Goal: Task Accomplishment & Management: Complete application form

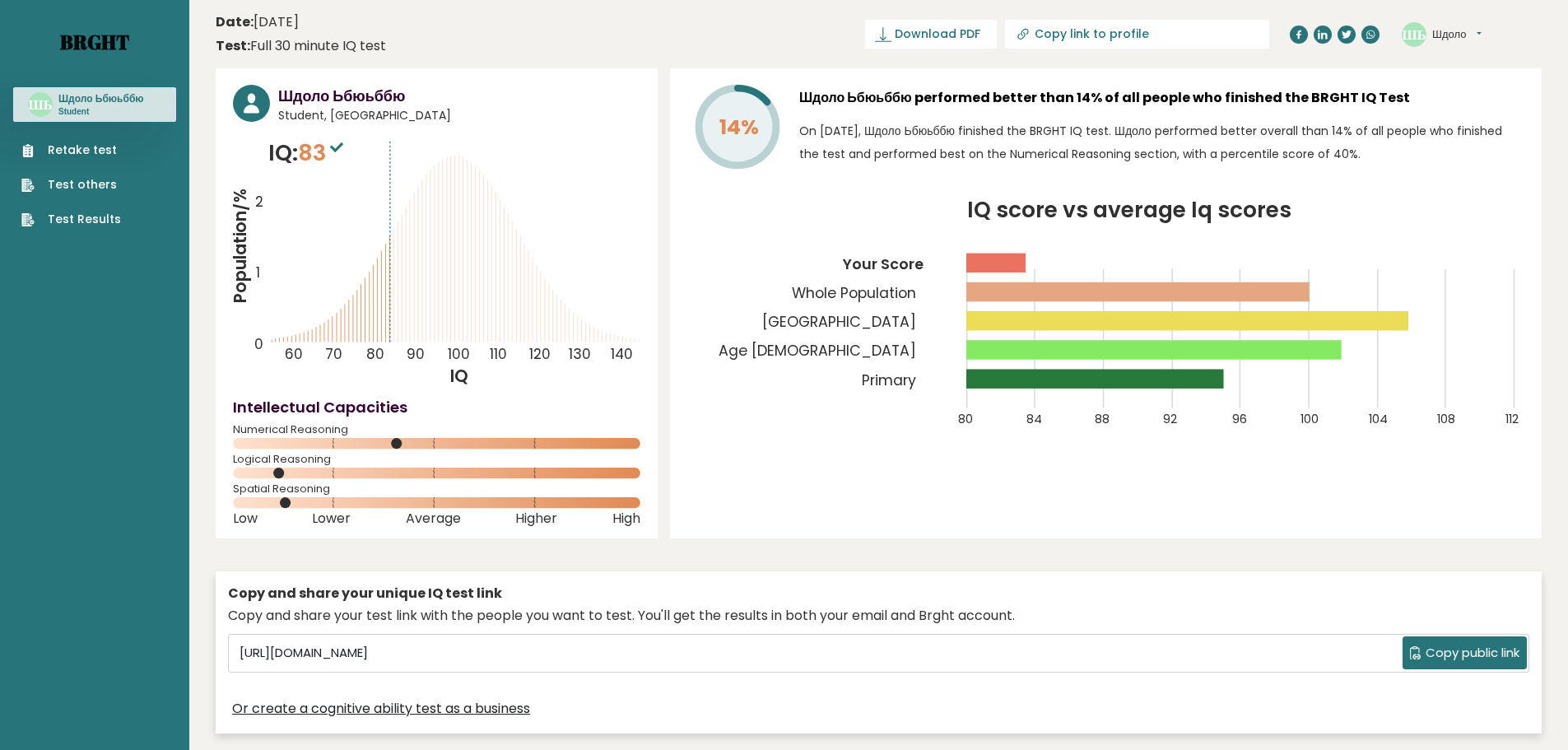
click at [97, 45] on link "Brght" at bounding box center [94, 42] width 69 height 26
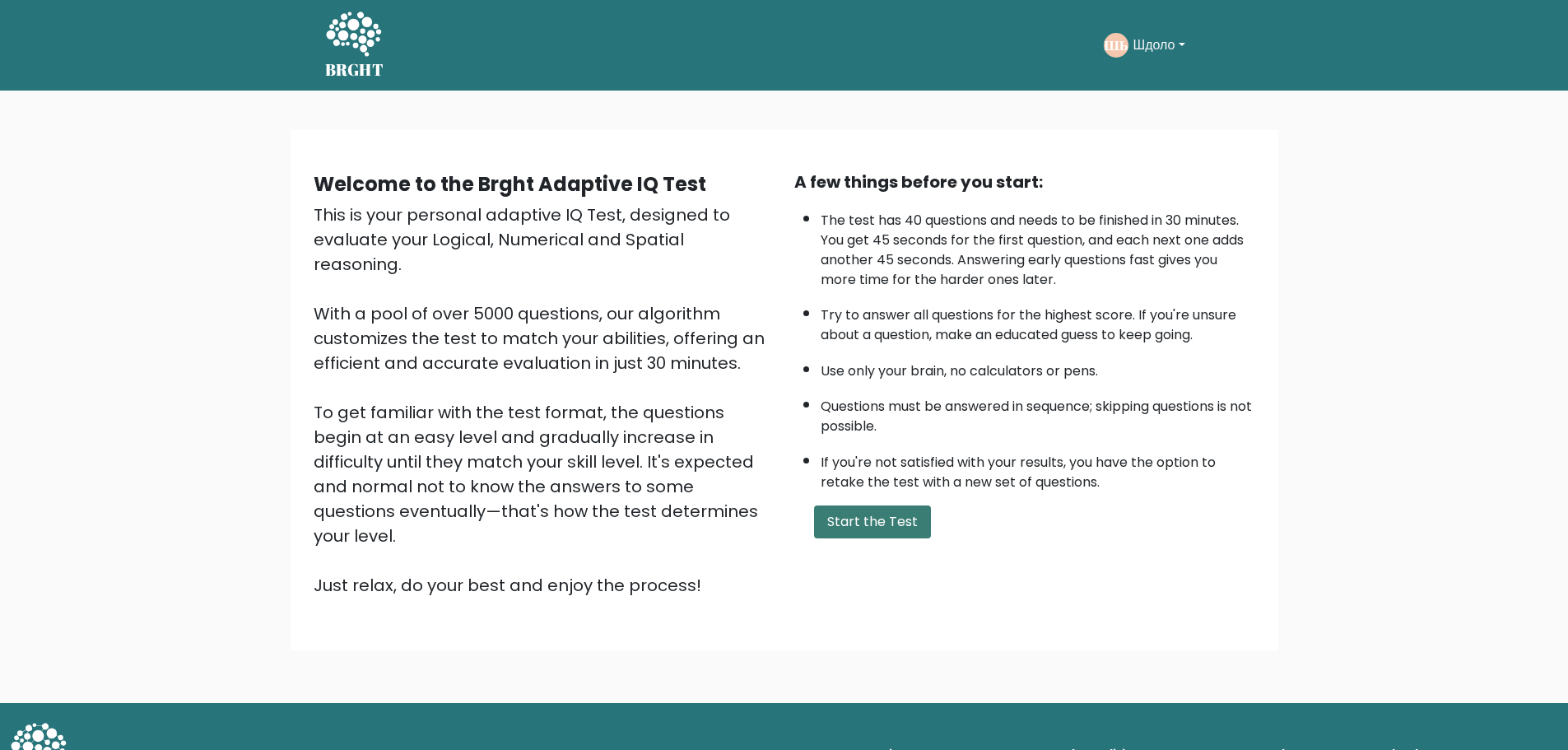
click at [909, 517] on button "Start the Test" at bounding box center [872, 522] width 117 height 33
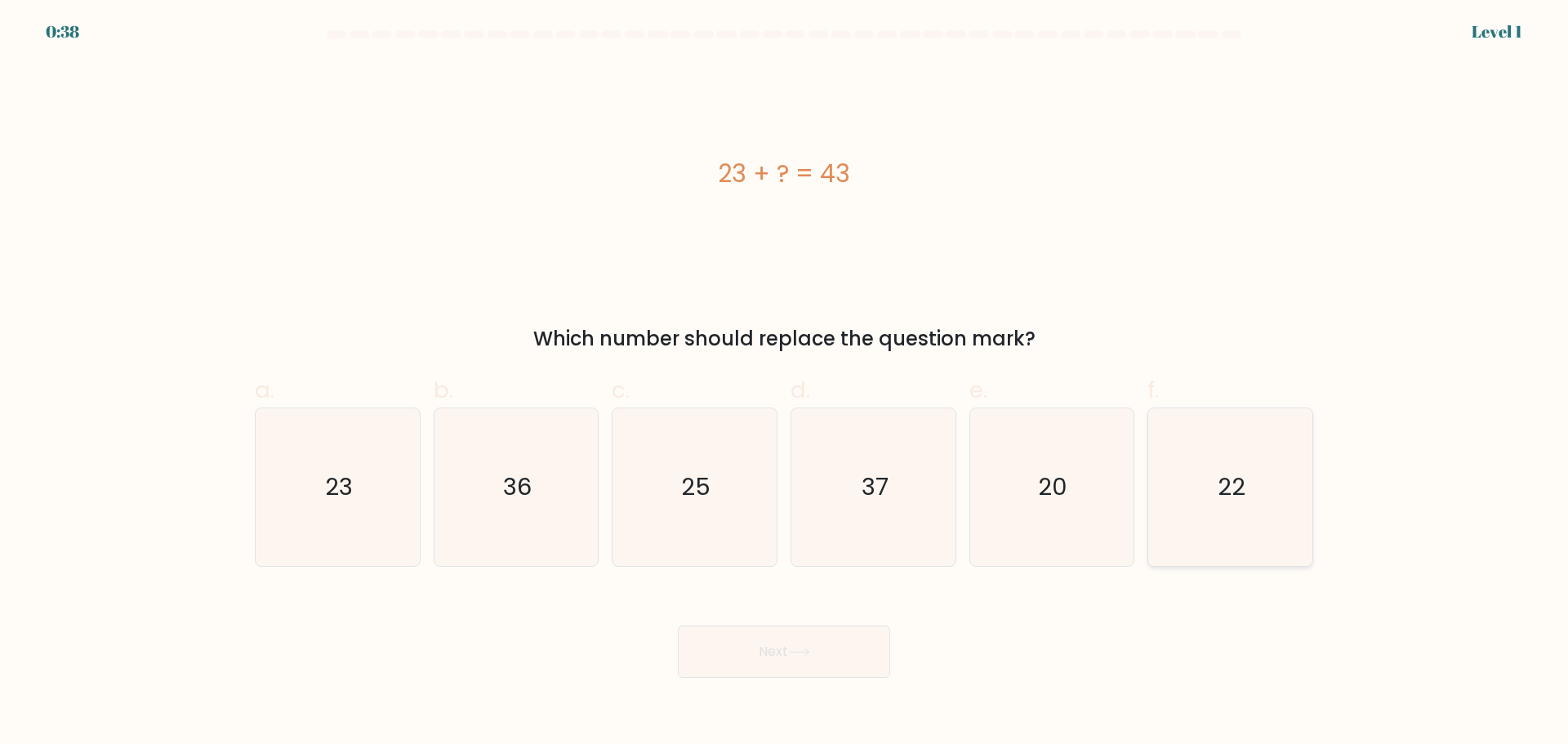
click at [1218, 511] on icon "22" at bounding box center [1231, 487] width 158 height 158
click at [785, 383] on input "f. 22" at bounding box center [784, 377] width 1 height 10
radio input "true"
click at [1042, 503] on text "20" at bounding box center [1054, 486] width 29 height 33
click at [785, 383] on input "e. 20" at bounding box center [784, 377] width 1 height 10
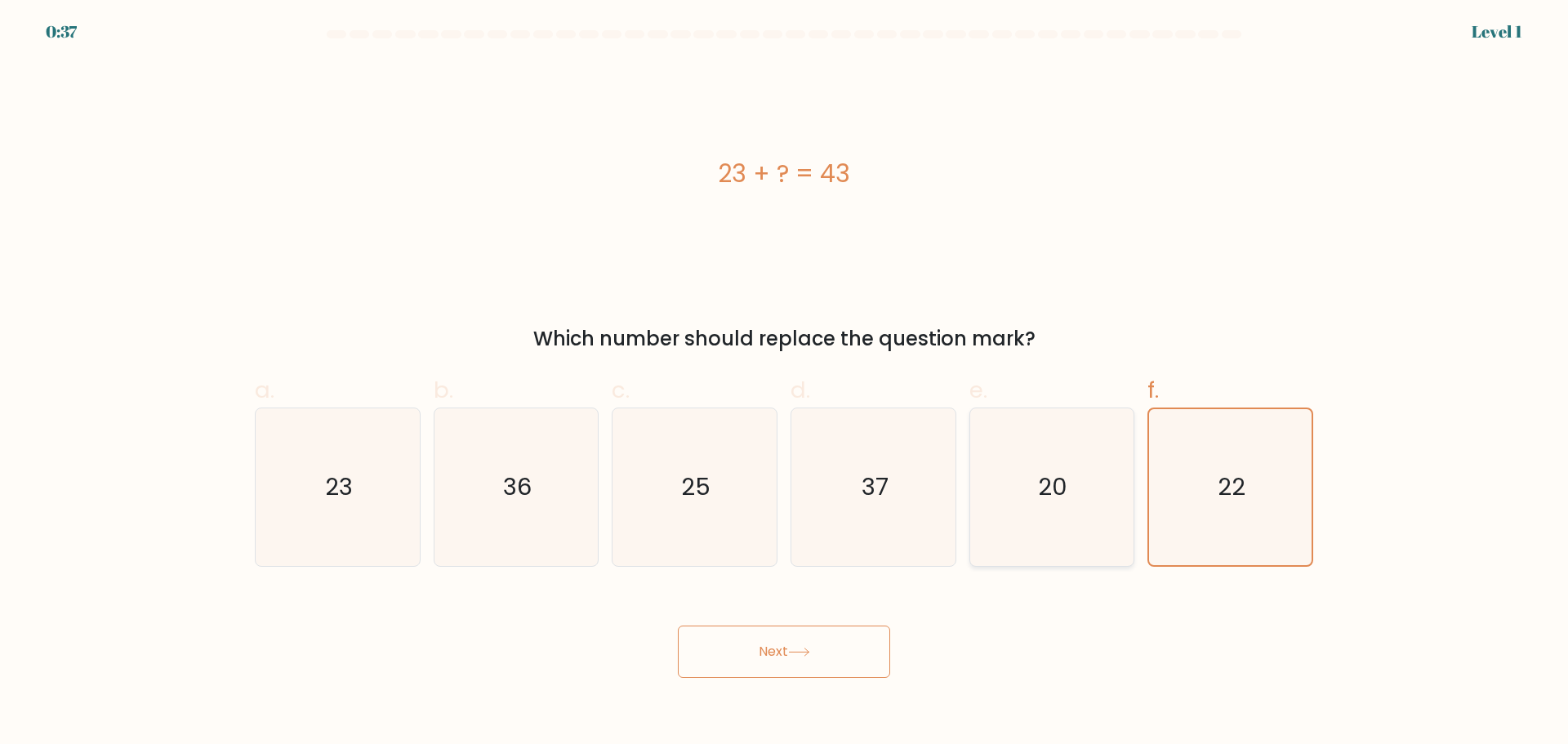
radio input "true"
click at [843, 643] on button "Next" at bounding box center [784, 651] width 212 height 52
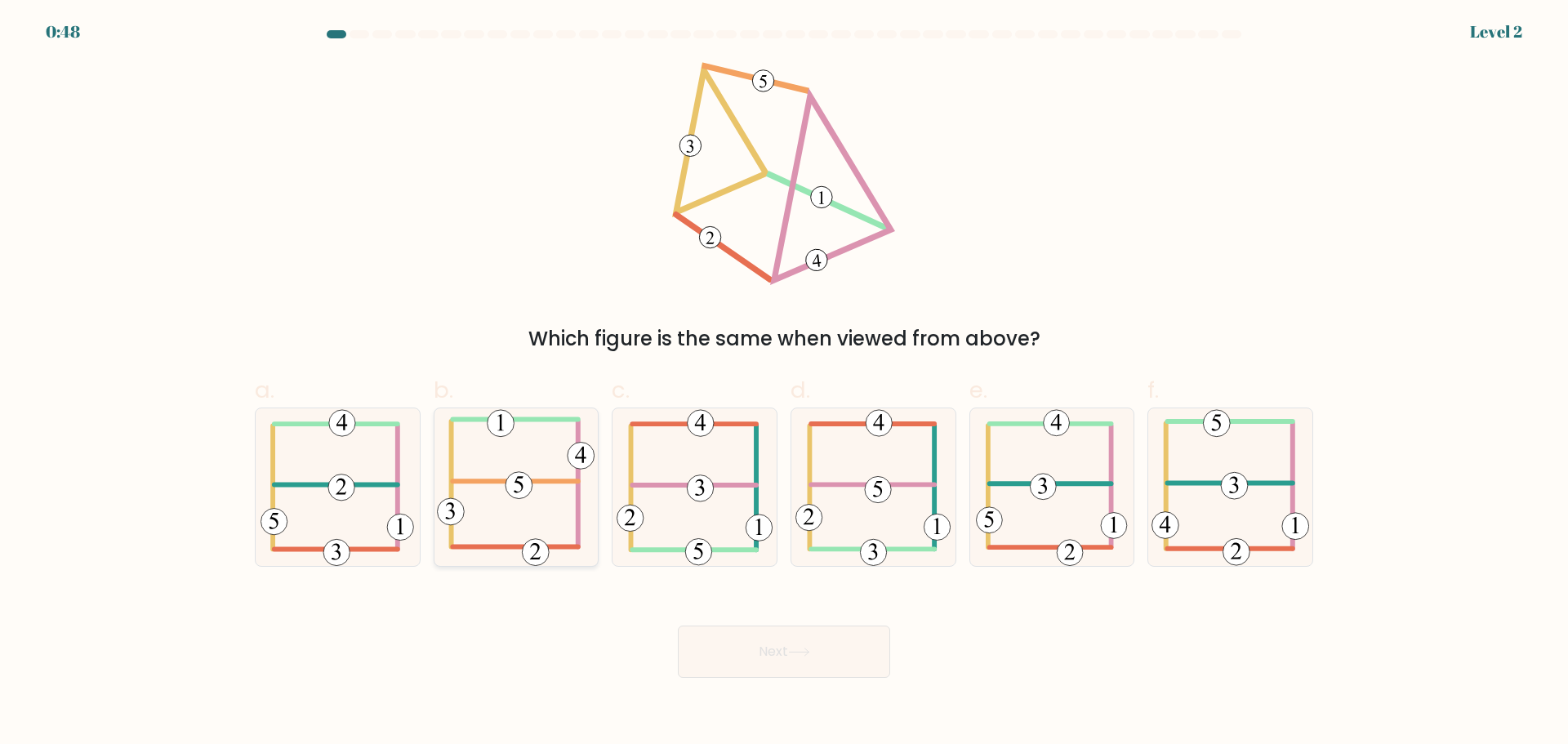
click at [531, 469] on icon at bounding box center [516, 487] width 158 height 158
click at [784, 383] on input "b." at bounding box center [784, 377] width 1 height 10
radio input "true"
click at [794, 662] on button "Next" at bounding box center [784, 651] width 212 height 52
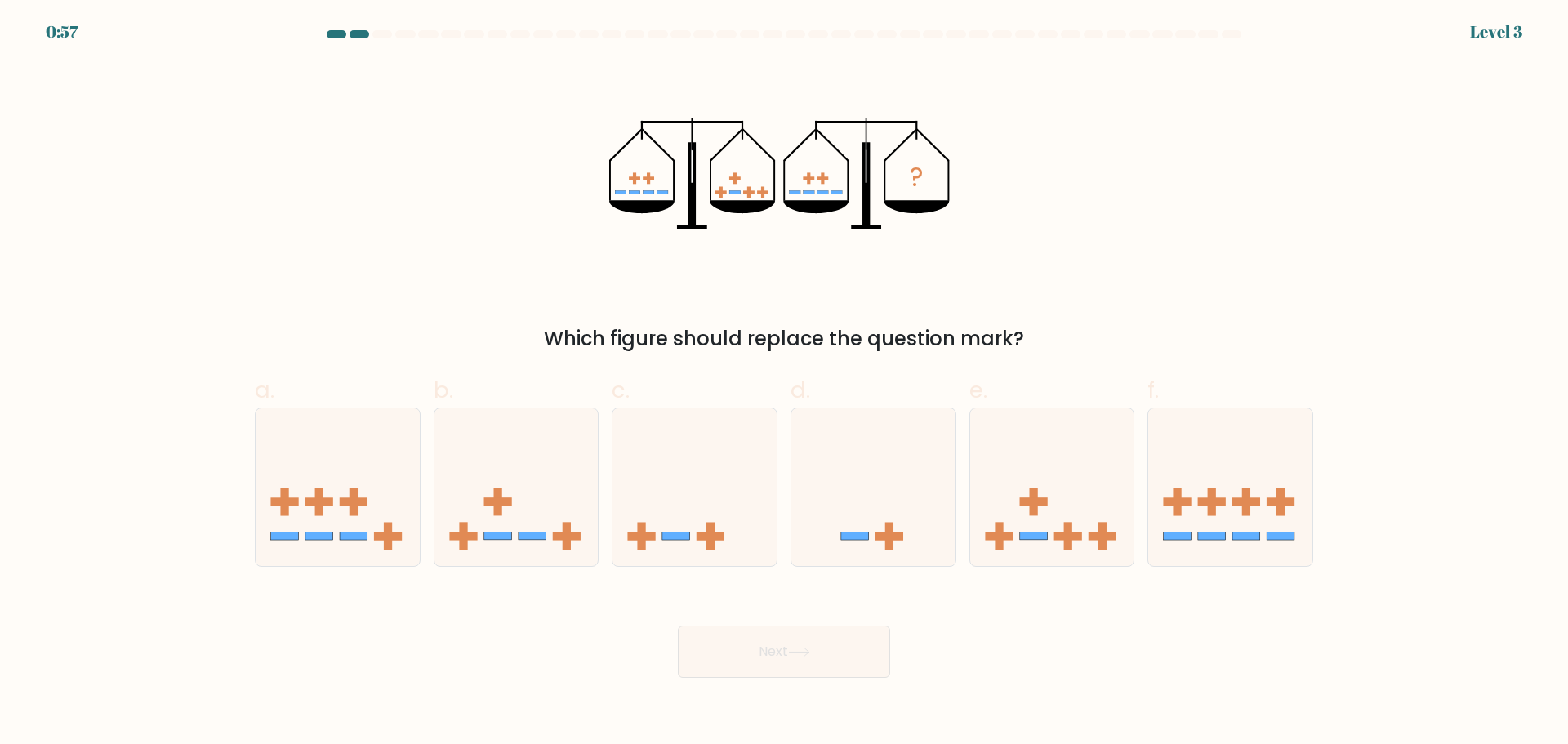
drag, startPoint x: 552, startPoint y: 341, endPoint x: 1098, endPoint y: 335, distance: 546.0
click at [1098, 335] on div "Which figure should replace the question mark?" at bounding box center [784, 339] width 1039 height 29
click at [552, 506] on icon at bounding box center [516, 486] width 164 height 135
click at [784, 383] on input "b." at bounding box center [784, 377] width 1 height 10
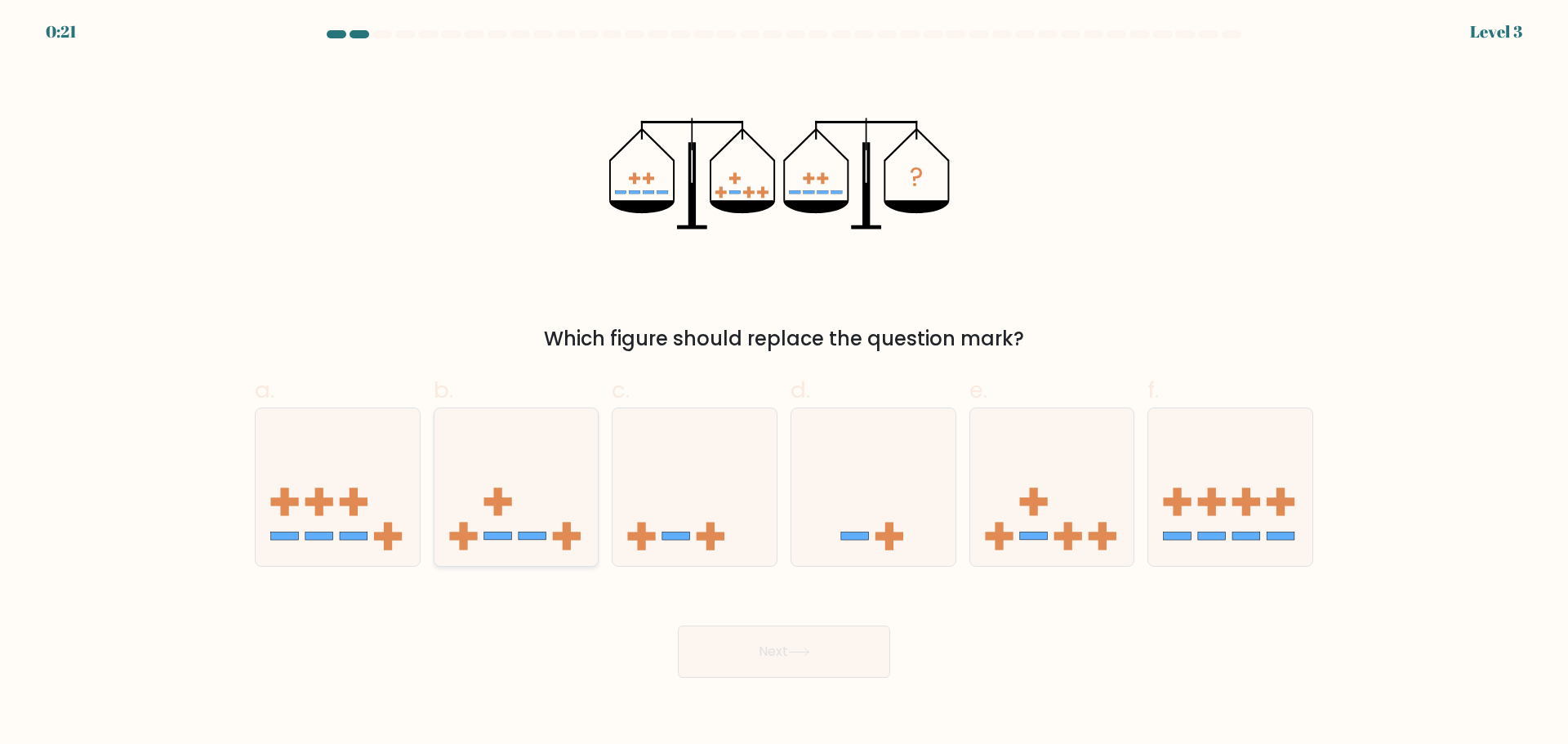
radio input "true"
click at [1057, 528] on icon at bounding box center [1052, 486] width 164 height 135
click at [785, 383] on input "e." at bounding box center [784, 377] width 1 height 10
radio input "true"
click at [785, 645] on button "Next" at bounding box center [784, 651] width 212 height 52
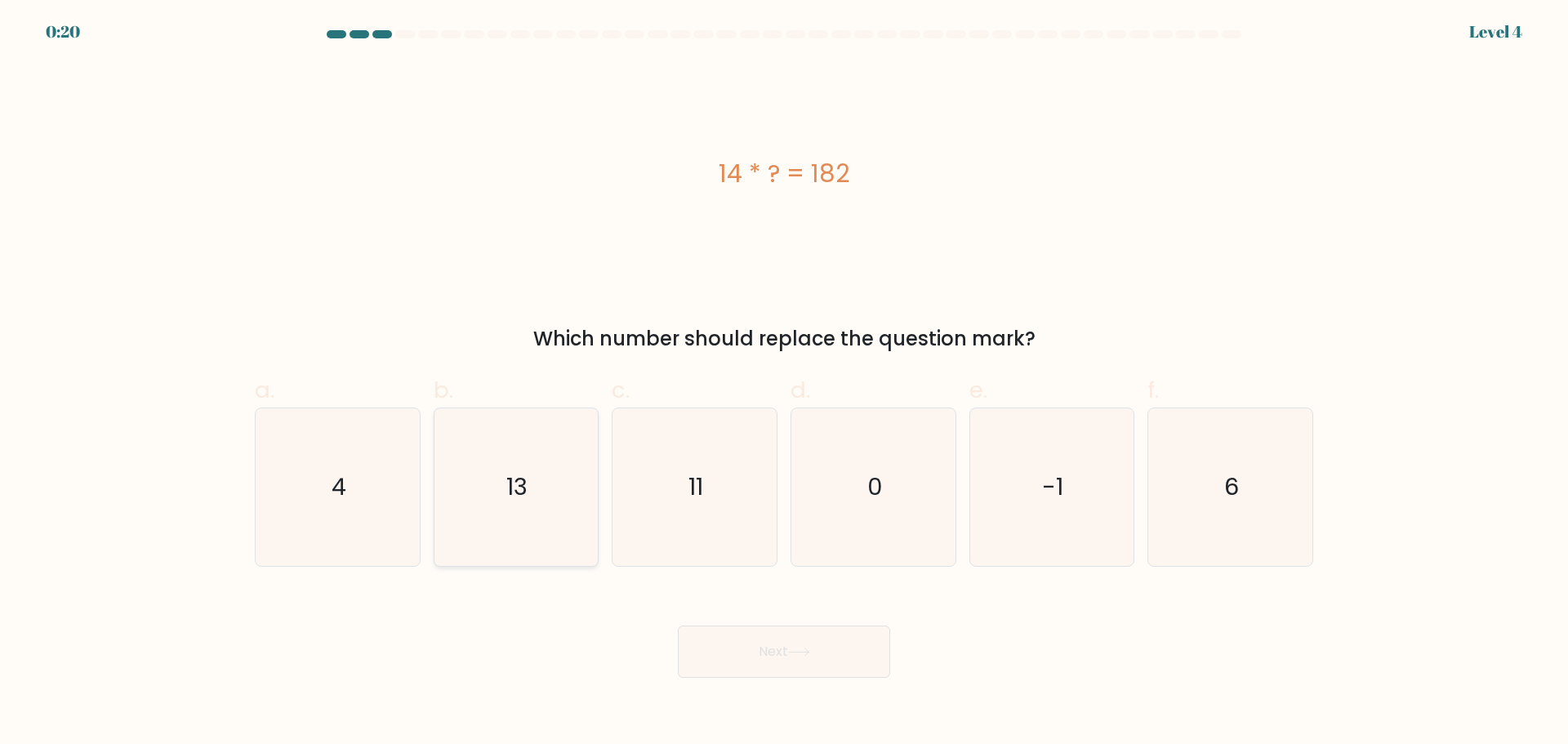
click at [506, 476] on icon "13" at bounding box center [516, 487] width 158 height 158
click at [784, 383] on input "b. 13" at bounding box center [784, 377] width 1 height 10
radio input "true"
click at [808, 649] on icon at bounding box center [799, 652] width 20 height 7
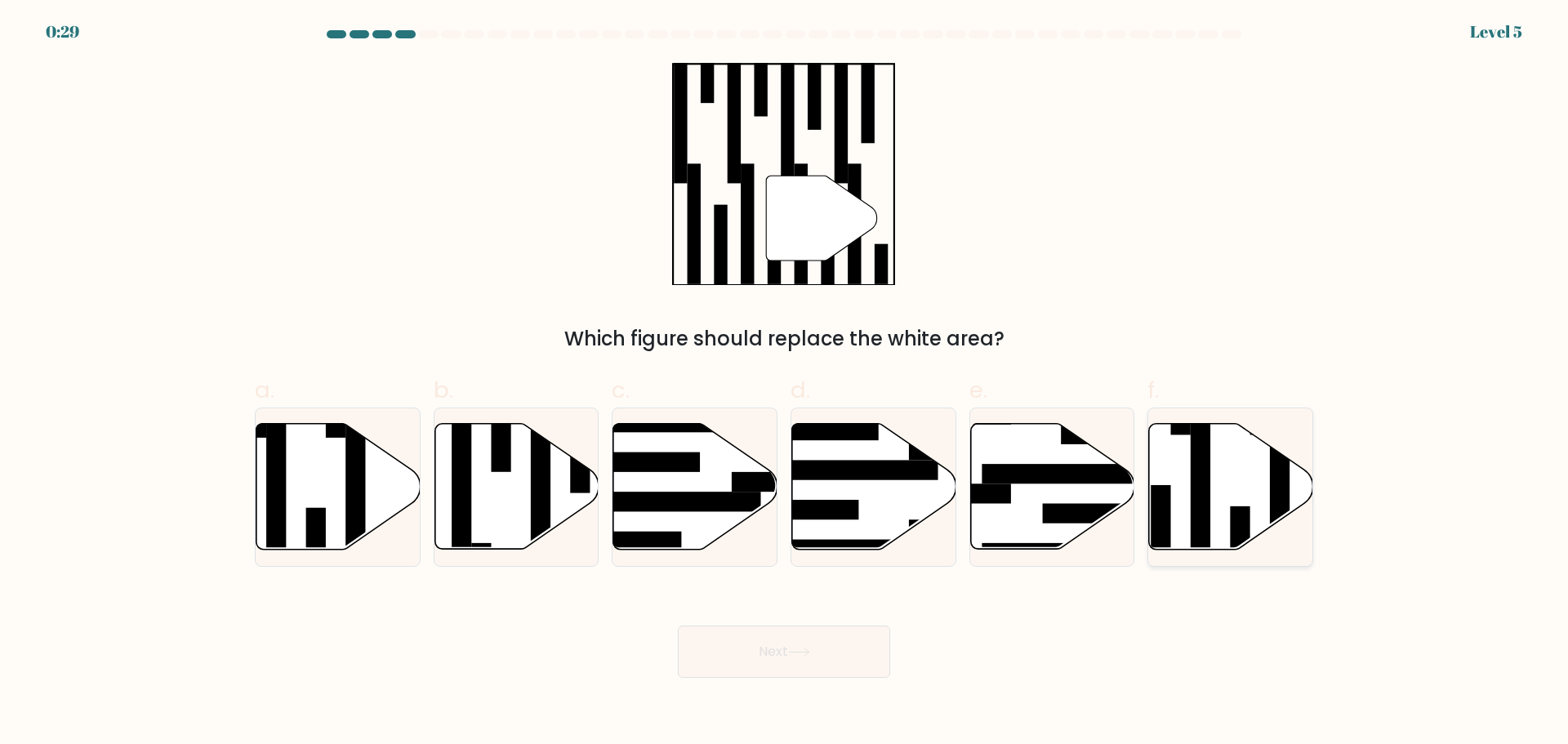
click at [1241, 503] on icon at bounding box center [1231, 486] width 164 height 126
click at [785, 383] on input "f." at bounding box center [784, 377] width 1 height 10
radio input "true"
click at [846, 656] on button "Next" at bounding box center [784, 651] width 212 height 52
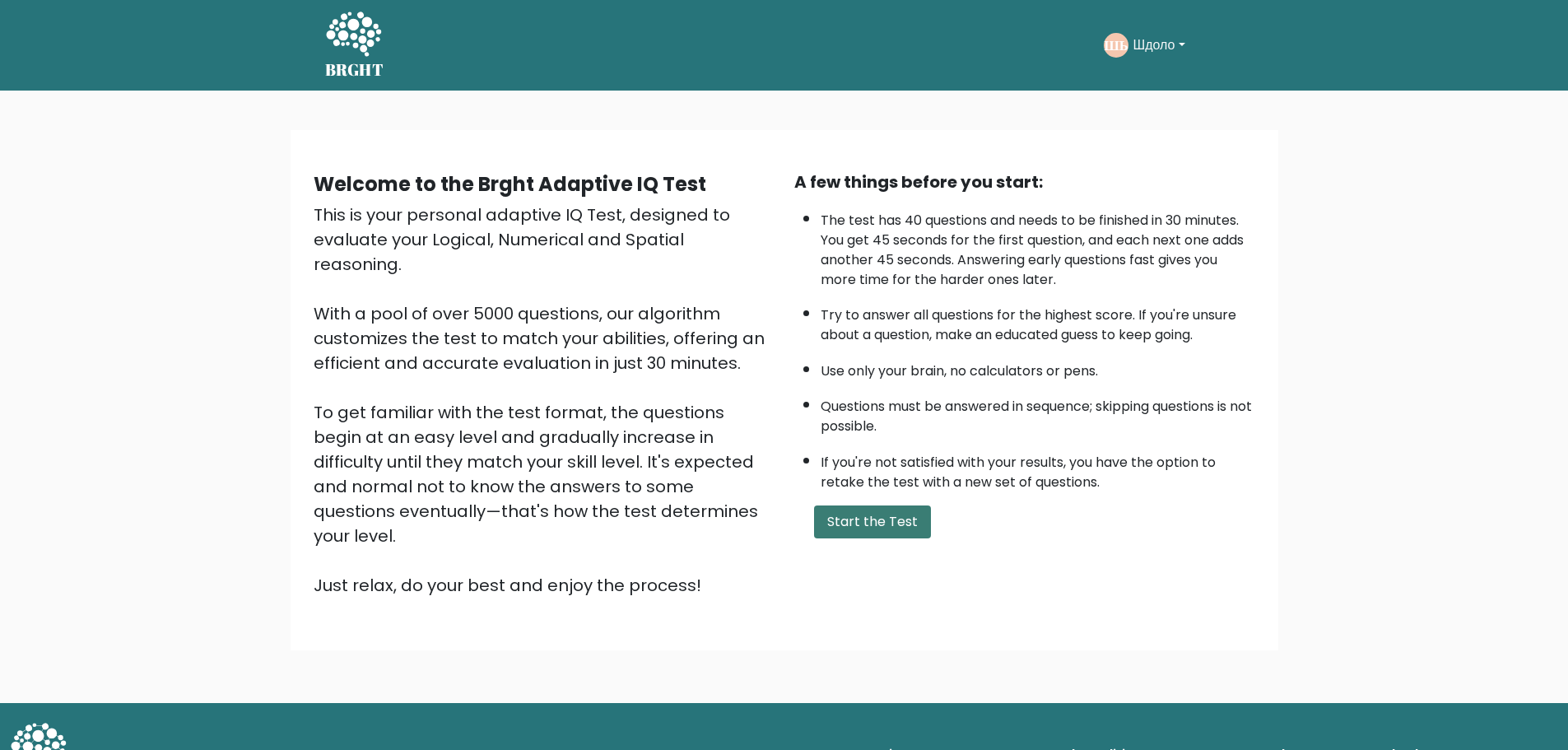
click at [878, 529] on button "Start the Test" at bounding box center [872, 522] width 117 height 33
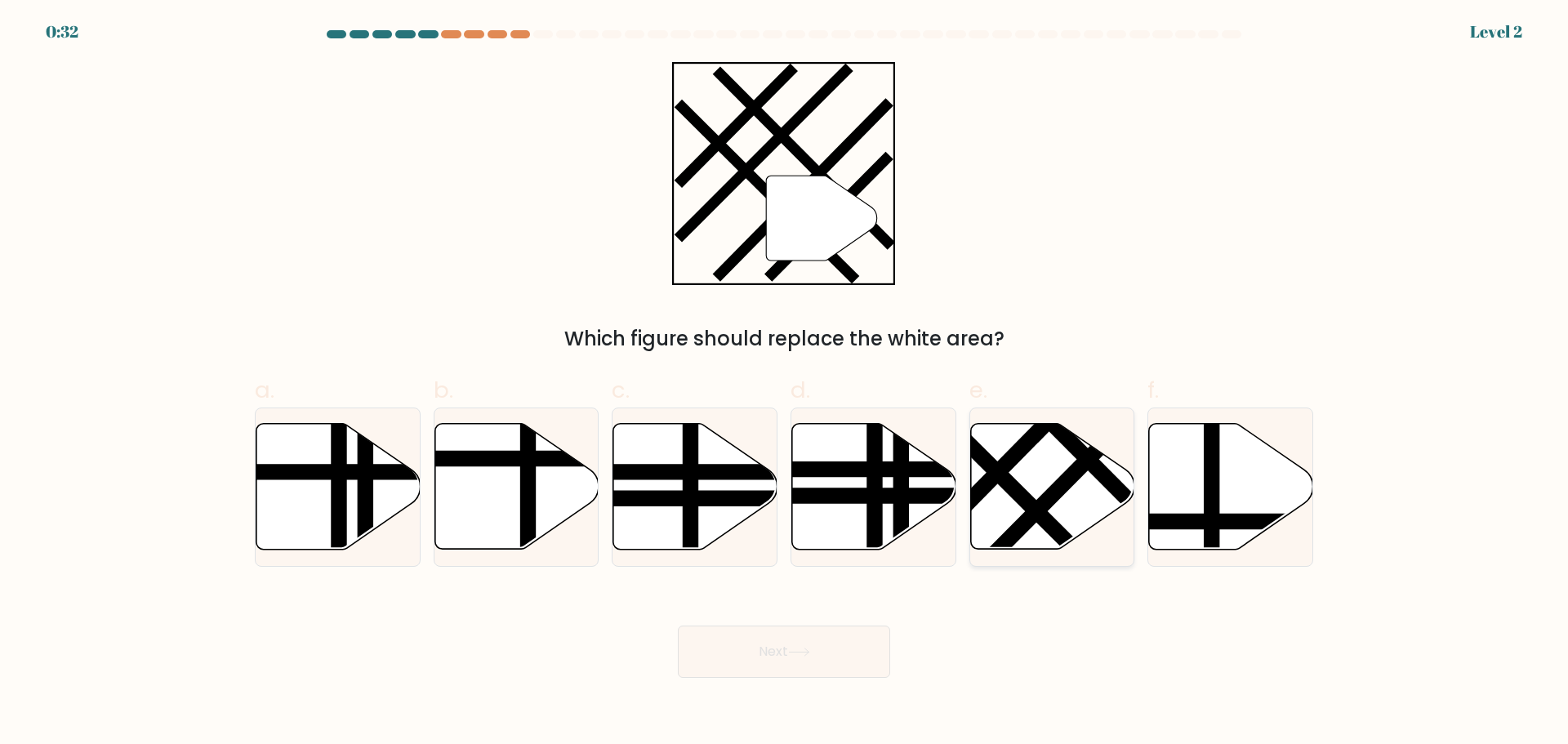
click at [1048, 522] on line at bounding box center [971, 446] width 263 height 261
click at [785, 383] on input "e." at bounding box center [784, 377] width 1 height 10
radio input "true"
click at [809, 650] on icon at bounding box center [799, 652] width 22 height 9
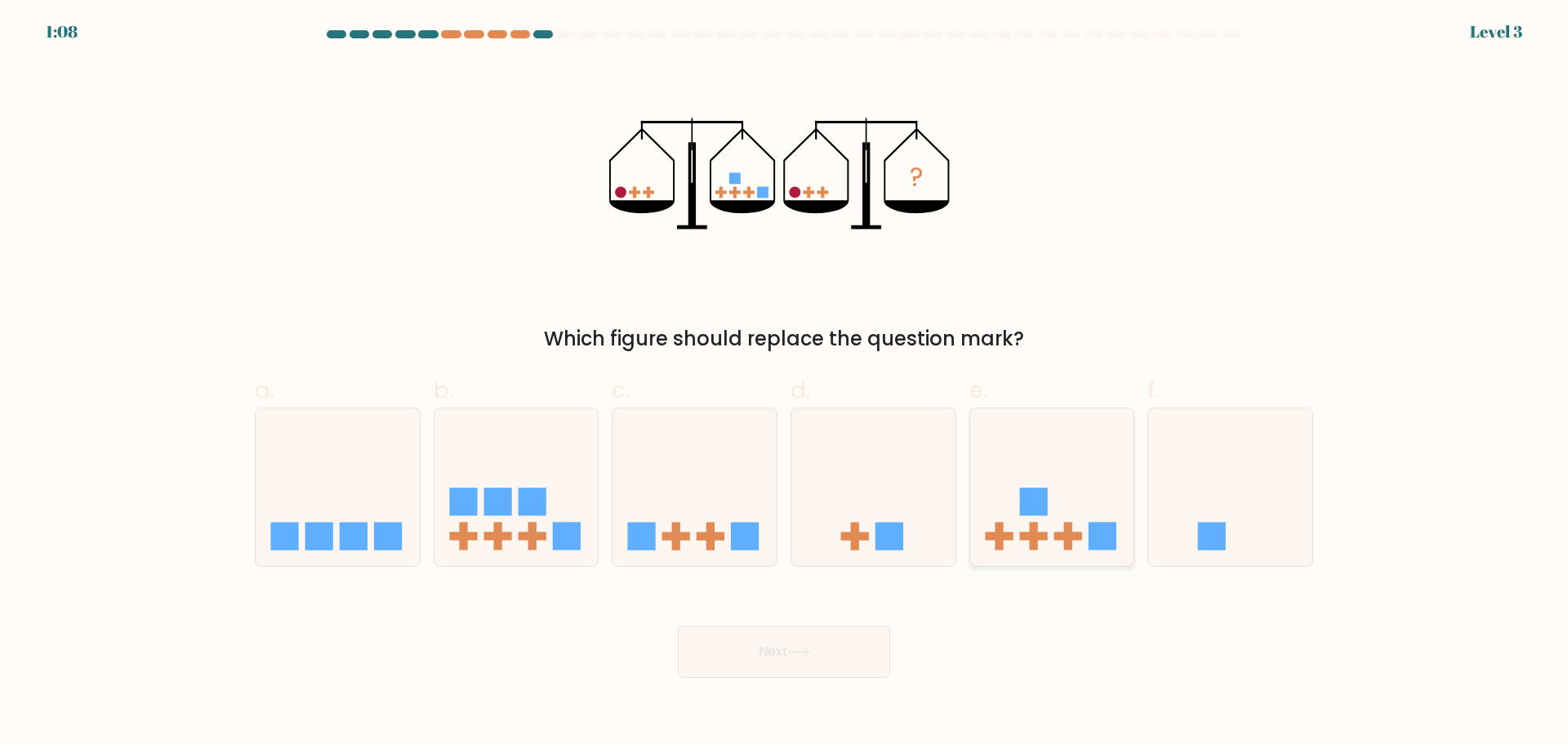
drag, startPoint x: 1069, startPoint y: 536, endPoint x: 1040, endPoint y: 560, distance: 37.6
click at [1068, 536] on rect at bounding box center [1068, 536] width 28 height 8
click at [785, 383] on input "e." at bounding box center [784, 377] width 1 height 10
radio input "true"
click at [799, 648] on icon at bounding box center [799, 652] width 22 height 9
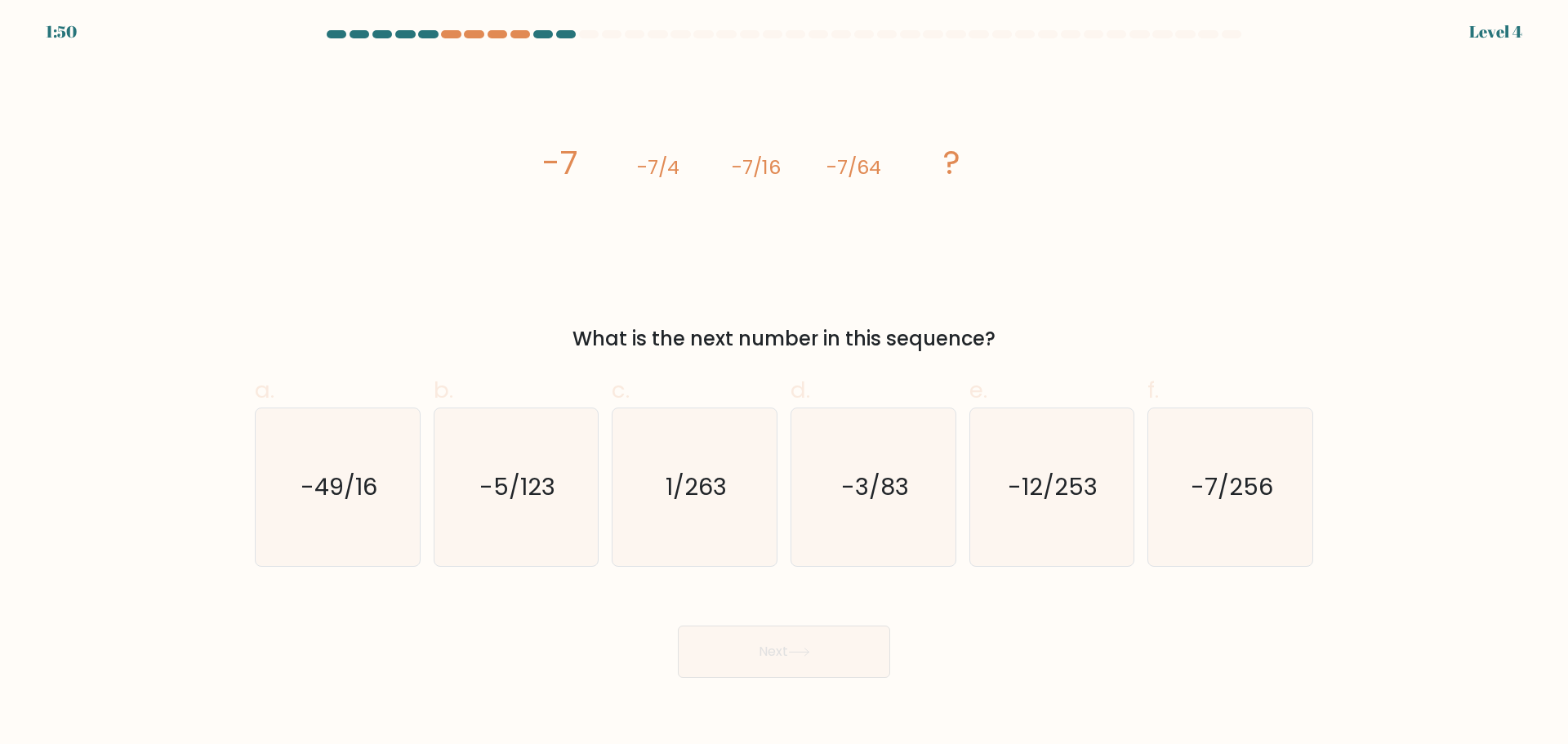
drag, startPoint x: 568, startPoint y: 35, endPoint x: 527, endPoint y: 79, distance: 60.1
click at [290, 38] on div at bounding box center [783, 37] width 1078 height 15
click at [891, 522] on icon "-3/83" at bounding box center [873, 487] width 158 height 158
click at [785, 383] on input "d. -3/83" at bounding box center [784, 377] width 1 height 10
radio input "true"
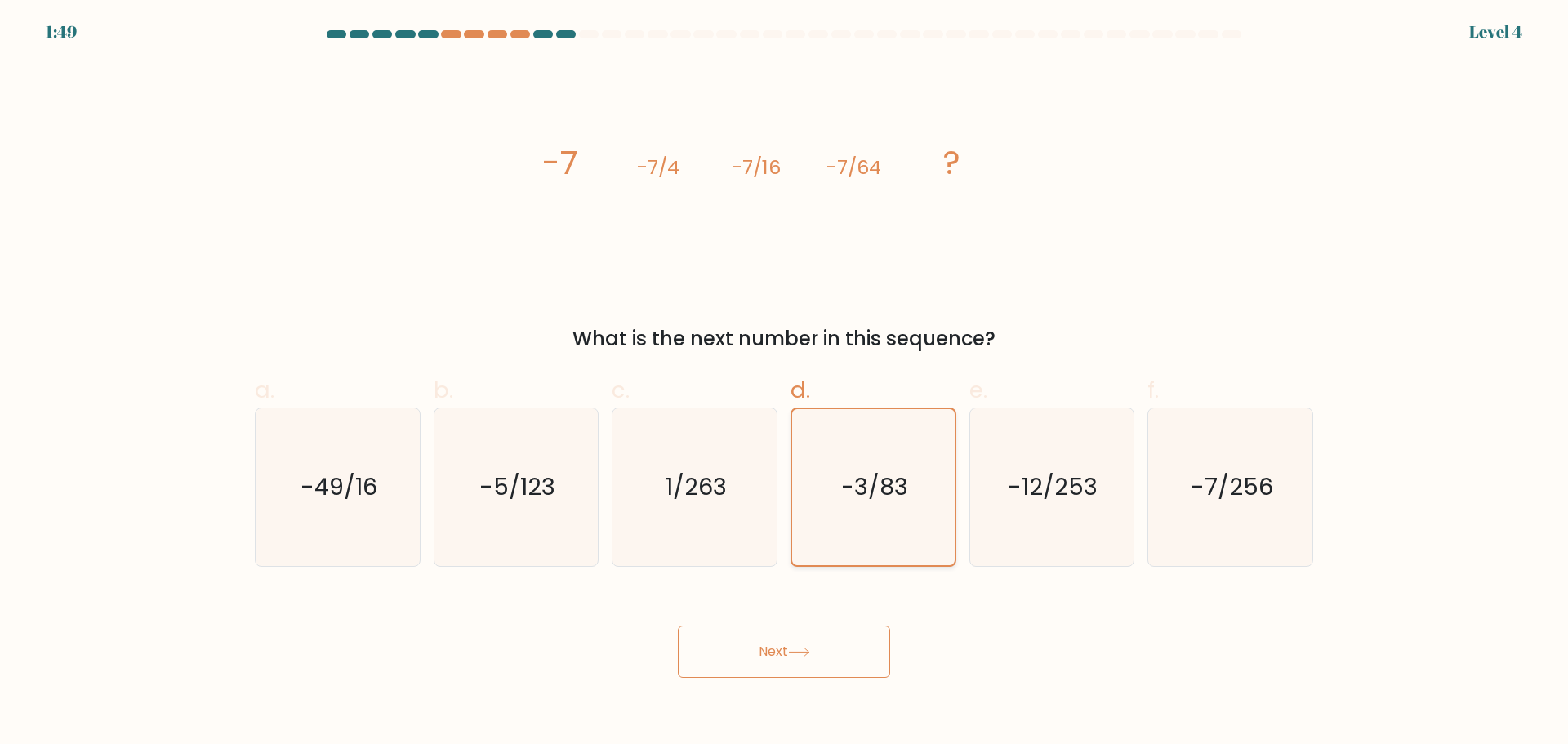
drag, startPoint x: 804, startPoint y: 662, endPoint x: 853, endPoint y: 562, distance: 111.4
click at [804, 657] on button "Next" at bounding box center [784, 651] width 212 height 52
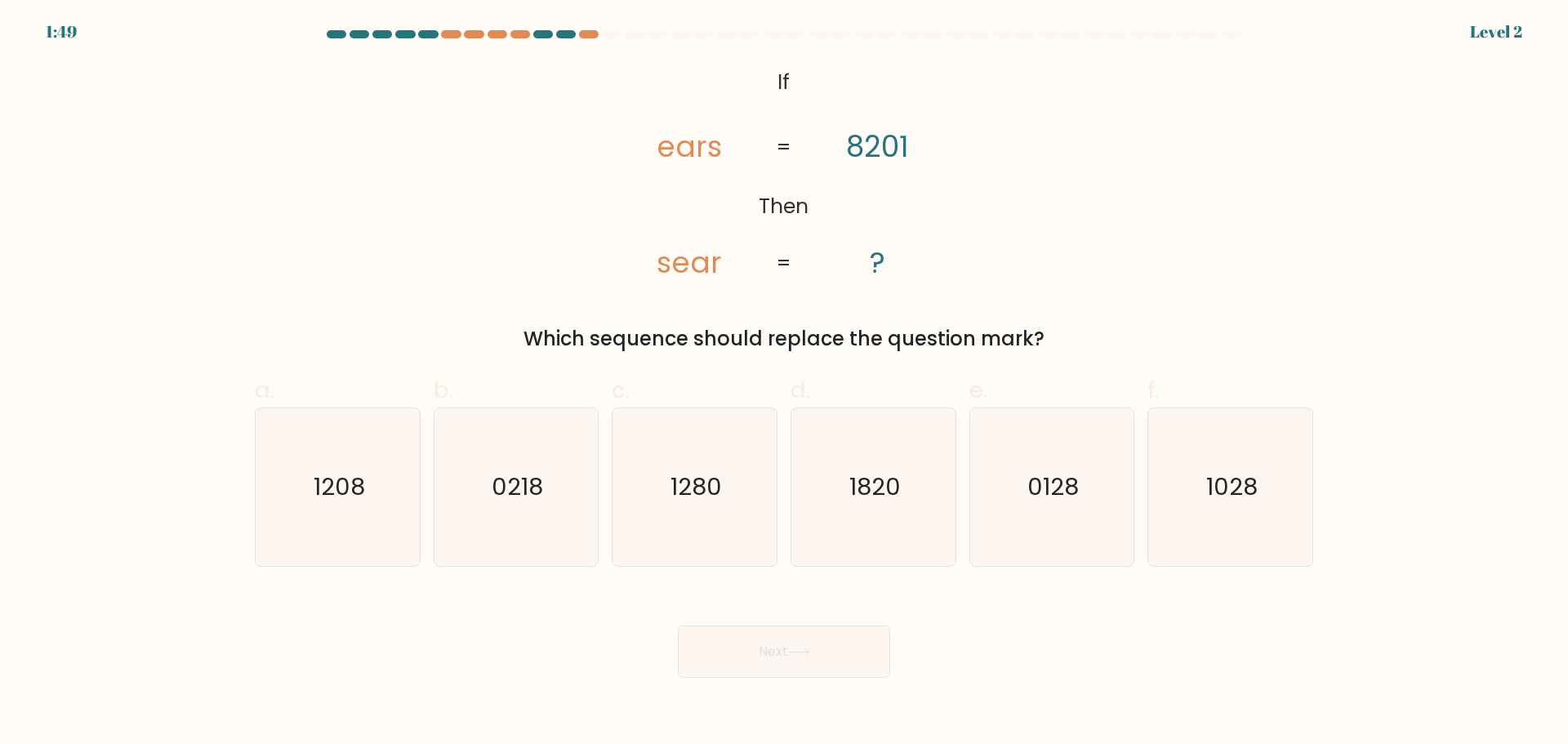
click at [872, 535] on icon "1820" at bounding box center [873, 487] width 158 height 158
click at [785, 383] on input "d. 1820" at bounding box center [784, 377] width 1 height 10
radio input "true"
click at [817, 662] on button "Next" at bounding box center [784, 651] width 212 height 52
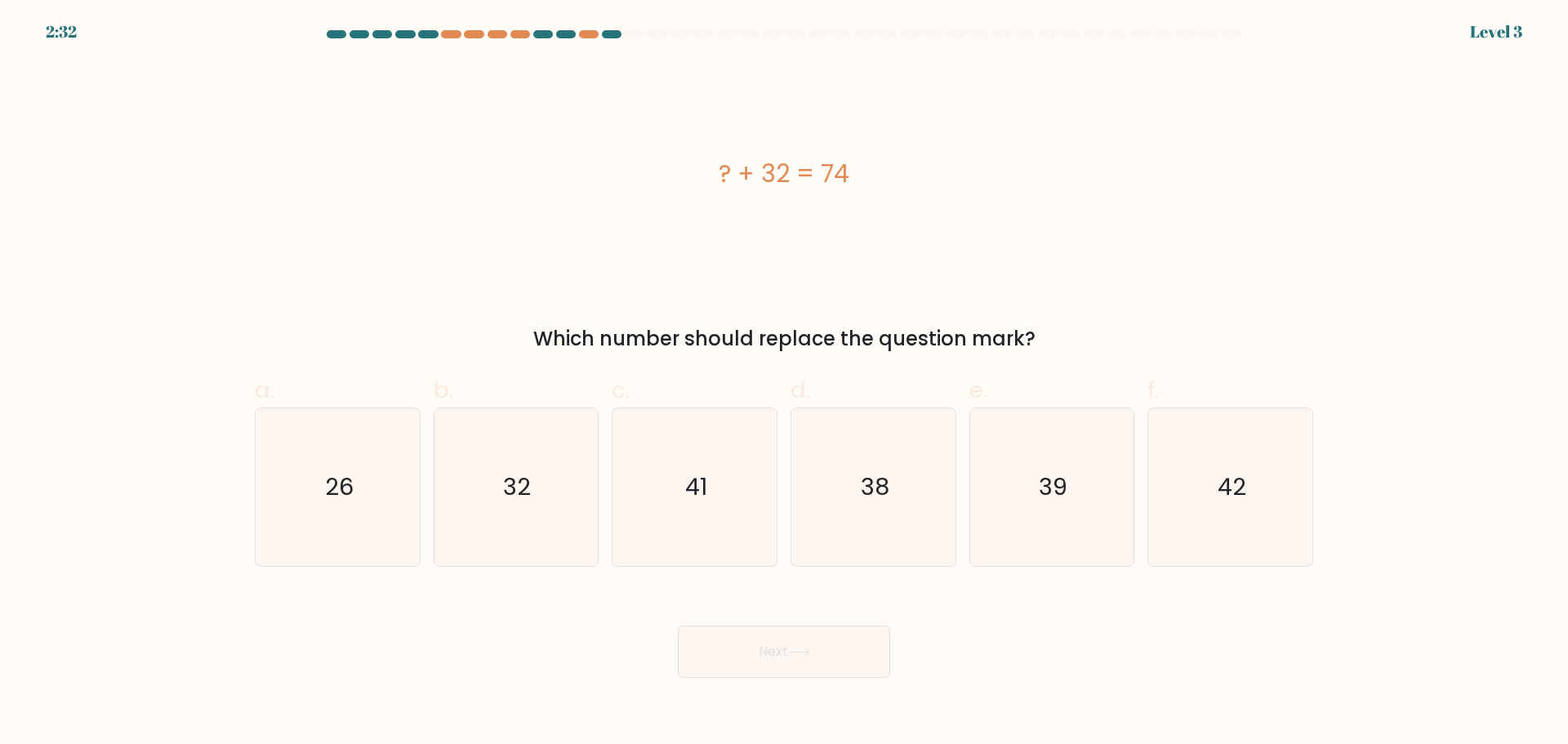
click at [883, 481] on text "38" at bounding box center [875, 486] width 29 height 33
click at [785, 383] on input "d. 38" at bounding box center [784, 377] width 1 height 10
radio input "true"
click at [834, 638] on button "Next" at bounding box center [784, 651] width 212 height 52
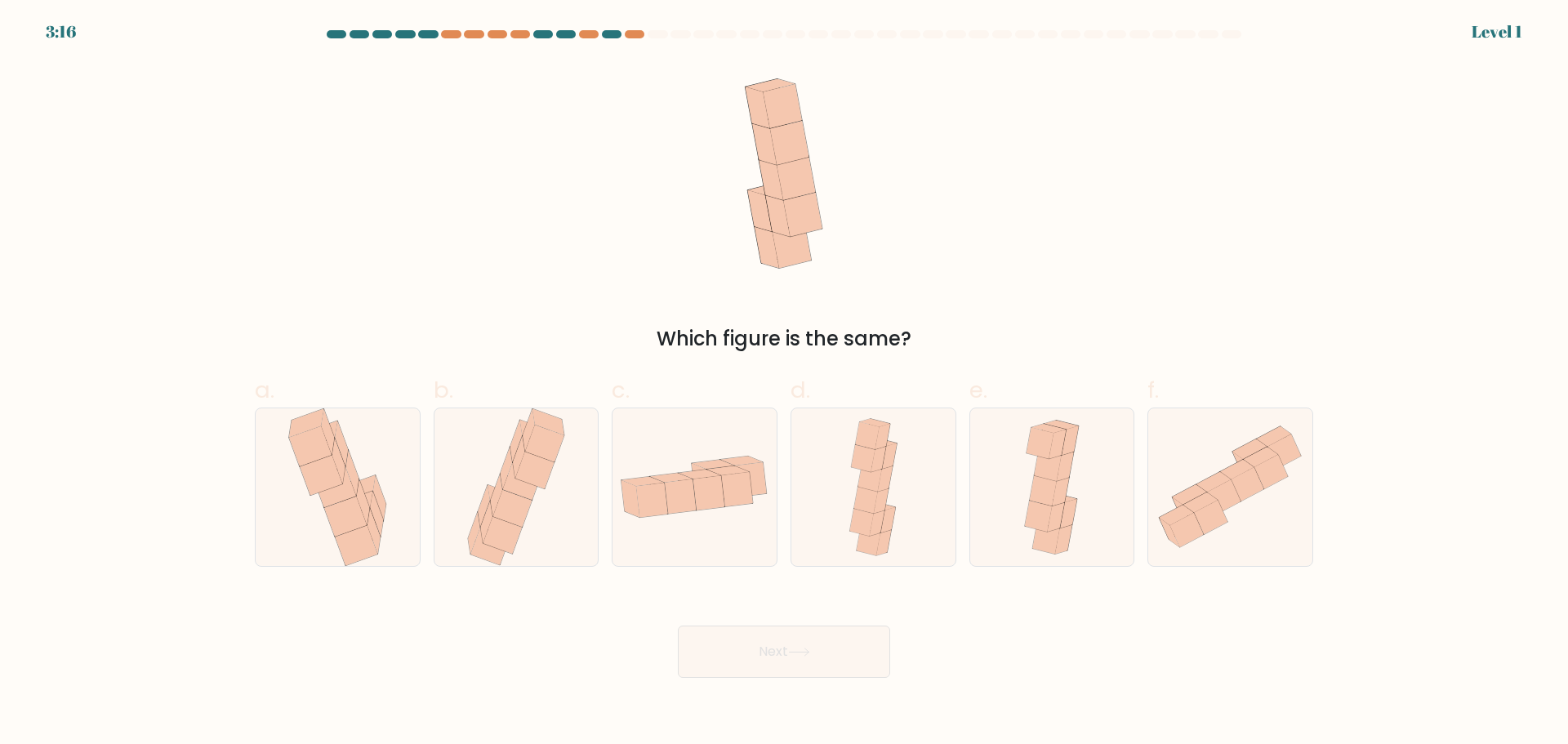
click at [866, 506] on icon at bounding box center [866, 499] width 23 height 27
click at [785, 383] on input "d." at bounding box center [784, 377] width 1 height 10
radio input "true"
drag, startPoint x: 834, startPoint y: 697, endPoint x: 840, endPoint y: 668, distance: 29.6
click at [833, 687] on body "3:16 Level 1" at bounding box center [784, 372] width 1568 height 744
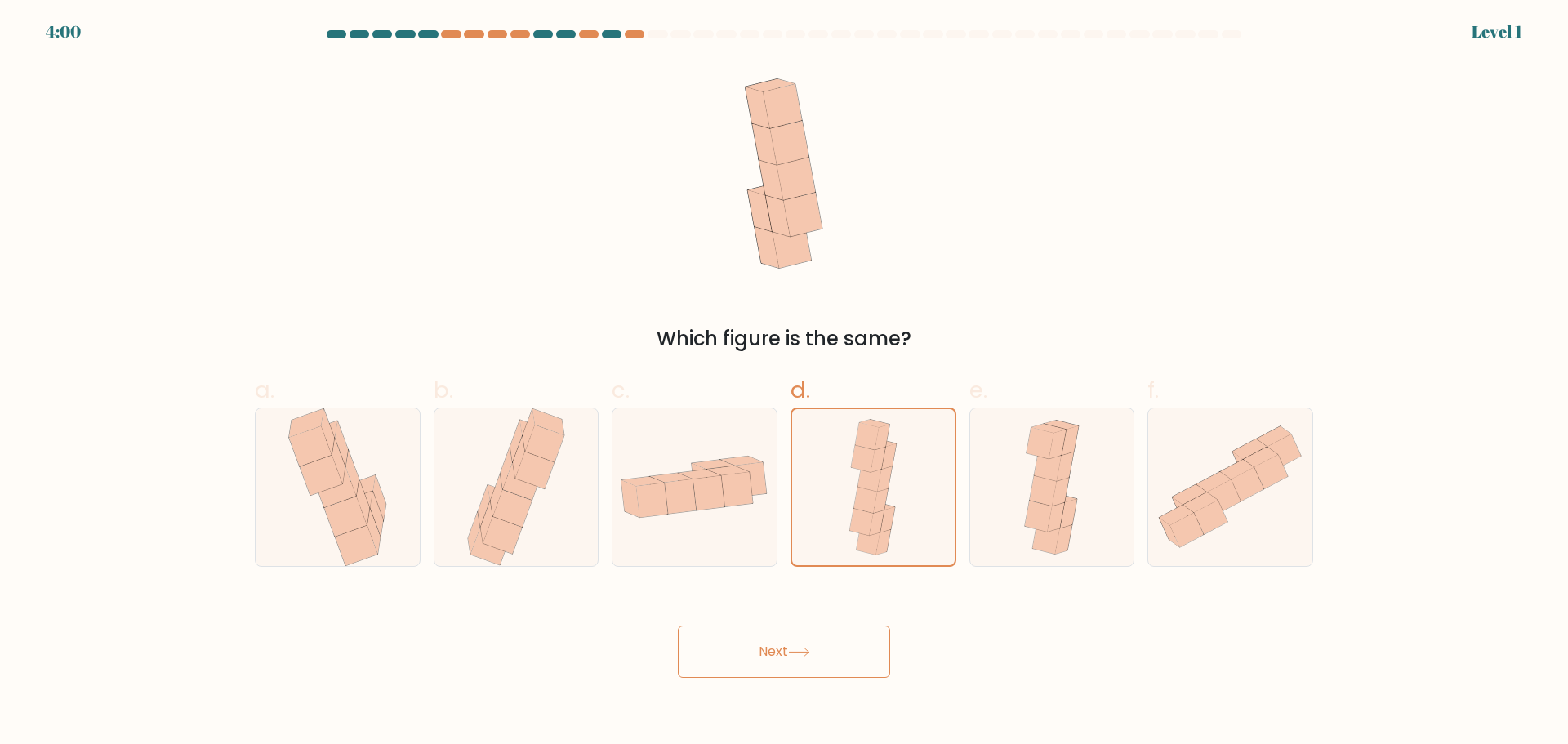
click at [846, 649] on button "Next" at bounding box center [784, 651] width 212 height 52
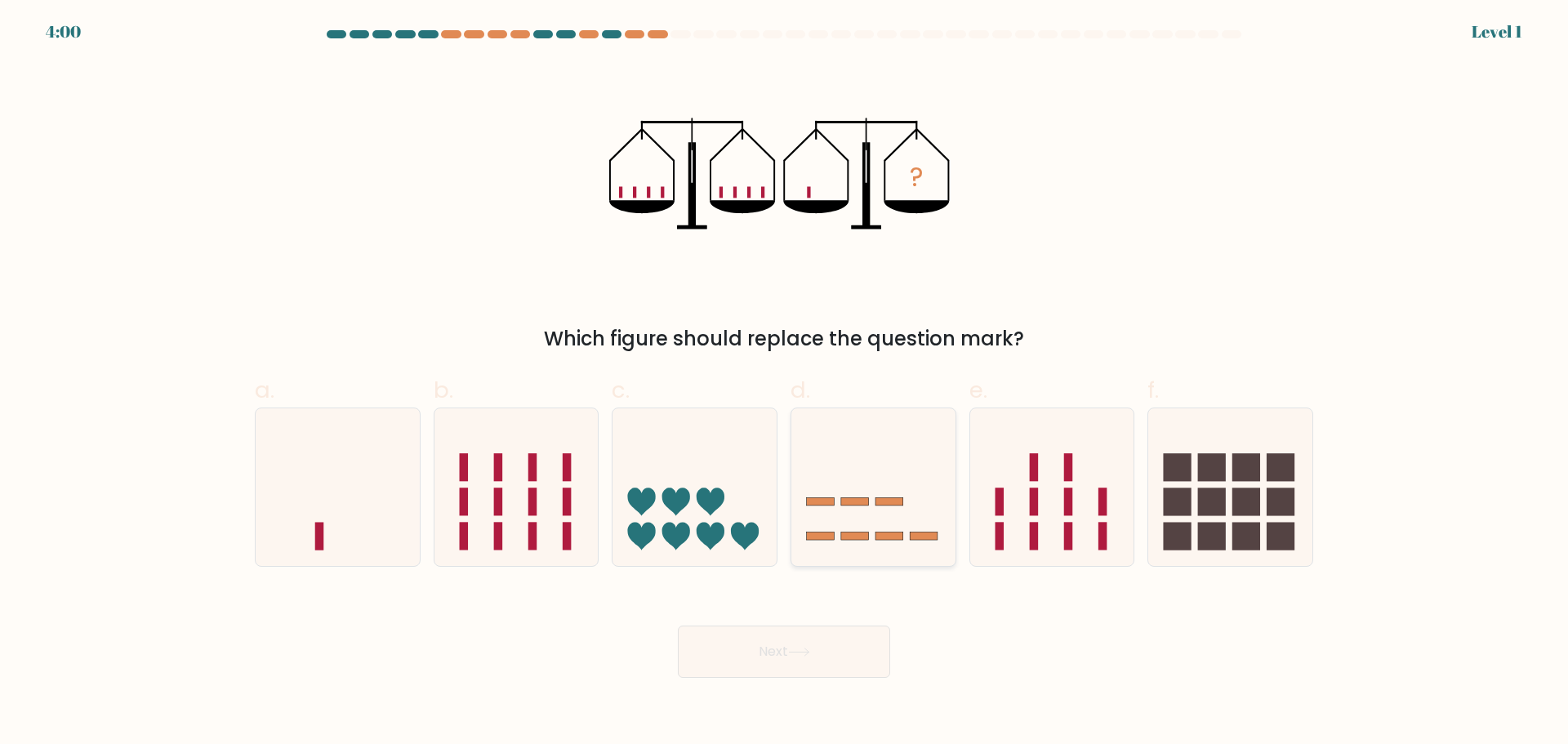
click at [875, 532] on icon at bounding box center [872, 486] width 164 height 135
click at [785, 383] on input "d." at bounding box center [784, 377] width 1 height 10
radio input "true"
click at [853, 636] on button "Next" at bounding box center [784, 651] width 212 height 52
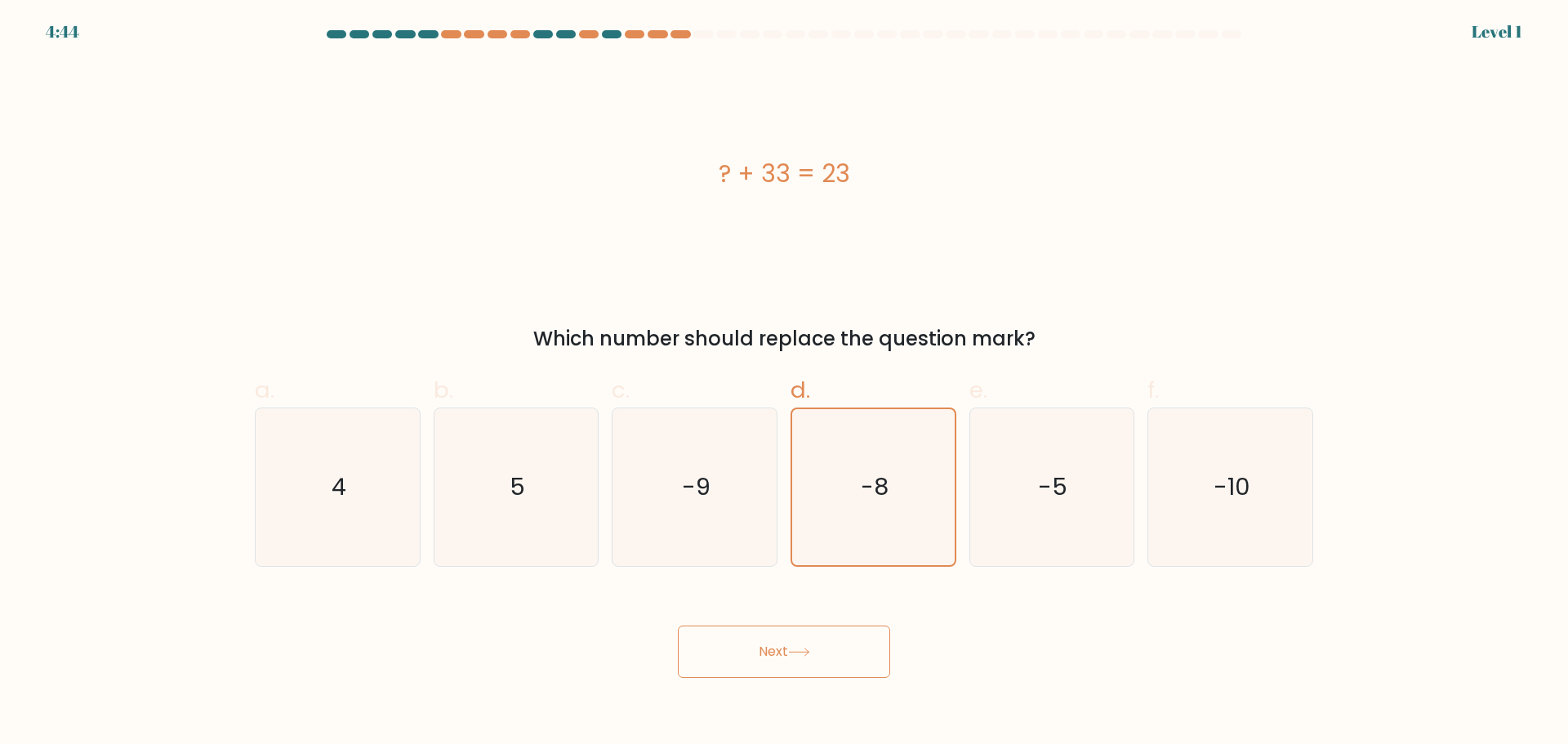
click at [840, 632] on button "Next" at bounding box center [784, 651] width 212 height 52
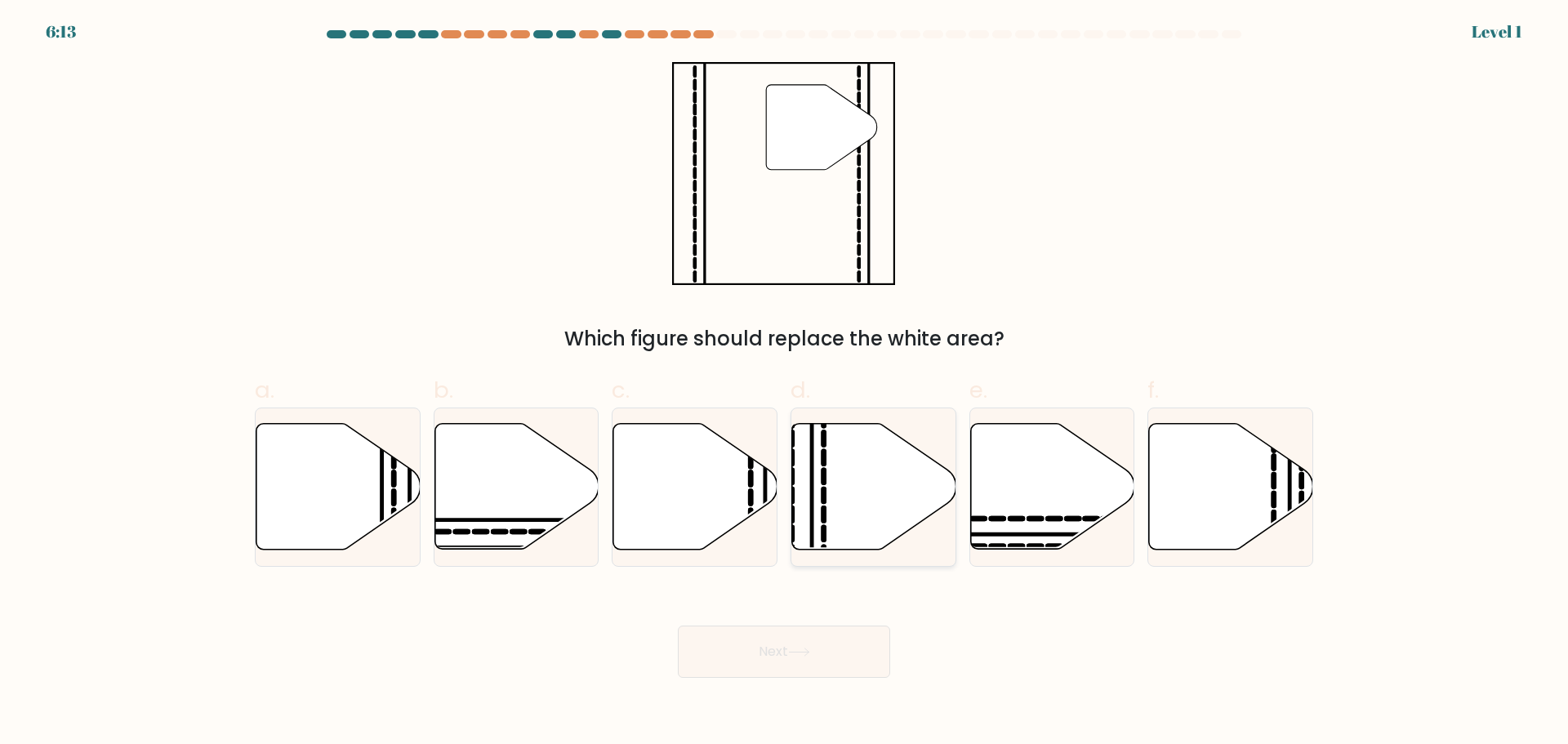
click at [883, 514] on icon at bounding box center [873, 486] width 164 height 126
click at [785, 383] on input "d." at bounding box center [784, 377] width 1 height 10
radio input "true"
click at [830, 651] on button "Next" at bounding box center [784, 651] width 212 height 52
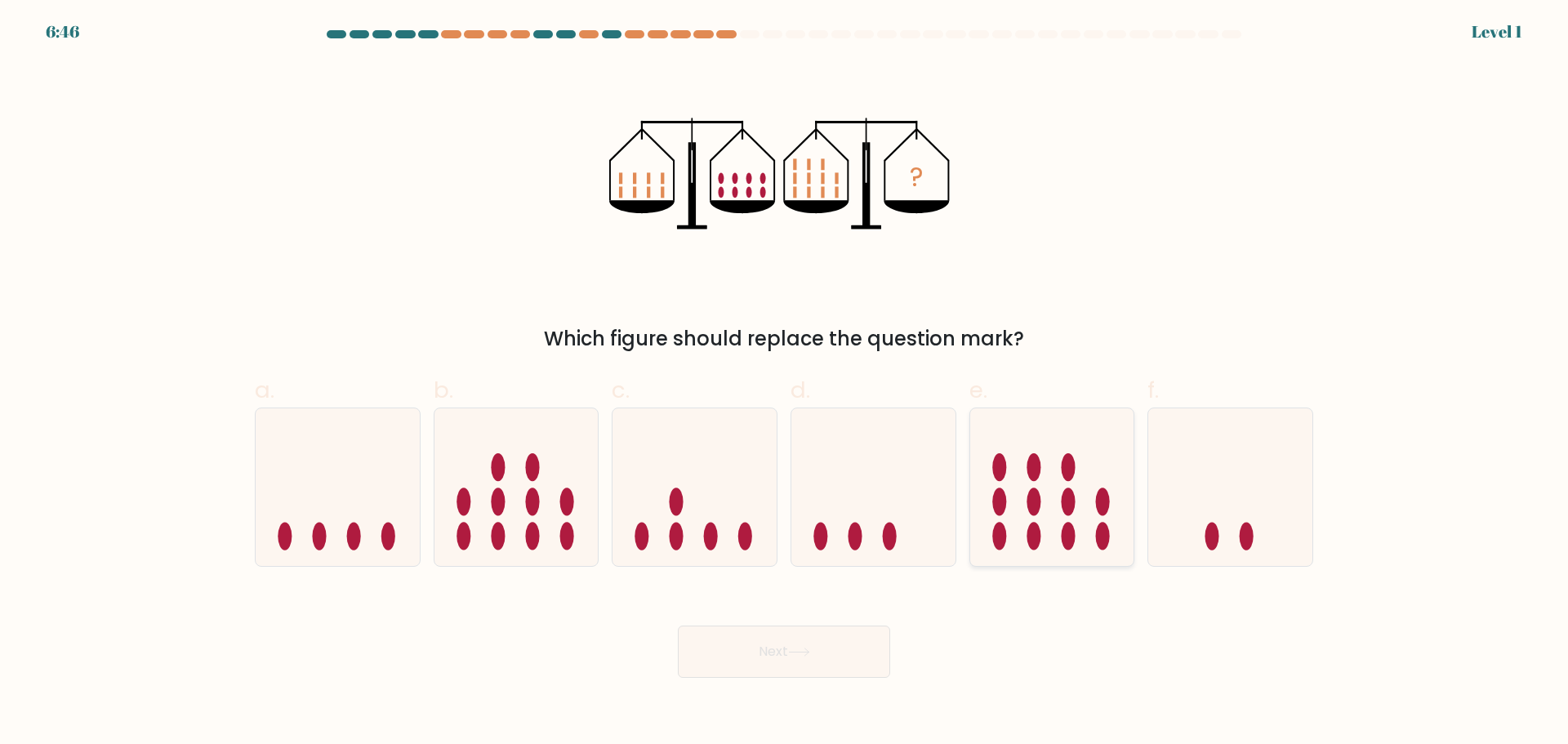
click at [1068, 538] on ellipse at bounding box center [1068, 537] width 14 height 28
click at [785, 383] on input "e." at bounding box center [784, 377] width 1 height 10
radio input "true"
click at [814, 648] on button "Next" at bounding box center [784, 651] width 212 height 52
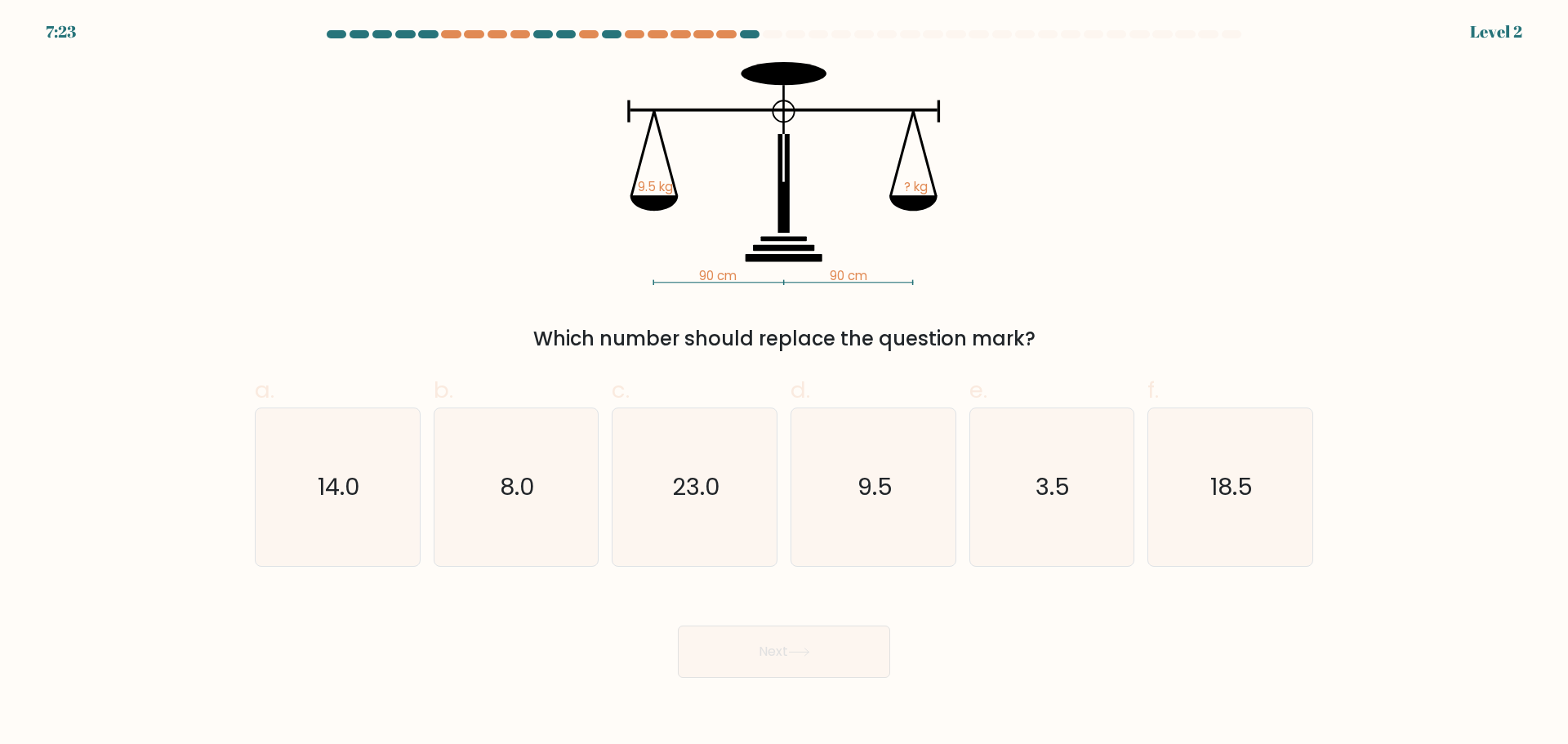
drag, startPoint x: 892, startPoint y: 500, endPoint x: 854, endPoint y: 652, distance: 156.7
click at [892, 503] on text "9.5" at bounding box center [875, 486] width 35 height 33
click at [785, 383] on input "d. 9.5" at bounding box center [784, 377] width 1 height 10
radio input "true"
click at [835, 655] on button "Next" at bounding box center [784, 651] width 212 height 52
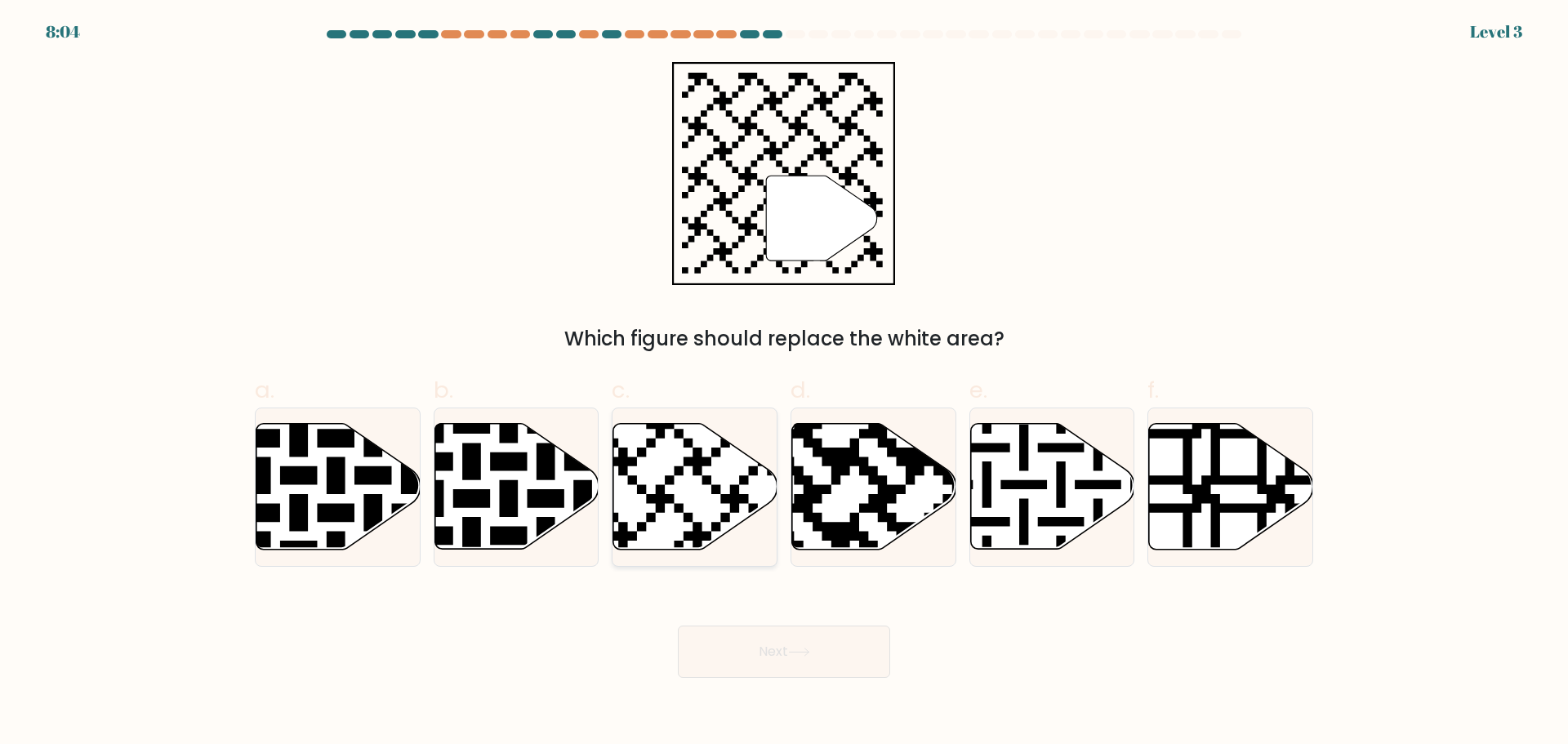
click at [695, 520] on icon at bounding box center [695, 486] width 164 height 126
click at [784, 383] on input "c." at bounding box center [784, 377] width 1 height 10
radio input "true"
click at [791, 662] on button "Next" at bounding box center [784, 651] width 212 height 52
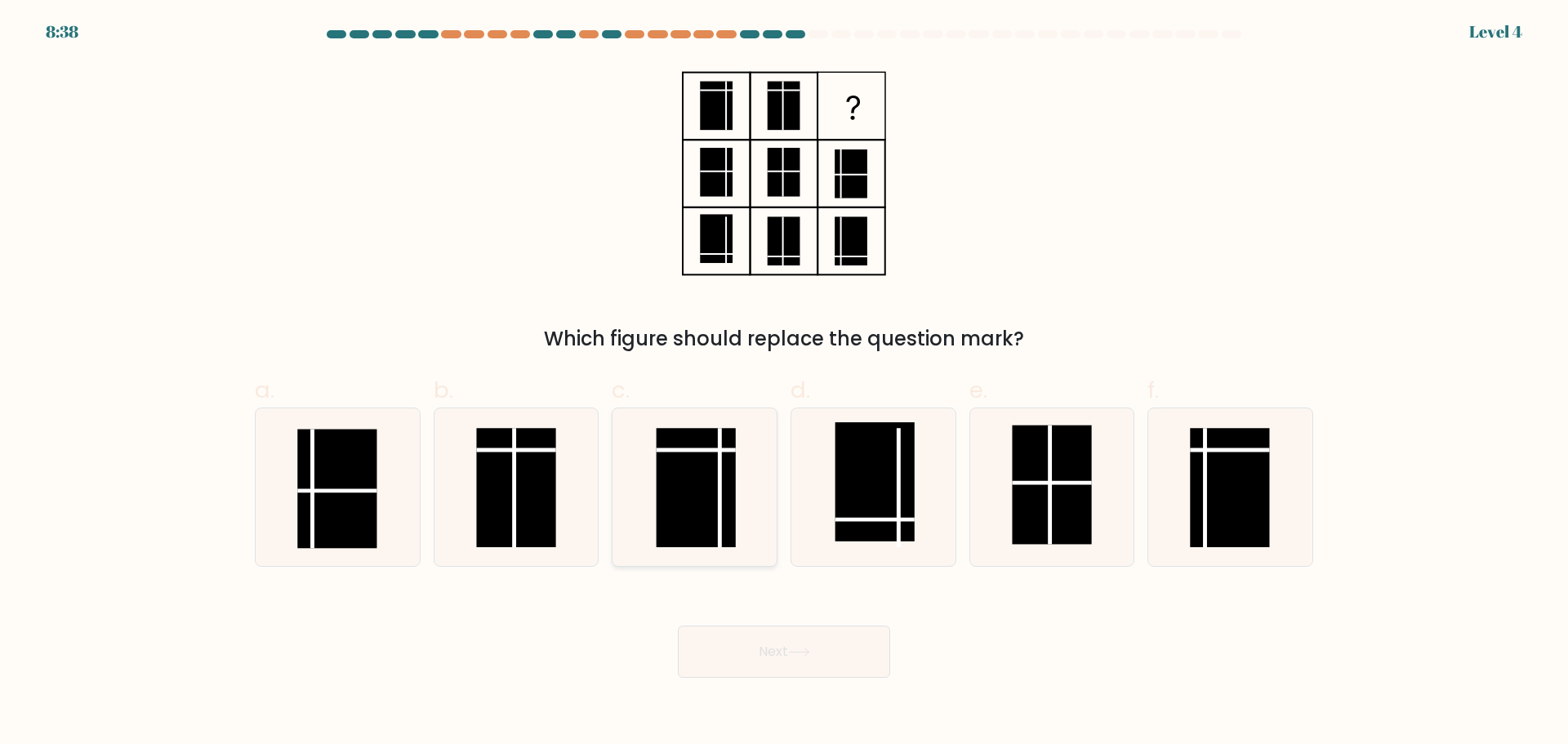
click at [720, 502] on line at bounding box center [720, 486] width 0 height 119
click at [784, 383] on input "c." at bounding box center [784, 377] width 1 height 10
radio input "true"
click at [833, 641] on button "Next" at bounding box center [784, 651] width 212 height 52
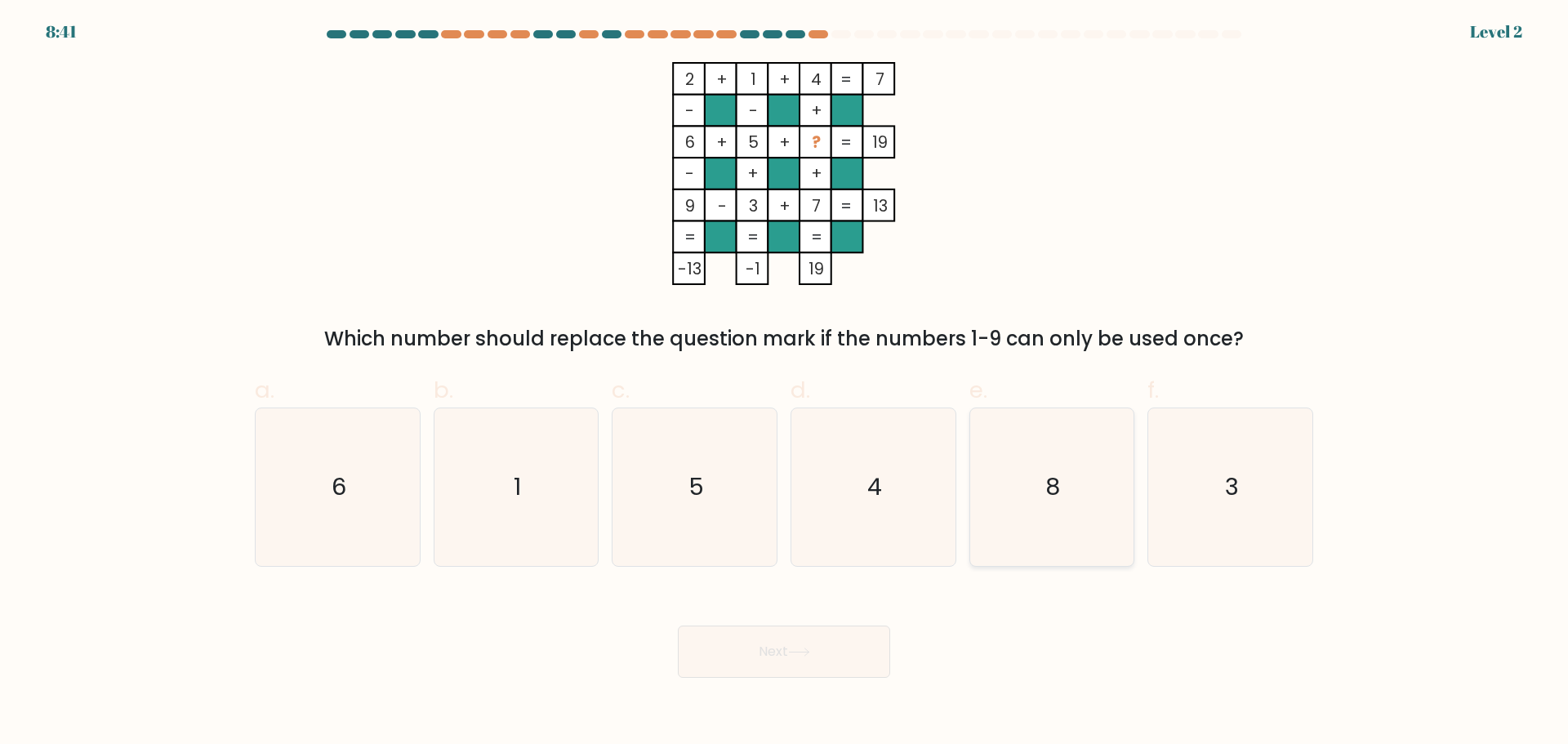
click at [1019, 521] on icon "8" at bounding box center [1052, 487] width 158 height 158
click at [785, 383] on input "e. 8" at bounding box center [784, 377] width 1 height 10
radio input "true"
click at [837, 646] on button "Next" at bounding box center [784, 651] width 212 height 52
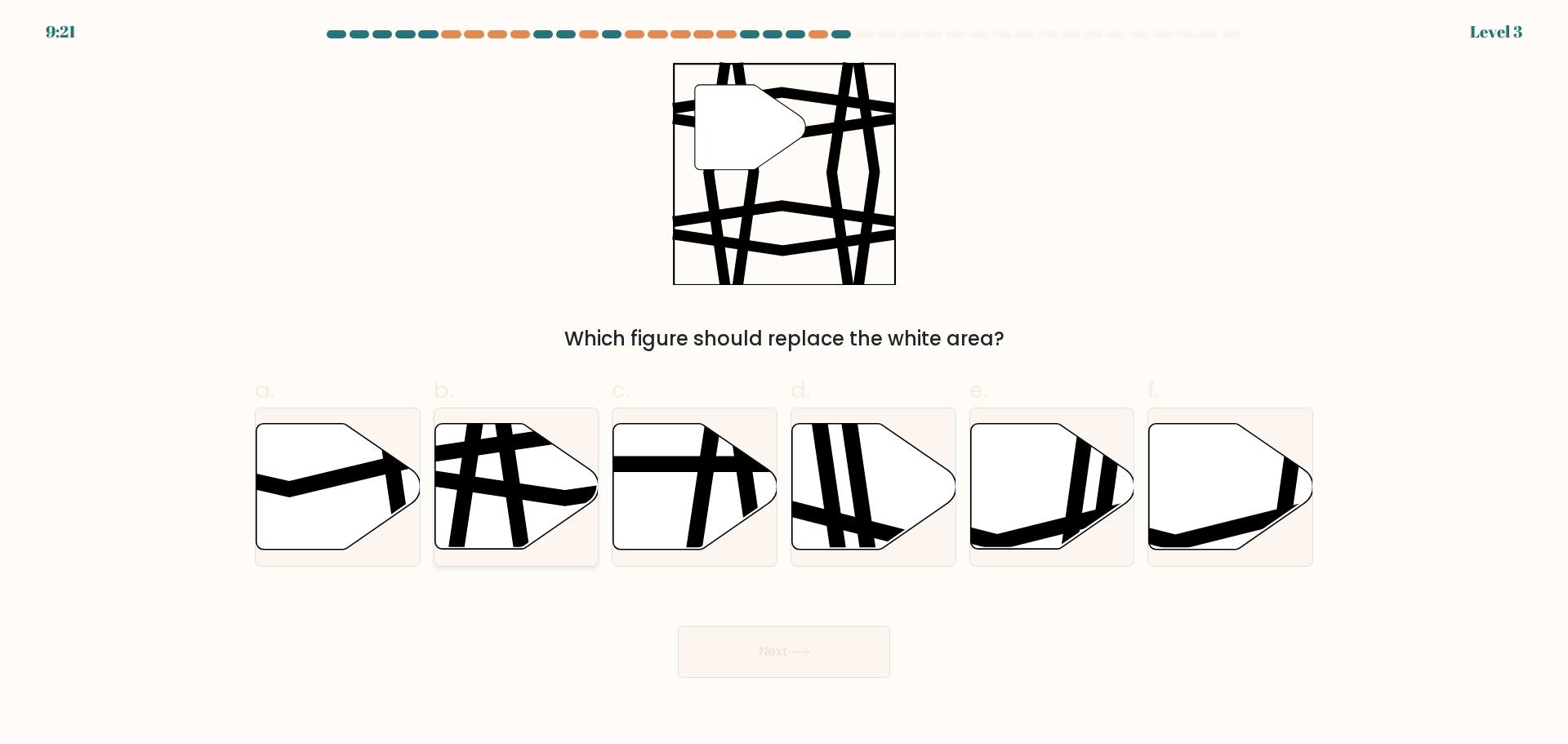
click at [508, 486] on icon at bounding box center [567, 486] width 330 height 24
click at [784, 383] on input "b." at bounding box center [784, 377] width 1 height 10
radio input "true"
click at [774, 656] on button "Next" at bounding box center [784, 651] width 212 height 52
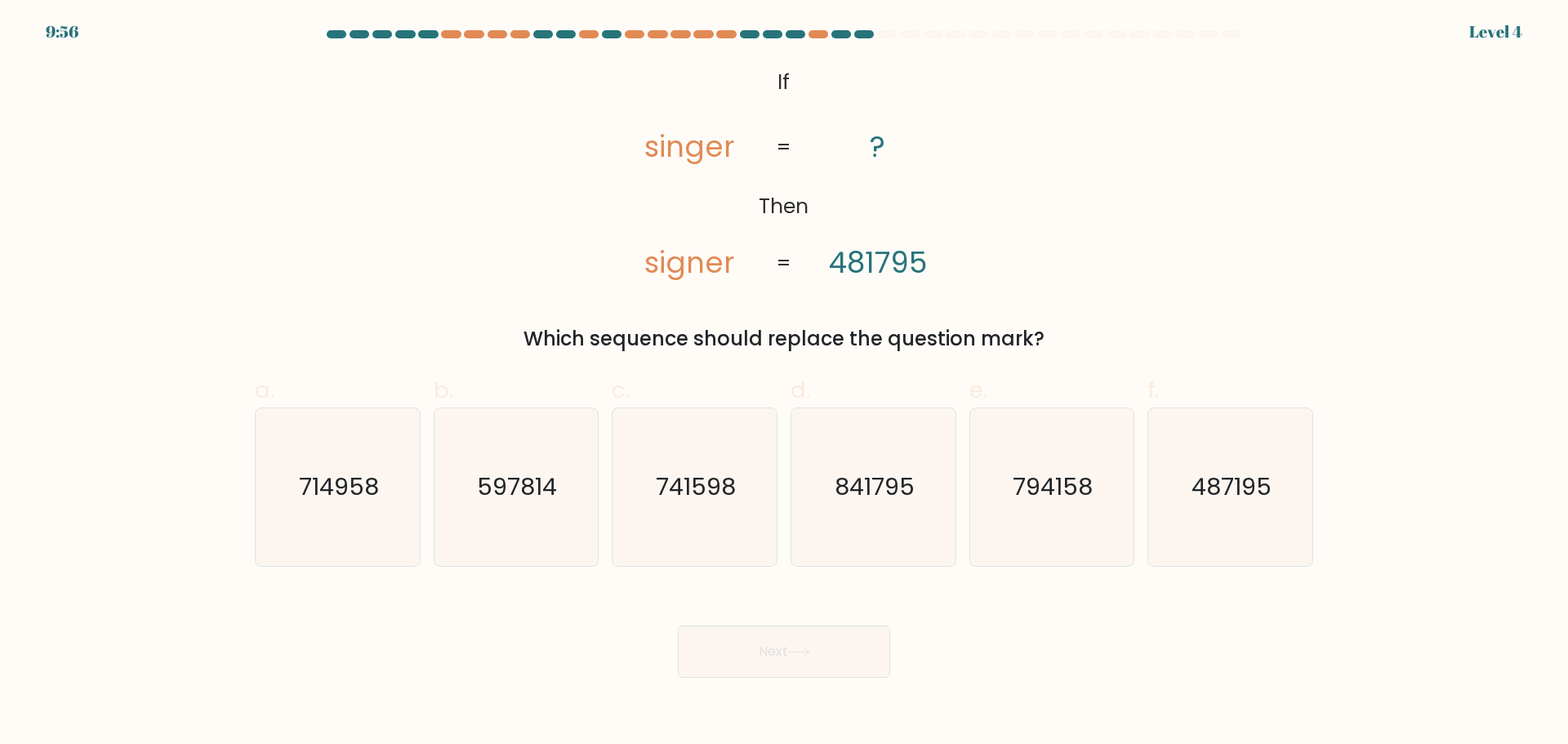
drag, startPoint x: 549, startPoint y: 334, endPoint x: 1120, endPoint y: 334, distance: 571.0
click at [1120, 334] on div "Which sequence should replace the question mark?" at bounding box center [784, 339] width 1039 height 29
copy div "Which sequence should replace the question mark?"
click at [1167, 279] on div "@import url('https://fonts.googleapis.com/css?family=Abril+Fatface:400,100,100i…" at bounding box center [783, 208] width 1078 height 291
click at [1192, 519] on icon "487195" at bounding box center [1231, 487] width 158 height 158
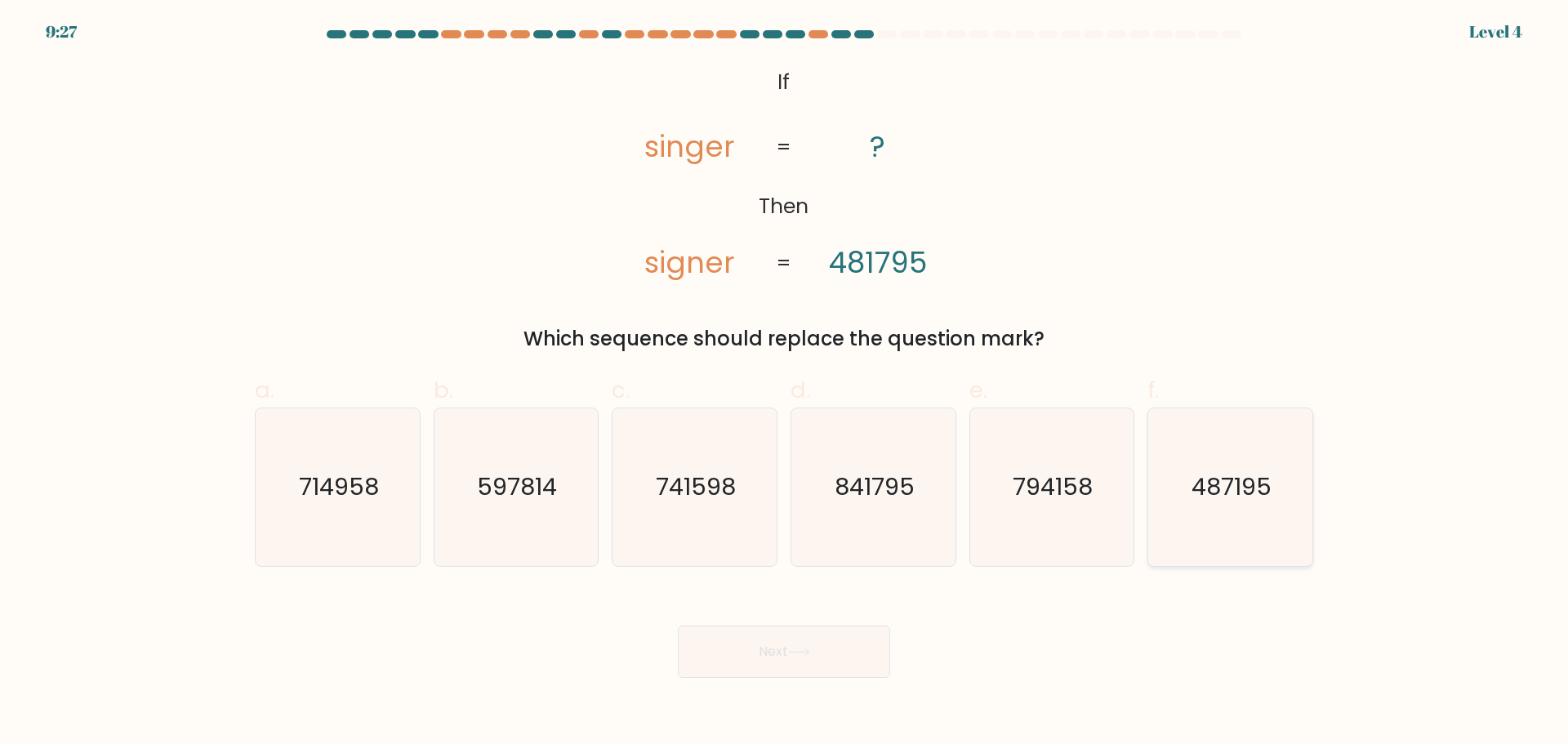
click at [785, 383] on input "f. 487195" at bounding box center [784, 377] width 1 height 10
radio input "true"
click at [847, 659] on button "Next" at bounding box center [784, 651] width 212 height 52
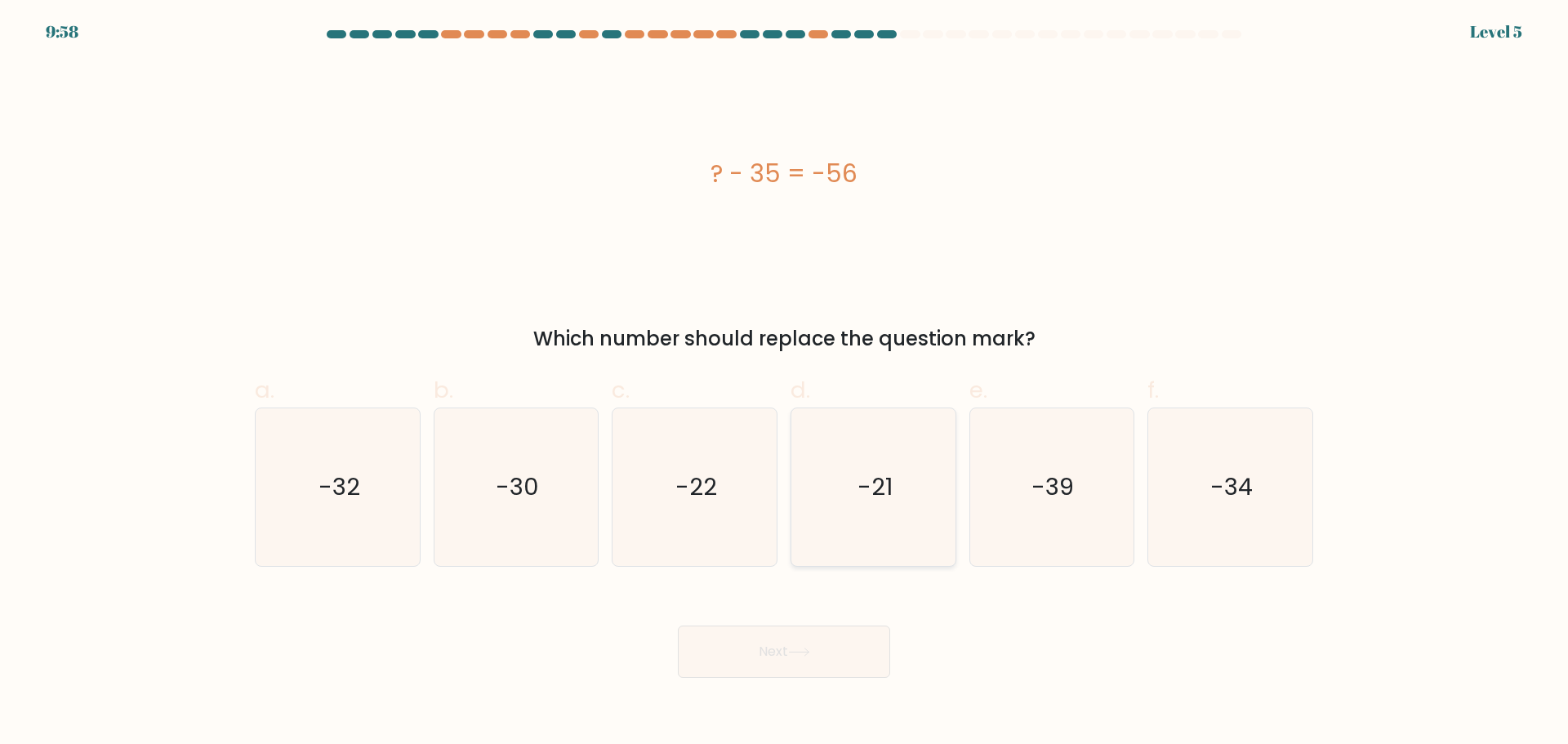
drag, startPoint x: 898, startPoint y: 505, endPoint x: 895, endPoint y: 534, distance: 29.2
click at [898, 506] on icon "-21" at bounding box center [873, 487] width 158 height 158
click at [785, 383] on input "d. -21" at bounding box center [784, 377] width 1 height 10
radio input "true"
drag, startPoint x: 809, startPoint y: 643, endPoint x: 824, endPoint y: 636, distance: 16.6
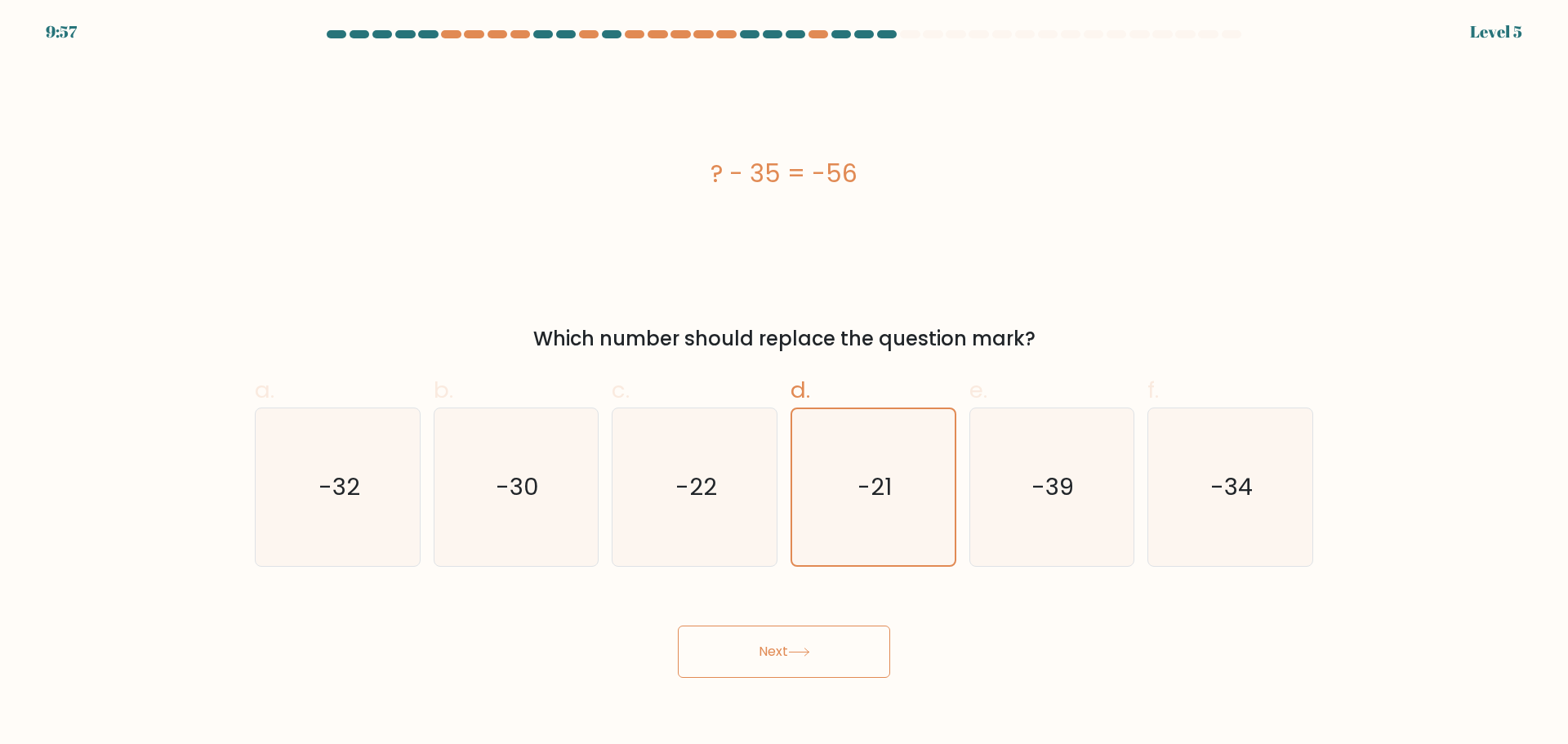
click at [812, 644] on button "Next" at bounding box center [784, 651] width 212 height 52
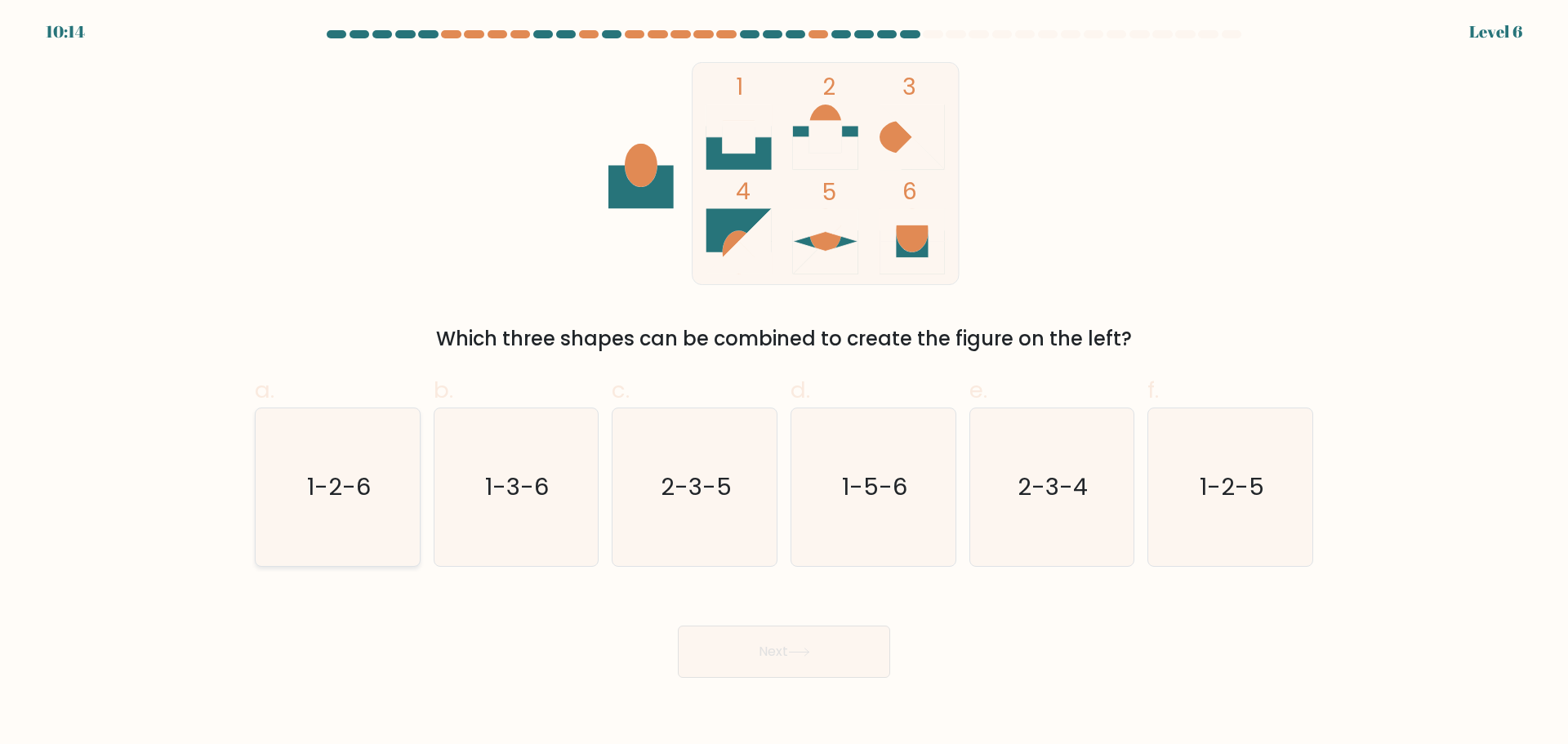
drag, startPoint x: 341, startPoint y: 528, endPoint x: 351, endPoint y: 530, distance: 10.2
click at [341, 527] on icon "1-2-6" at bounding box center [338, 487] width 158 height 158
click at [784, 383] on input "a. 1-2-6" at bounding box center [784, 377] width 1 height 10
radio input "true"
click at [784, 652] on button "Next" at bounding box center [784, 651] width 212 height 52
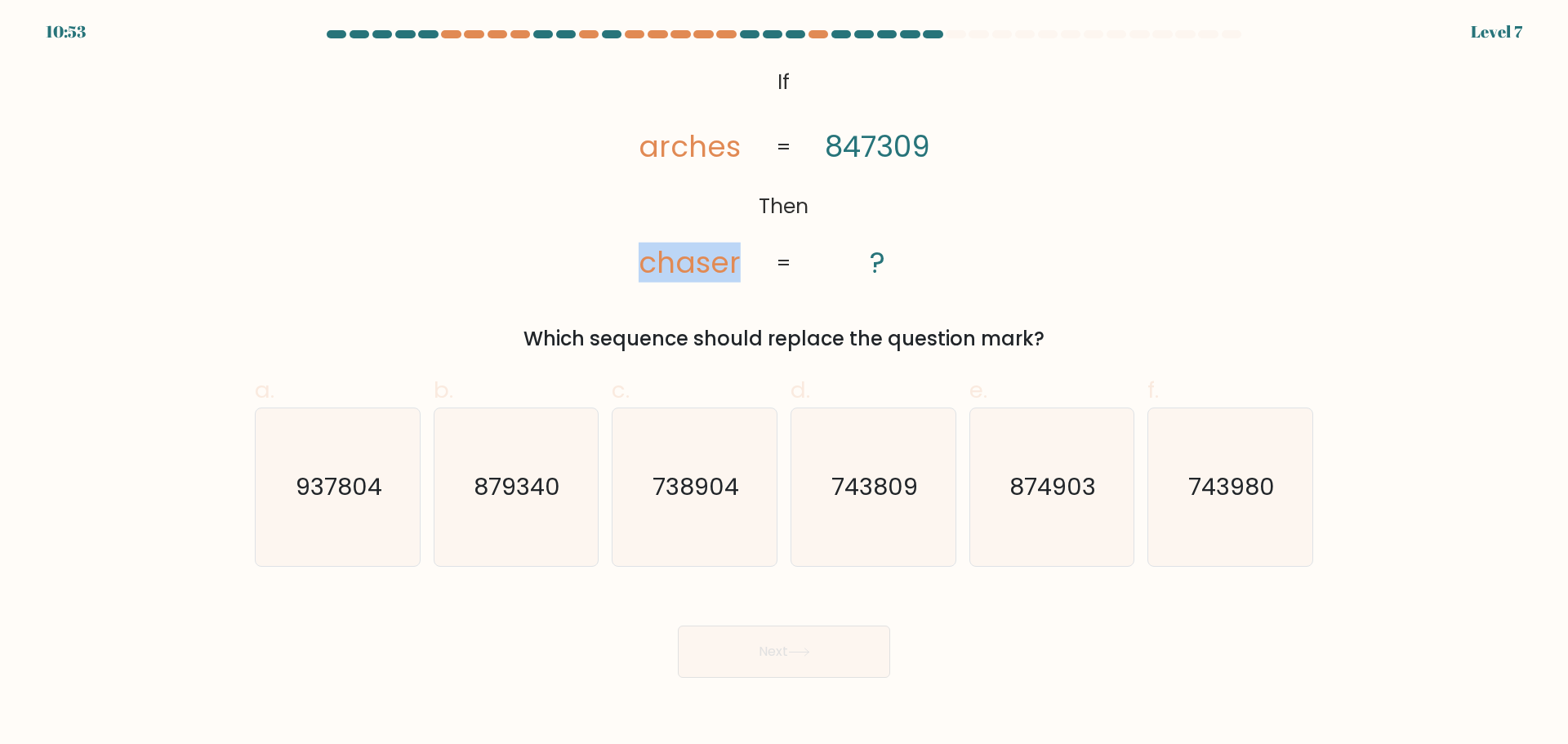
drag, startPoint x: 642, startPoint y: 252, endPoint x: 748, endPoint y: 261, distance: 106.4
click at [748, 261] on icon "@import url('https://fonts.googleapis.com/css?family=Abril+Fatface:400,100,100i…" at bounding box center [784, 173] width 363 height 223
copy tspan "chaser"
drag, startPoint x: 624, startPoint y: 147, endPoint x: 739, endPoint y: 147, distance: 115.0
click at [739, 147] on icon "@import url('https://fonts.googleapis.com/css?family=Abril+Fatface:400,100,100i…" at bounding box center [784, 173] width 363 height 223
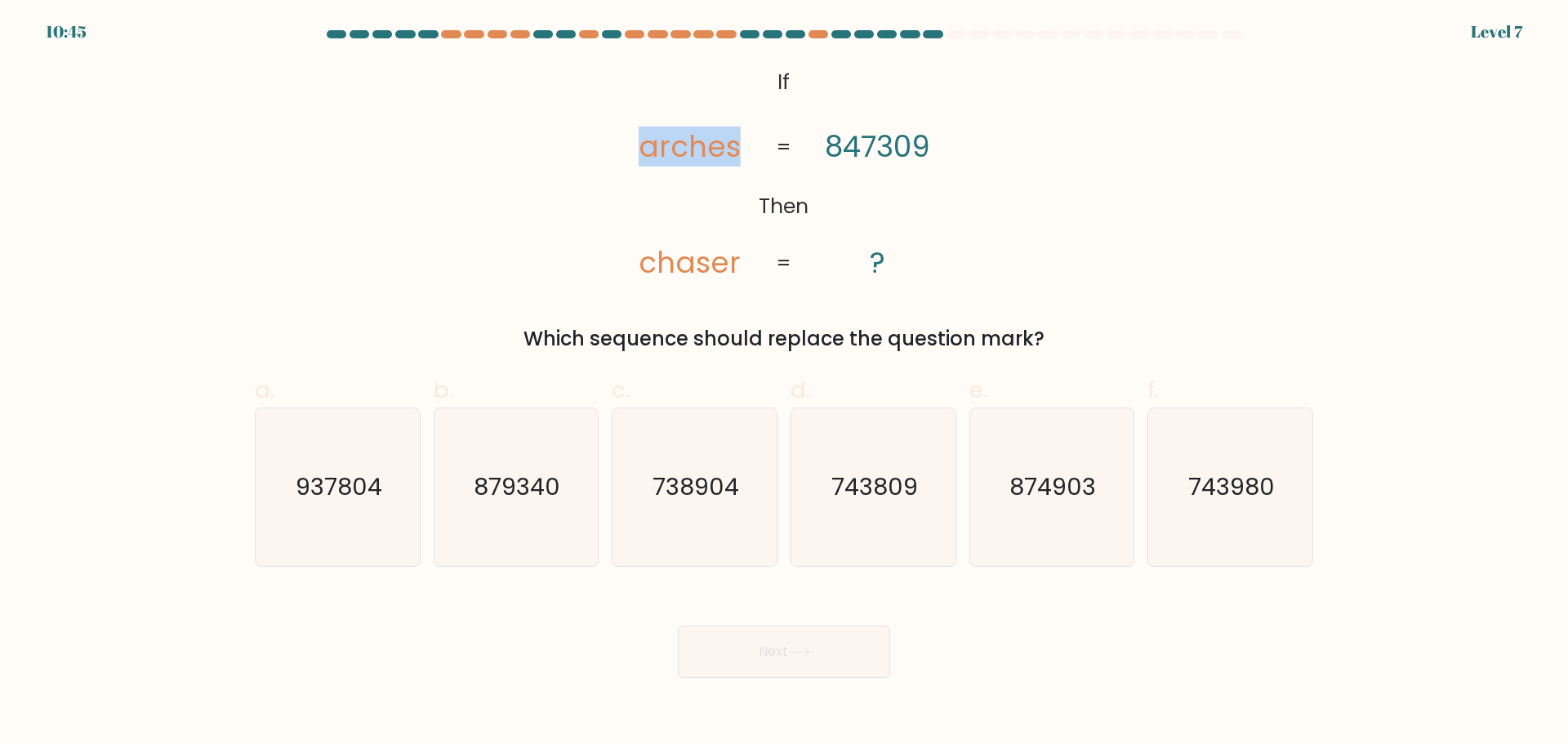
copy tspan "arches"
click at [1106, 178] on div "@import url('https://fonts.googleapis.com/css?family=Abril+Fatface:400,100,100i…" at bounding box center [783, 208] width 1078 height 291
click at [1004, 525] on icon "874903" at bounding box center [1052, 487] width 158 height 158
click at [785, 383] on input "e. 874903" at bounding box center [784, 377] width 1 height 10
radio input "true"
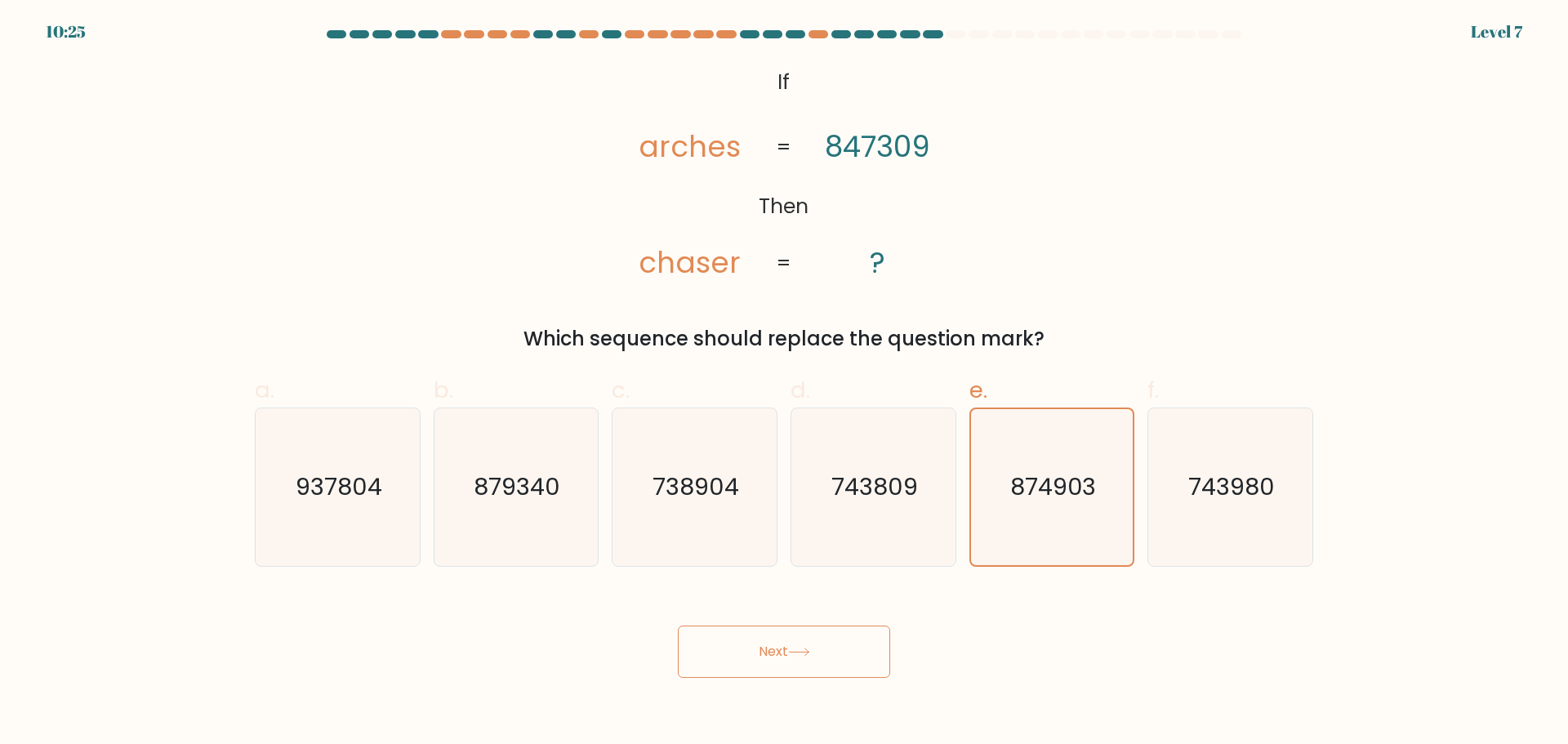
click at [833, 650] on button "Next" at bounding box center [784, 651] width 212 height 52
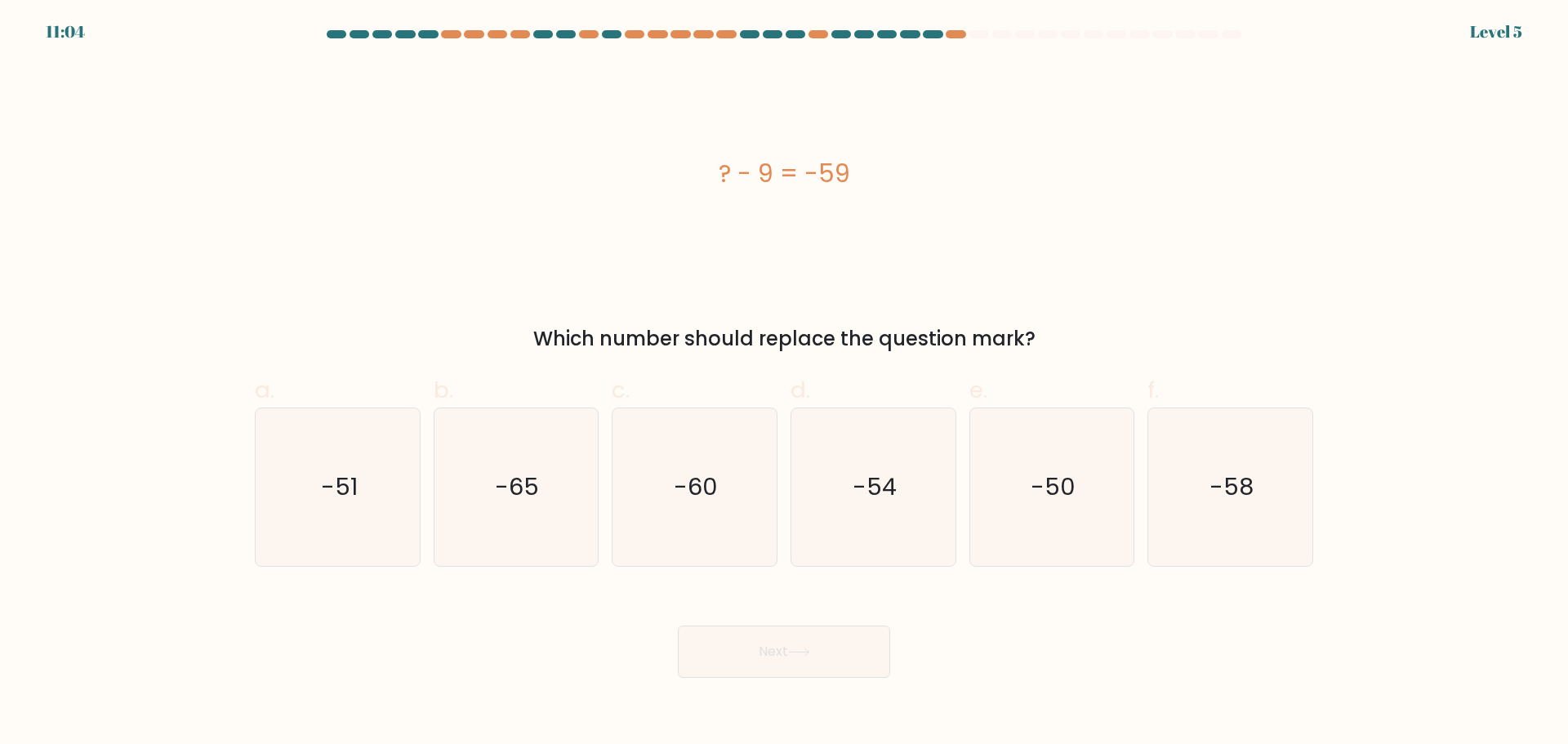
drag, startPoint x: 1096, startPoint y: 525, endPoint x: 976, endPoint y: 578, distance: 131.2
click at [1094, 525] on icon "-50" at bounding box center [1052, 487] width 158 height 158
click at [785, 383] on input "e. -50" at bounding box center [784, 377] width 1 height 10
radio input "true"
click at [785, 648] on button "Next" at bounding box center [784, 651] width 212 height 52
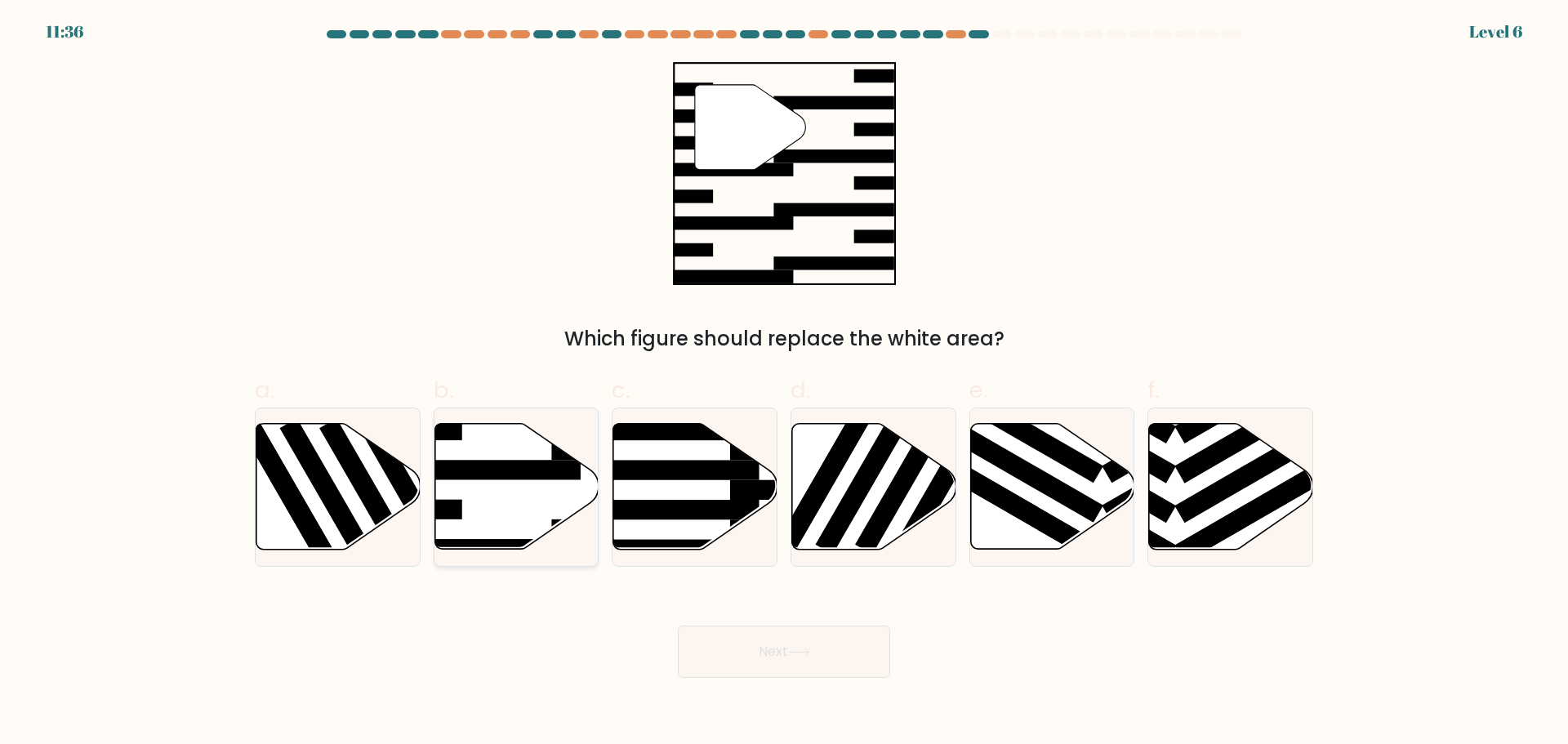
click at [540, 479] on rect at bounding box center [491, 469] width 178 height 20
click at [784, 383] on input "b." at bounding box center [784, 377] width 1 height 10
radio input "true"
click at [781, 662] on button "Next" at bounding box center [784, 651] width 212 height 52
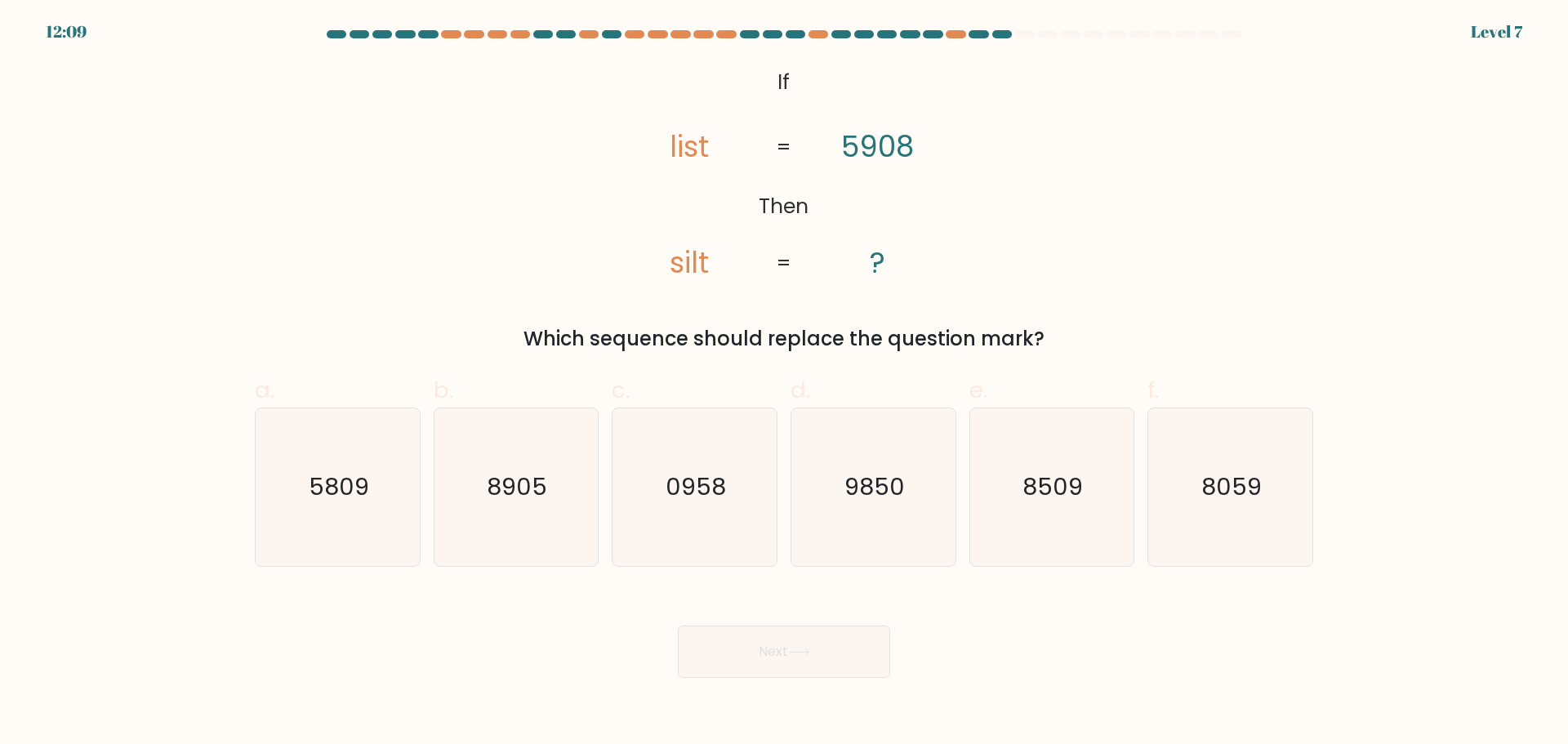
drag, startPoint x: 859, startPoint y: 513, endPoint x: 809, endPoint y: 645, distance: 141.2
click at [859, 516] on icon "9850" at bounding box center [873, 487] width 158 height 158
click at [785, 383] on input "d. 9850" at bounding box center [784, 377] width 1 height 10
radio input "true"
click at [807, 649] on icon at bounding box center [799, 652] width 22 height 9
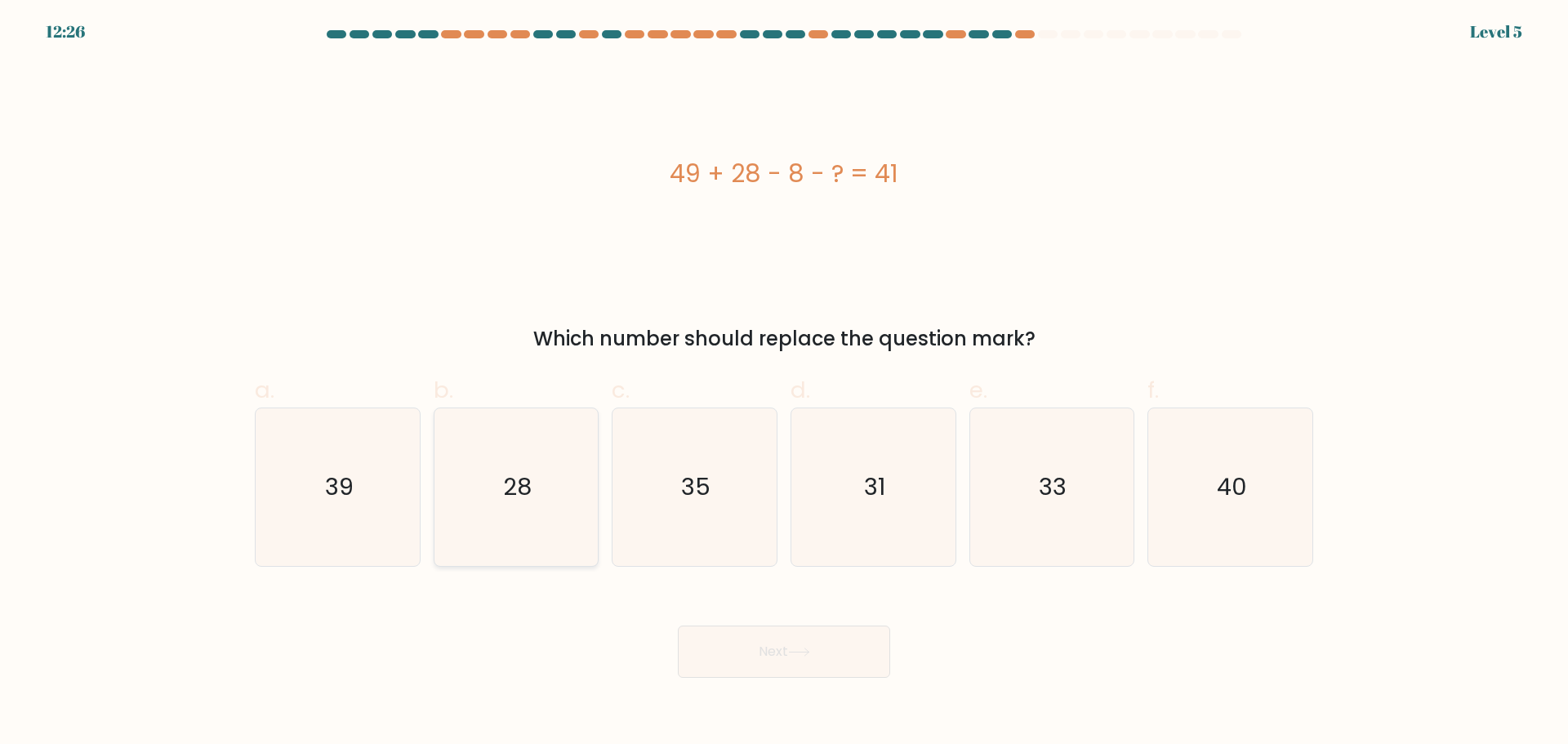
click at [564, 469] on icon "28" at bounding box center [516, 487] width 158 height 158
click at [784, 383] on input "b. 28" at bounding box center [784, 377] width 1 height 10
radio input "true"
click at [767, 650] on button "Next" at bounding box center [784, 651] width 212 height 52
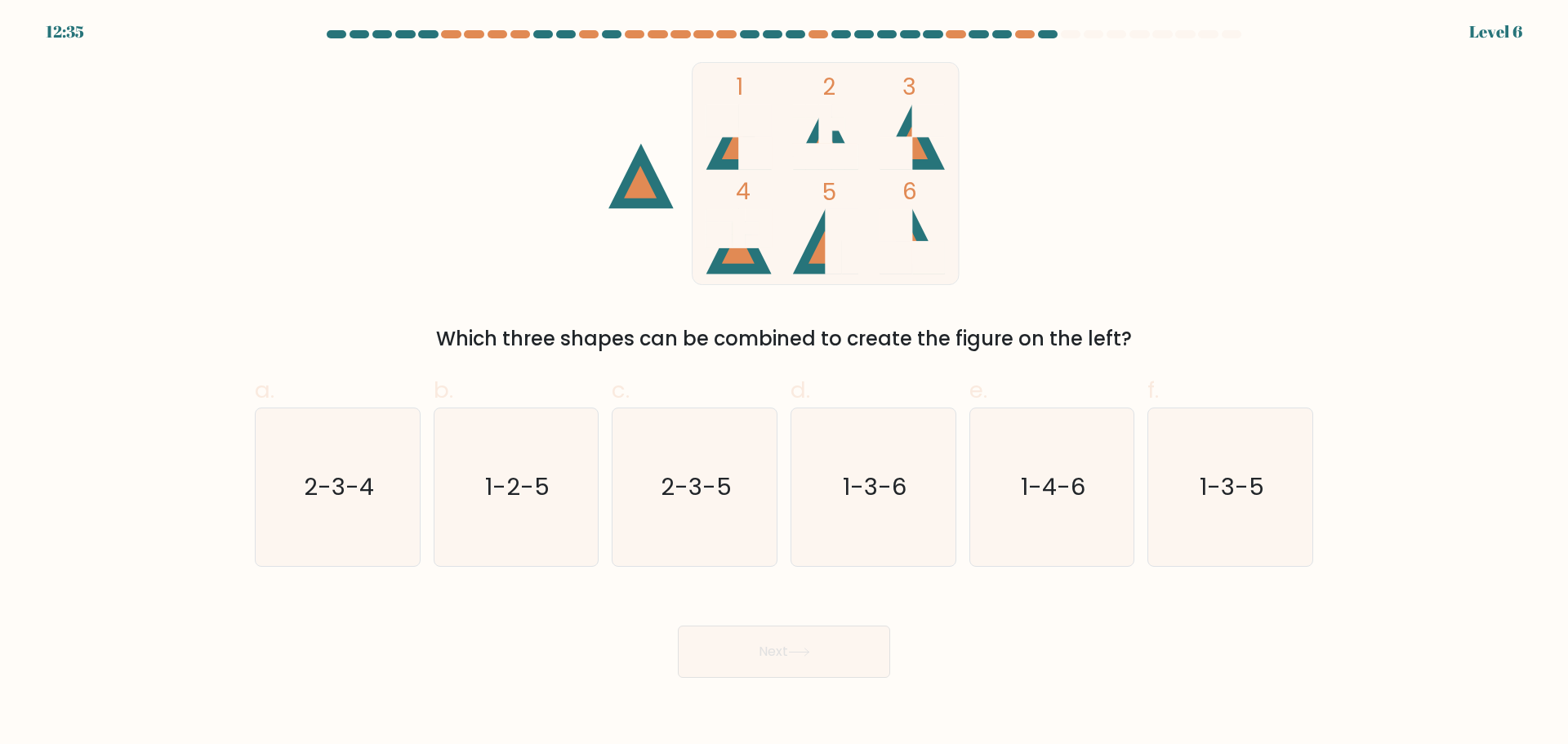
drag, startPoint x: 896, startPoint y: 522, endPoint x: 816, endPoint y: 651, distance: 151.8
click at [895, 523] on icon "1-3-6" at bounding box center [873, 487] width 158 height 158
click at [785, 383] on input "d. 1-3-6" at bounding box center [784, 377] width 1 height 10
radio input "true"
click at [811, 656] on button "Next" at bounding box center [784, 651] width 212 height 52
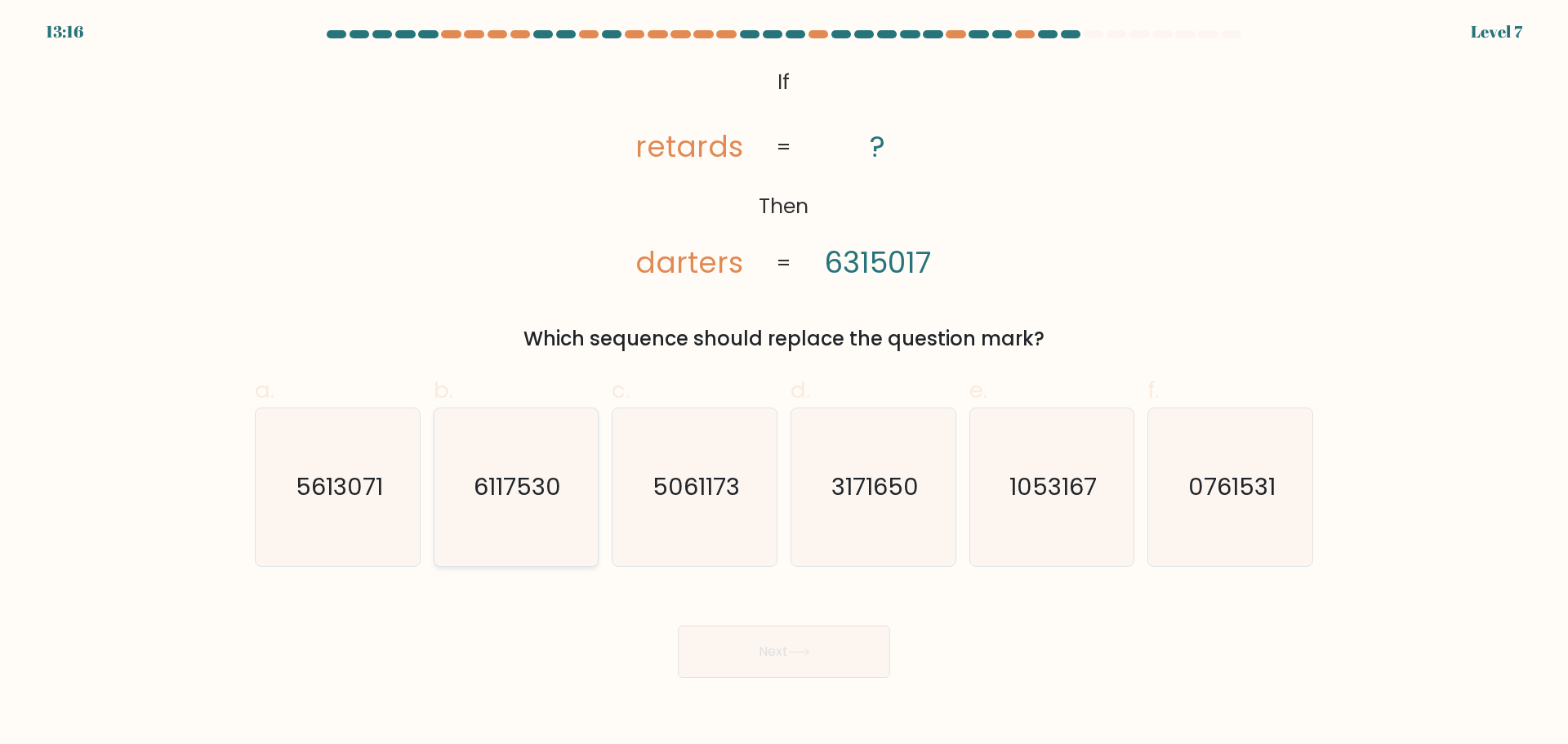
click at [559, 509] on icon "6117530" at bounding box center [516, 487] width 158 height 158
click at [784, 383] on input "b. 6117530" at bounding box center [784, 377] width 1 height 10
radio input "true"
click at [754, 641] on button "Next" at bounding box center [784, 651] width 212 height 52
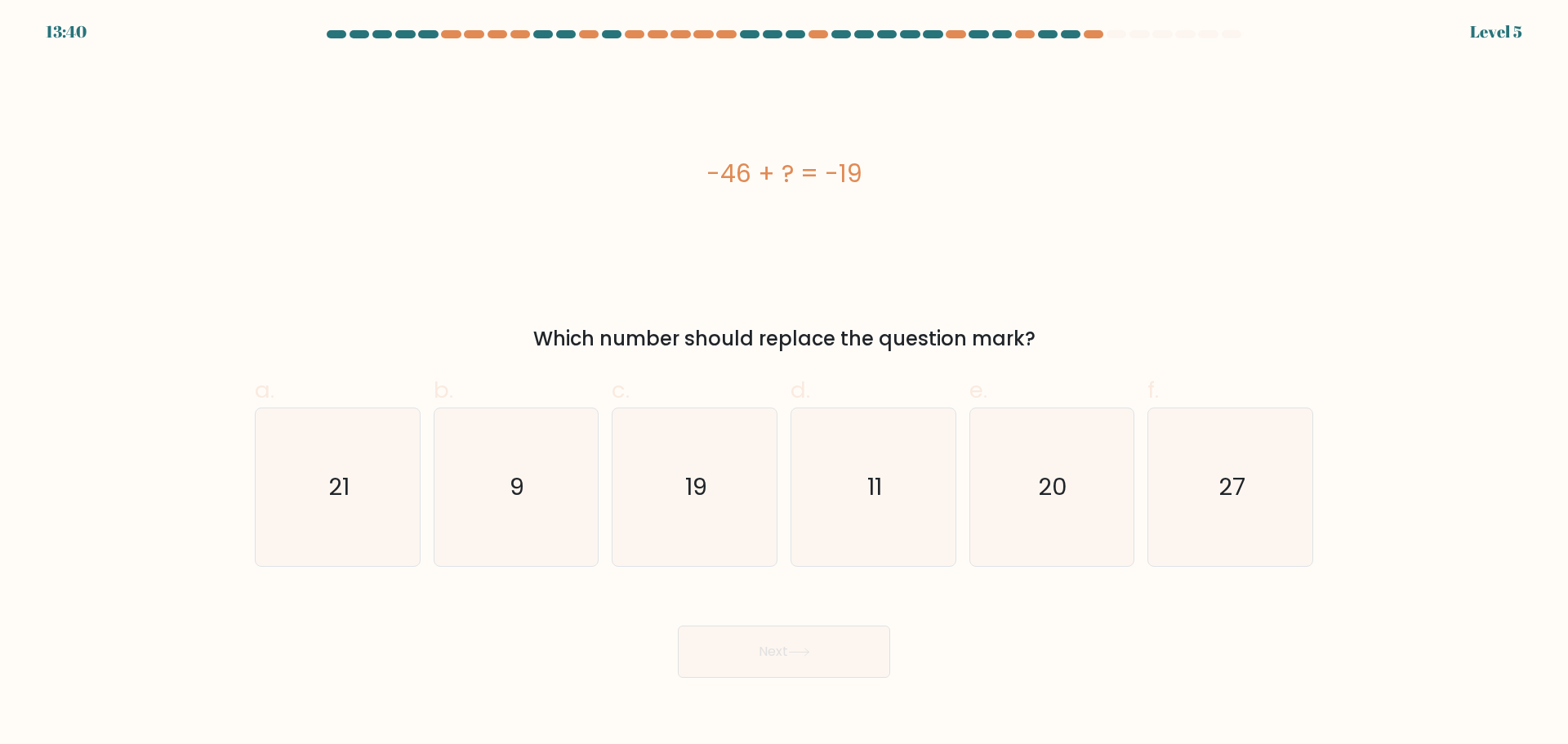
drag, startPoint x: 1184, startPoint y: 509, endPoint x: 1047, endPoint y: 609, distance: 169.6
click at [1184, 508] on icon "27" at bounding box center [1231, 487] width 158 height 158
click at [785, 383] on input "f. 27" at bounding box center [784, 377] width 1 height 10
radio input "true"
click at [834, 641] on button "Next" at bounding box center [784, 651] width 212 height 52
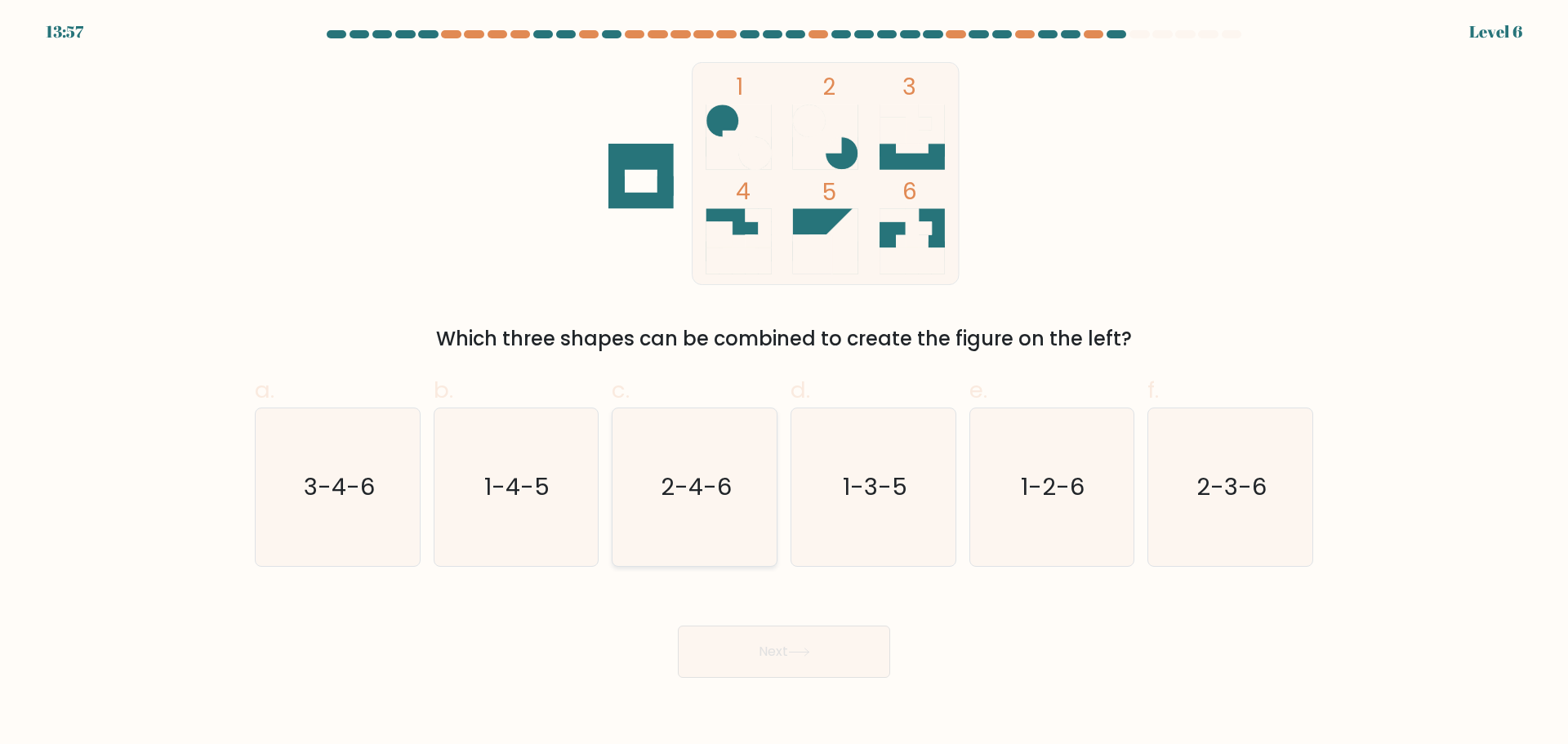
click at [683, 527] on icon "2-4-6" at bounding box center [695, 487] width 158 height 158
click at [784, 383] on input "c. 2-4-6" at bounding box center [784, 377] width 1 height 10
radio input "true"
click at [362, 536] on icon "3-4-6" at bounding box center [338, 487] width 158 height 158
click at [784, 383] on input "a. 3-4-6" at bounding box center [784, 377] width 1 height 10
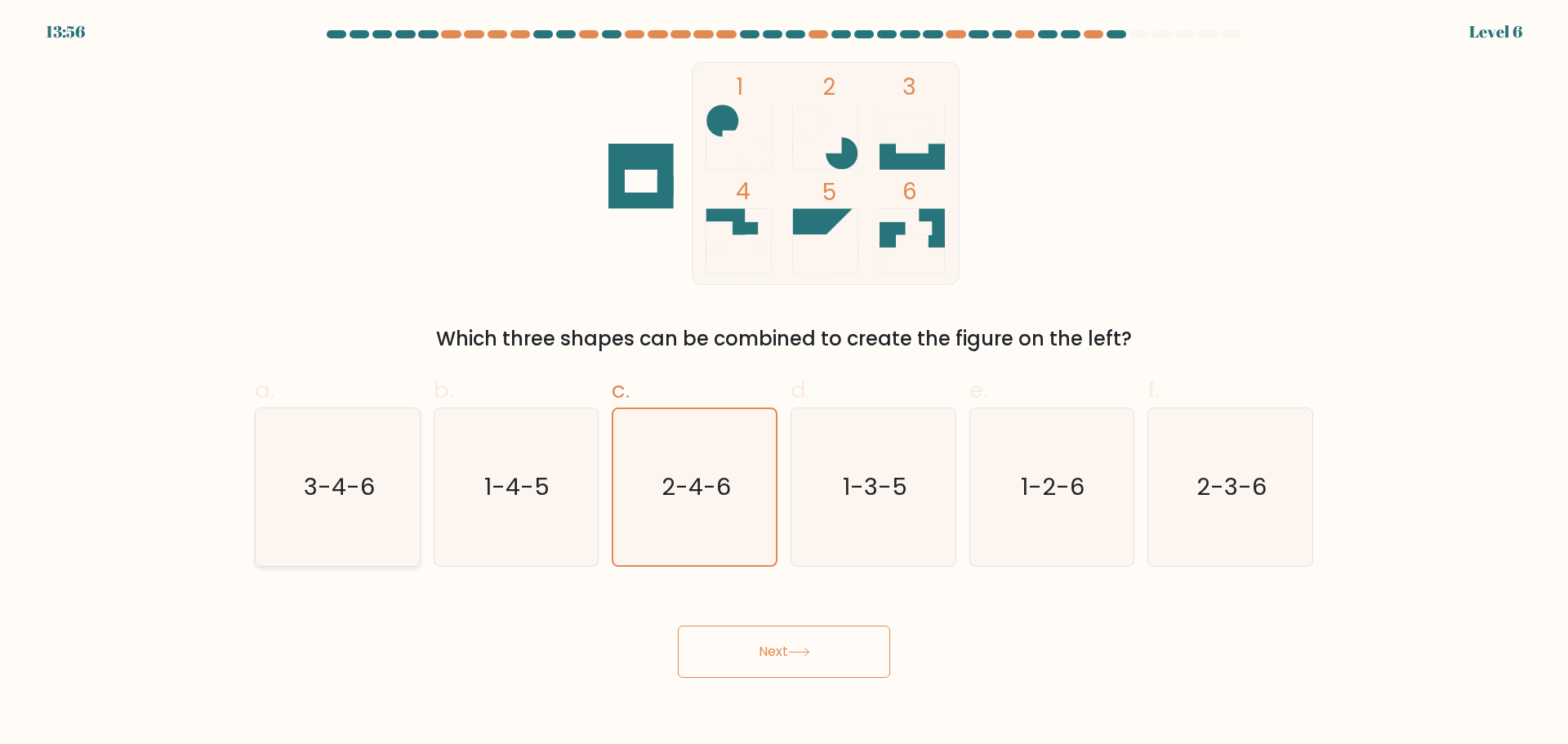
radio input "true"
click at [763, 647] on button "Next" at bounding box center [784, 651] width 212 height 52
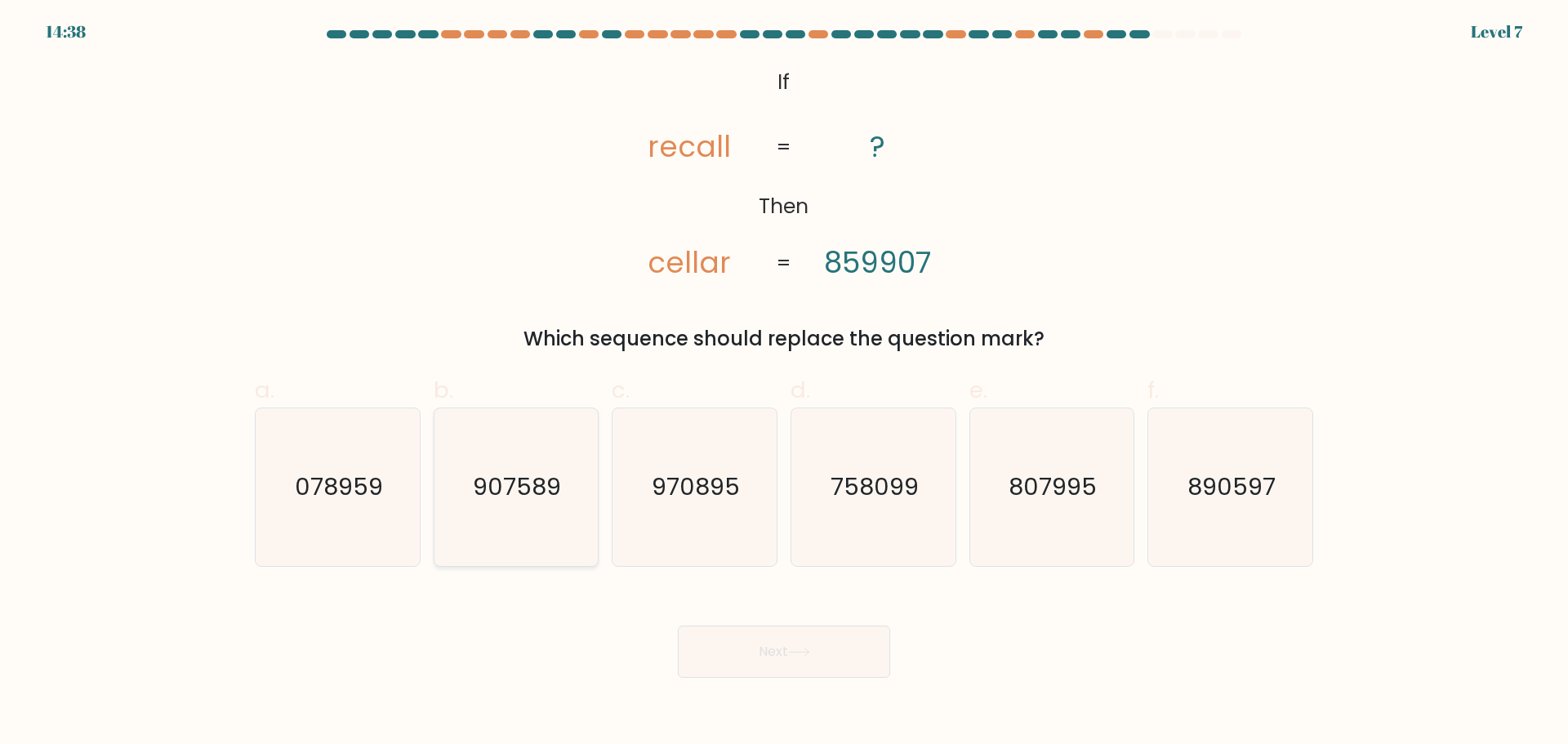
click at [500, 478] on text "907589" at bounding box center [518, 486] width 88 height 33
click at [784, 383] on input "b. 907589" at bounding box center [784, 377] width 1 height 10
radio input "true"
click at [739, 631] on button "Next" at bounding box center [784, 651] width 212 height 52
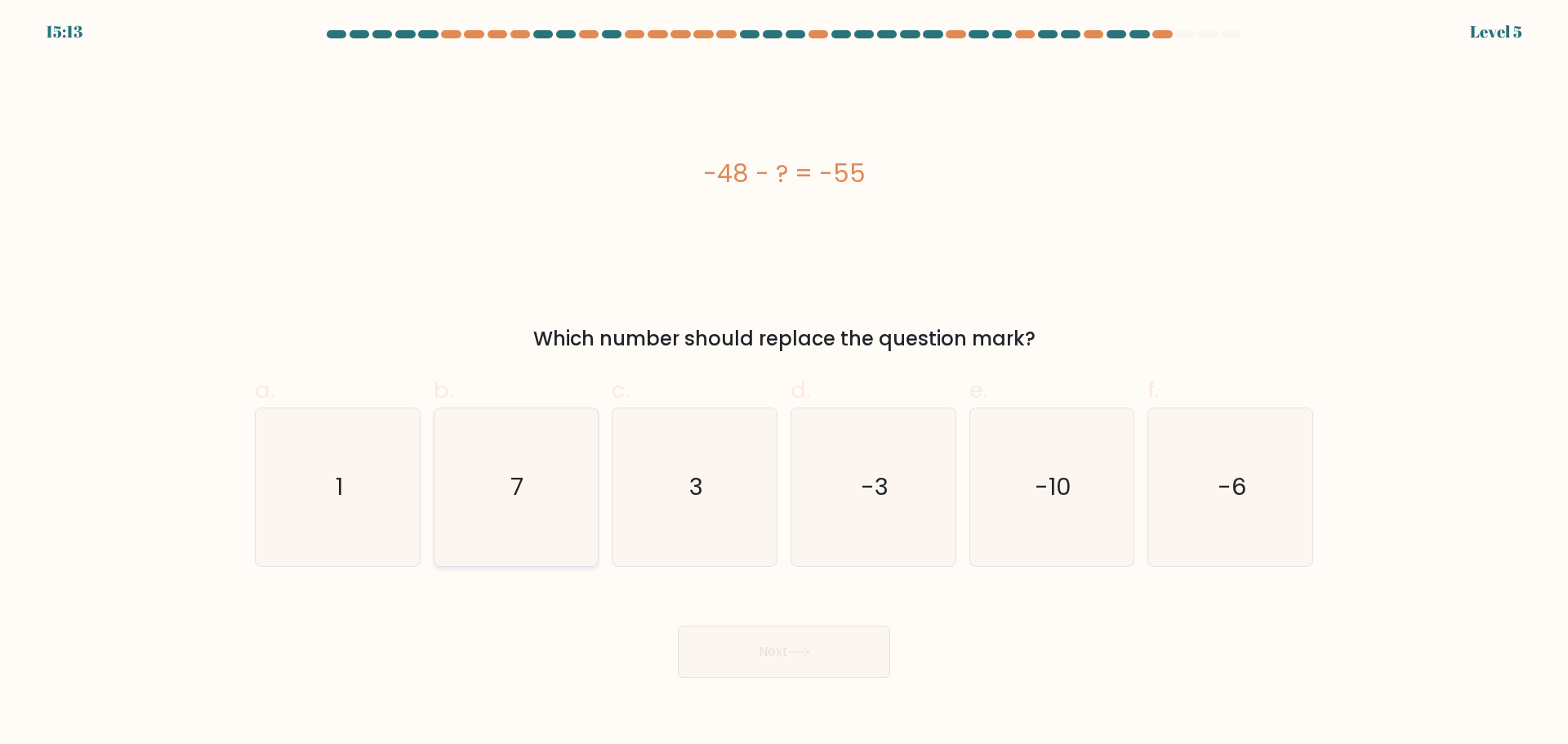
drag, startPoint x: 359, startPoint y: 560, endPoint x: 511, endPoint y: 525, distance: 156.0
click at [453, 538] on div "a. 1 b. 7 c. 3" at bounding box center [783, 462] width 1071 height 206
click at [529, 519] on icon "7" at bounding box center [516, 487] width 158 height 158
click at [784, 383] on input "b. 7" at bounding box center [784, 377] width 1 height 10
radio input "true"
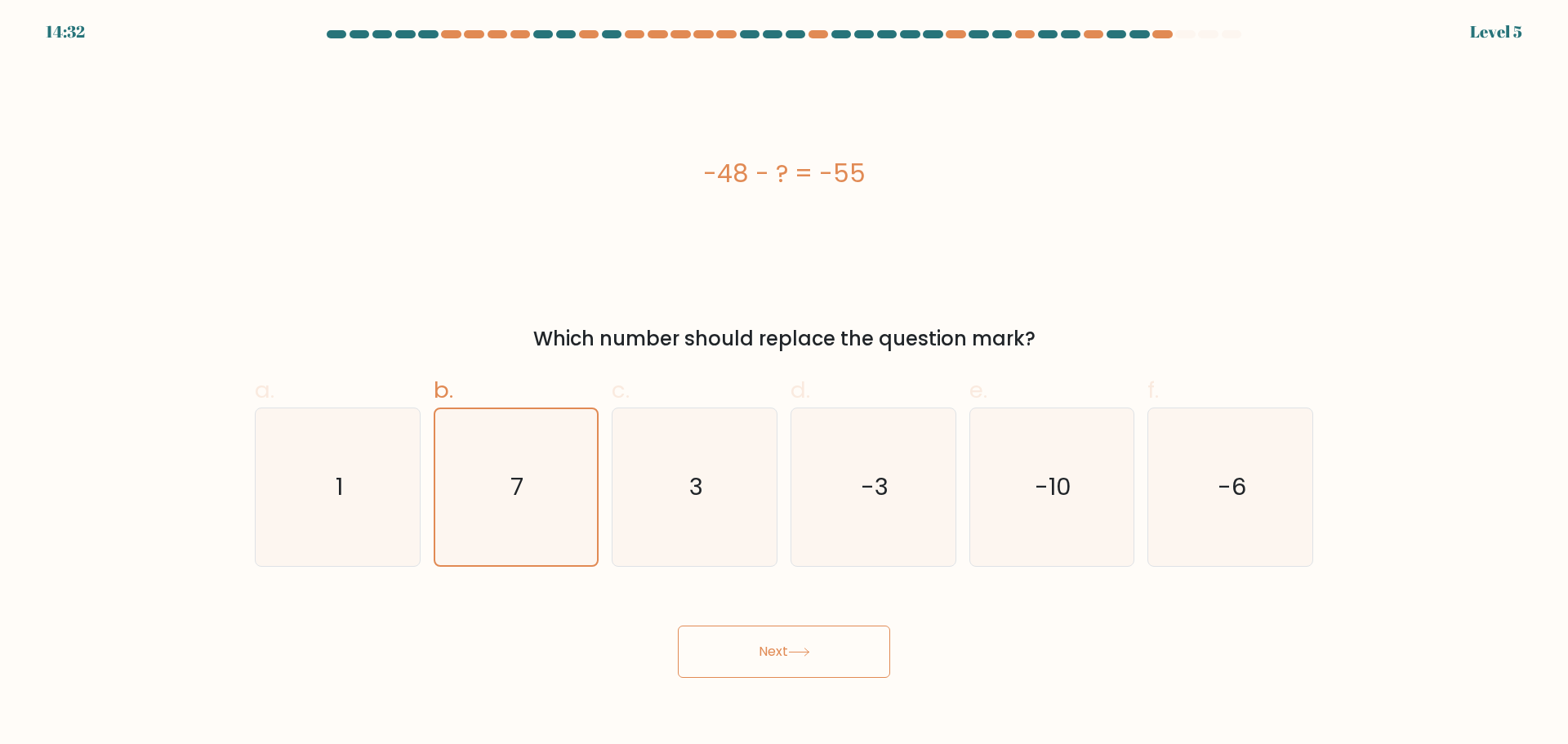
click at [857, 649] on button "Next" at bounding box center [784, 651] width 212 height 52
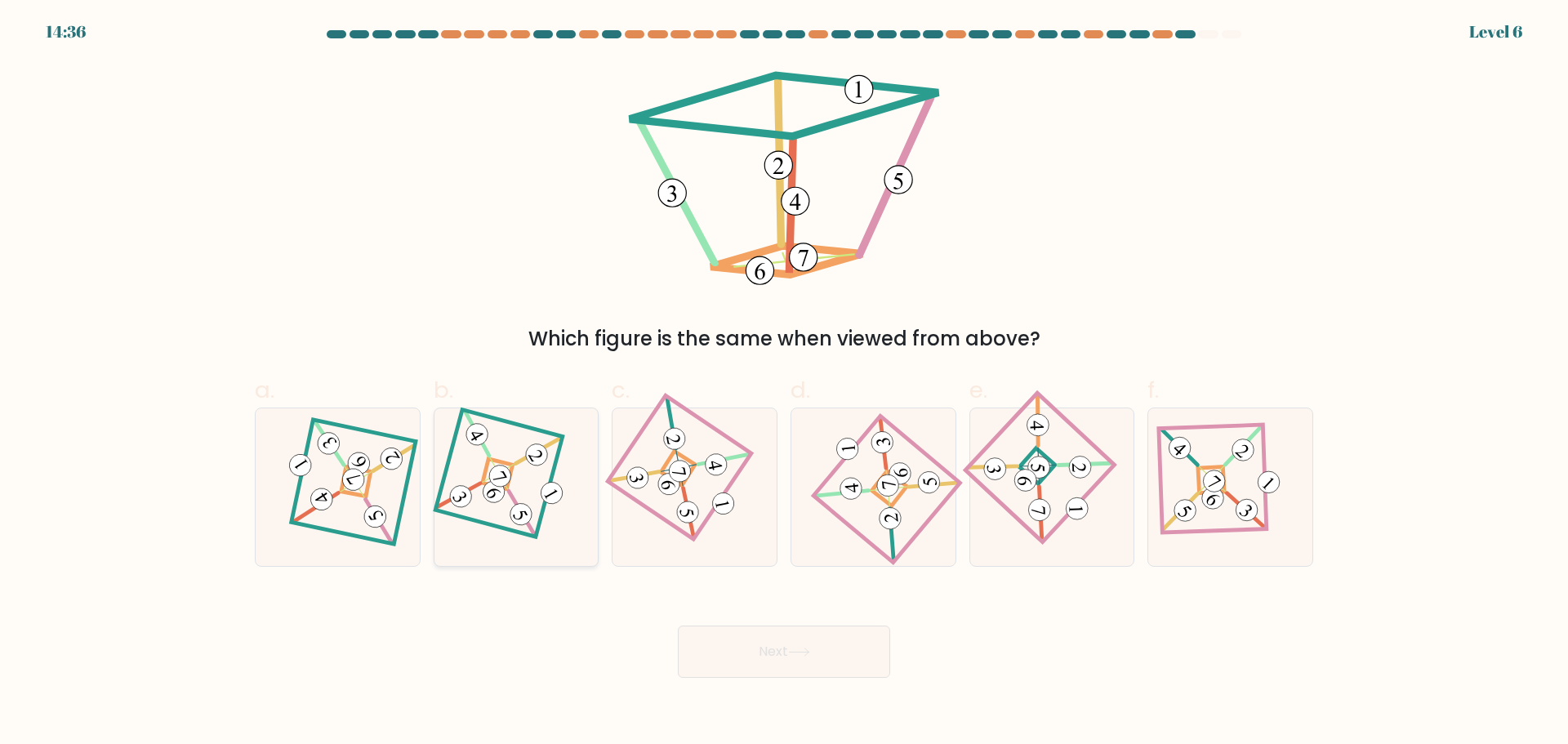
click at [500, 499] on 111 at bounding box center [493, 492] width 29 height 29
click at [784, 383] on input "b." at bounding box center [784, 377] width 1 height 10
radio input "true"
click at [779, 660] on button "Next" at bounding box center [784, 651] width 212 height 52
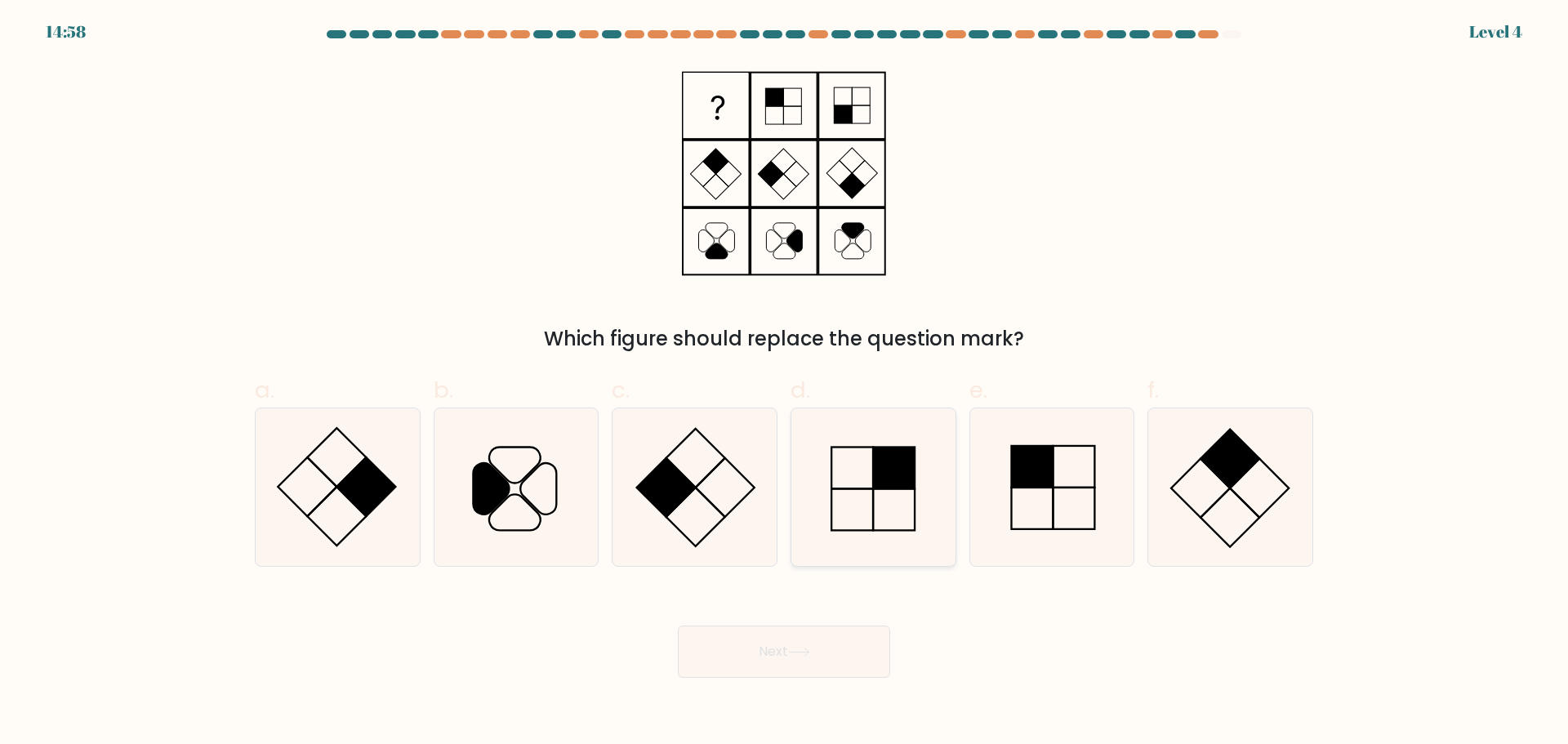
click at [918, 502] on icon at bounding box center [873, 487] width 158 height 158
click at [785, 383] on input "d." at bounding box center [784, 377] width 1 height 10
radio input "true"
click at [810, 658] on button "Next" at bounding box center [784, 651] width 212 height 52
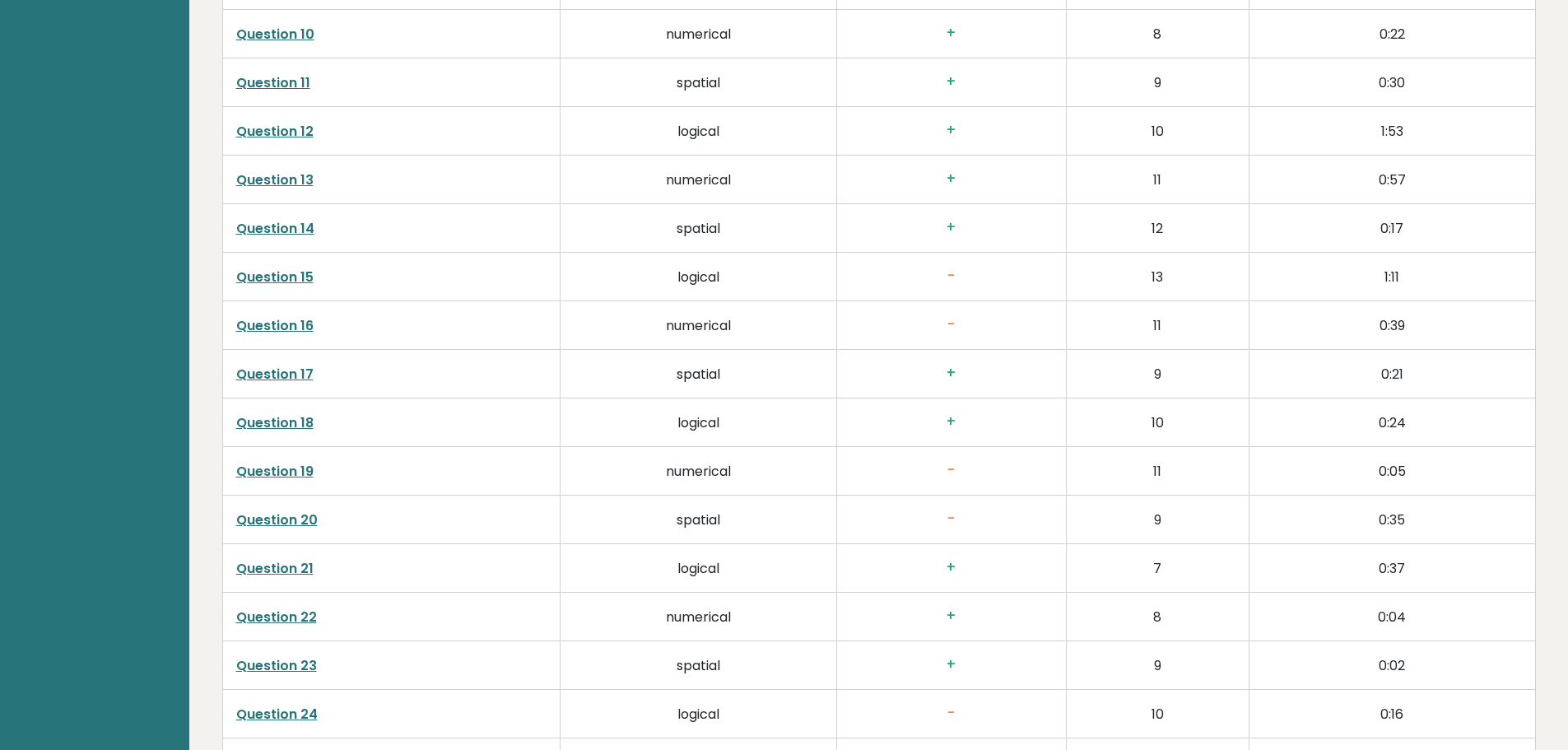
scroll to position [3375, 0]
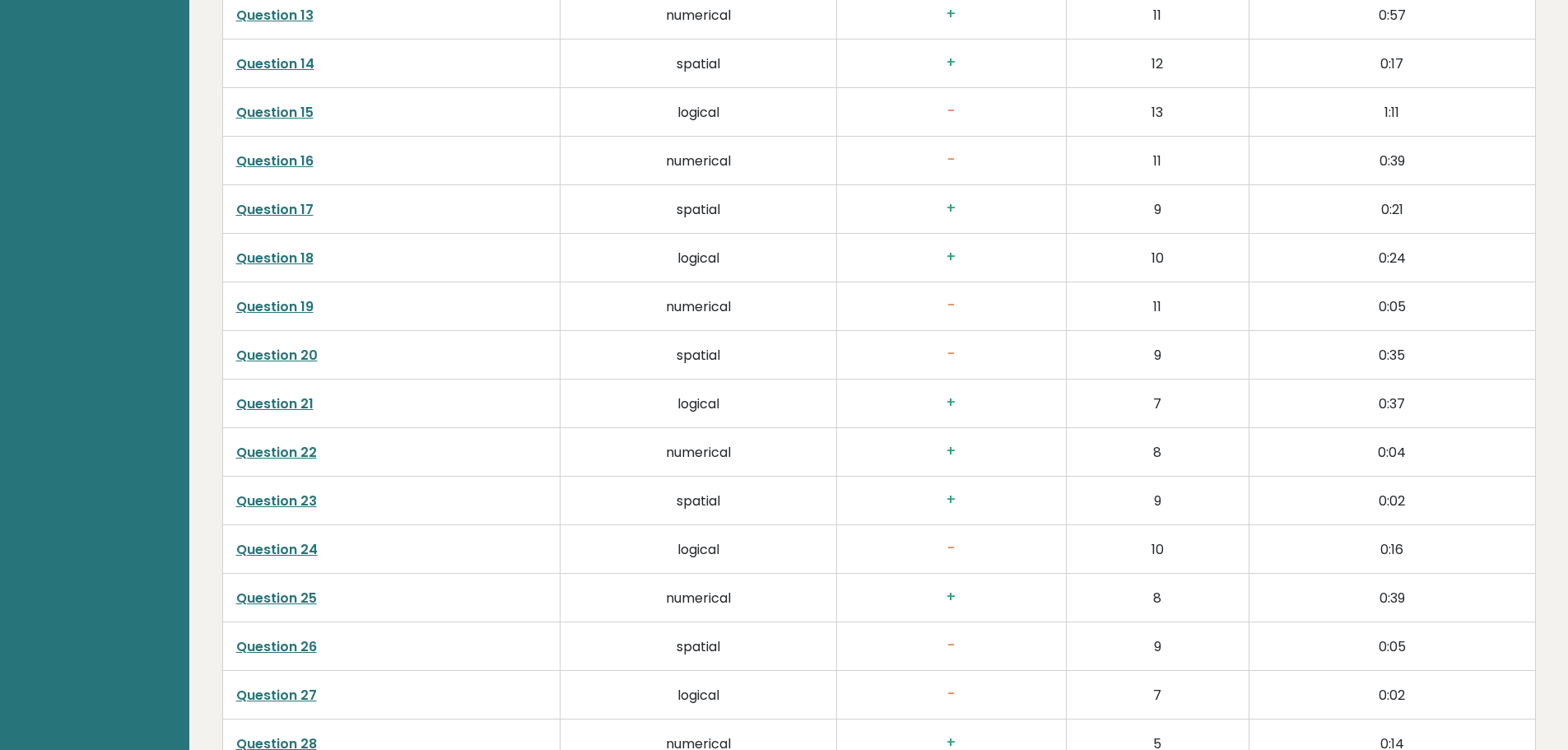
click at [289, 354] on link "Question 20" at bounding box center [276, 355] width 81 height 19
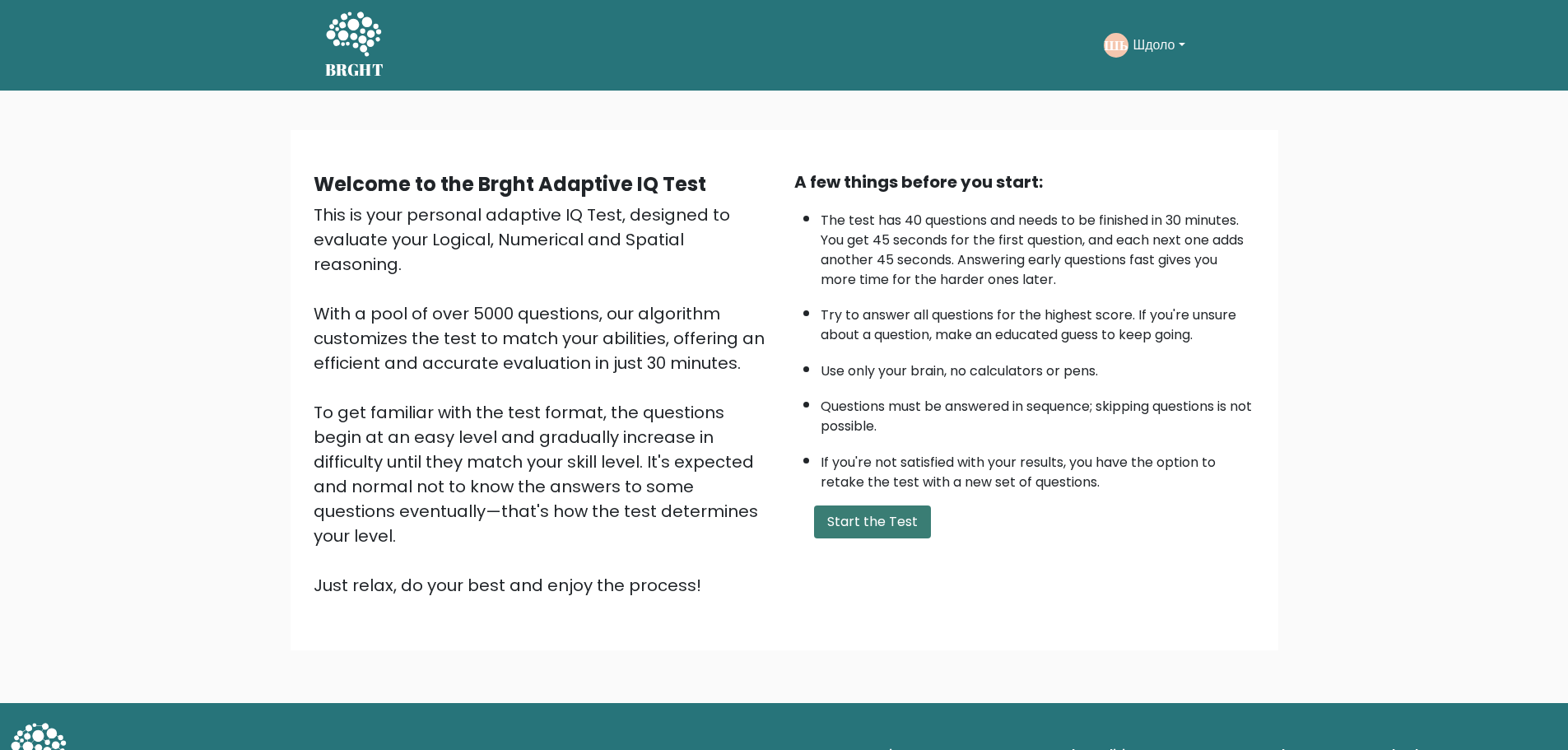
click at [830, 519] on button "Start the Test" at bounding box center [872, 522] width 117 height 33
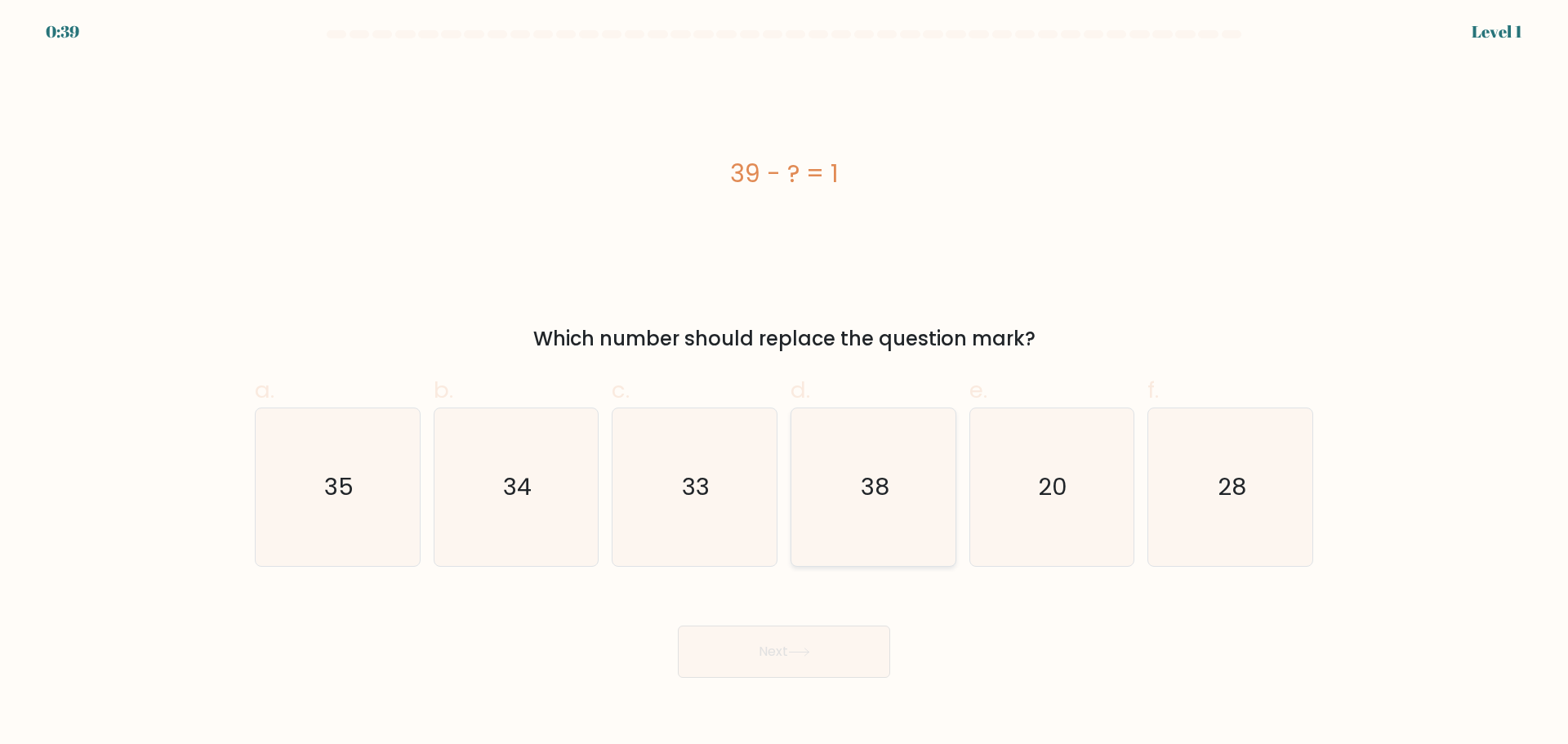
click at [853, 486] on icon "38" at bounding box center [873, 487] width 158 height 158
click at [785, 383] on input "d. 38" at bounding box center [784, 377] width 1 height 10
radio input "true"
click at [784, 656] on button "Next" at bounding box center [784, 651] width 212 height 52
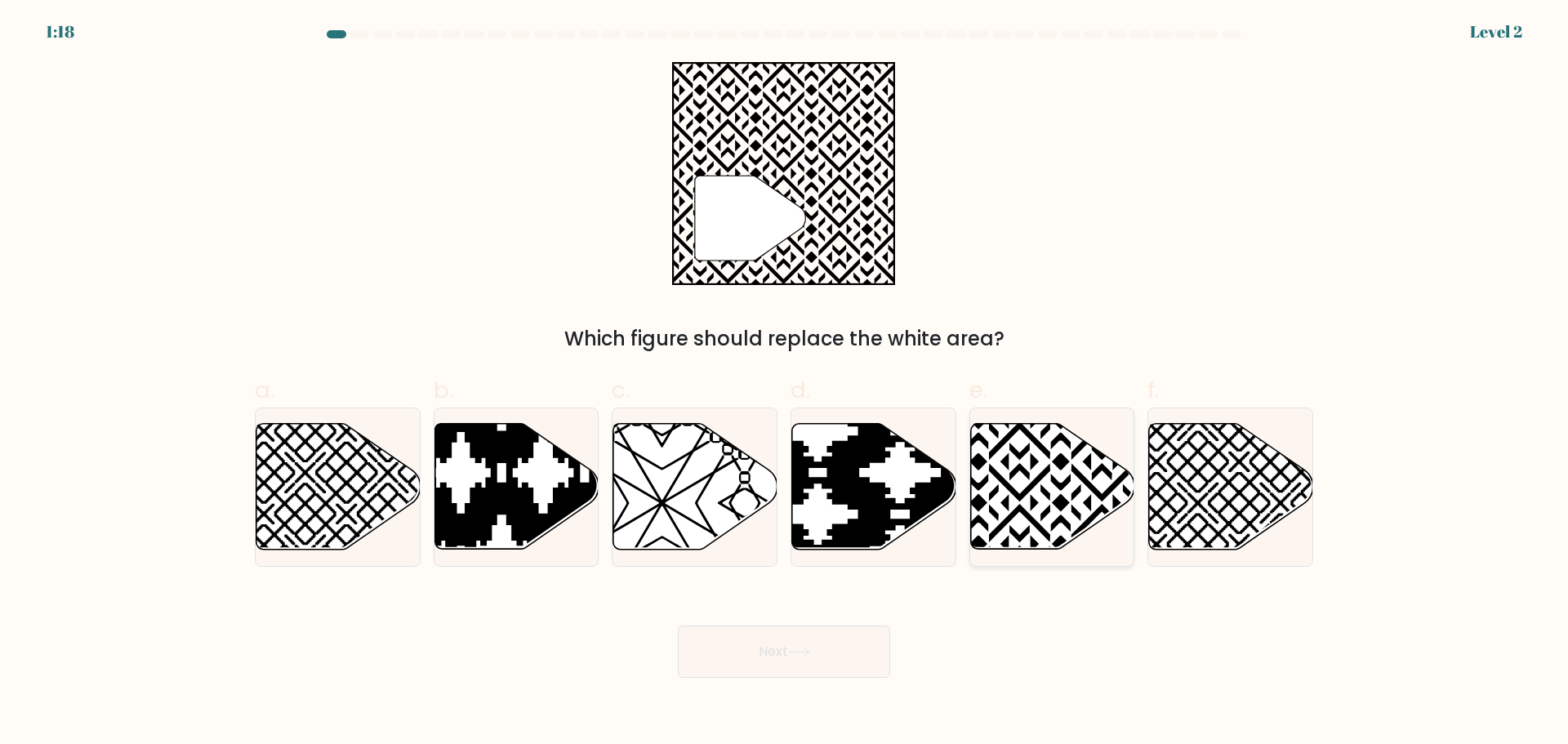
click at [1057, 503] on icon at bounding box center [1101, 420] width 330 height 330
click at [785, 383] on input "e." at bounding box center [784, 377] width 1 height 10
radio input "true"
click at [791, 648] on button "Next" at bounding box center [784, 651] width 212 height 52
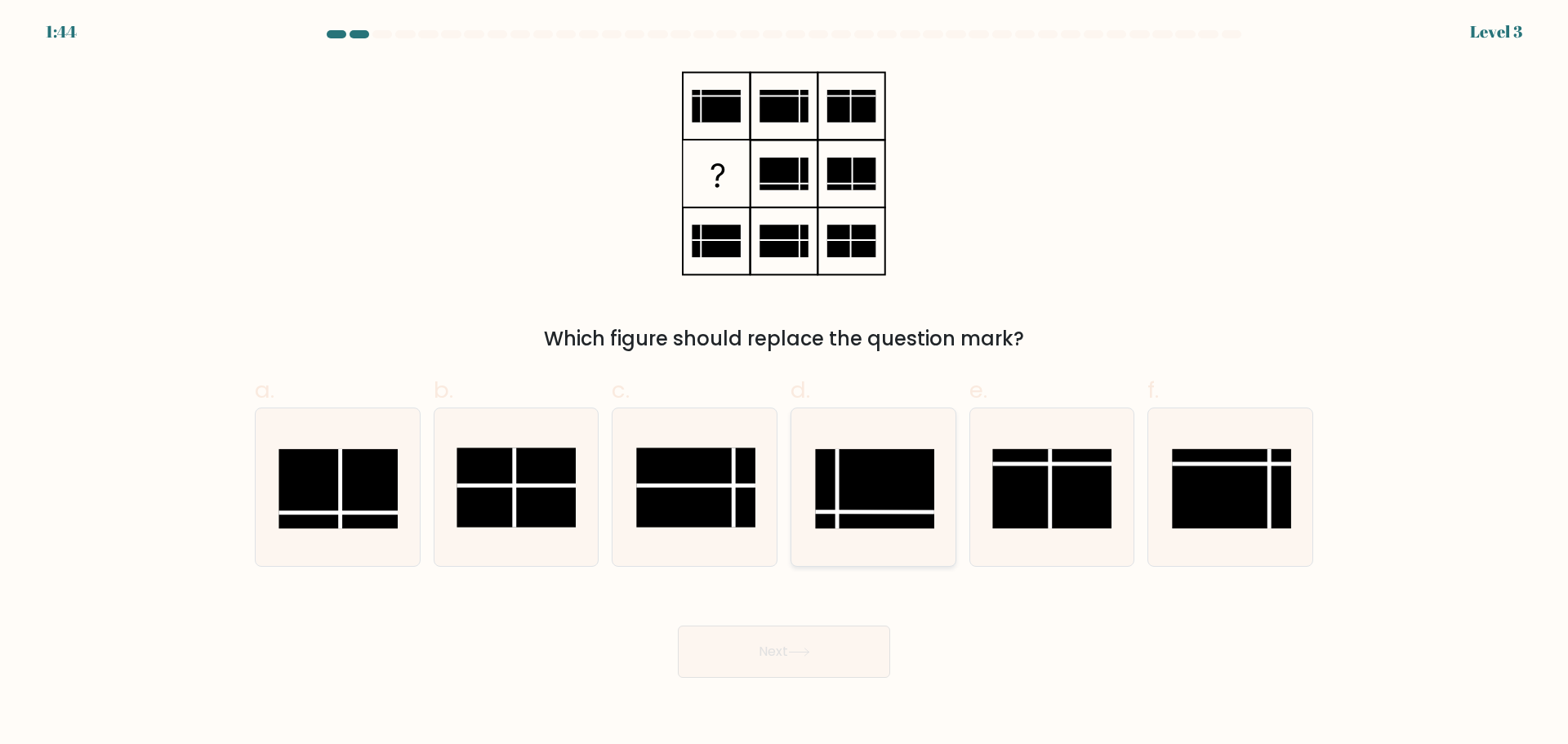
click at [870, 511] on line at bounding box center [874, 511] width 119 height 0
click at [785, 383] on input "d." at bounding box center [784, 377] width 1 height 10
radio input "true"
click at [815, 655] on button "Next" at bounding box center [784, 651] width 212 height 52
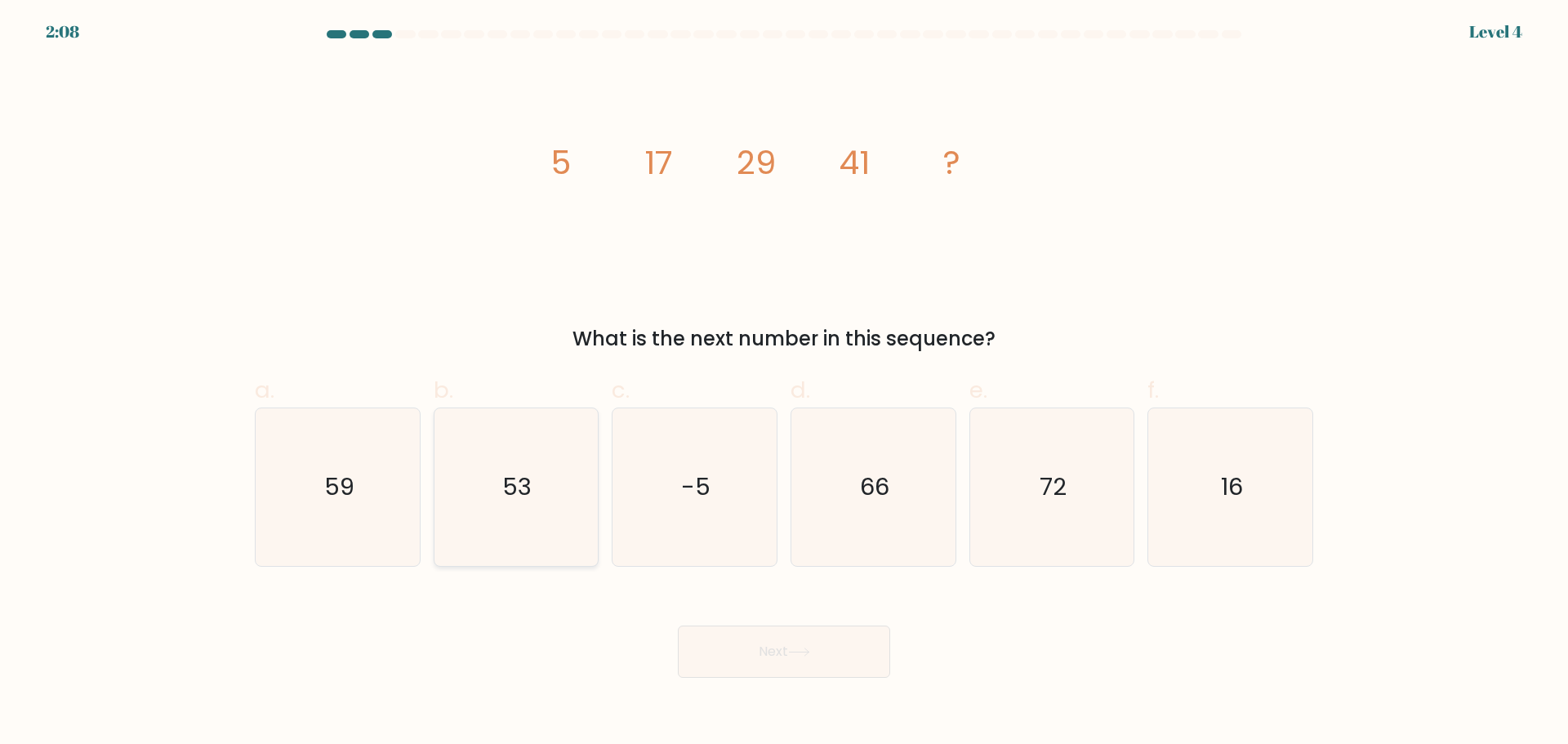
click at [541, 507] on icon "53" at bounding box center [516, 487] width 158 height 158
click at [784, 383] on input "b. 53" at bounding box center [784, 377] width 1 height 10
radio input "true"
click at [775, 640] on button "Next" at bounding box center [784, 651] width 212 height 52
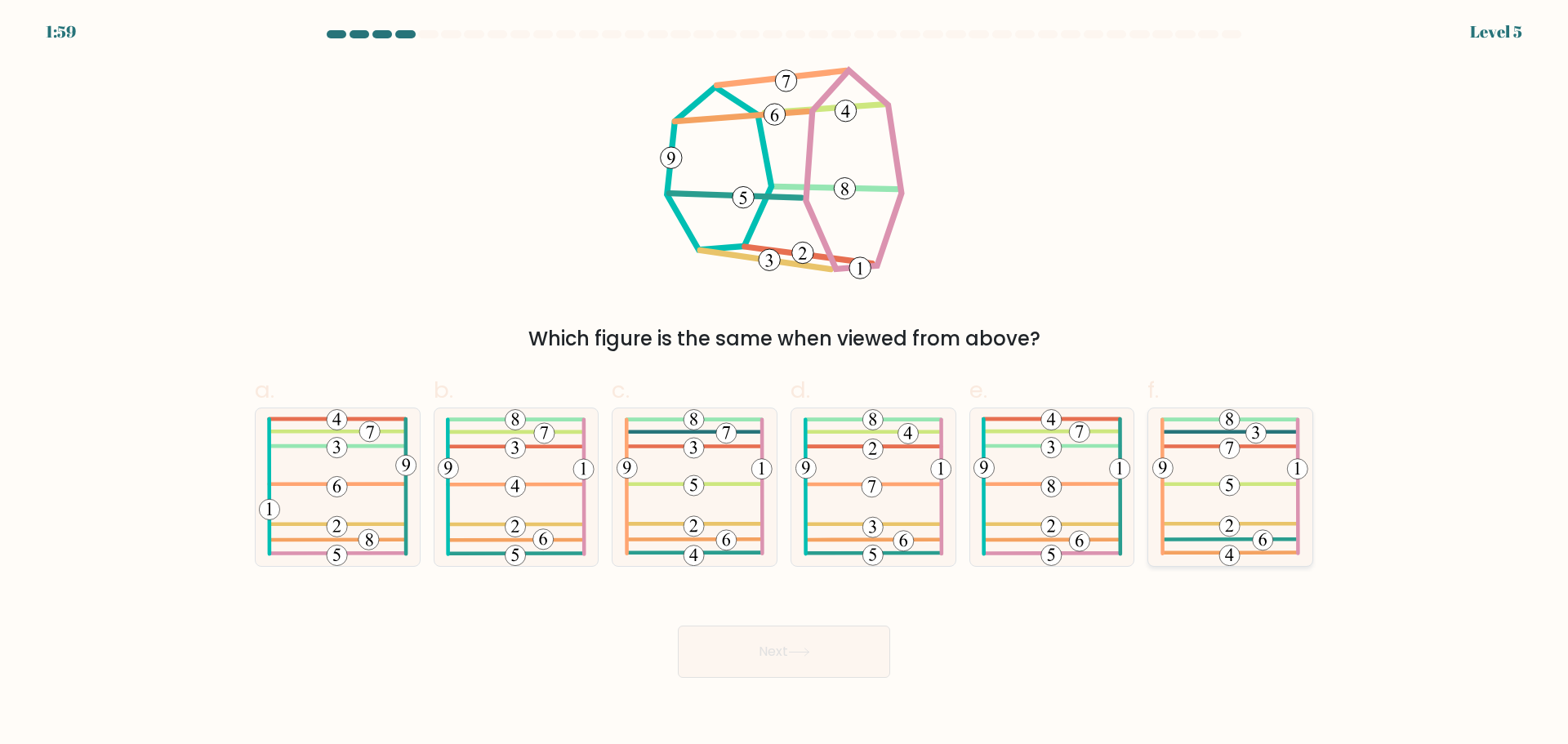
click at [1205, 519] on icon at bounding box center [1231, 487] width 156 height 158
click at [785, 383] on input "f." at bounding box center [784, 377] width 1 height 10
radio input "true"
click at [372, 488] on icon at bounding box center [338, 487] width 158 height 158
click at [784, 383] on input "a." at bounding box center [784, 377] width 1 height 10
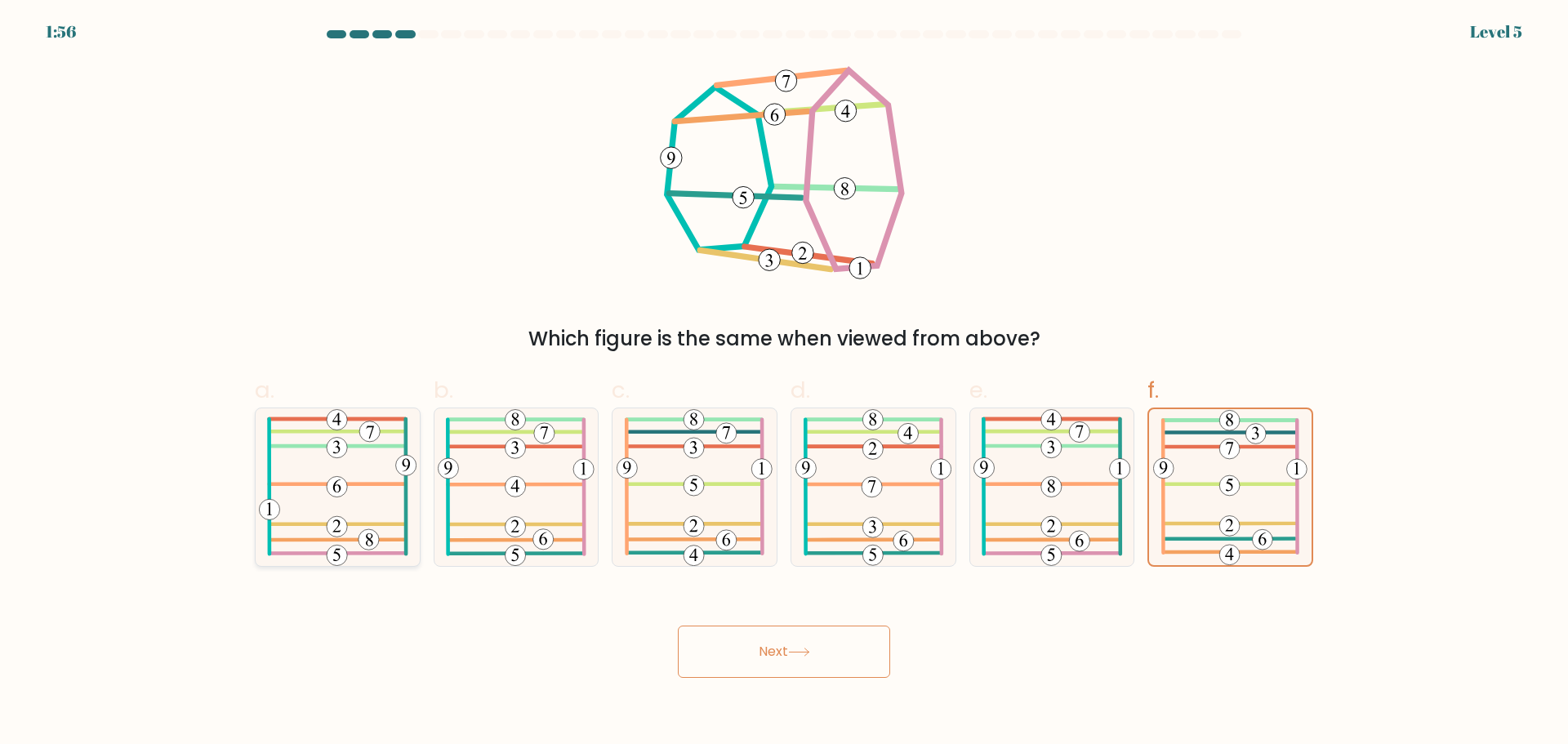
radio input "true"
click at [571, 531] on icon at bounding box center [516, 487] width 156 height 158
click at [784, 383] on input "b." at bounding box center [784, 377] width 1 height 10
radio input "true"
click at [763, 653] on button "Next" at bounding box center [784, 651] width 212 height 52
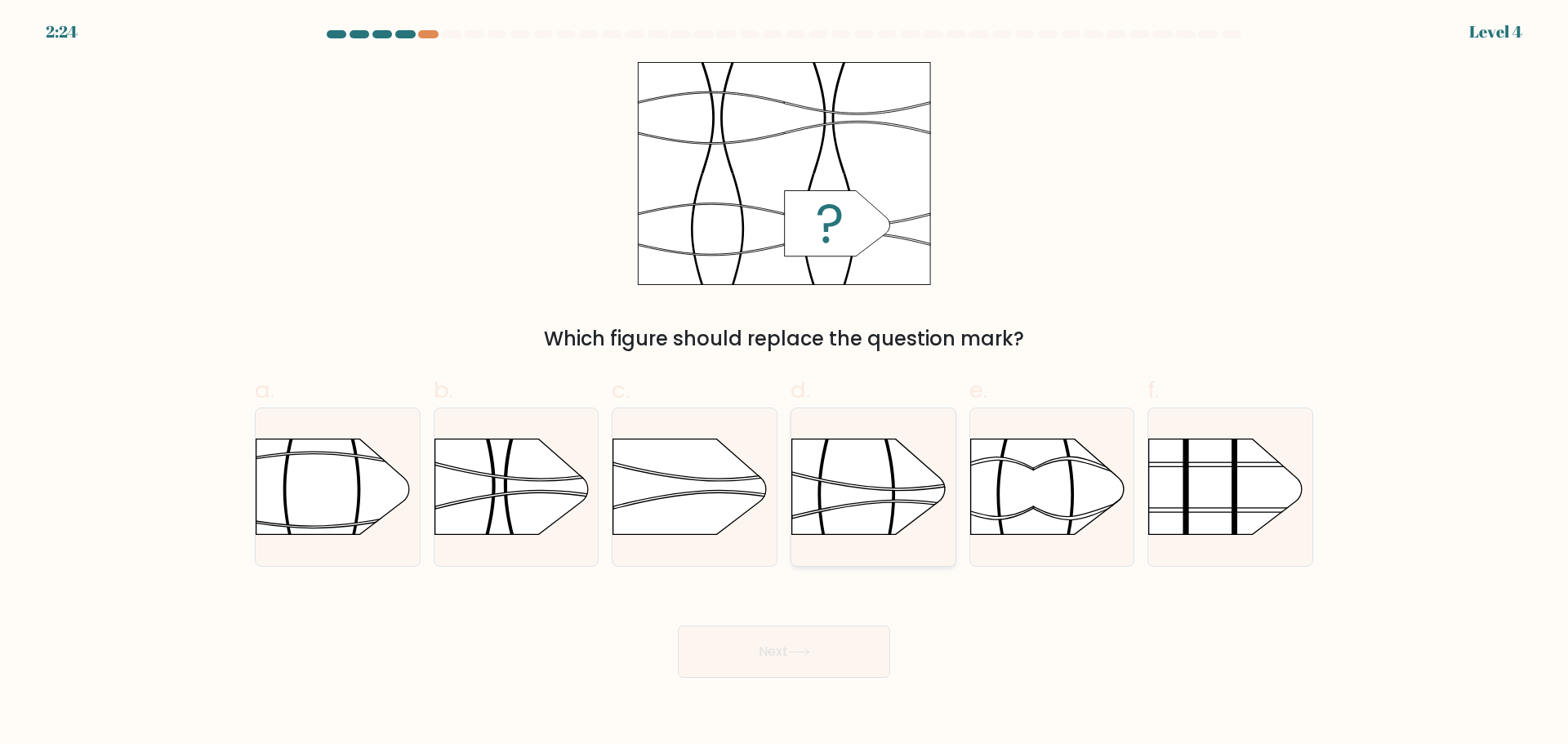
click at [868, 512] on rect at bounding box center [792, 414] width 427 height 324
click at [785, 383] on input "d." at bounding box center [784, 377] width 1 height 10
radio input "true"
click at [808, 651] on icon at bounding box center [799, 652] width 20 height 7
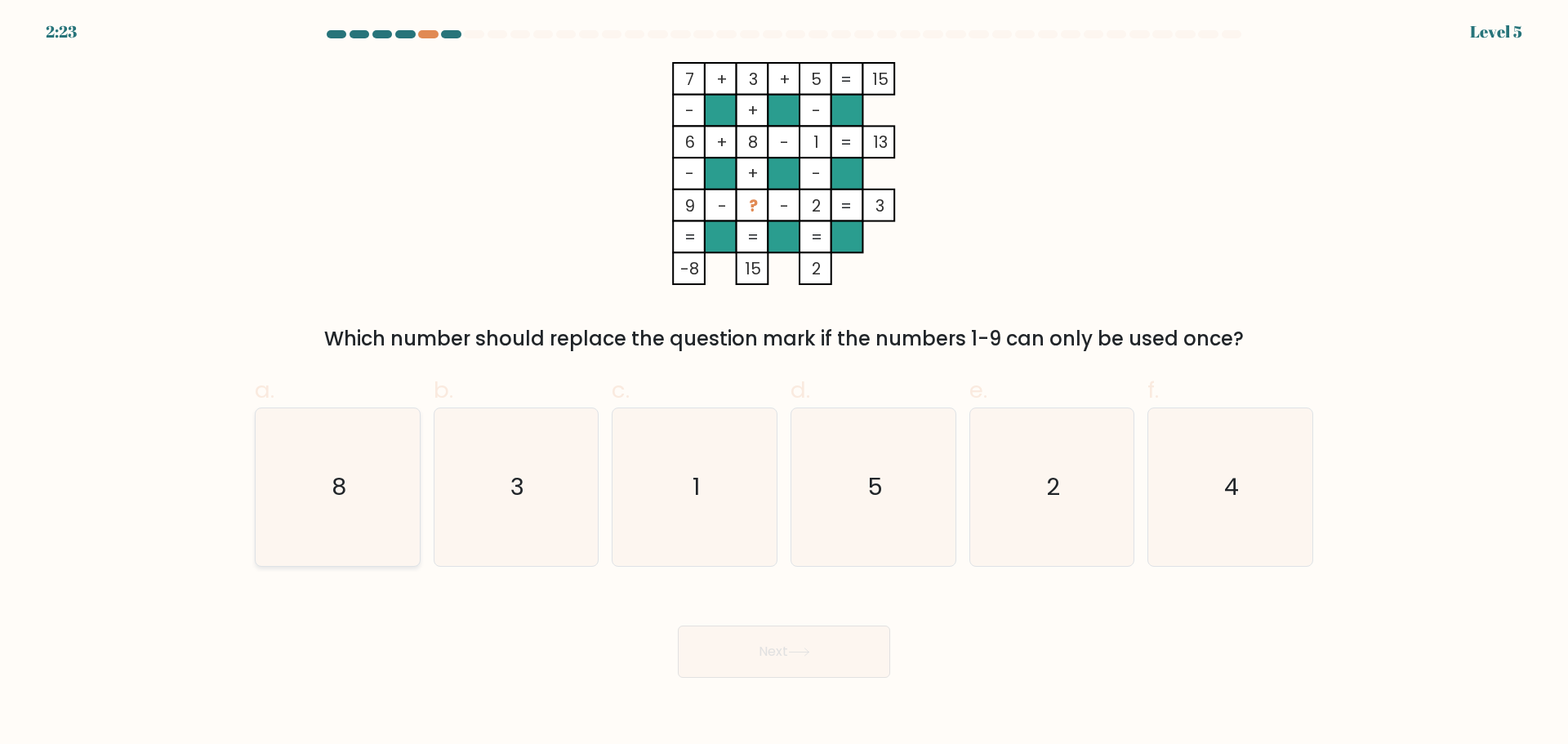
click at [352, 494] on icon "8" at bounding box center [338, 487] width 158 height 158
click at [784, 383] on input "a. 8" at bounding box center [784, 377] width 1 height 10
radio input "true"
click at [820, 664] on button "Next" at bounding box center [784, 651] width 212 height 52
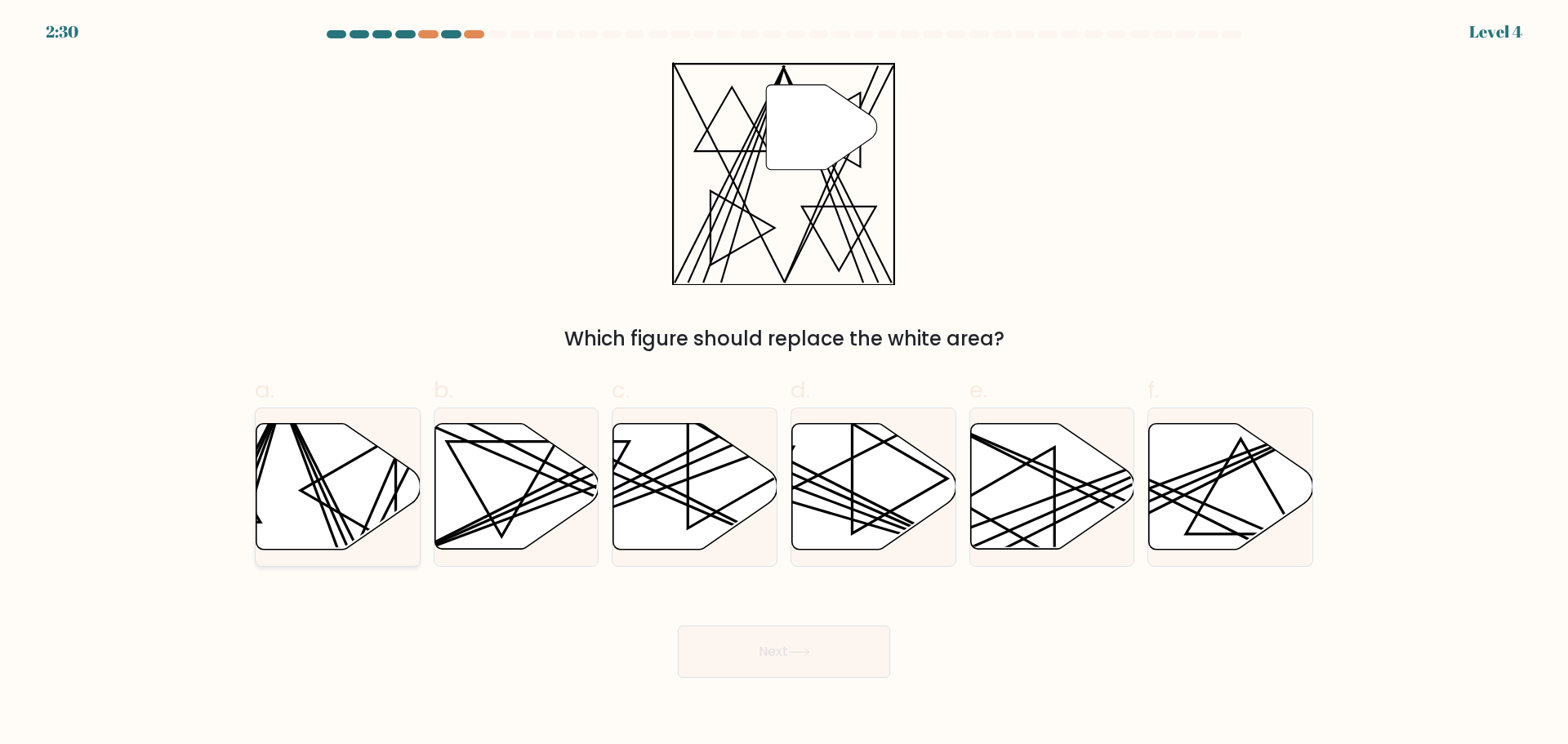
click at [347, 503] on icon at bounding box center [338, 486] width 164 height 126
click at [784, 383] on input "a." at bounding box center [784, 377] width 1 height 10
radio input "true"
click at [774, 646] on button "Next" at bounding box center [784, 651] width 212 height 52
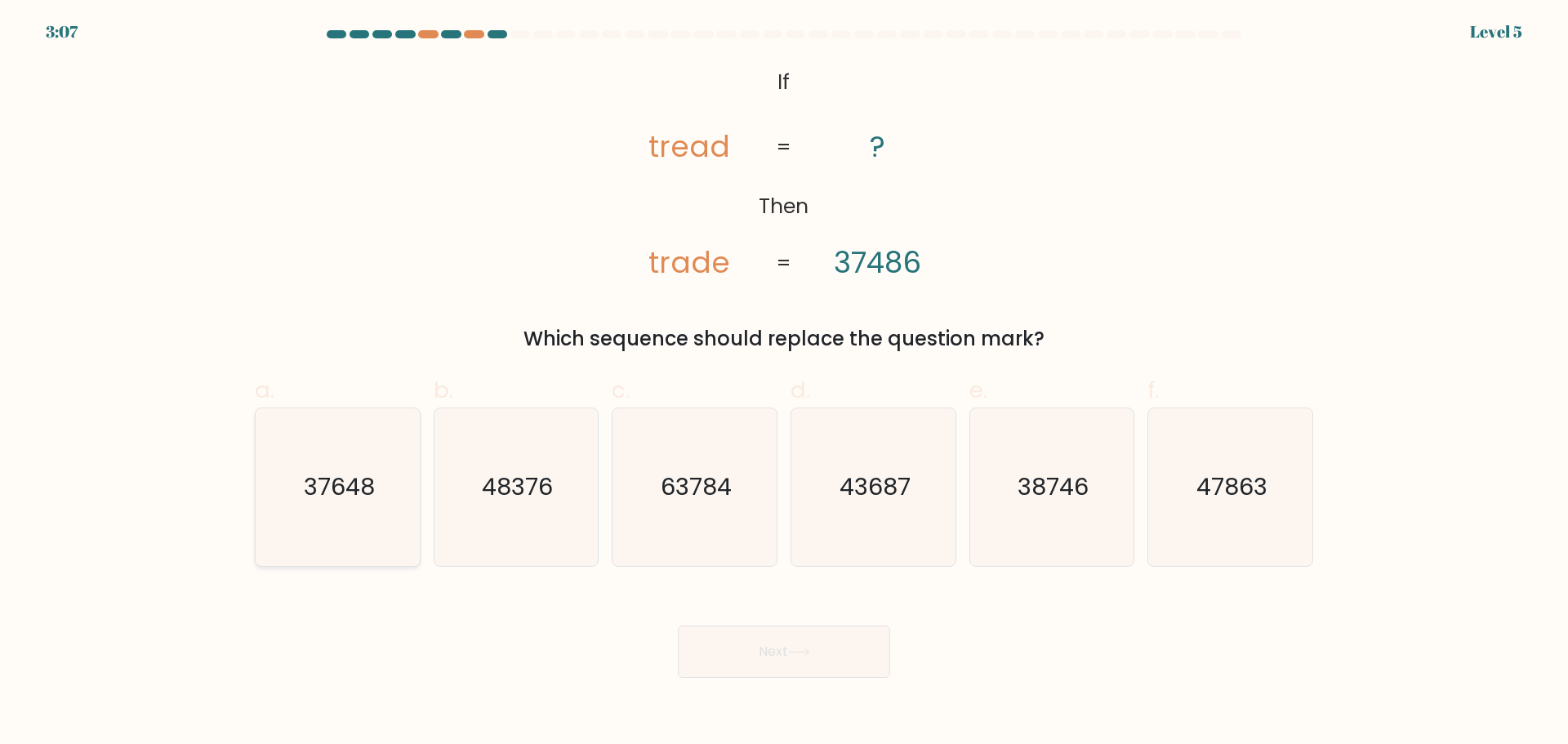
click at [341, 519] on icon "37648" at bounding box center [338, 487] width 158 height 158
click at [784, 383] on input "a. 37648" at bounding box center [784, 377] width 1 height 10
radio input "true"
click at [1001, 530] on icon "38746" at bounding box center [1052, 487] width 158 height 158
click at [785, 383] on input "e. 38746" at bounding box center [784, 377] width 1 height 10
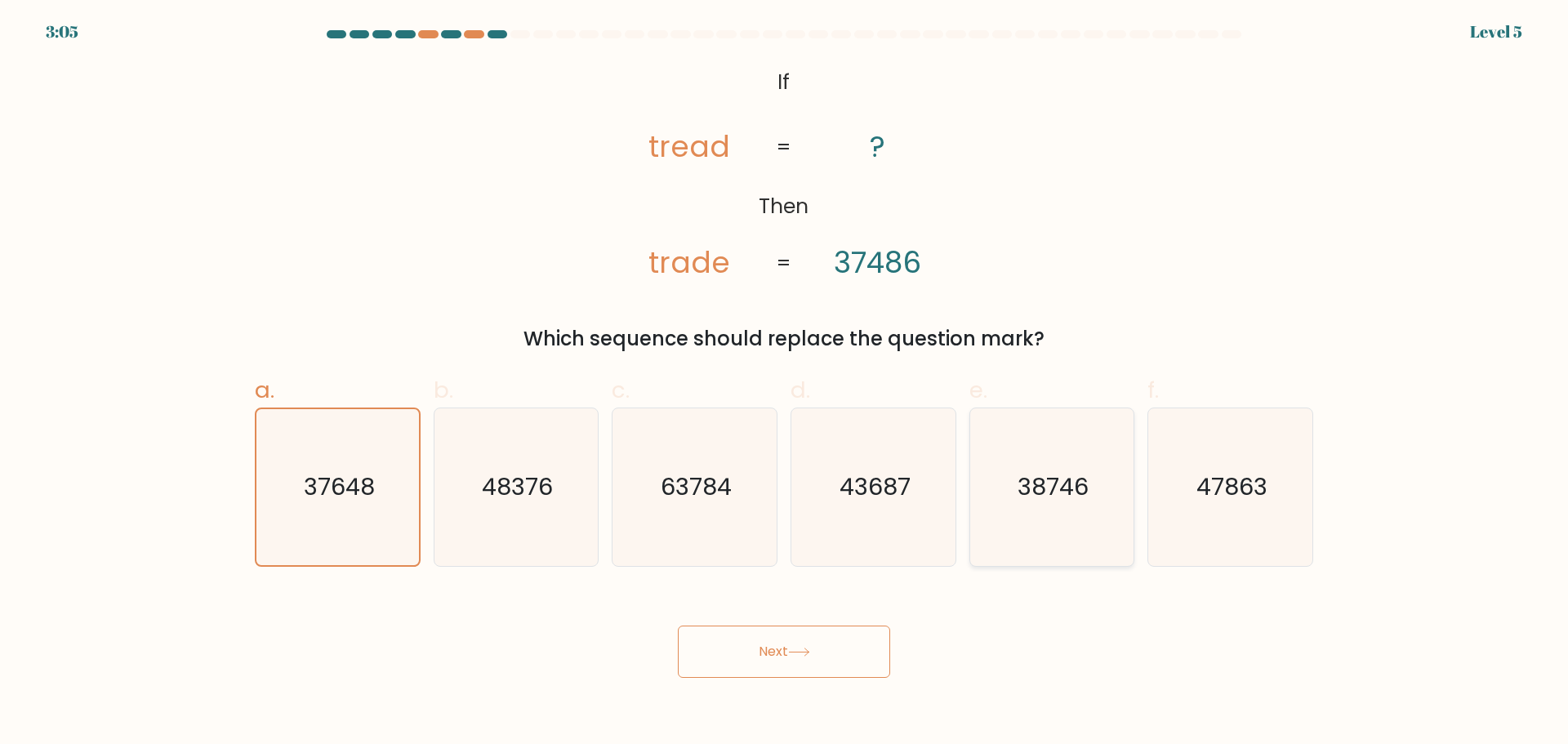
radio input "true"
click at [813, 646] on button "Next" at bounding box center [784, 651] width 212 height 52
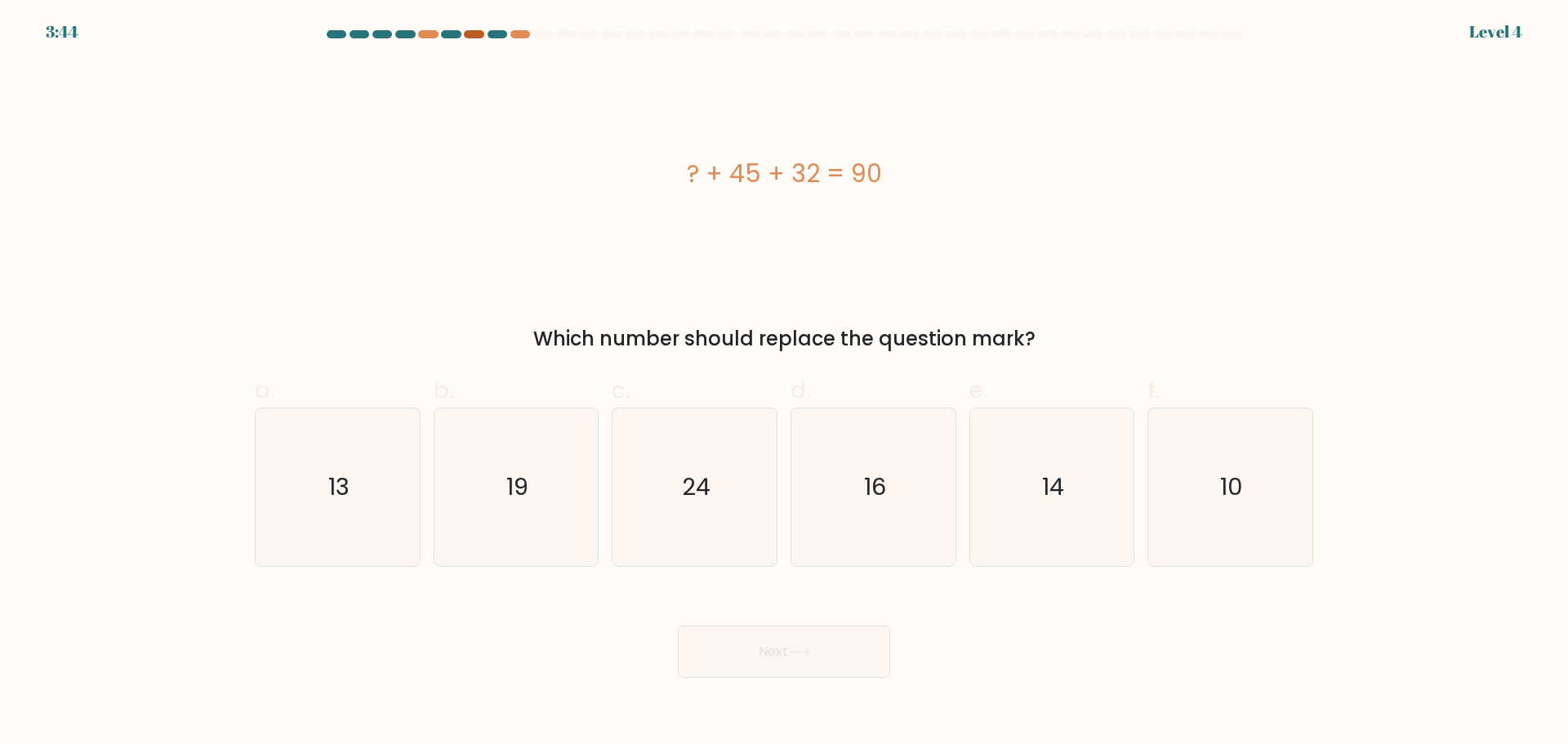
click at [474, 32] on div at bounding box center [474, 34] width 20 height 8
drag, startPoint x: 343, startPoint y: 522, endPoint x: 783, endPoint y: 633, distance: 453.8
click at [343, 522] on icon "13" at bounding box center [338, 487] width 158 height 158
click at [784, 383] on input "a. 13" at bounding box center [784, 377] width 1 height 10
radio input "true"
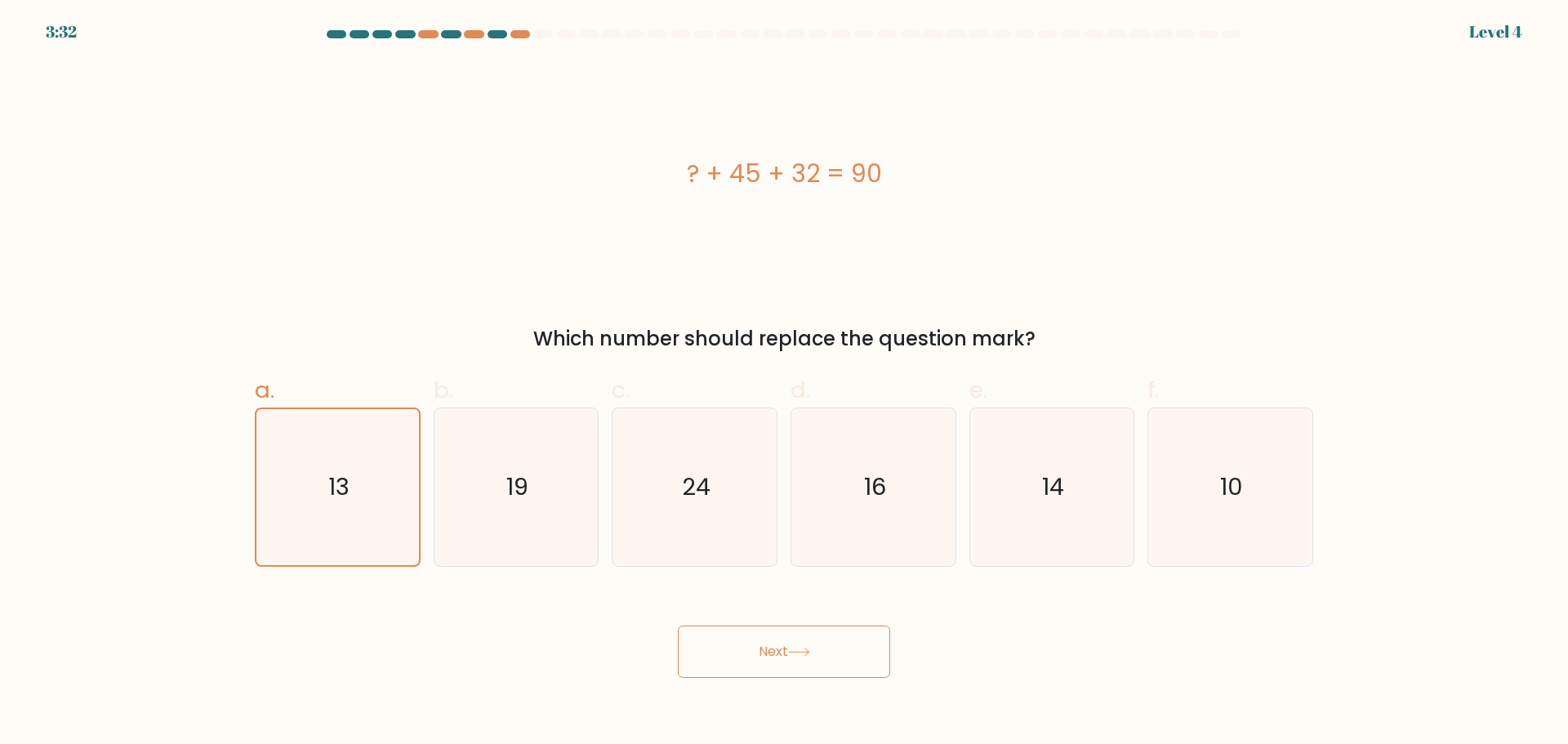
click at [819, 647] on button "Next" at bounding box center [784, 651] width 212 height 52
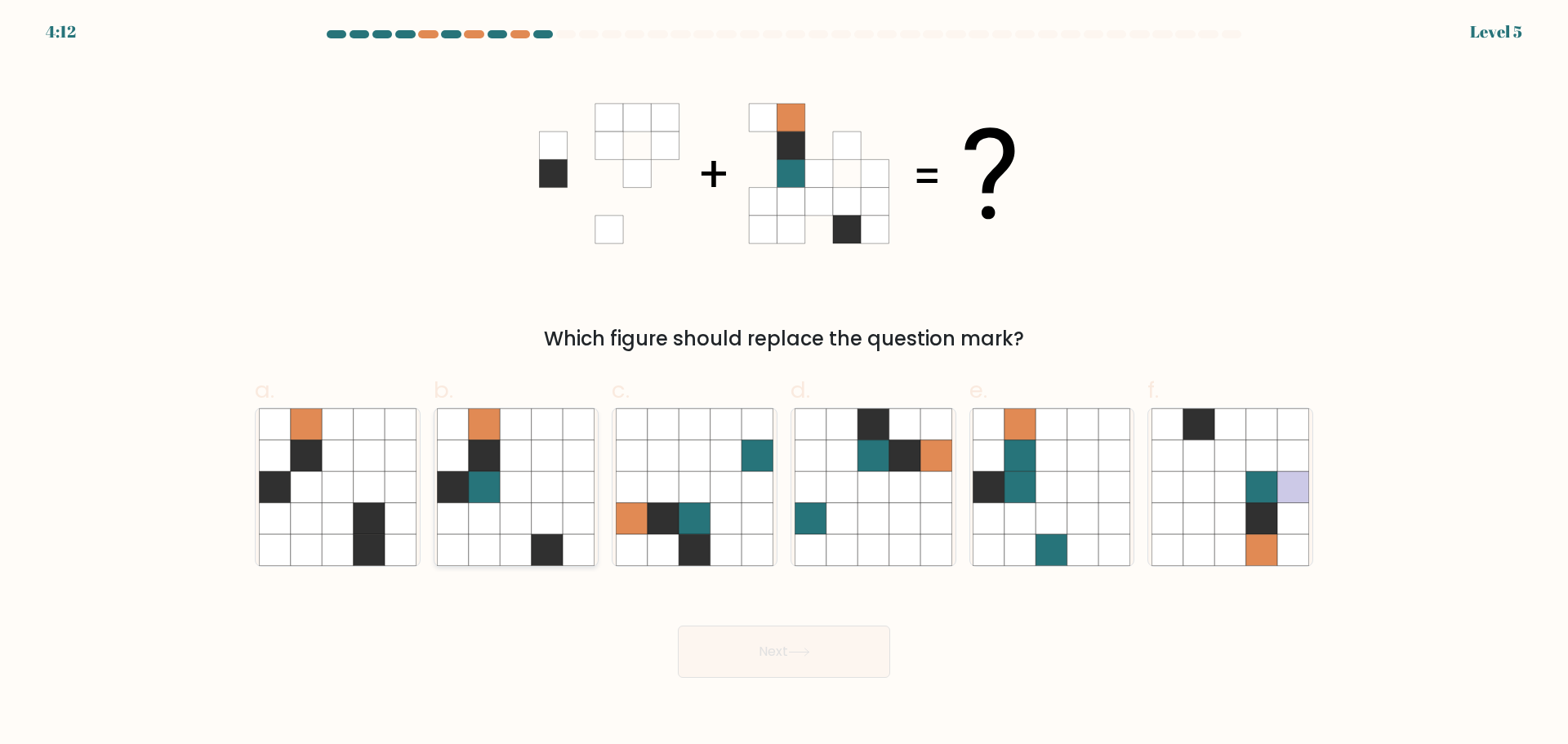
click at [510, 513] on icon at bounding box center [516, 518] width 31 height 31
click at [784, 383] on input "b." at bounding box center [784, 377] width 1 height 10
radio input "true"
click at [780, 660] on button "Next" at bounding box center [784, 651] width 212 height 52
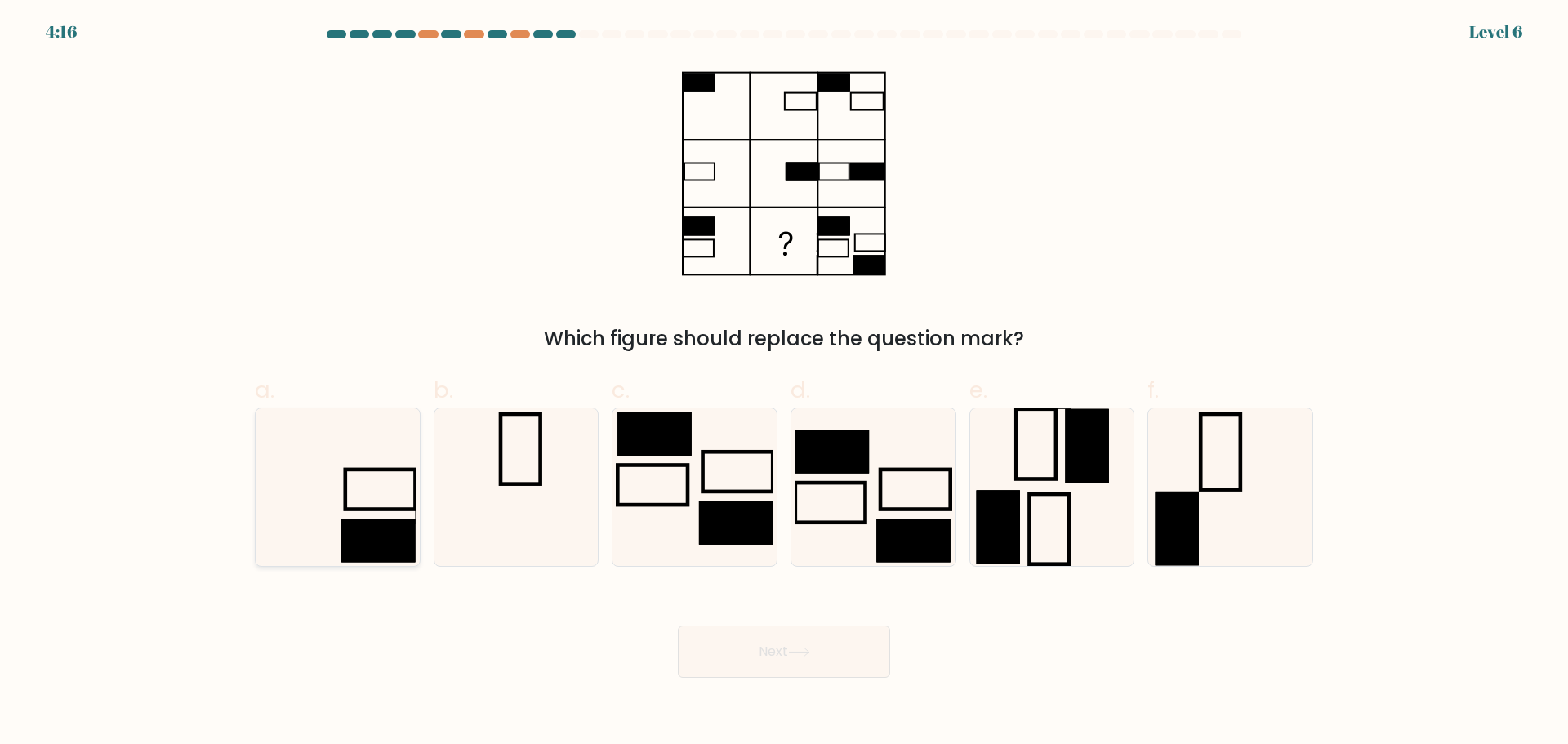
click at [365, 518] on icon at bounding box center [338, 487] width 158 height 158
click at [784, 383] on input "a." at bounding box center [784, 377] width 1 height 10
radio input "true"
click at [810, 650] on icon at bounding box center [799, 652] width 22 height 9
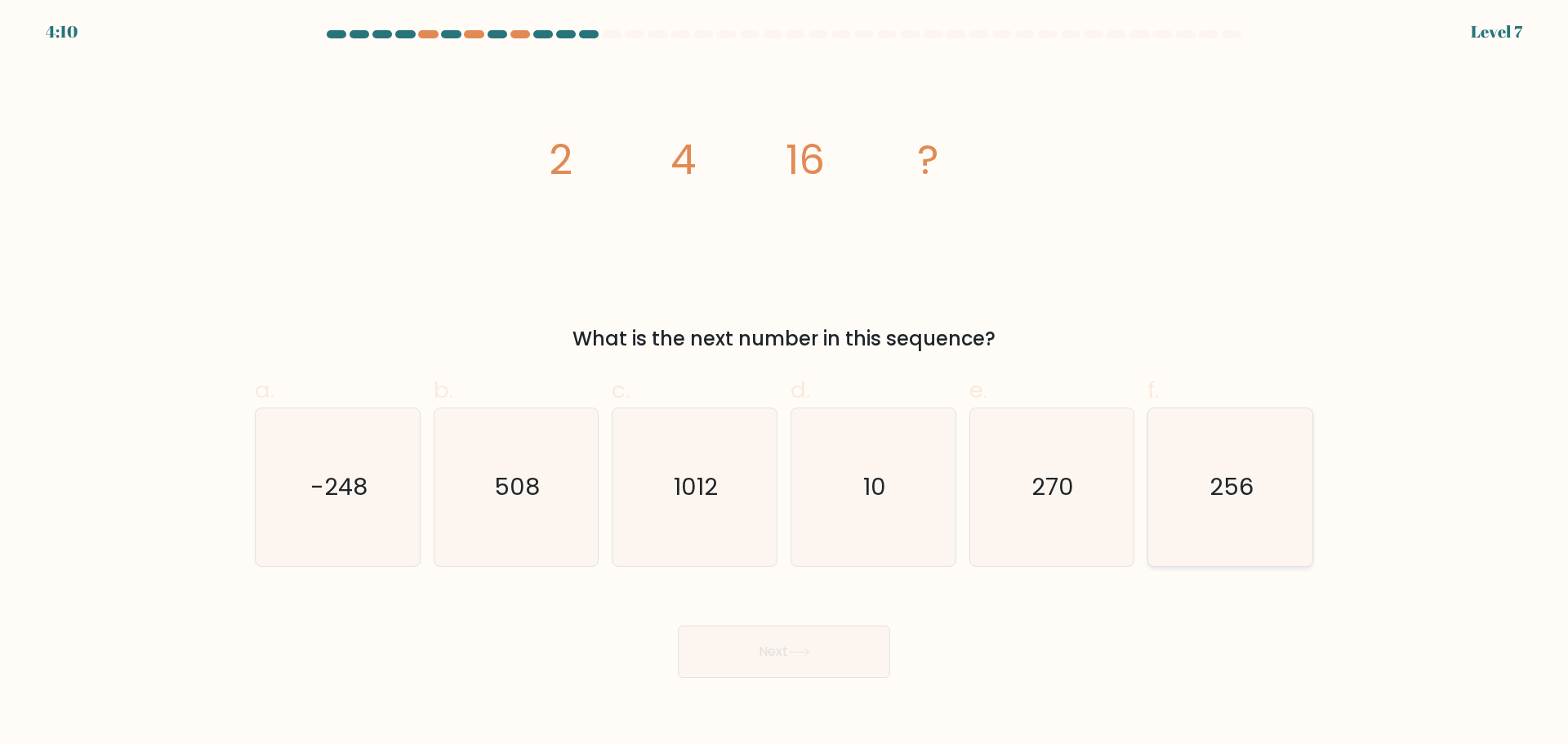
click at [1173, 542] on icon "256" at bounding box center [1231, 487] width 158 height 158
click at [785, 383] on input "f. 256" at bounding box center [784, 377] width 1 height 10
radio input "true"
click at [850, 650] on button "Next" at bounding box center [784, 651] width 212 height 52
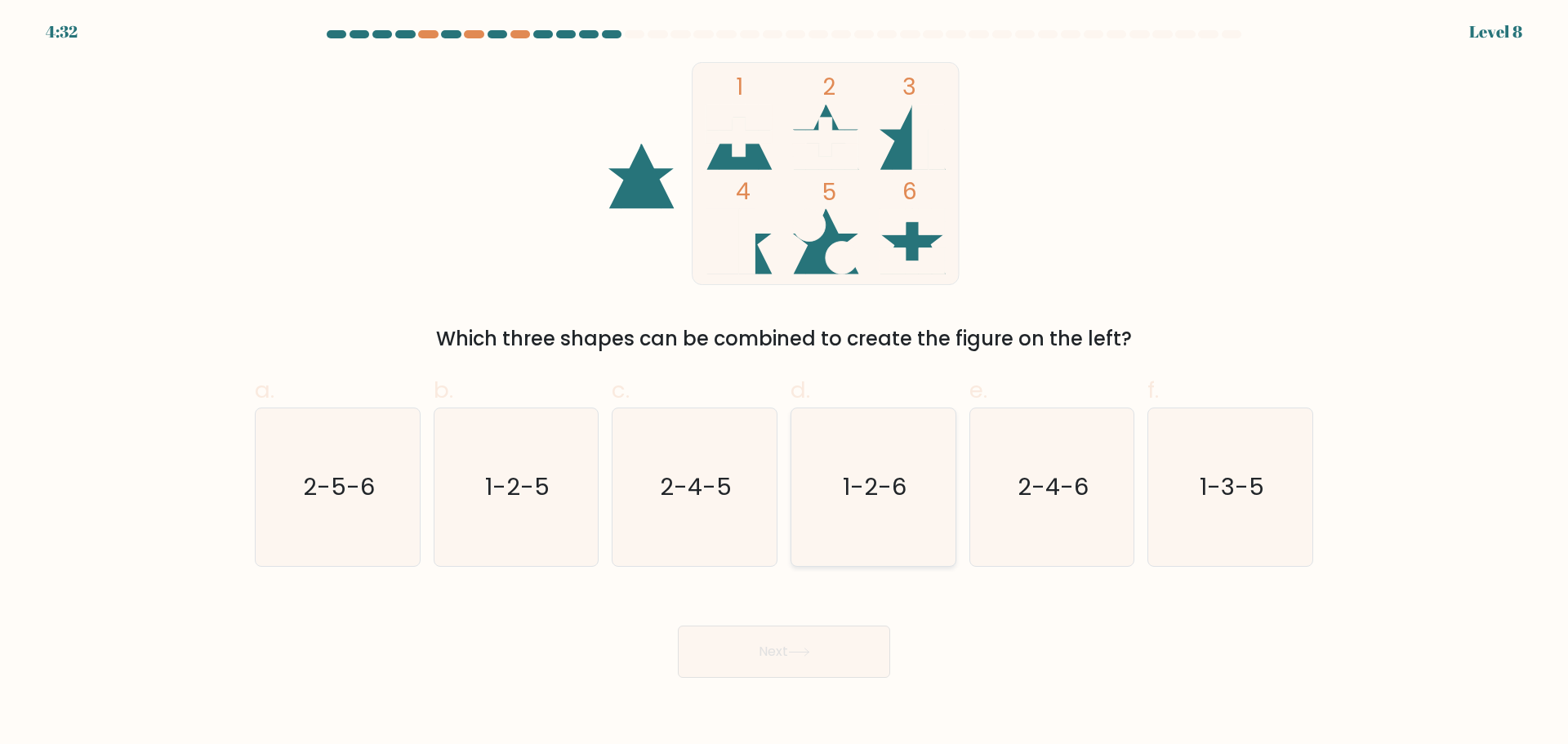
click at [885, 519] on icon "1-2-6" at bounding box center [873, 487] width 158 height 158
click at [785, 383] on input "d. 1-2-6" at bounding box center [784, 377] width 1 height 10
radio input "true"
click at [806, 656] on icon at bounding box center [799, 652] width 22 height 9
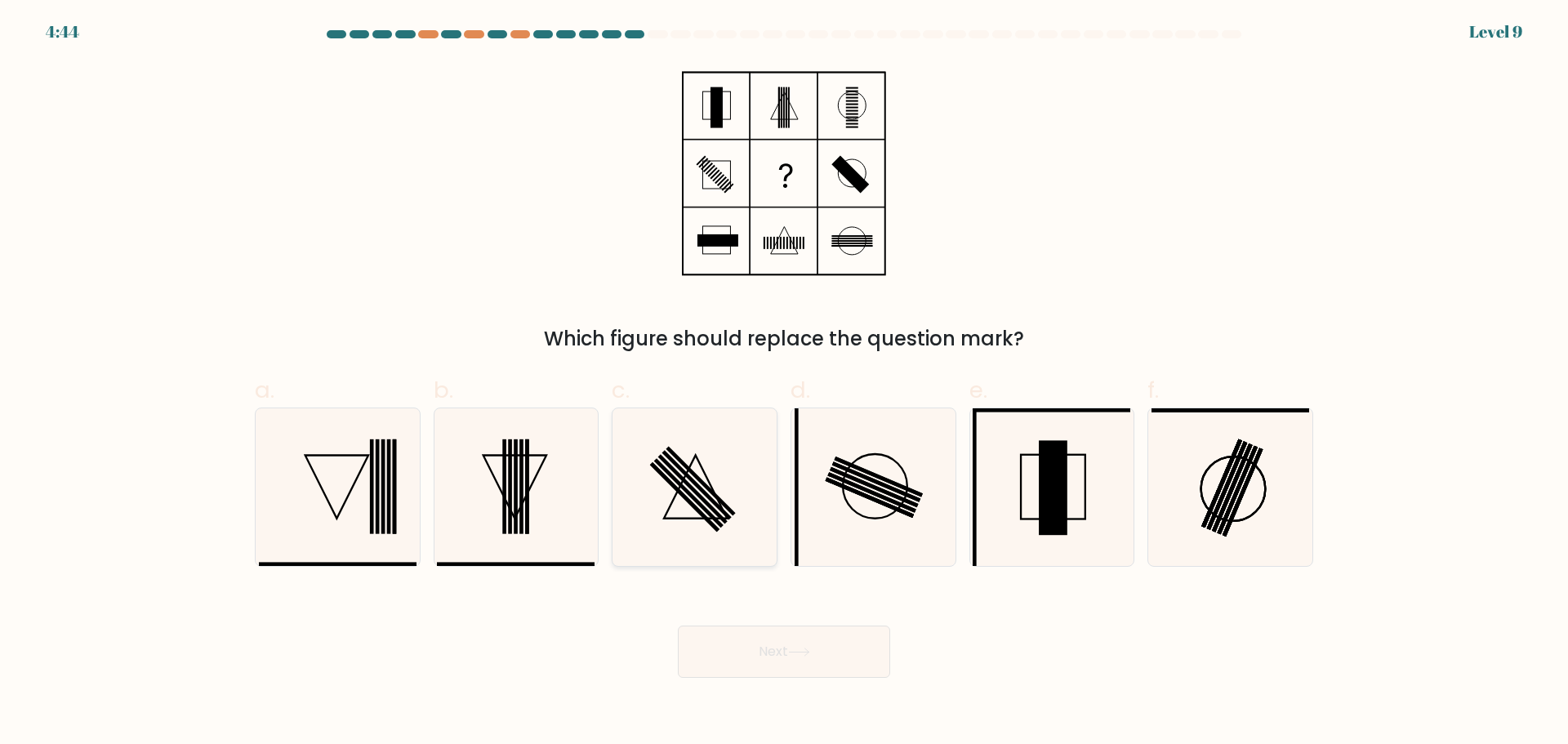
click at [736, 506] on icon at bounding box center [695, 487] width 158 height 158
click at [784, 383] on input "c." at bounding box center [784, 377] width 1 height 10
radio input "true"
click at [824, 652] on button "Next" at bounding box center [784, 651] width 212 height 52
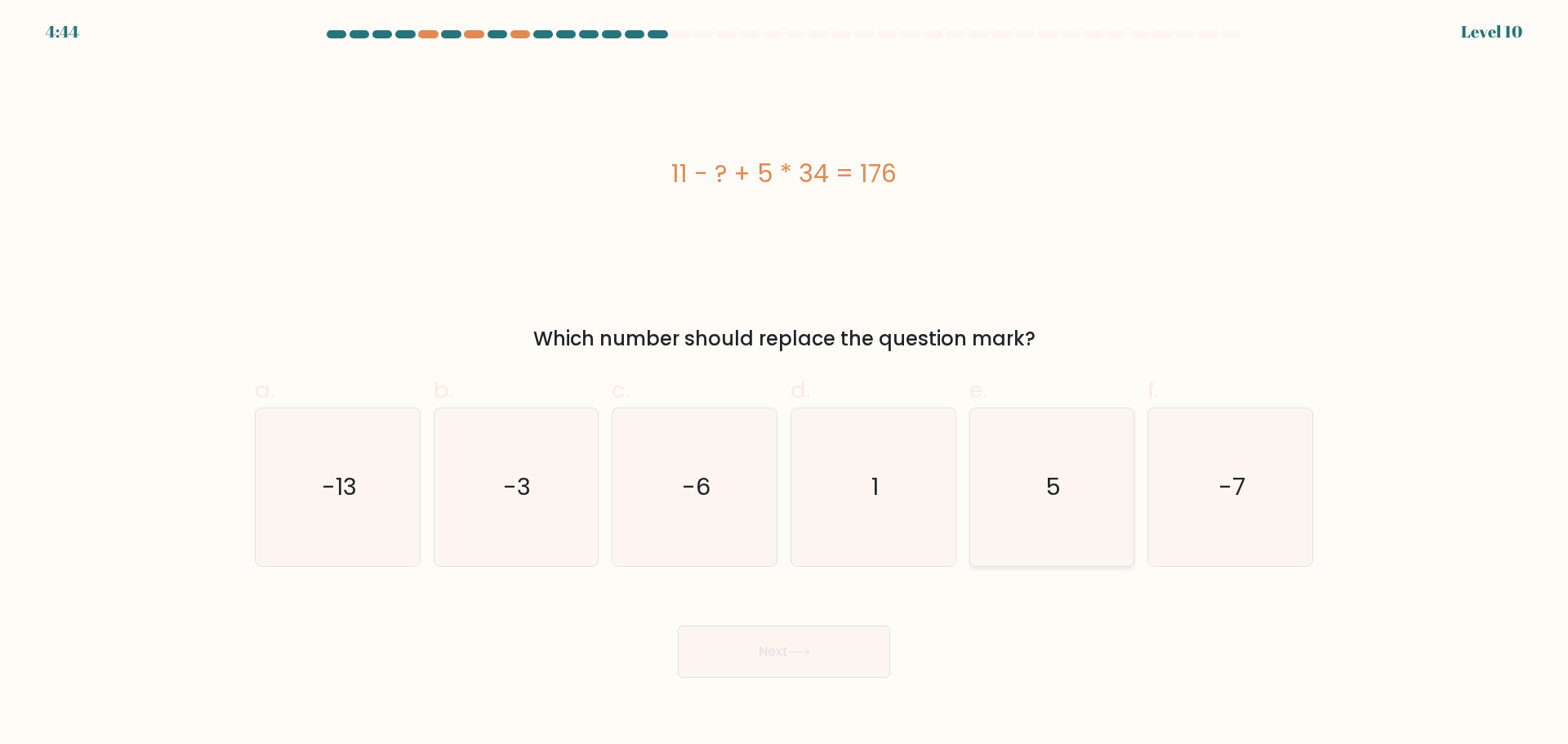
drag, startPoint x: 1009, startPoint y: 476, endPoint x: 994, endPoint y: 493, distance: 22.7
click at [1008, 476] on icon "5" at bounding box center [1052, 487] width 158 height 158
click at [785, 383] on input "e. 5" at bounding box center [784, 377] width 1 height 10
radio input "true"
click at [766, 646] on button "Next" at bounding box center [784, 651] width 212 height 52
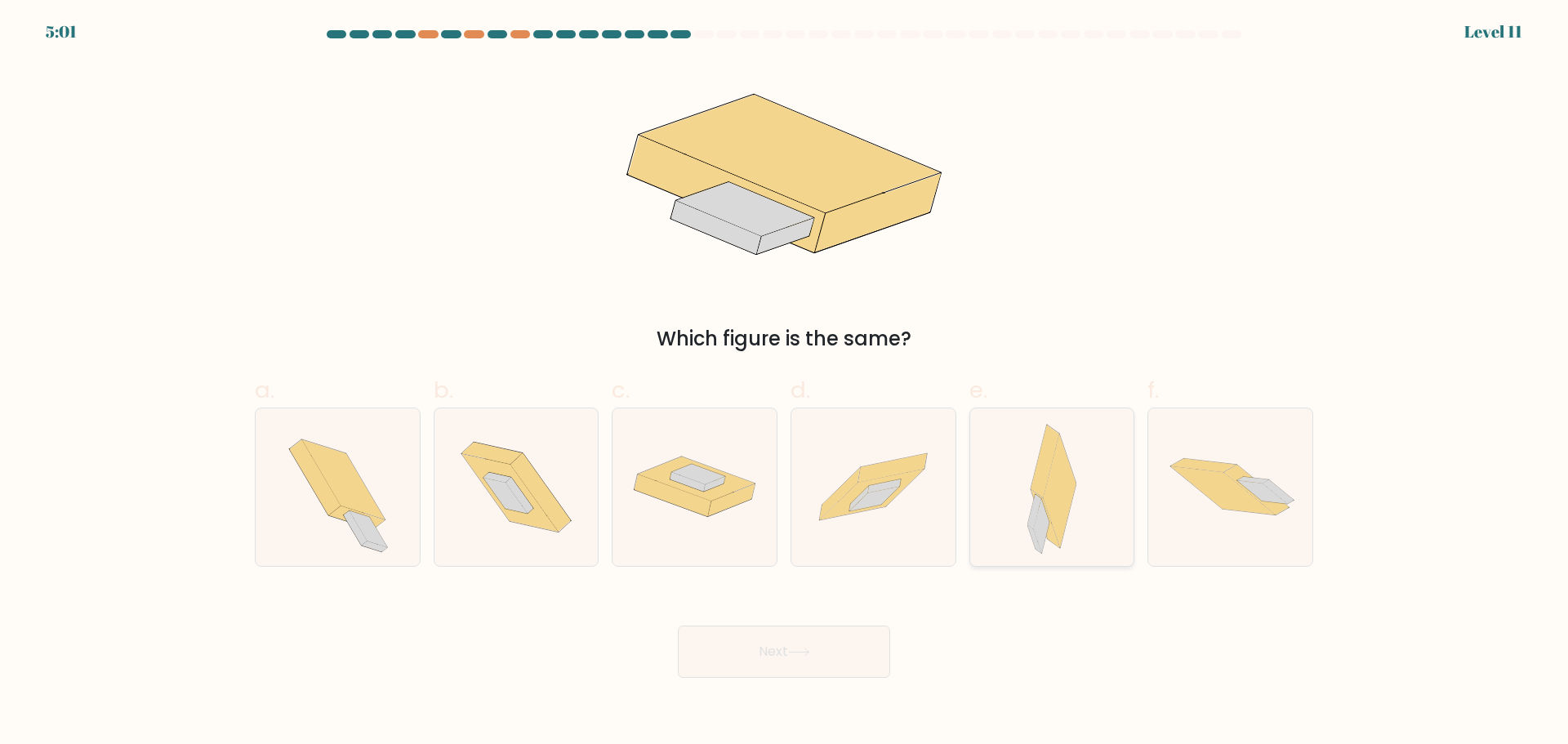
click at [1064, 508] on icon at bounding box center [1059, 492] width 34 height 114
click at [785, 383] on input "e." at bounding box center [784, 377] width 1 height 10
radio input "true"
click at [1226, 525] on icon at bounding box center [1230, 486] width 164 height 110
click at [785, 383] on input "f." at bounding box center [784, 377] width 1 height 10
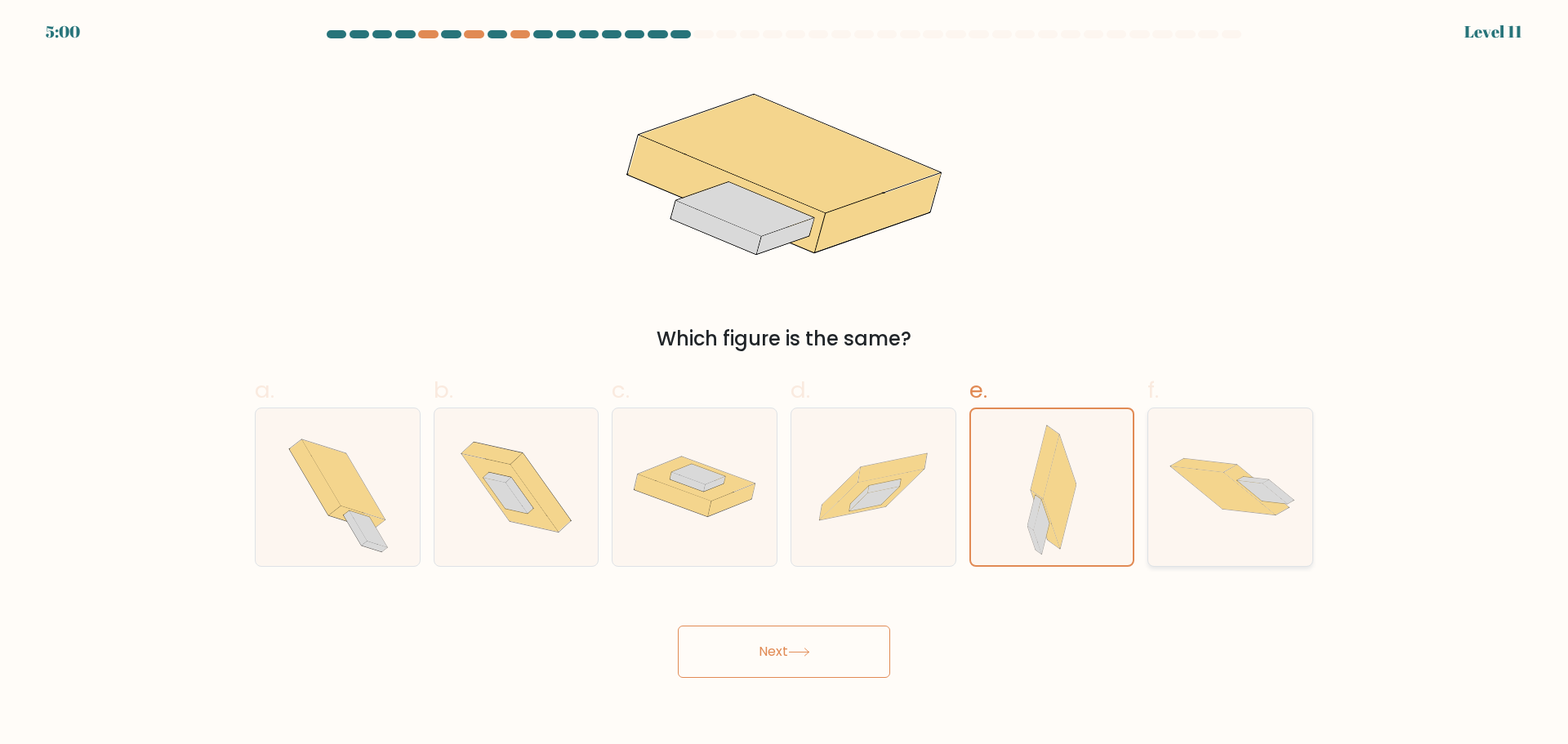
radio input "true"
click at [1095, 502] on div at bounding box center [1052, 487] width 166 height 160
click at [785, 383] on input "e." at bounding box center [784, 377] width 1 height 10
radio input "true"
click at [821, 652] on button "Next" at bounding box center [784, 651] width 212 height 52
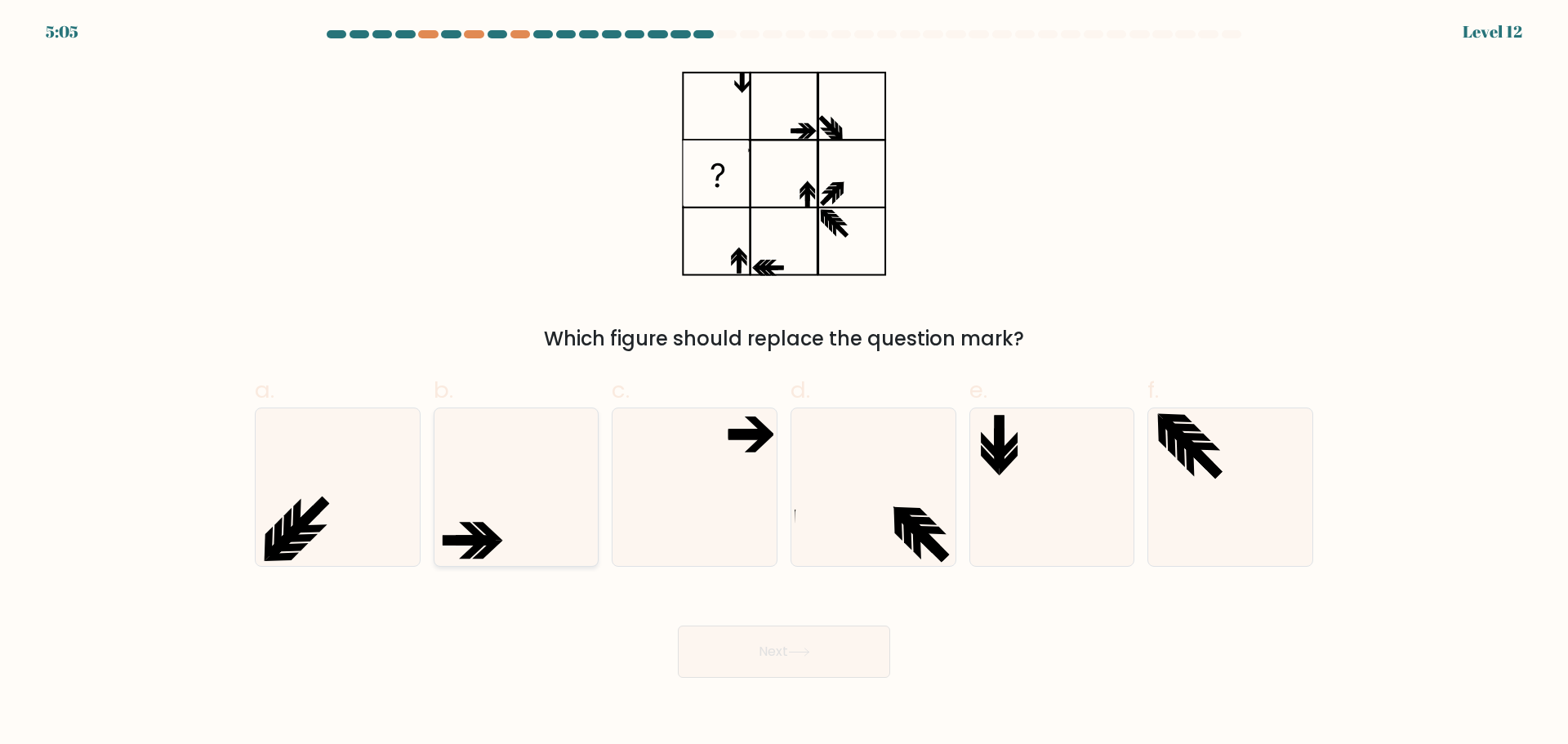
click at [560, 487] on icon at bounding box center [516, 487] width 158 height 158
click at [784, 383] on input "b." at bounding box center [784, 377] width 1 height 10
radio input "true"
click at [729, 529] on icon at bounding box center [695, 487] width 158 height 158
click at [784, 383] on input "c." at bounding box center [784, 377] width 1 height 10
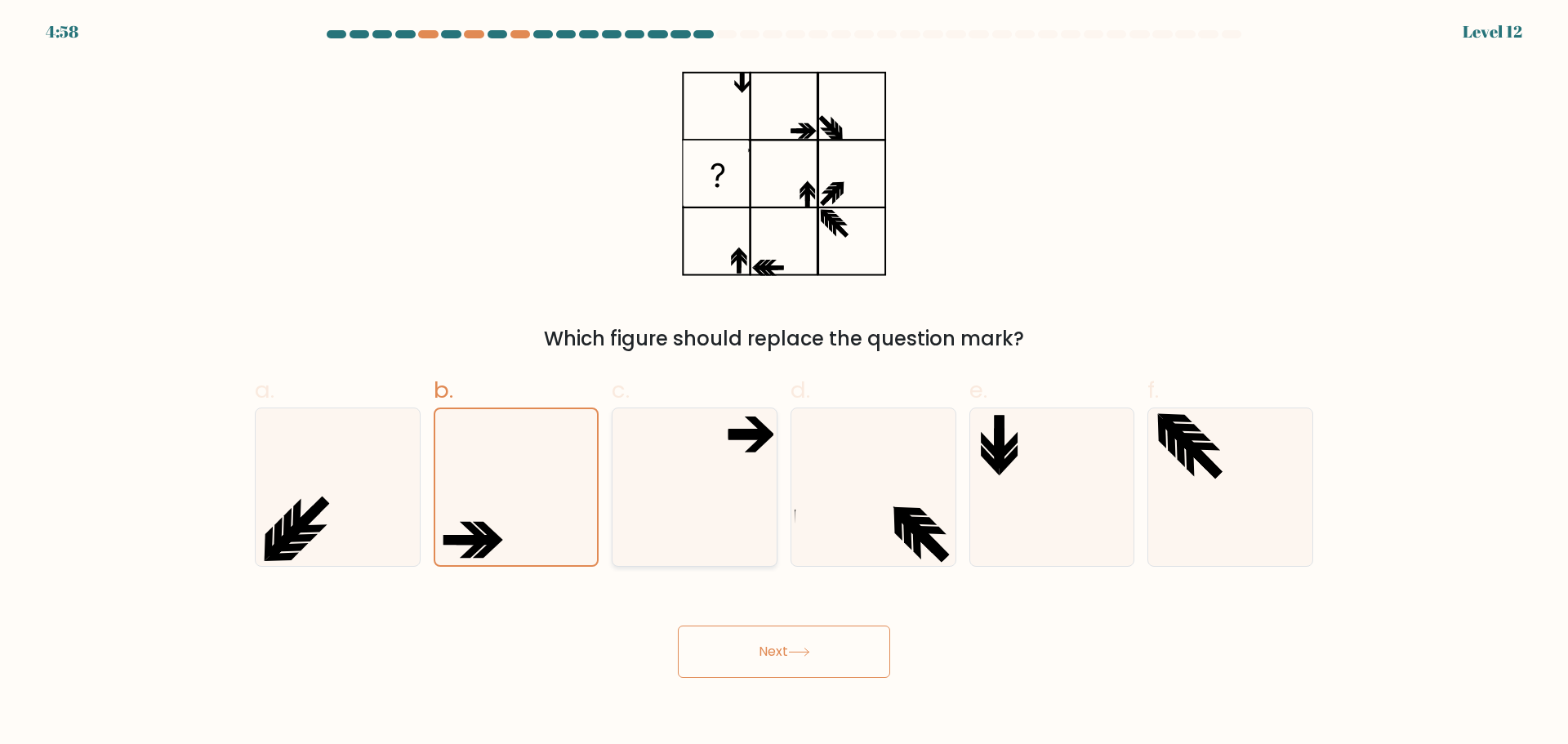
radio input "true"
click at [804, 650] on icon at bounding box center [799, 652] width 22 height 9
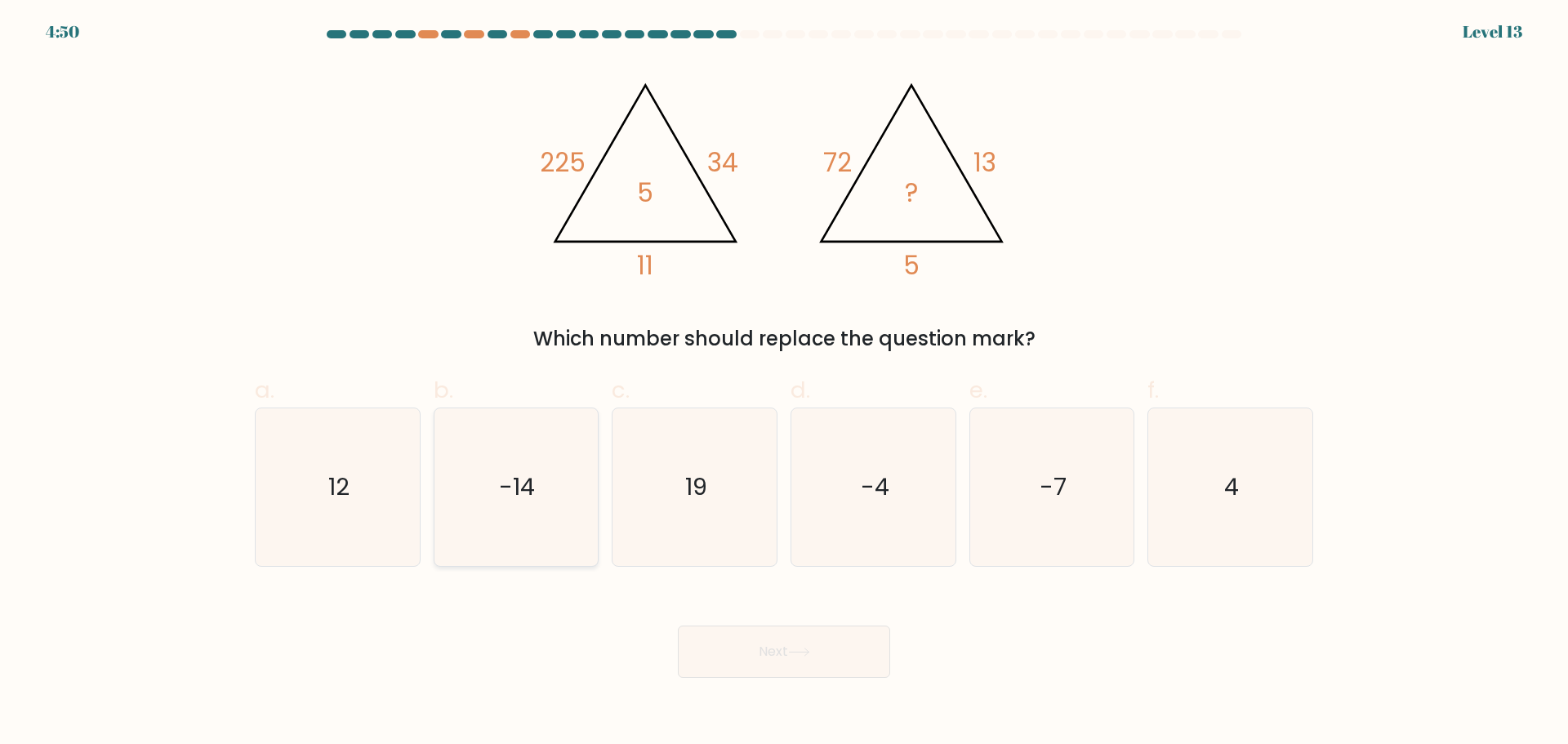
drag, startPoint x: 328, startPoint y: 508, endPoint x: 491, endPoint y: 545, distance: 167.1
click at [329, 508] on icon "12" at bounding box center [338, 487] width 158 height 158
click at [784, 383] on input "a. 12" at bounding box center [784, 377] width 1 height 10
radio input "true"
click at [816, 648] on button "Next" at bounding box center [784, 651] width 212 height 52
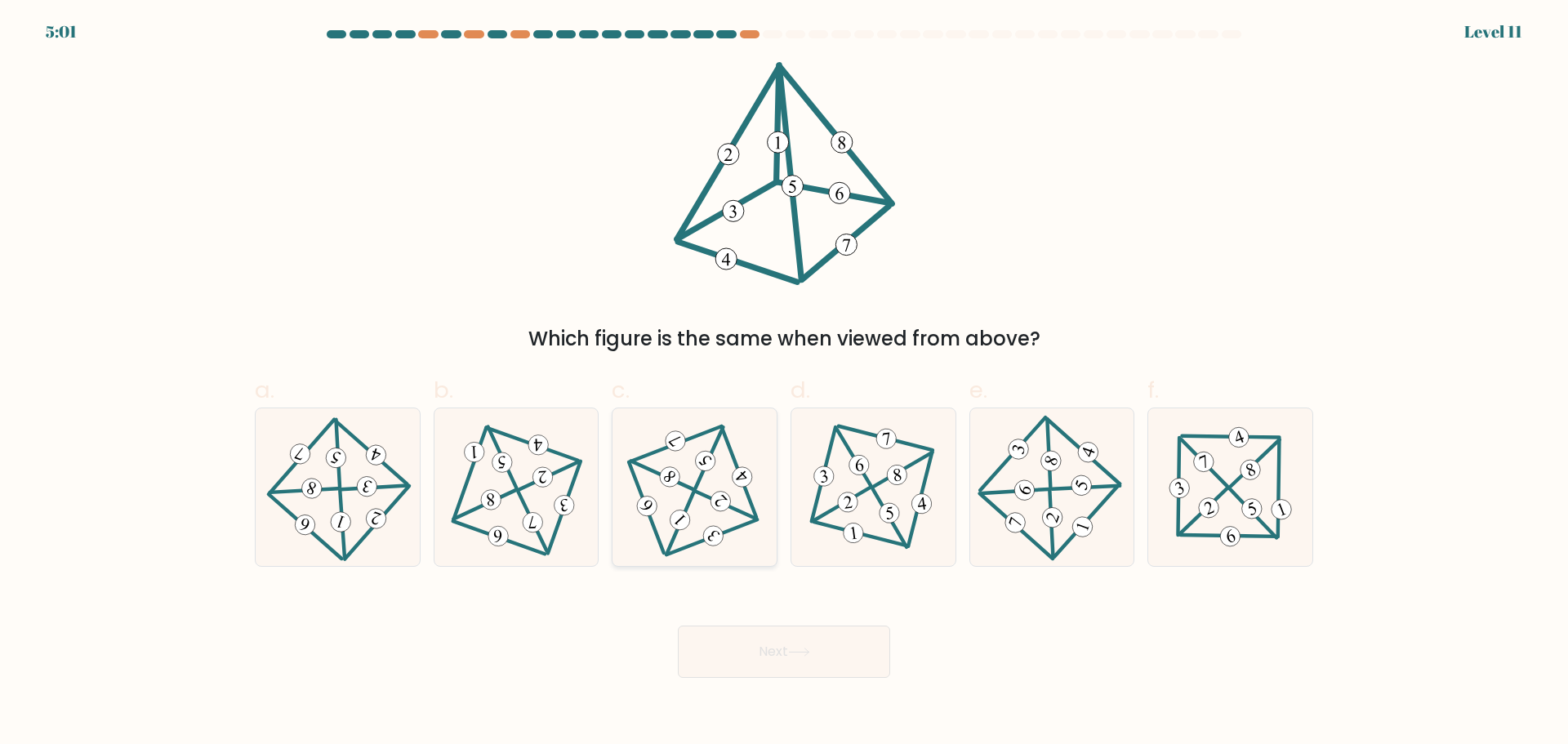
click at [704, 523] on icon at bounding box center [695, 486] width 129 height 126
click at [784, 383] on input "c." at bounding box center [784, 377] width 1 height 10
radio input "true"
click at [776, 650] on button "Next" at bounding box center [784, 651] width 212 height 52
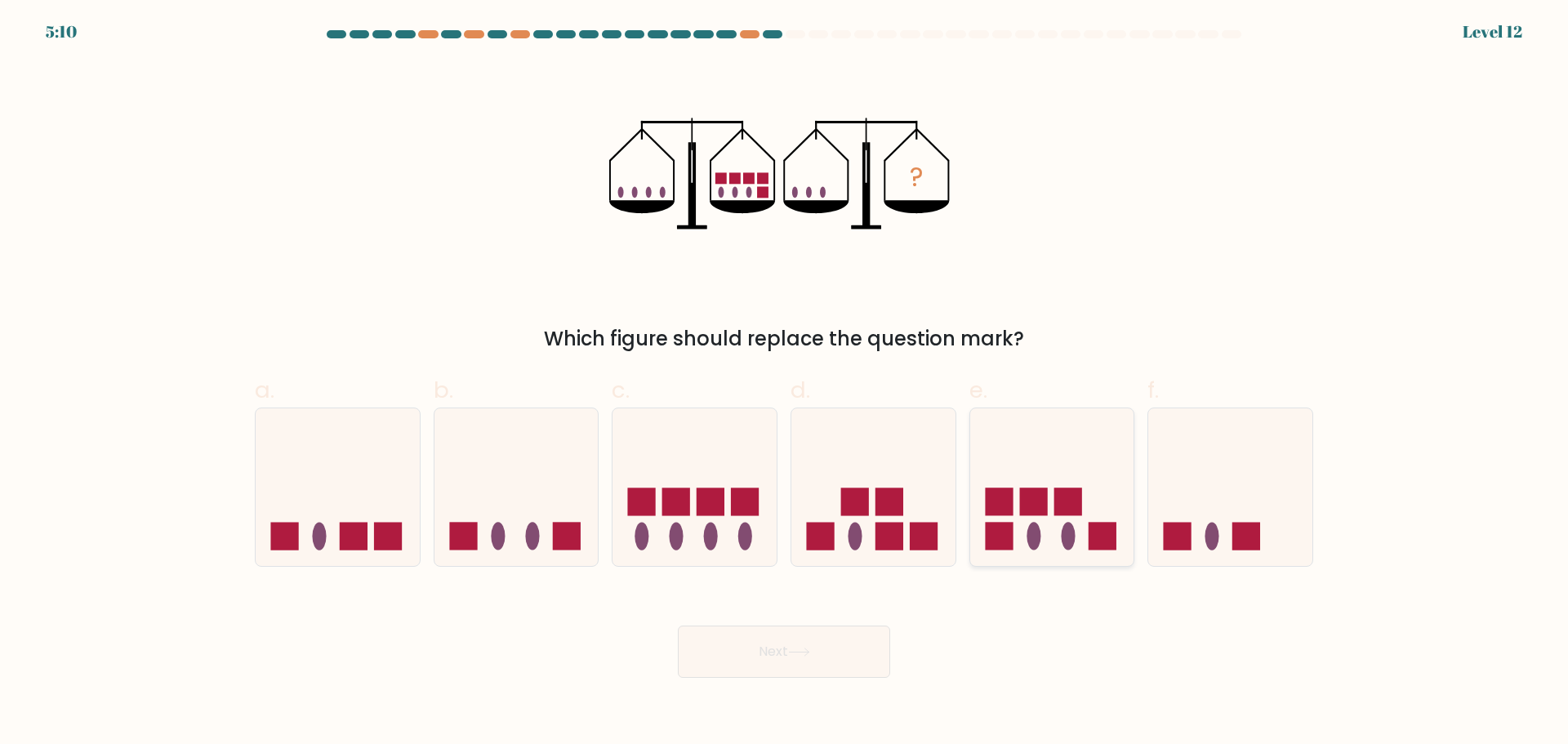
click at [1063, 535] on ellipse at bounding box center [1068, 537] width 14 height 28
click at [785, 383] on input "e." at bounding box center [784, 377] width 1 height 10
radio input "true"
click at [875, 513] on rect at bounding box center [889, 501] width 28 height 28
click at [785, 383] on input "d." at bounding box center [784, 377] width 1 height 10
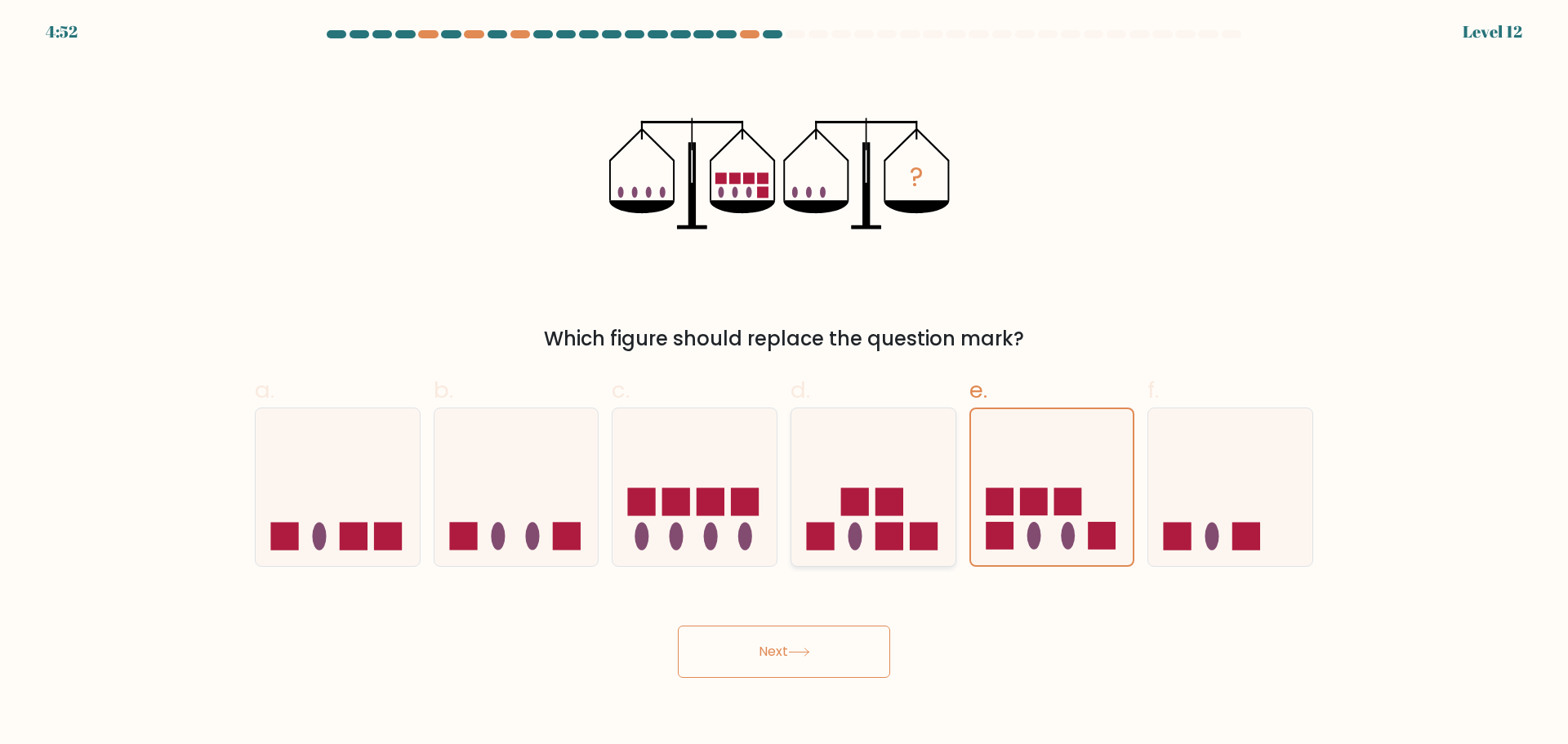
radio input "true"
click at [844, 645] on button "Next" at bounding box center [784, 651] width 212 height 52
click at [810, 653] on icon at bounding box center [799, 652] width 22 height 9
click at [784, 650] on button "Next" at bounding box center [784, 651] width 212 height 52
click at [1084, 296] on div "? Which figure should replace the question mark?" at bounding box center [783, 208] width 1078 height 291
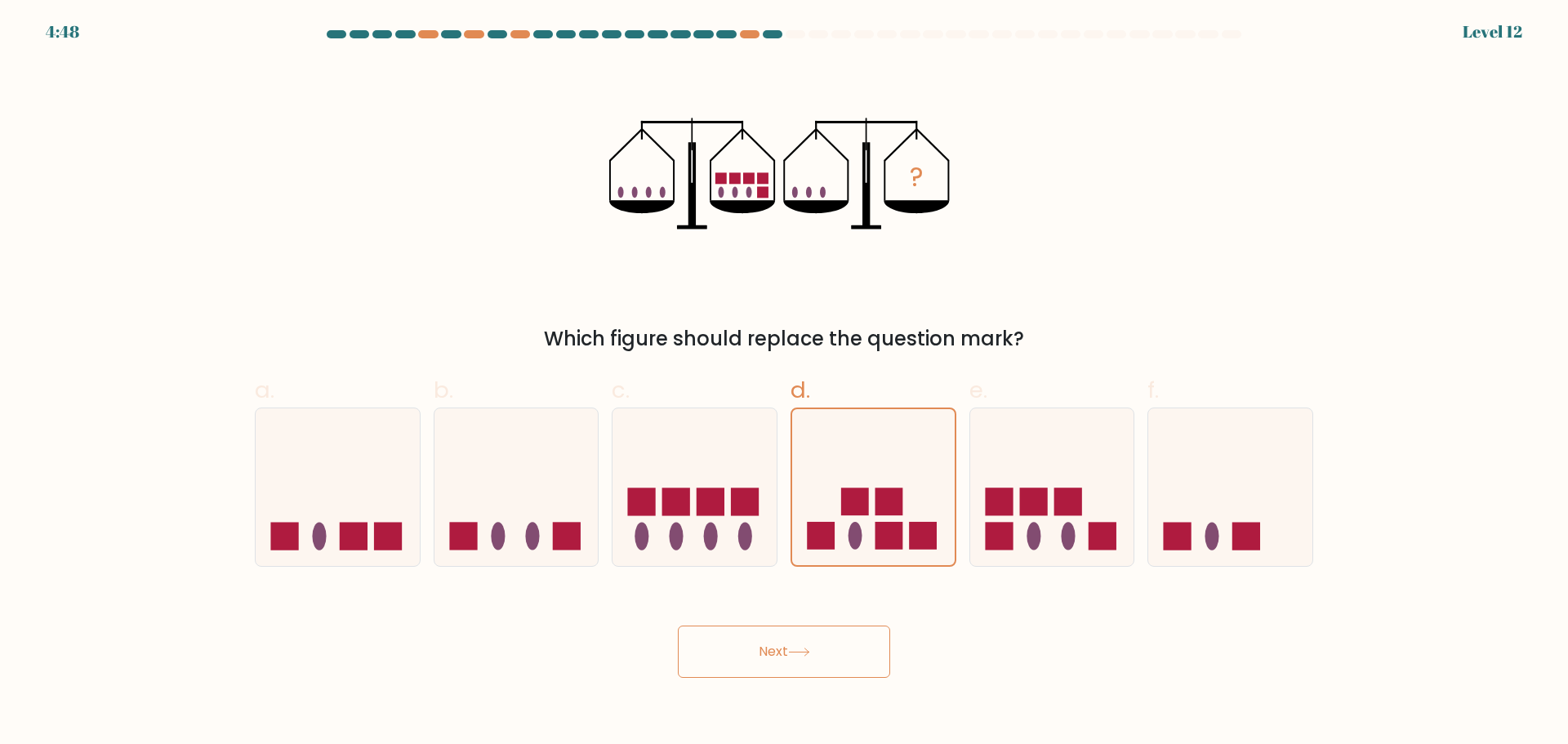
click at [747, 659] on button "Next" at bounding box center [784, 651] width 212 height 52
click at [1014, 511] on icon at bounding box center [1052, 486] width 164 height 135
click at [785, 383] on input "e." at bounding box center [784, 377] width 1 height 10
radio input "true"
click at [818, 664] on button "Next" at bounding box center [784, 651] width 212 height 52
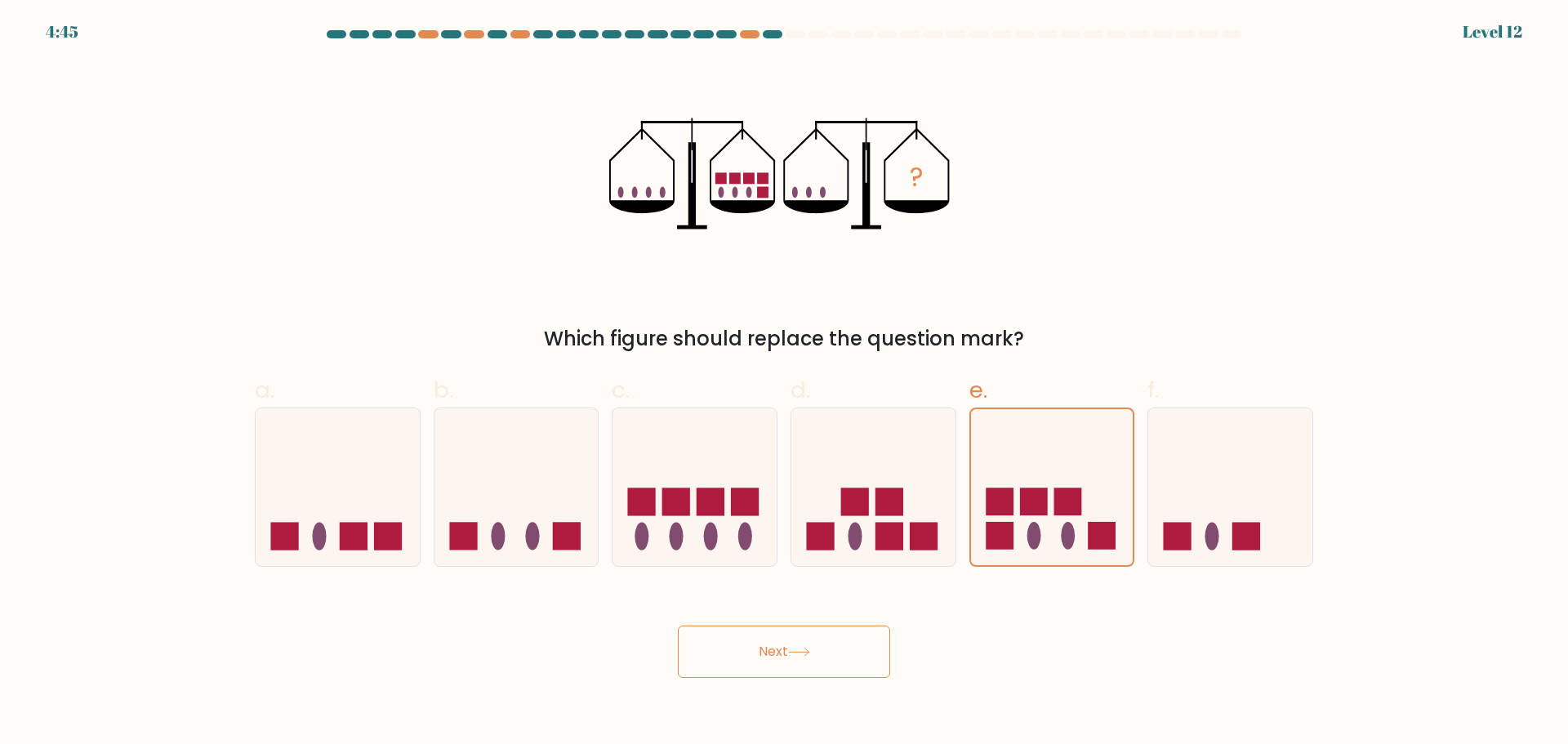
drag, startPoint x: 883, startPoint y: 501, endPoint x: 870, endPoint y: 594, distance: 93.9
click at [884, 505] on rect at bounding box center [889, 501] width 28 height 28
click at [785, 383] on input "d." at bounding box center [784, 377] width 1 height 10
radio input "true"
drag, startPoint x: 842, startPoint y: 665, endPoint x: 831, endPoint y: 656, distance: 14.2
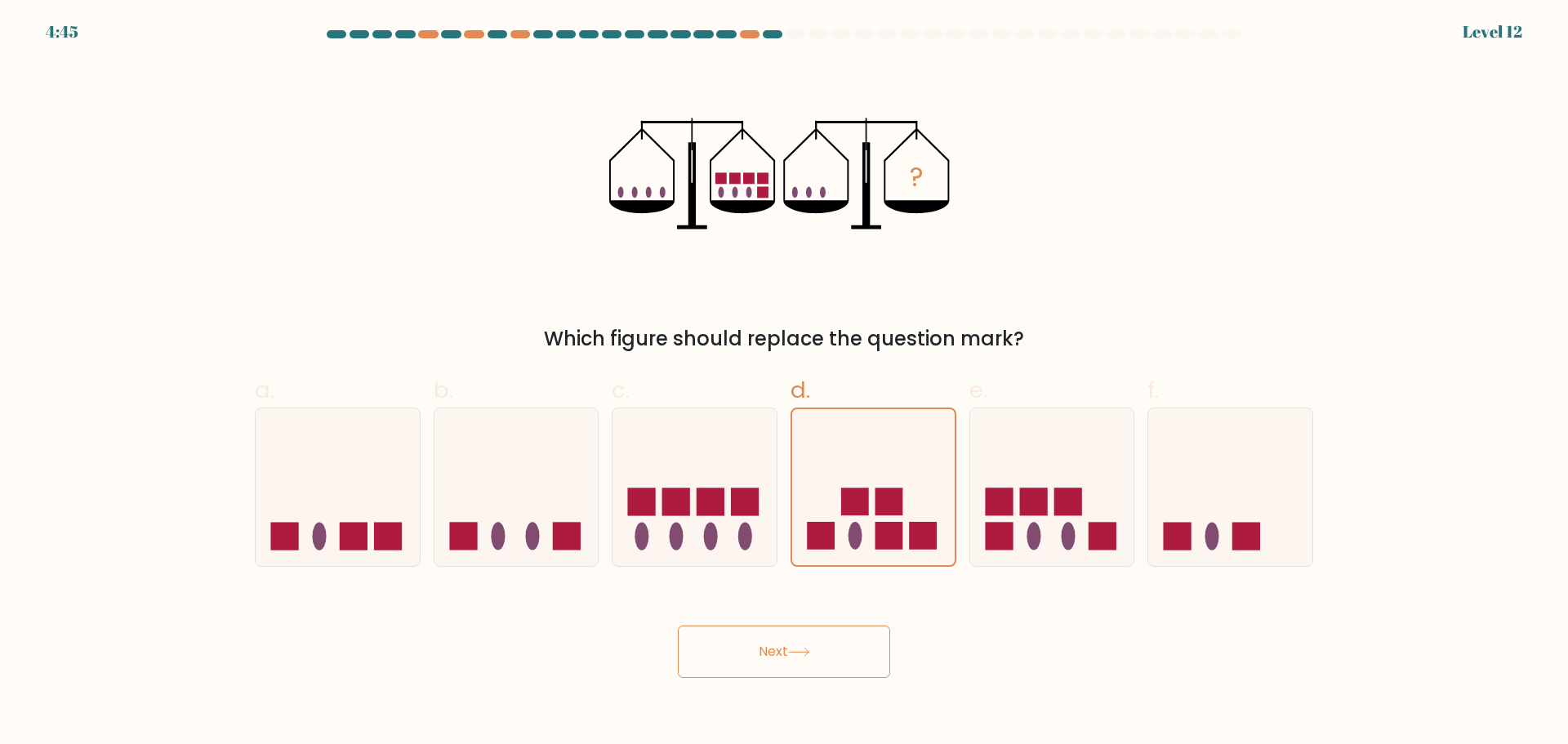
click at [840, 664] on button "Next" at bounding box center [784, 651] width 212 height 52
click at [831, 654] on button "Next" at bounding box center [784, 651] width 212 height 52
click at [748, 652] on button "Next" at bounding box center [784, 651] width 212 height 52
click at [748, 653] on button "Next" at bounding box center [784, 651] width 212 height 52
click at [1012, 515] on rect at bounding box center [999, 501] width 28 height 28
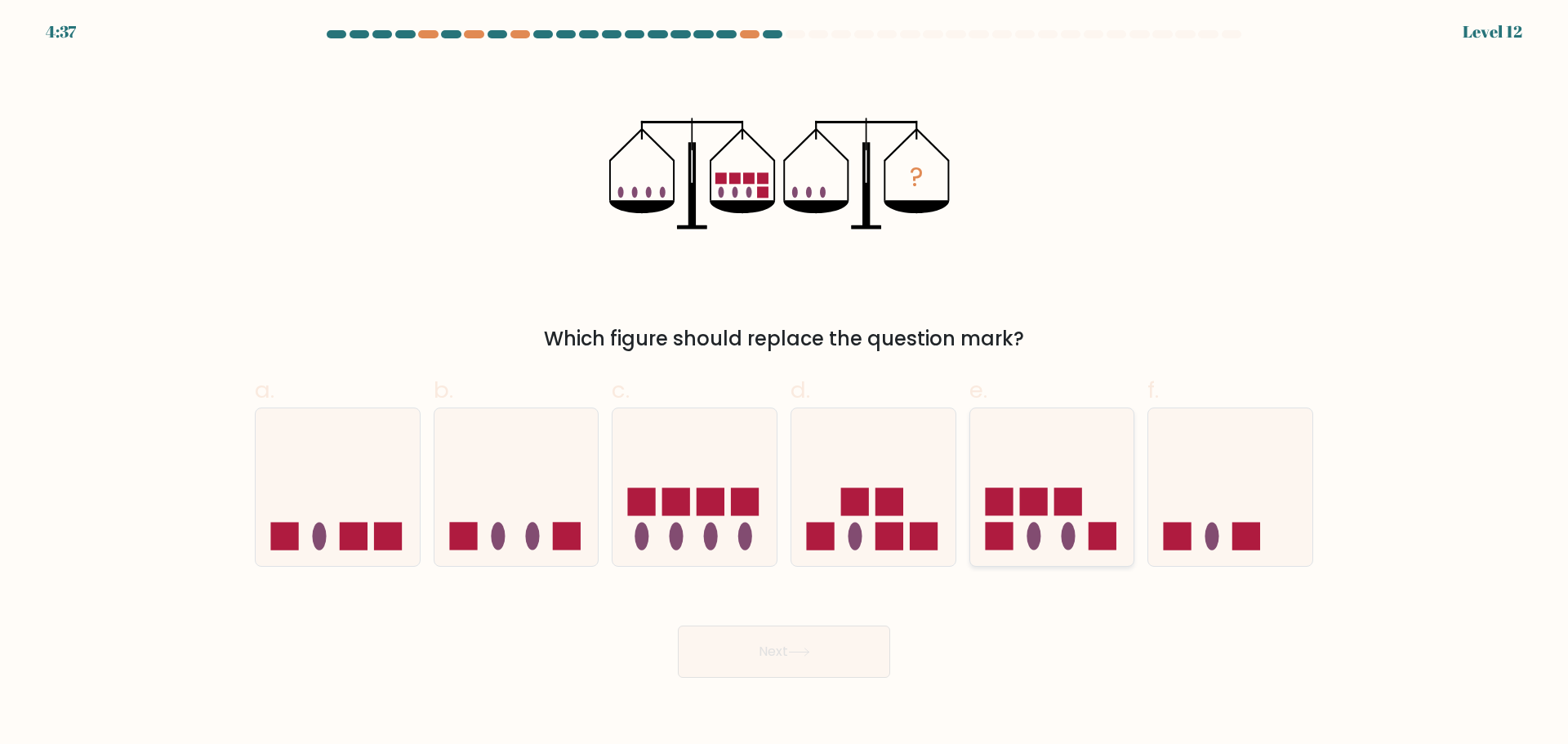
click at [785, 383] on input "e." at bounding box center [784, 377] width 1 height 10
radio input "true"
click at [892, 536] on rect at bounding box center [889, 537] width 28 height 28
click at [785, 383] on input "d." at bounding box center [784, 377] width 1 height 10
radio input "true"
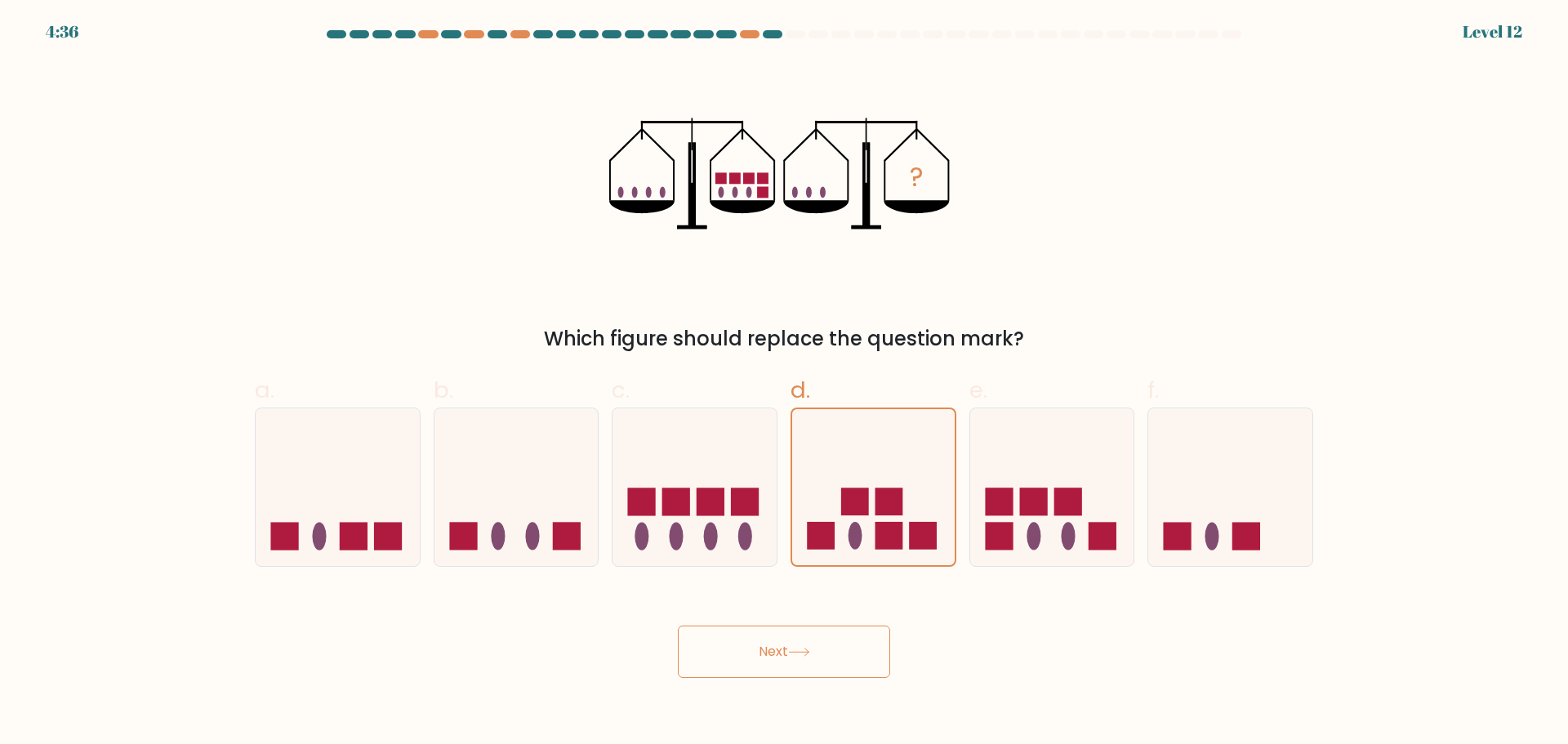
click at [846, 648] on button "Next" at bounding box center [784, 651] width 212 height 52
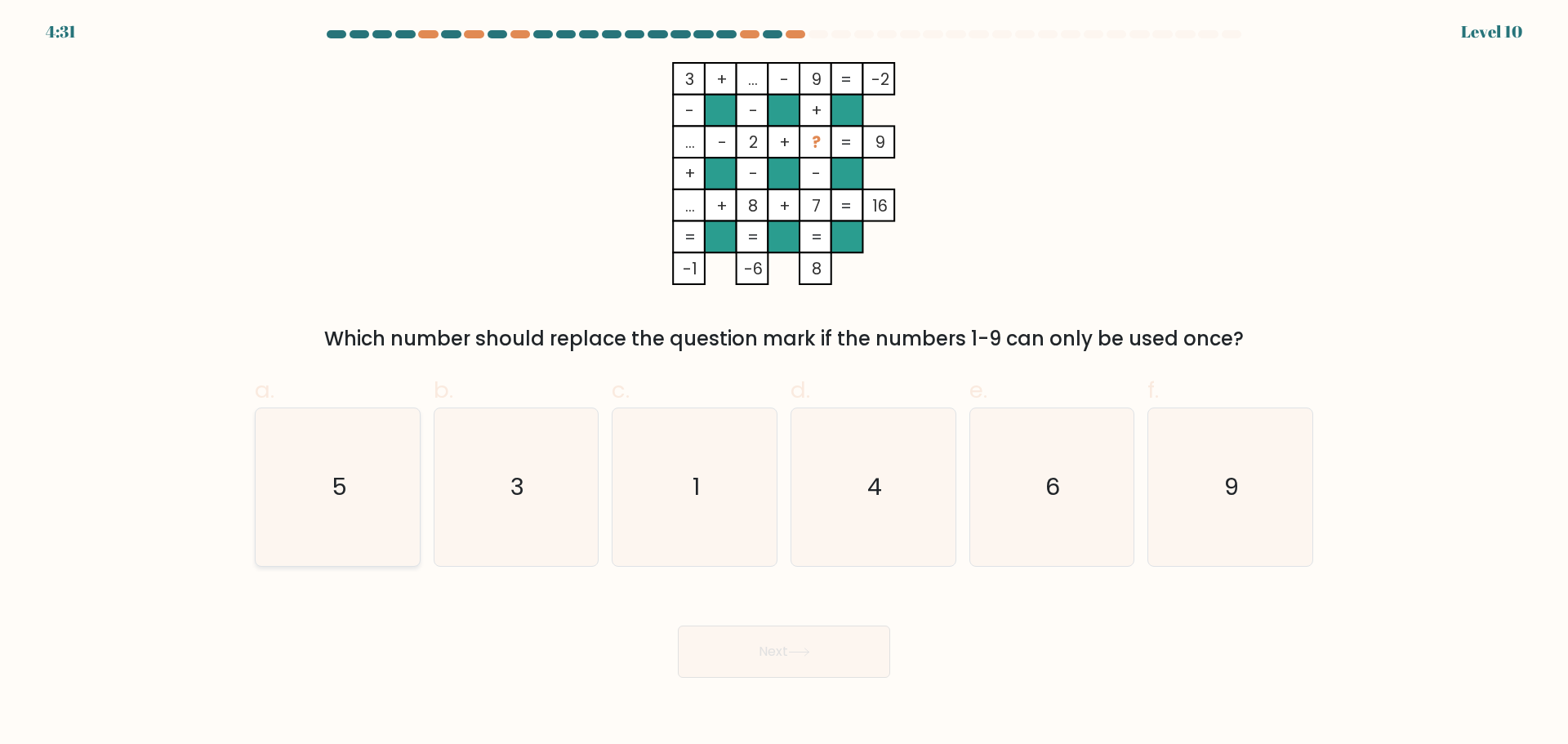
click at [391, 492] on icon "5" at bounding box center [338, 487] width 158 height 158
click at [784, 383] on input "a. 5" at bounding box center [784, 377] width 1 height 10
radio input "true"
click at [825, 658] on button "Next" at bounding box center [784, 651] width 212 height 52
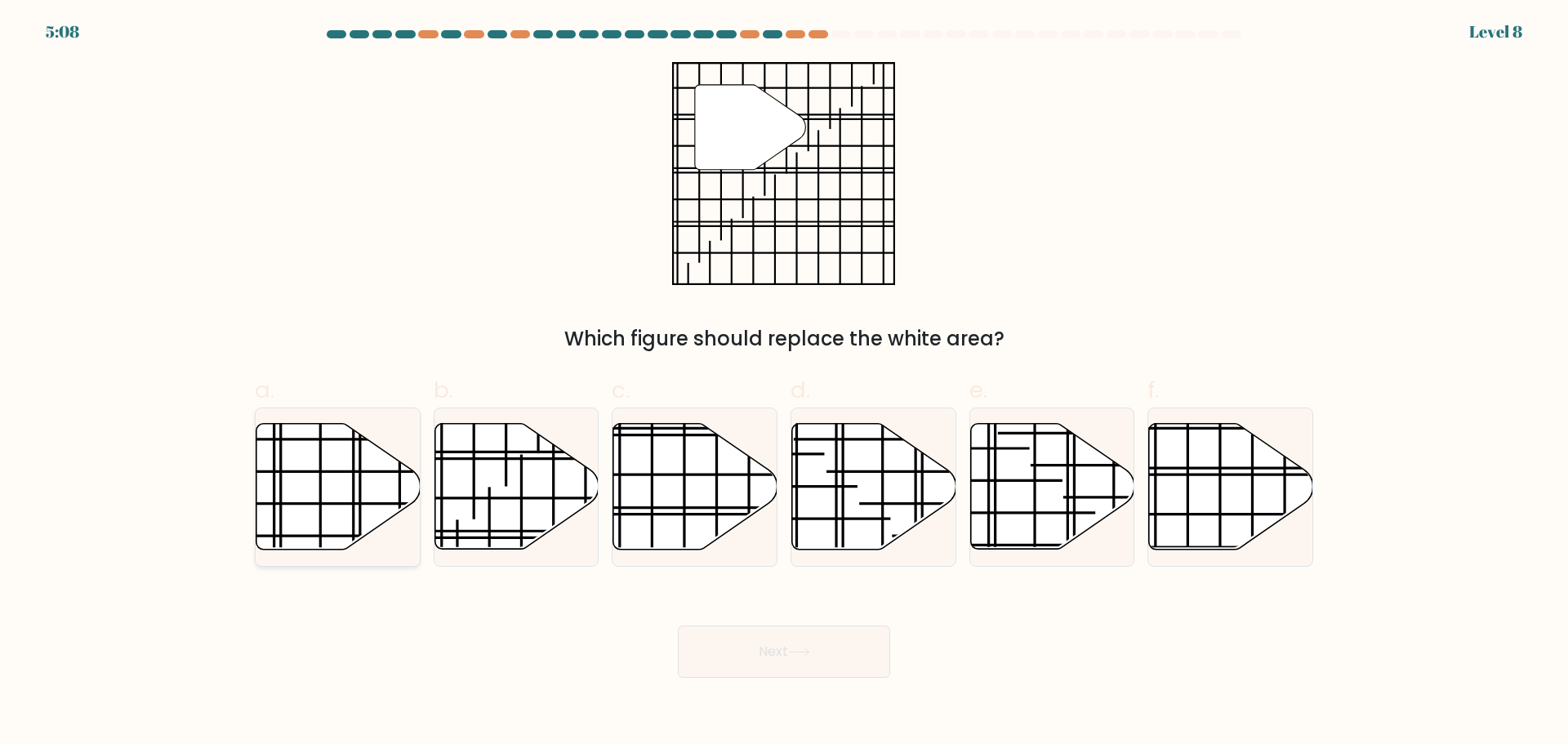
click at [347, 522] on icon at bounding box center [338, 486] width 164 height 126
click at [784, 383] on input "a." at bounding box center [784, 377] width 1 height 10
radio input "true"
click at [664, 494] on icon at bounding box center [695, 486] width 164 height 126
click at [784, 383] on input "c." at bounding box center [784, 377] width 1 height 10
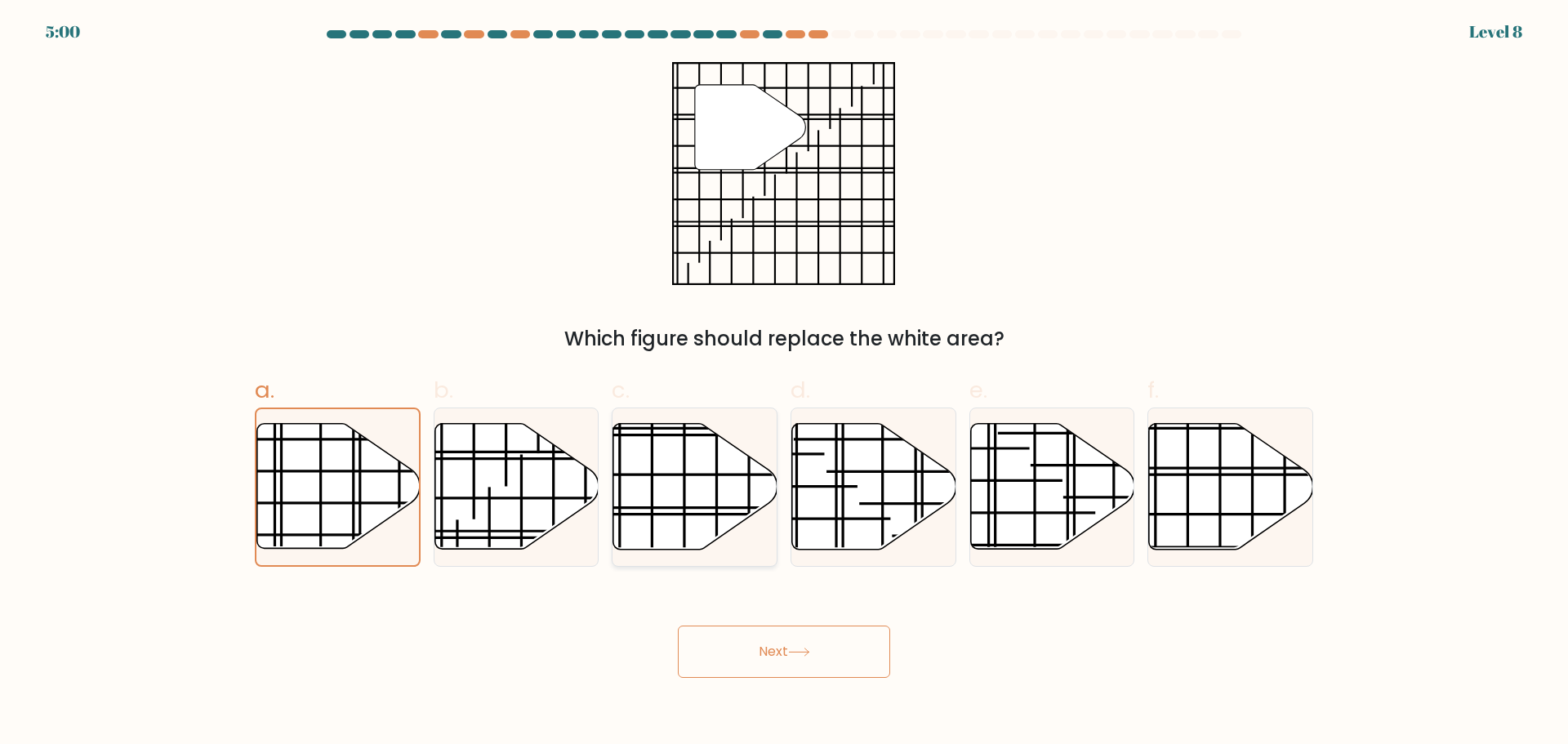
radio input "true"
click at [757, 654] on button "Next" at bounding box center [784, 651] width 212 height 52
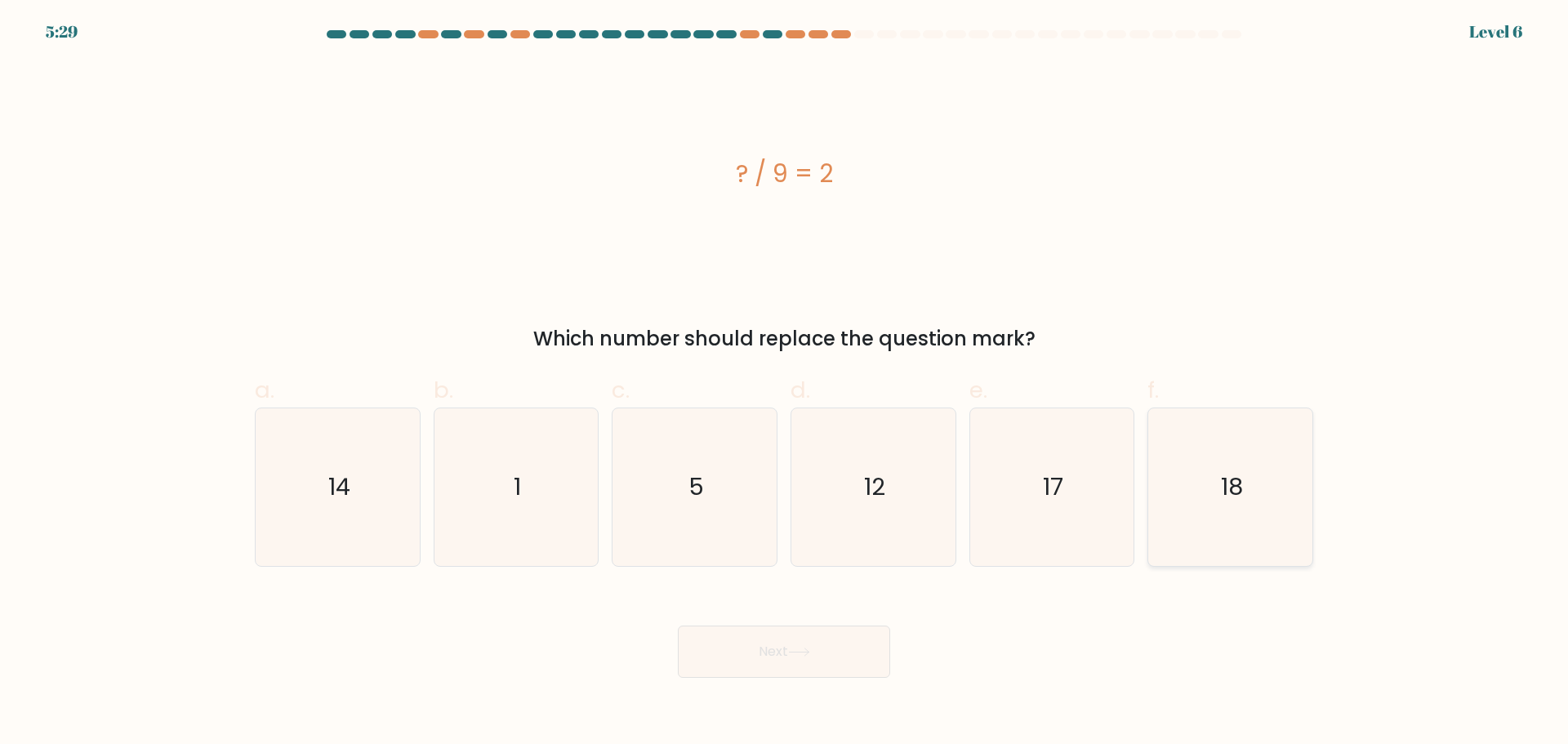
click at [1180, 506] on icon "18" at bounding box center [1231, 487] width 158 height 158
click at [785, 383] on input "f. 18" at bounding box center [784, 377] width 1 height 10
radio input "true"
click at [805, 650] on icon at bounding box center [799, 652] width 22 height 9
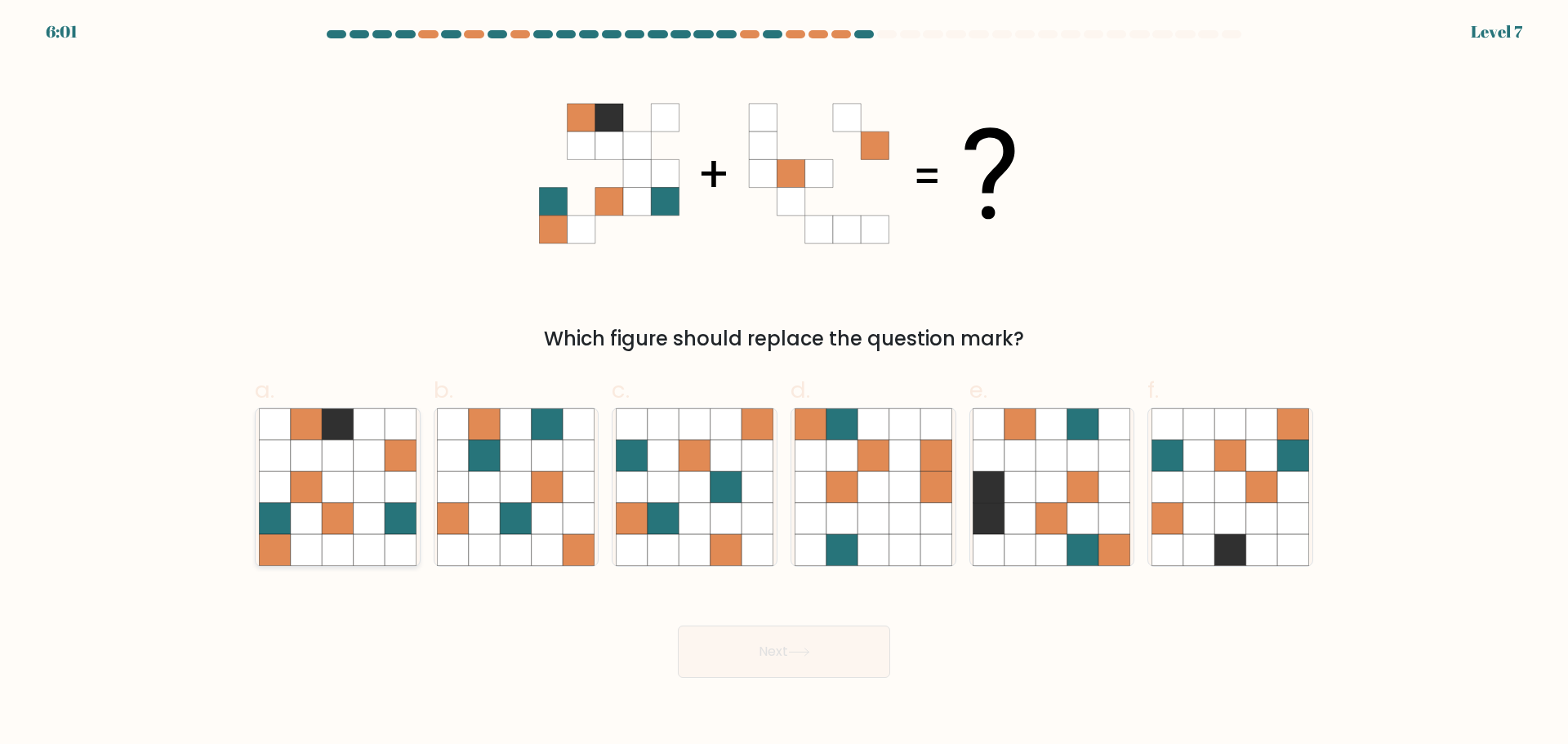
click at [353, 519] on icon at bounding box center [337, 518] width 31 height 31
click at [784, 383] on input "a." at bounding box center [784, 377] width 1 height 10
radio input "true"
click at [768, 649] on button "Next" at bounding box center [784, 651] width 212 height 52
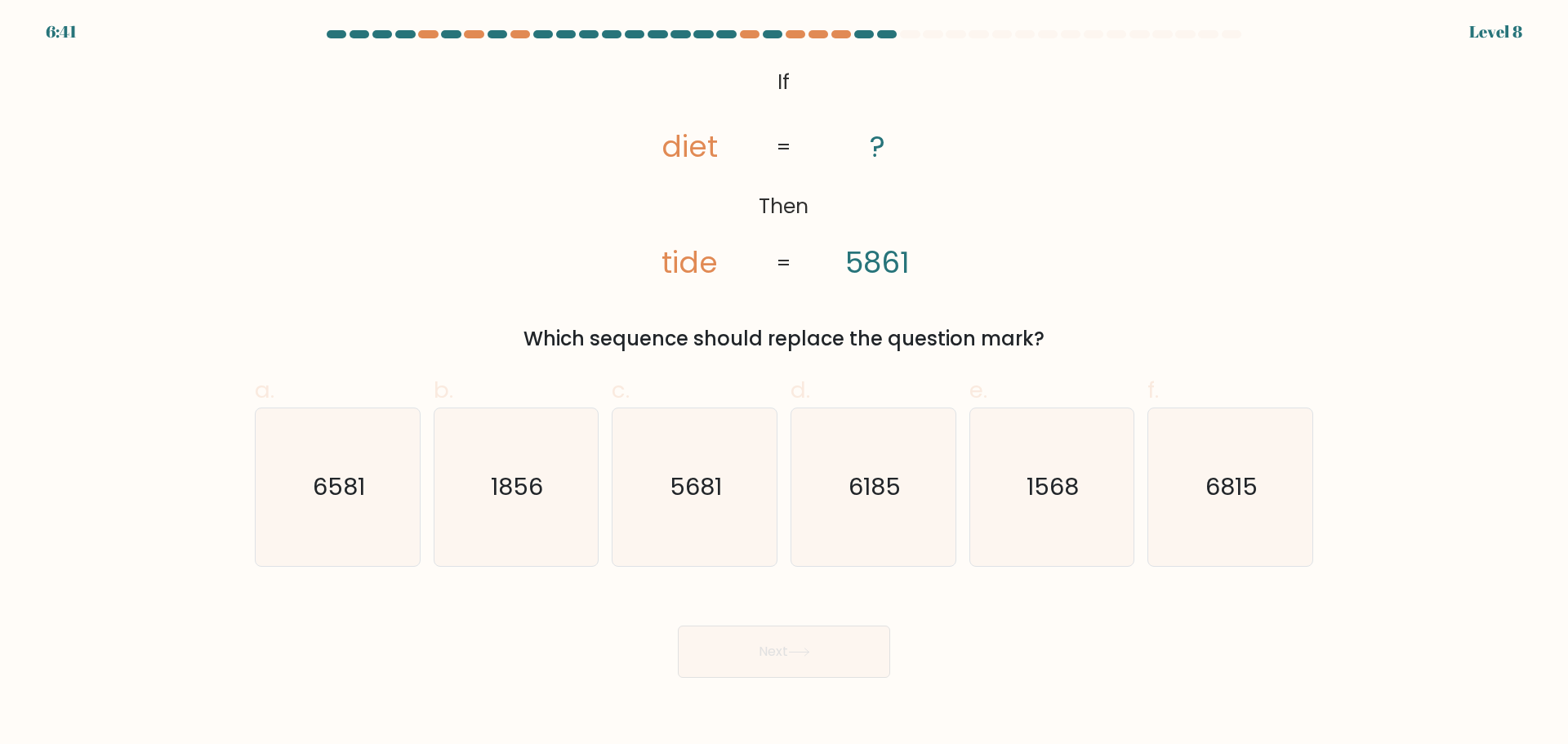
drag, startPoint x: 384, startPoint y: 517, endPoint x: 831, endPoint y: 645, distance: 465.0
click at [388, 518] on icon "6581" at bounding box center [338, 487] width 158 height 158
click at [784, 383] on input "a. 6581" at bounding box center [784, 377] width 1 height 10
radio input "true"
click at [857, 663] on button "Next" at bounding box center [784, 651] width 212 height 52
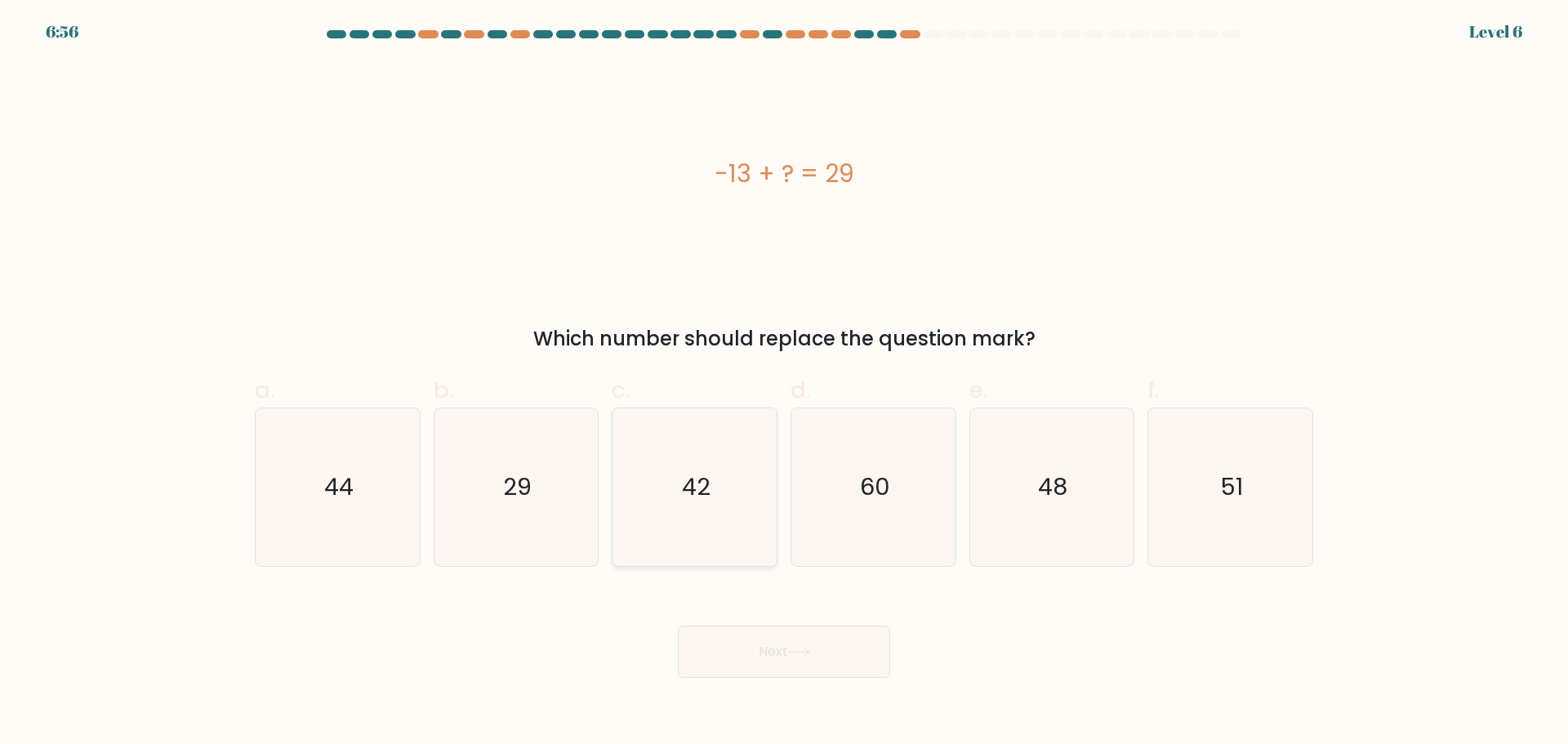
click at [712, 480] on icon "42" at bounding box center [695, 487] width 158 height 158
click at [784, 383] on input "c. 42" at bounding box center [784, 377] width 1 height 10
radio input "true"
click at [748, 630] on button "Next" at bounding box center [784, 651] width 212 height 52
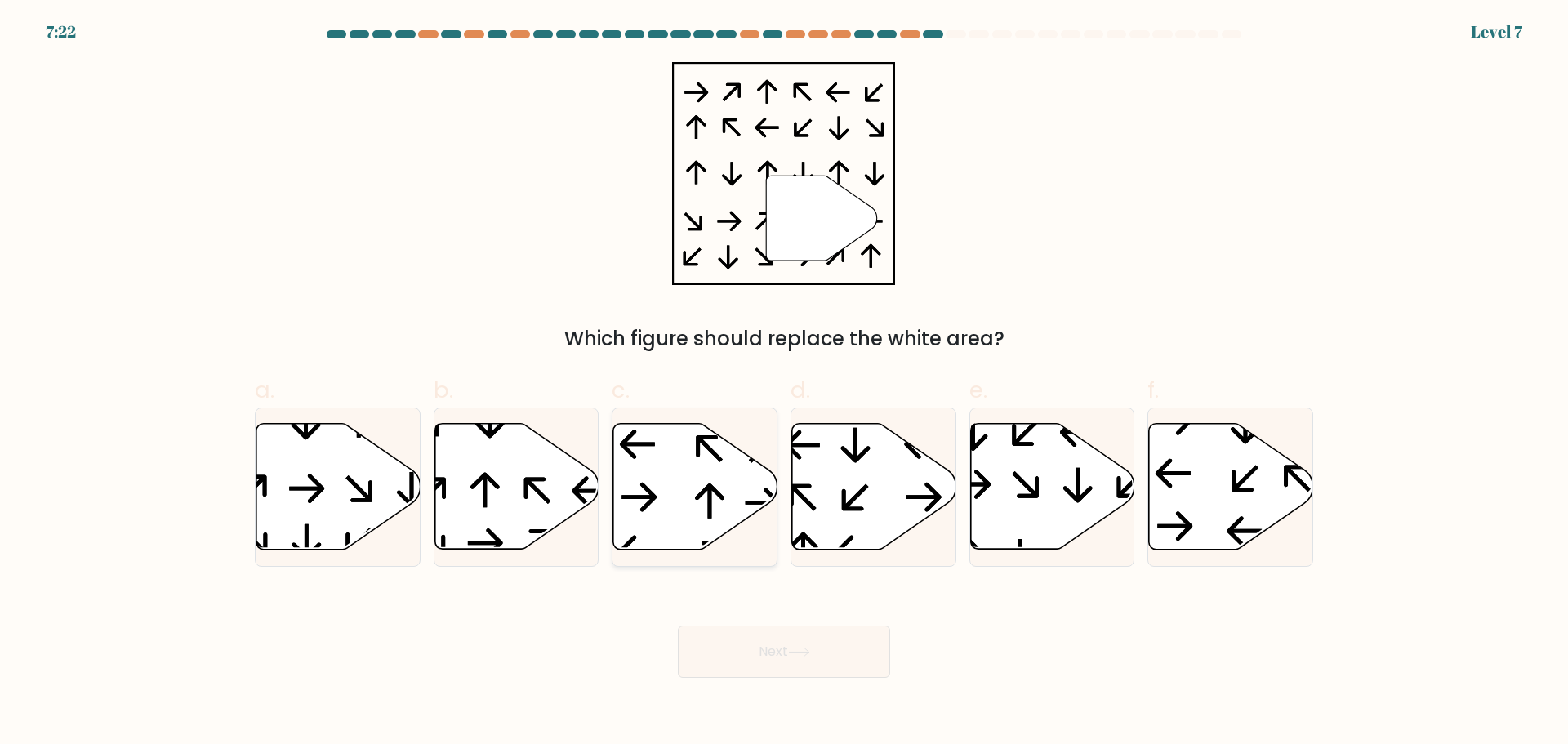
drag, startPoint x: 722, startPoint y: 501, endPoint x: 722, endPoint y: 534, distance: 33.0
click at [722, 506] on icon at bounding box center [695, 486] width 164 height 126
click at [784, 383] on input "c." at bounding box center [784, 377] width 1 height 10
radio input "true"
click at [553, 505] on icon at bounding box center [516, 486] width 164 height 126
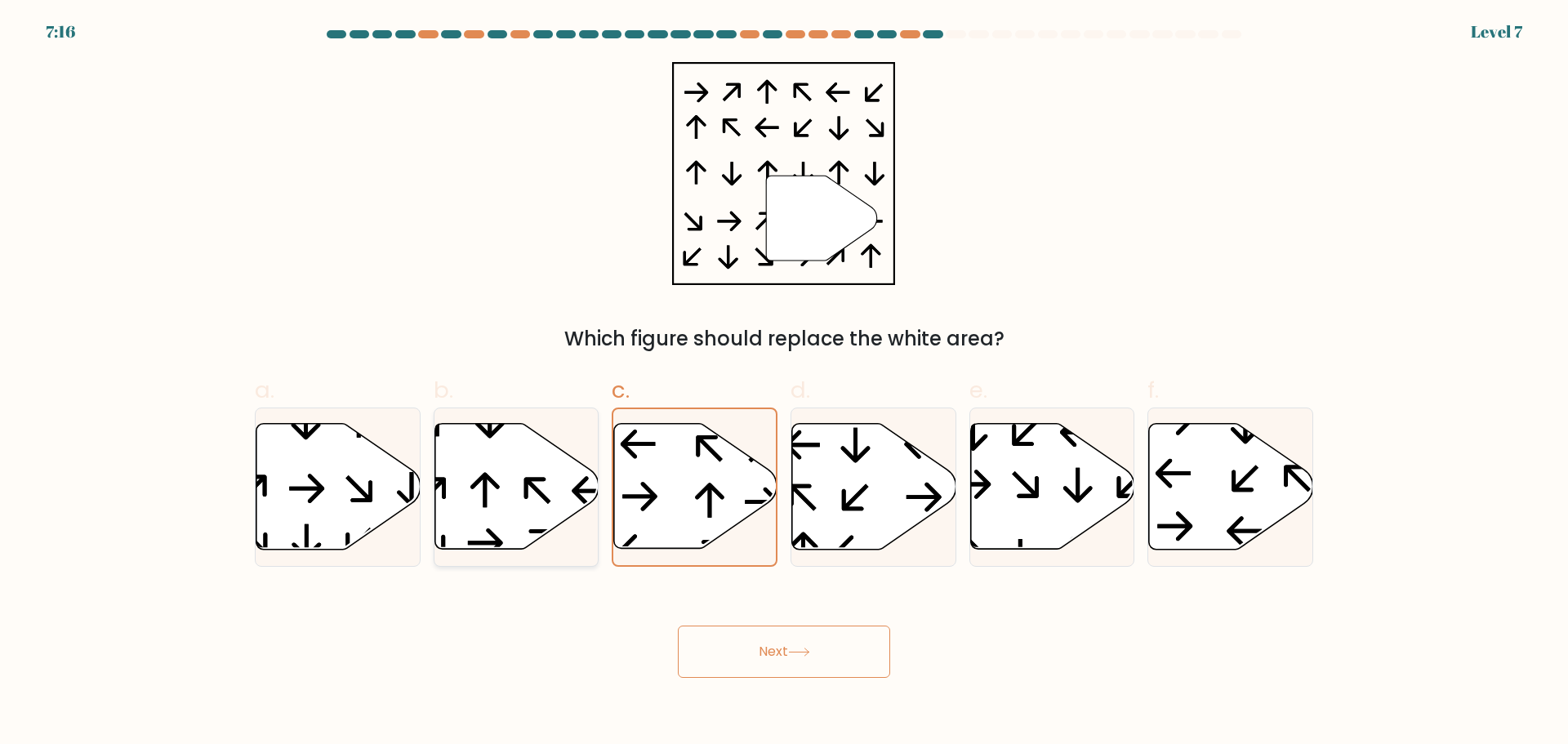
click at [784, 383] on input "b." at bounding box center [784, 377] width 1 height 10
radio input "true"
click at [822, 649] on button "Next" at bounding box center [784, 651] width 212 height 52
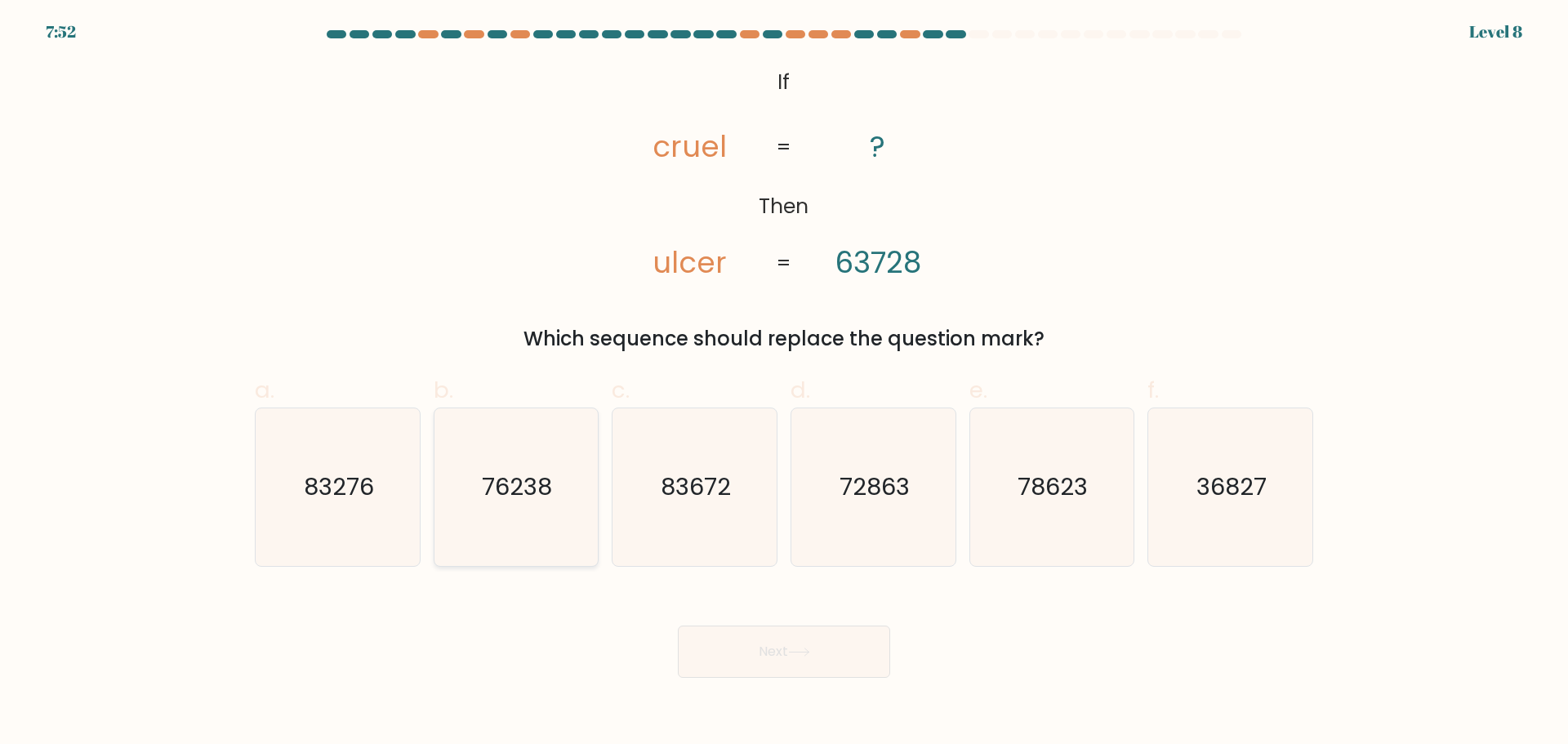
click at [546, 492] on text "76238" at bounding box center [518, 486] width 70 height 33
click at [784, 383] on input "b. 76238" at bounding box center [784, 377] width 1 height 10
radio input "true"
click at [820, 661] on button "Next" at bounding box center [784, 651] width 212 height 52
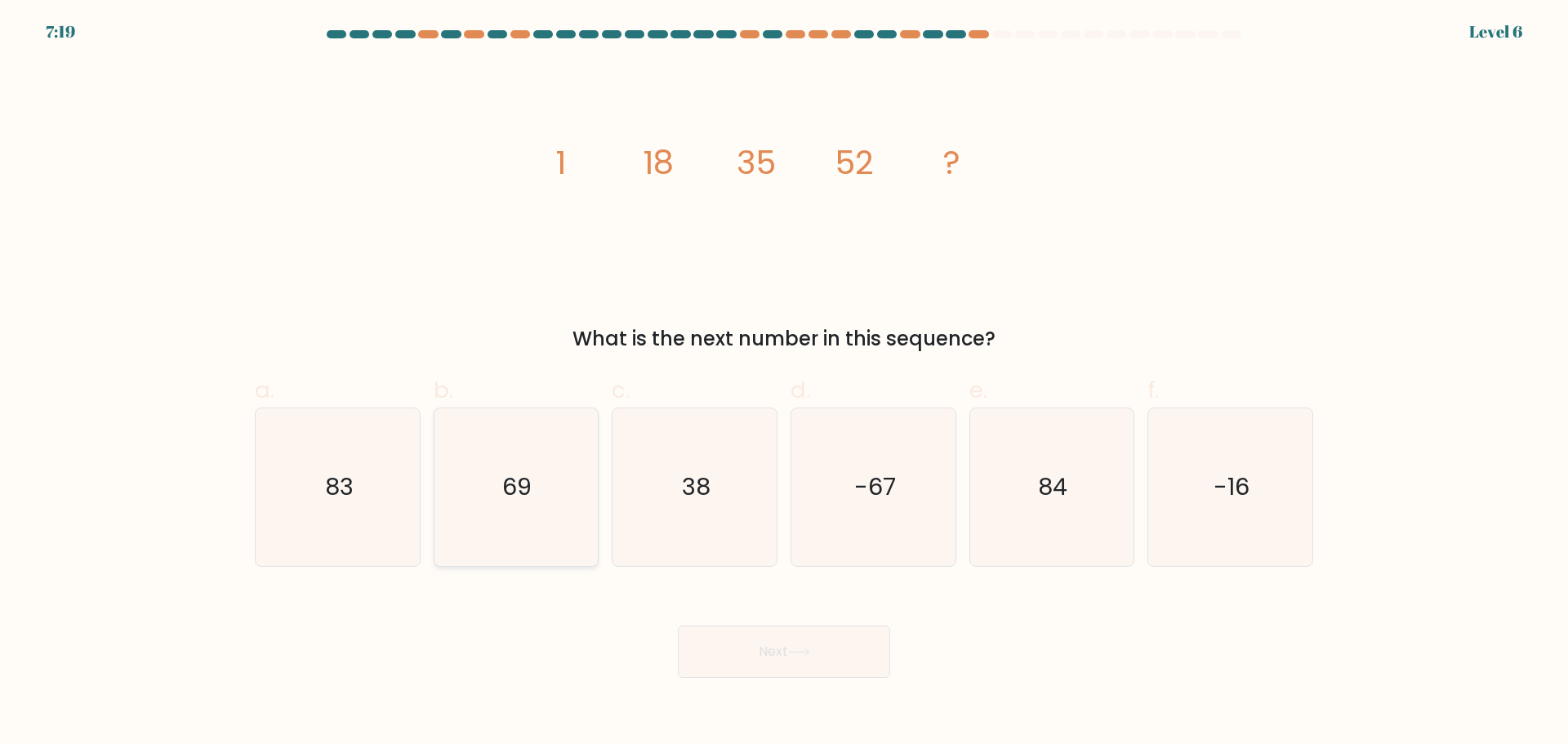
drag, startPoint x: 480, startPoint y: 517, endPoint x: 507, endPoint y: 525, distance: 28.2
click at [482, 517] on icon "69" at bounding box center [516, 487] width 158 height 158
click at [784, 383] on input "b. 69" at bounding box center [784, 377] width 1 height 10
radio input "true"
click at [813, 665] on button "Next" at bounding box center [784, 651] width 212 height 52
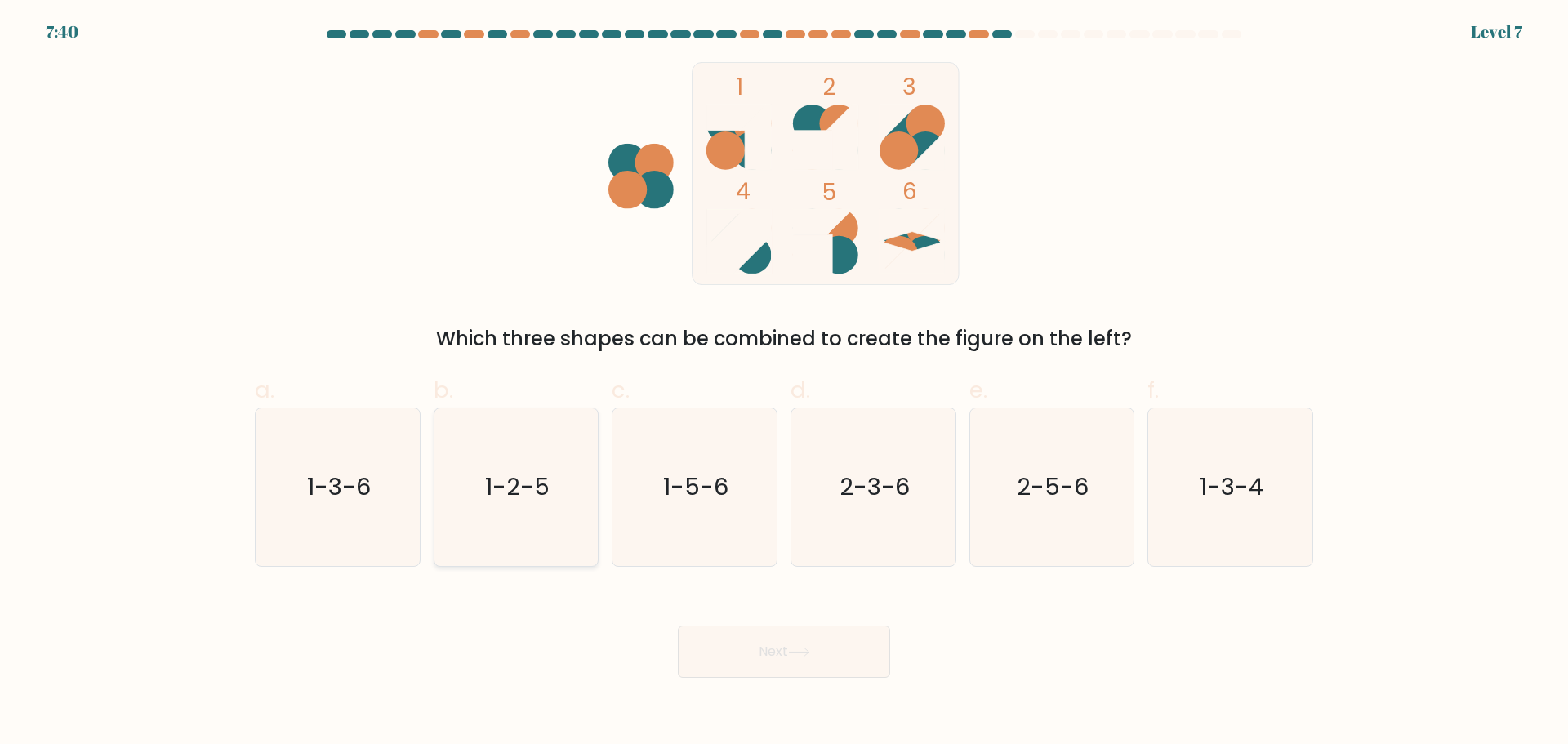
click at [539, 533] on icon "1-2-5" at bounding box center [516, 487] width 158 height 158
click at [784, 383] on input "b. 1-2-5" at bounding box center [784, 377] width 1 height 10
radio input "true"
click at [746, 645] on button "Next" at bounding box center [784, 651] width 212 height 52
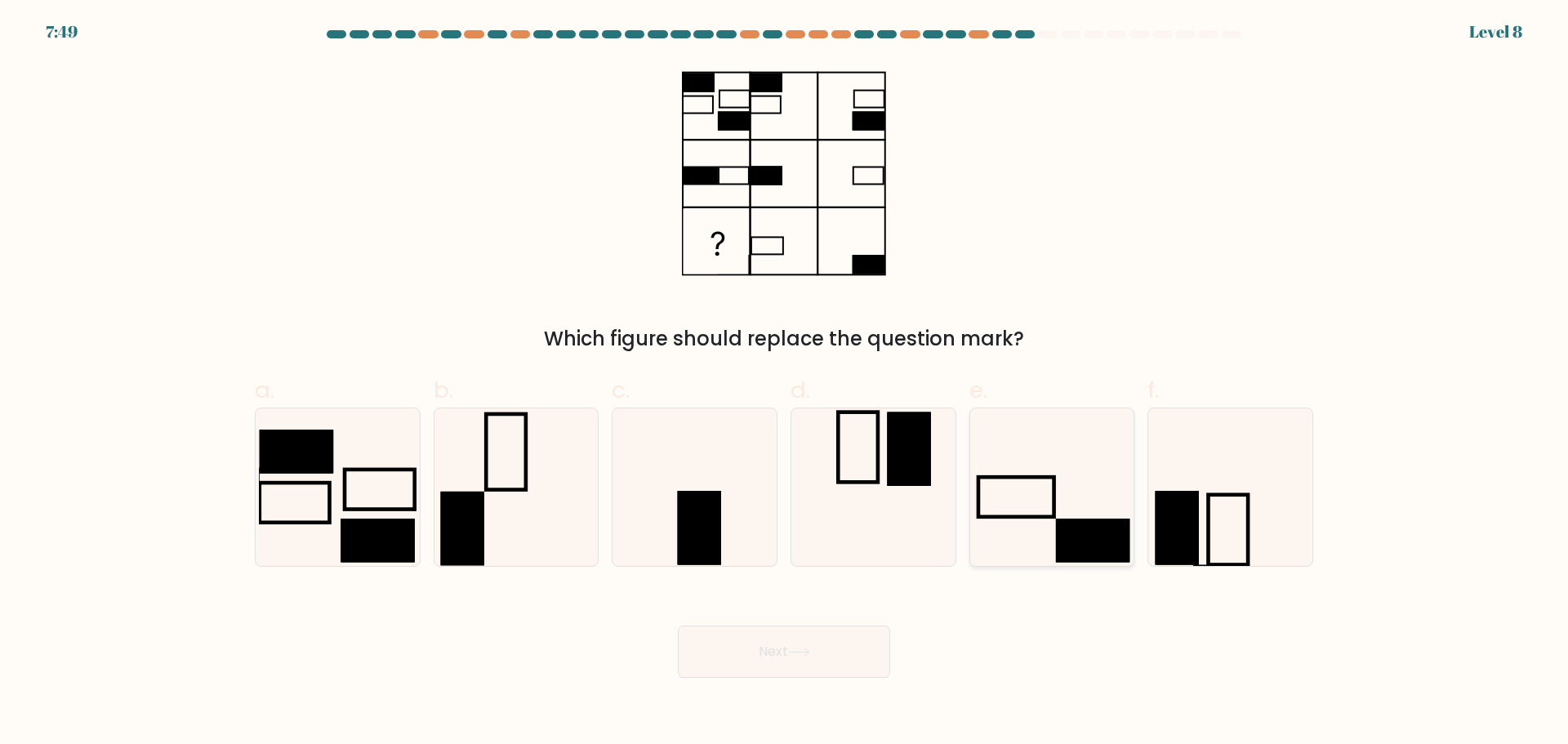
click at [1064, 510] on icon at bounding box center [1052, 487] width 158 height 158
click at [785, 383] on input "e." at bounding box center [784, 377] width 1 height 10
radio input "true"
click at [777, 655] on button "Next" at bounding box center [784, 651] width 212 height 52
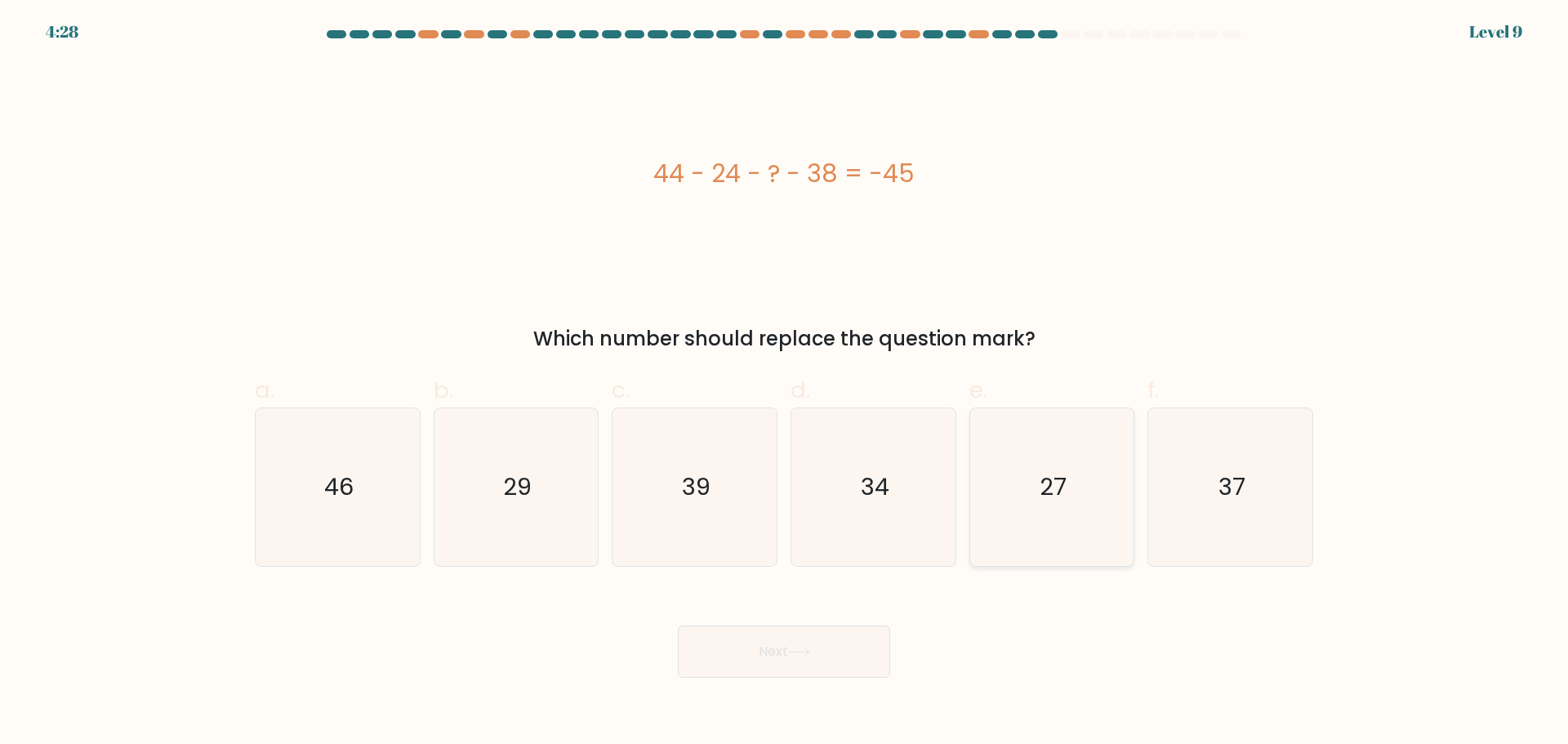
click at [1060, 525] on icon "27" at bounding box center [1052, 487] width 158 height 158
click at [785, 383] on input "e. 27" at bounding box center [784, 377] width 1 height 10
radio input "true"
click at [800, 630] on button "Next" at bounding box center [784, 651] width 212 height 52
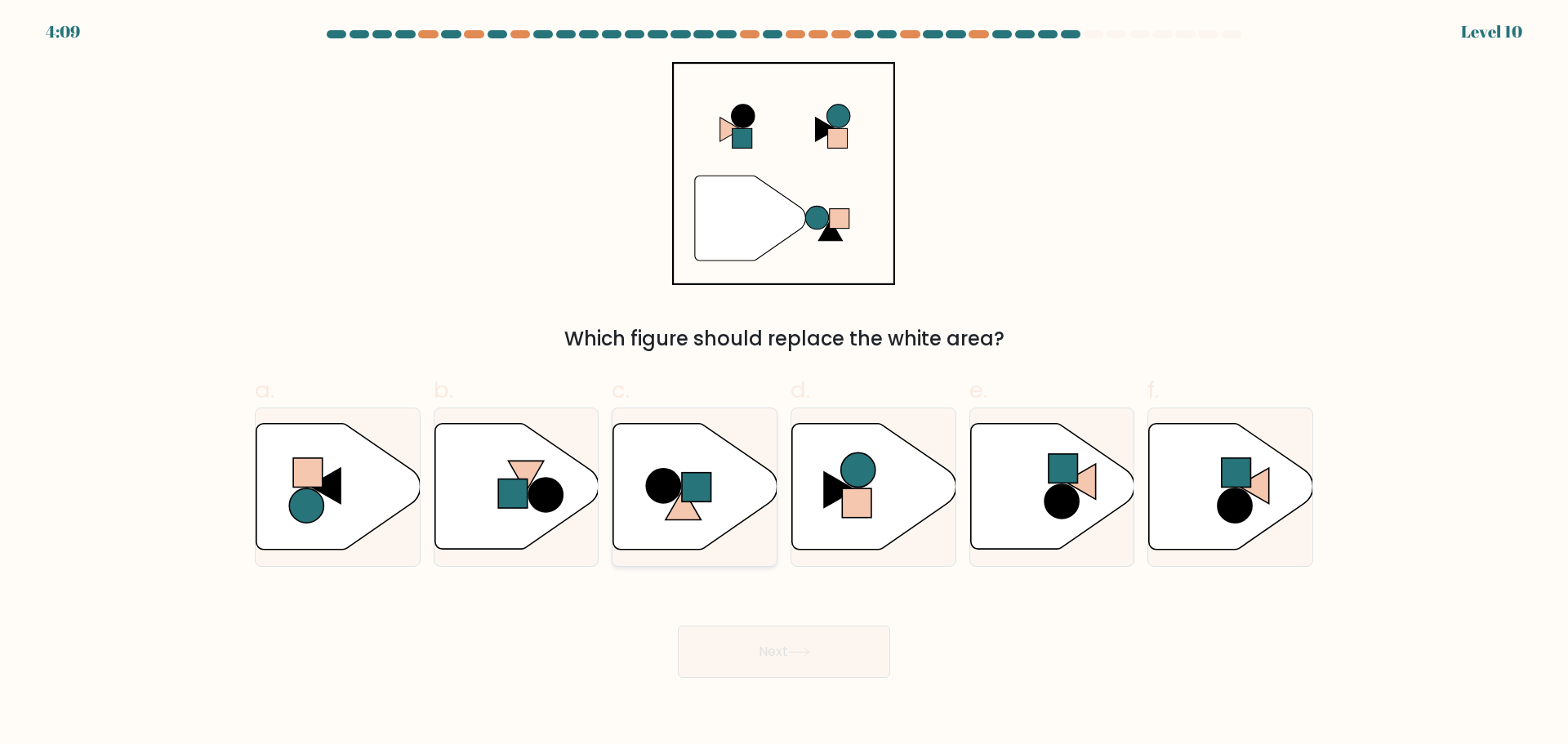
click at [669, 525] on icon at bounding box center [695, 486] width 164 height 126
click at [784, 383] on input "c." at bounding box center [784, 377] width 1 height 10
radio input "true"
click at [770, 649] on button "Next" at bounding box center [784, 651] width 212 height 52
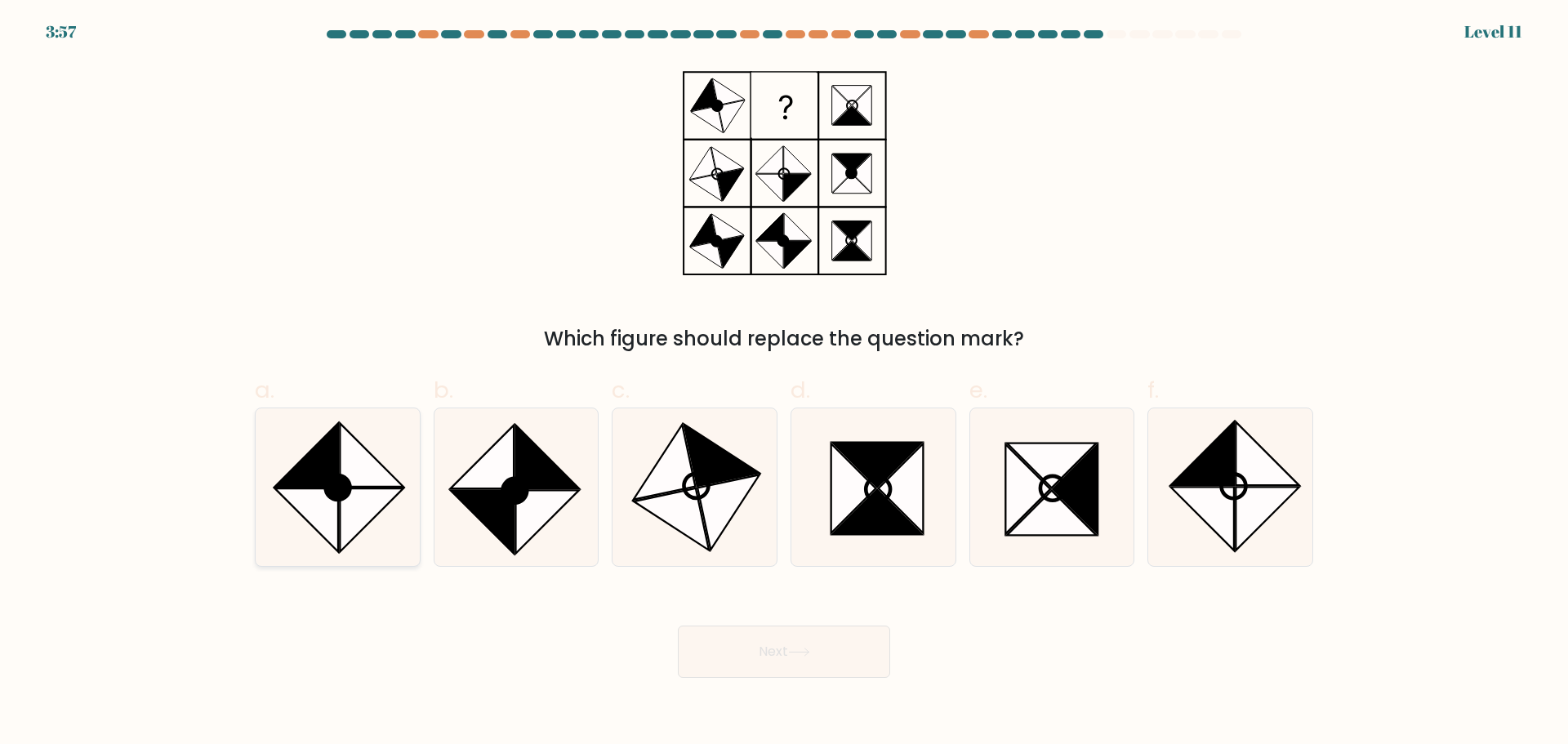
click at [350, 481] on icon at bounding box center [371, 454] width 63 height 63
click at [784, 383] on input "a." at bounding box center [784, 377] width 1 height 10
radio input "true"
click at [775, 655] on button "Next" at bounding box center [784, 651] width 212 height 52
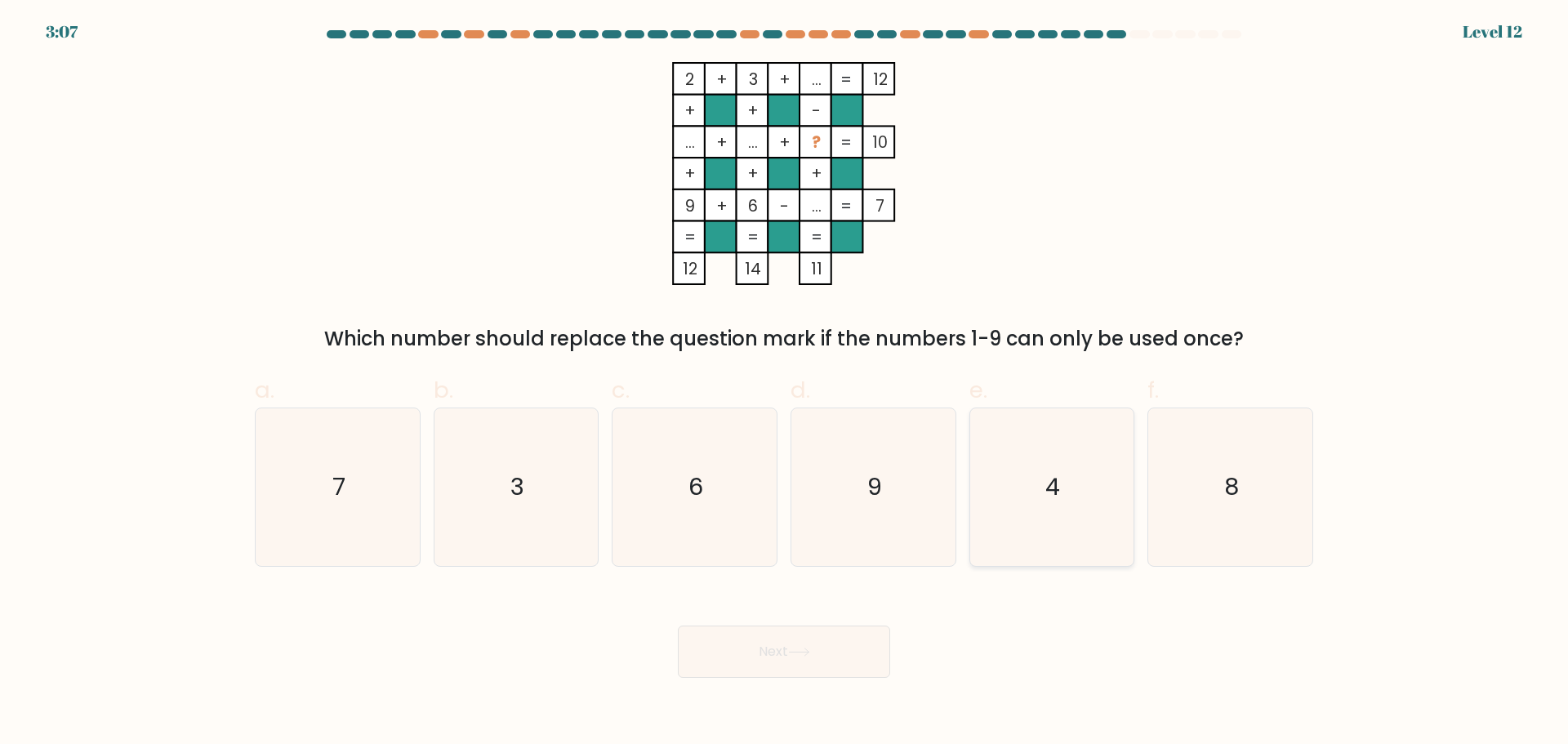
click at [1066, 450] on icon "4" at bounding box center [1052, 487] width 158 height 158
click at [785, 383] on input "e. 4" at bounding box center [784, 377] width 1 height 10
radio input "true"
click at [827, 646] on button "Next" at bounding box center [784, 651] width 212 height 52
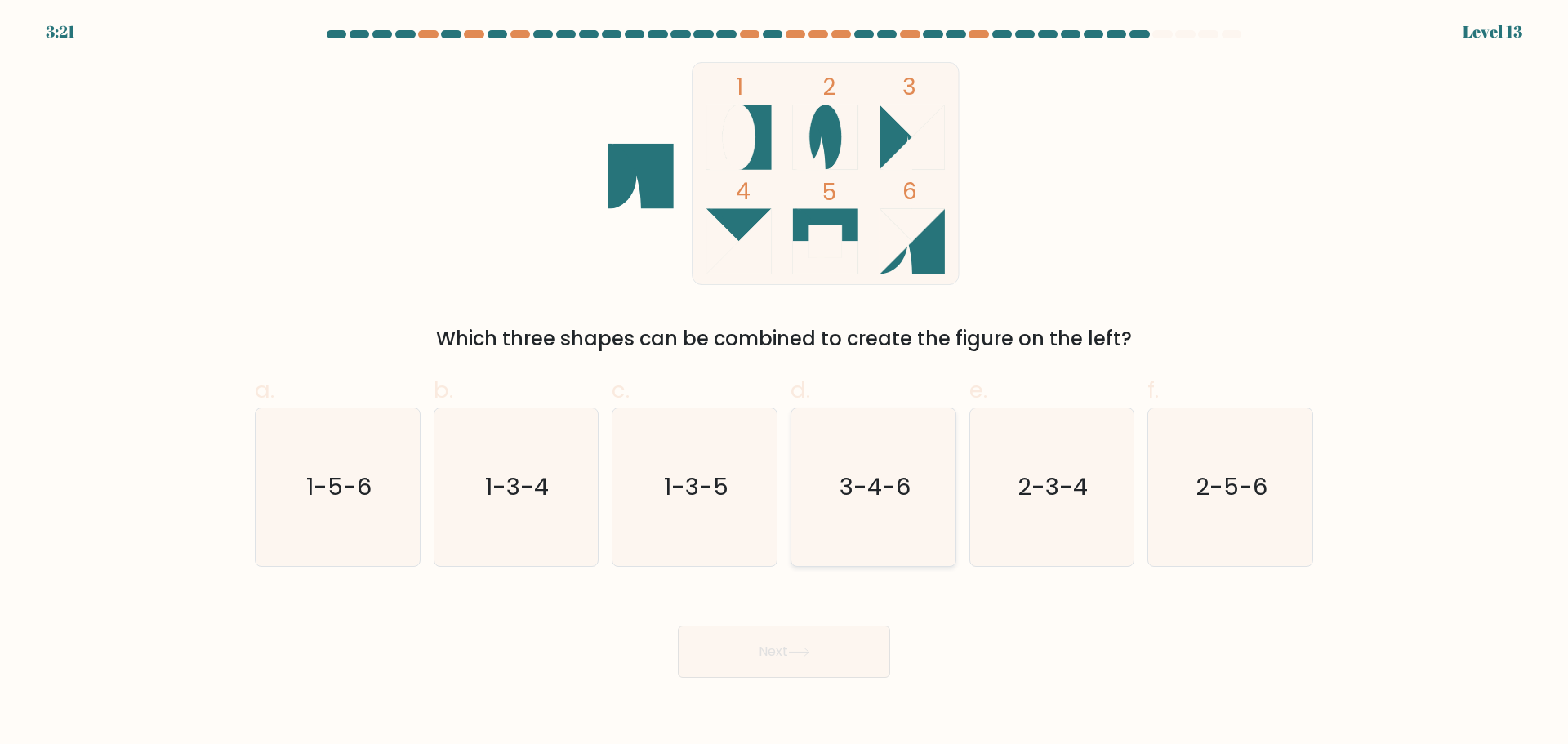
click at [875, 517] on icon "3-4-6" at bounding box center [873, 487] width 158 height 158
click at [785, 383] on input "d. 3-4-6" at bounding box center [784, 377] width 1 height 10
radio input "true"
click at [810, 648] on icon at bounding box center [799, 652] width 22 height 9
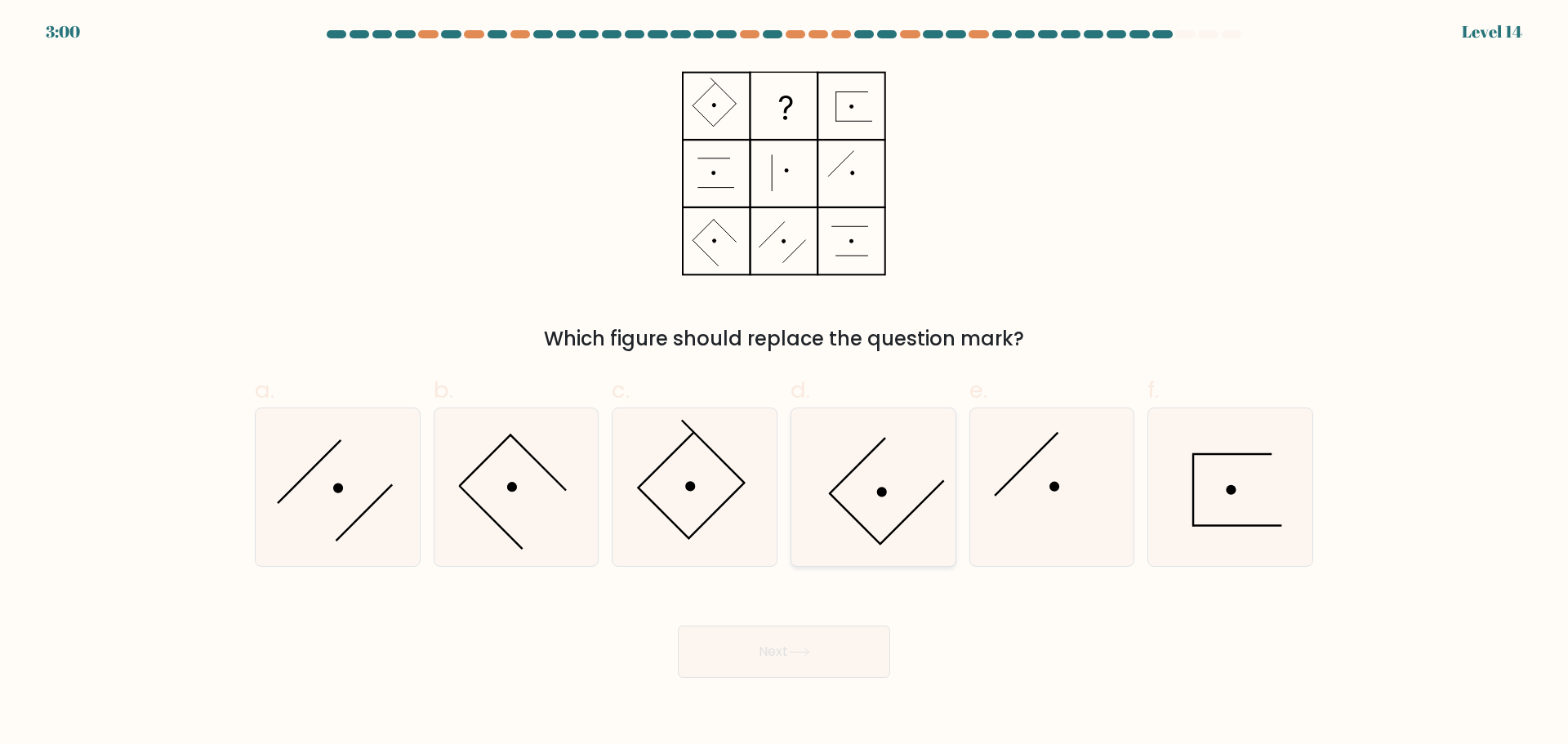
click at [872, 496] on icon at bounding box center [873, 487] width 158 height 158
click at [785, 383] on input "d." at bounding box center [784, 377] width 1 height 10
radio input "true"
click at [1212, 507] on icon at bounding box center [1231, 487] width 158 height 158
click at [785, 383] on input "f." at bounding box center [784, 377] width 1 height 10
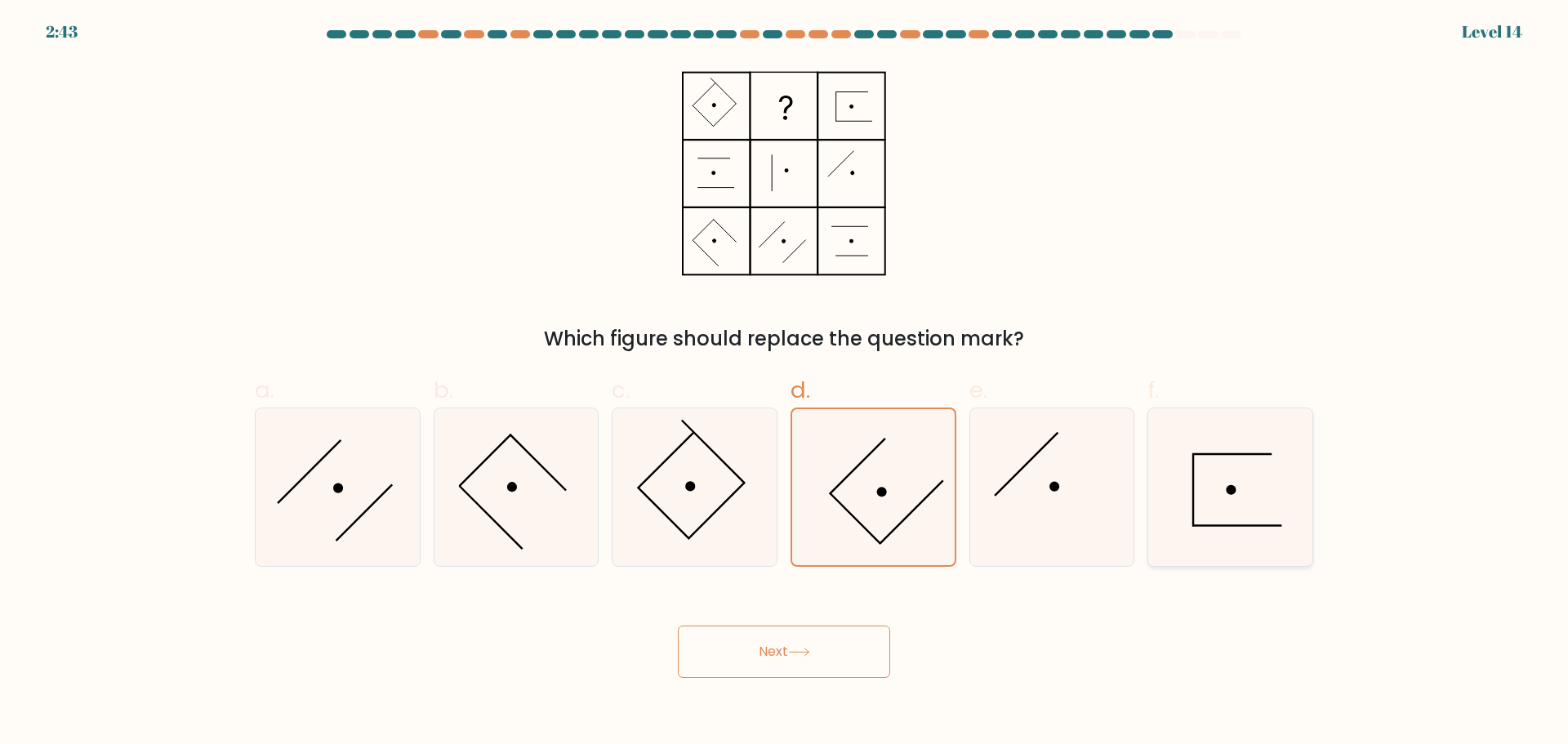
radio input "true"
drag, startPoint x: 907, startPoint y: 504, endPoint x: 905, endPoint y: 516, distance: 12.2
click at [907, 505] on icon at bounding box center [873, 487] width 158 height 158
click at [785, 383] on input "d." at bounding box center [784, 377] width 1 height 10
radio input "true"
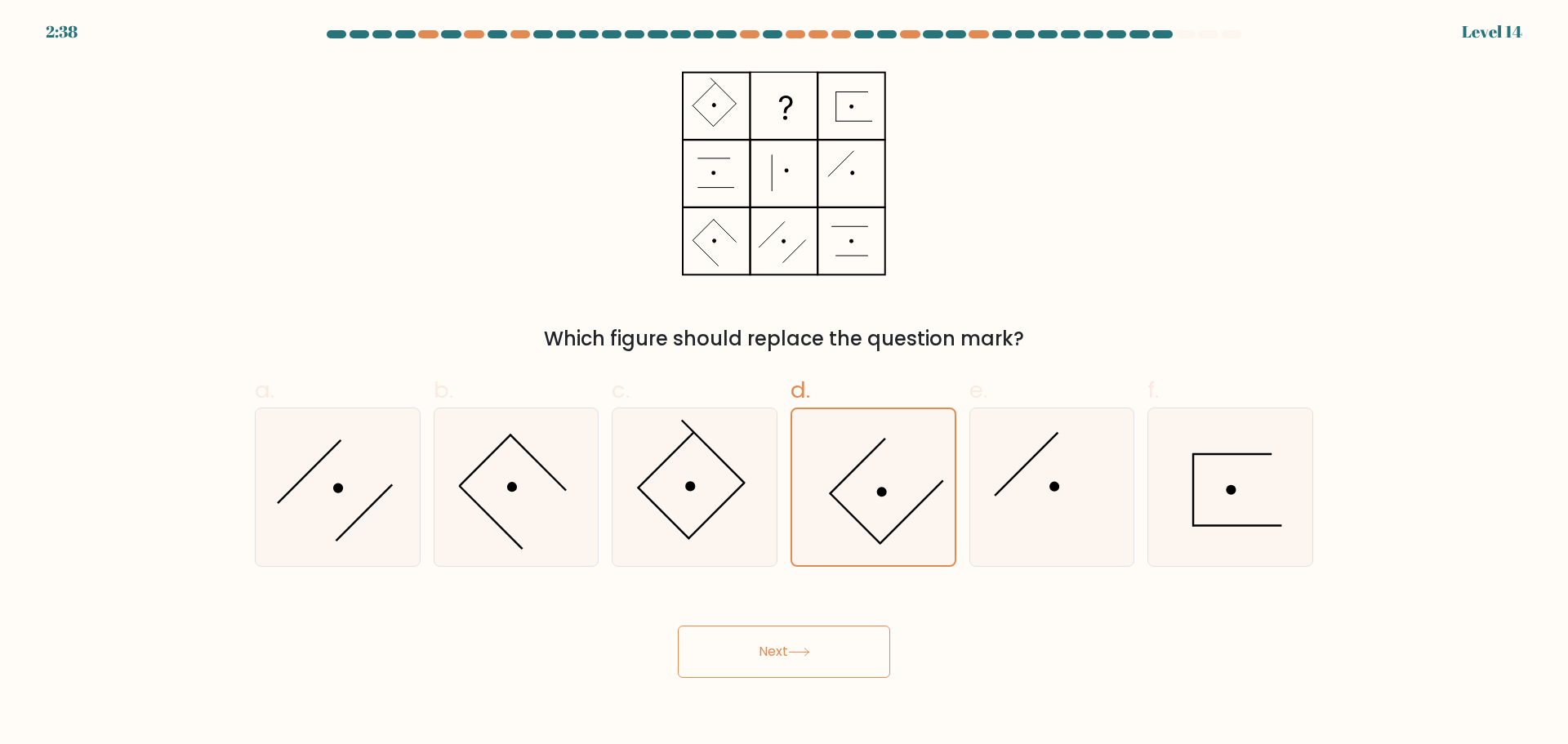
click at [799, 657] on button "Next" at bounding box center [784, 651] width 212 height 52
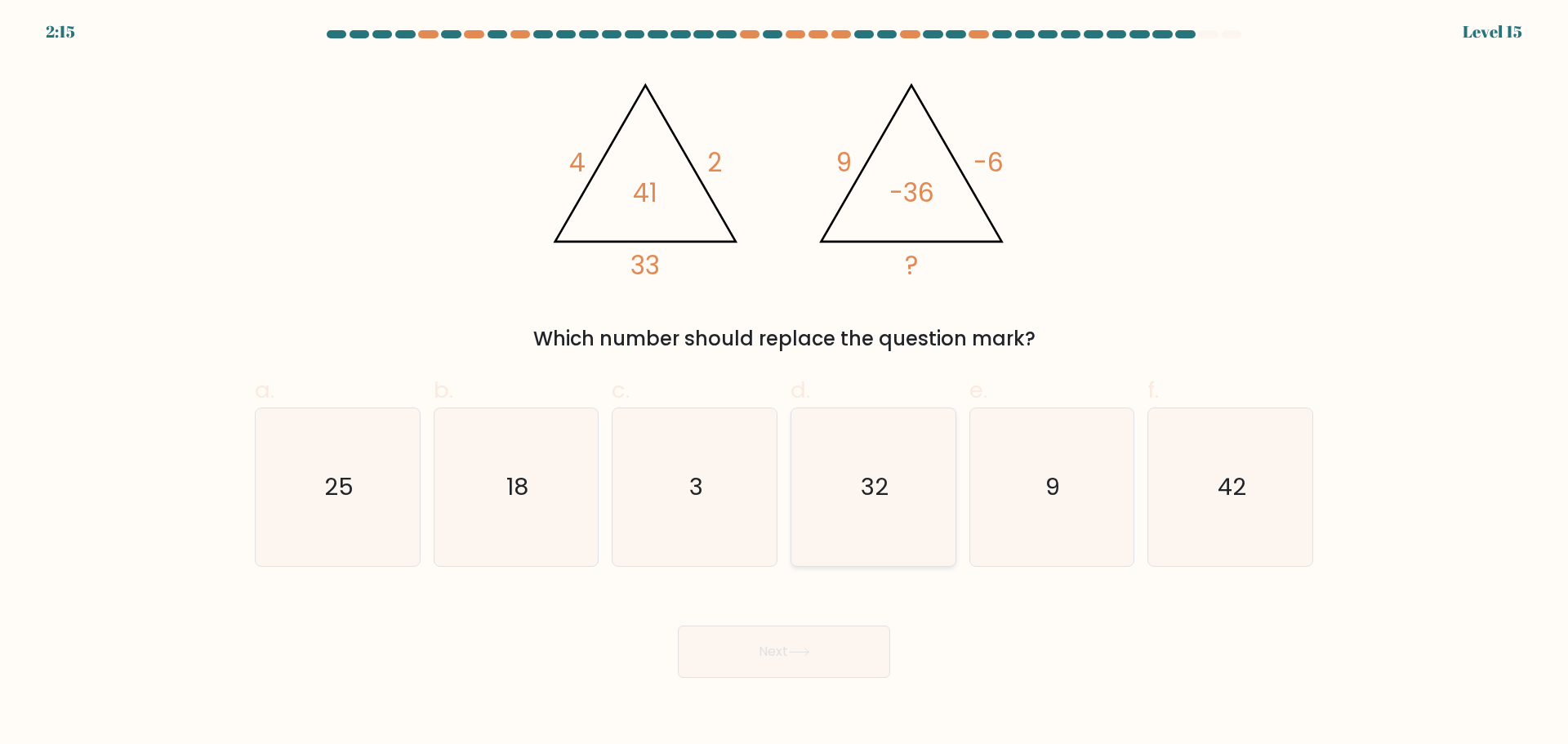
click at [837, 498] on icon "32" at bounding box center [873, 487] width 158 height 158
click at [785, 383] on input "d. 32" at bounding box center [784, 377] width 1 height 10
radio input "true"
click at [821, 665] on button "Next" at bounding box center [784, 651] width 212 height 52
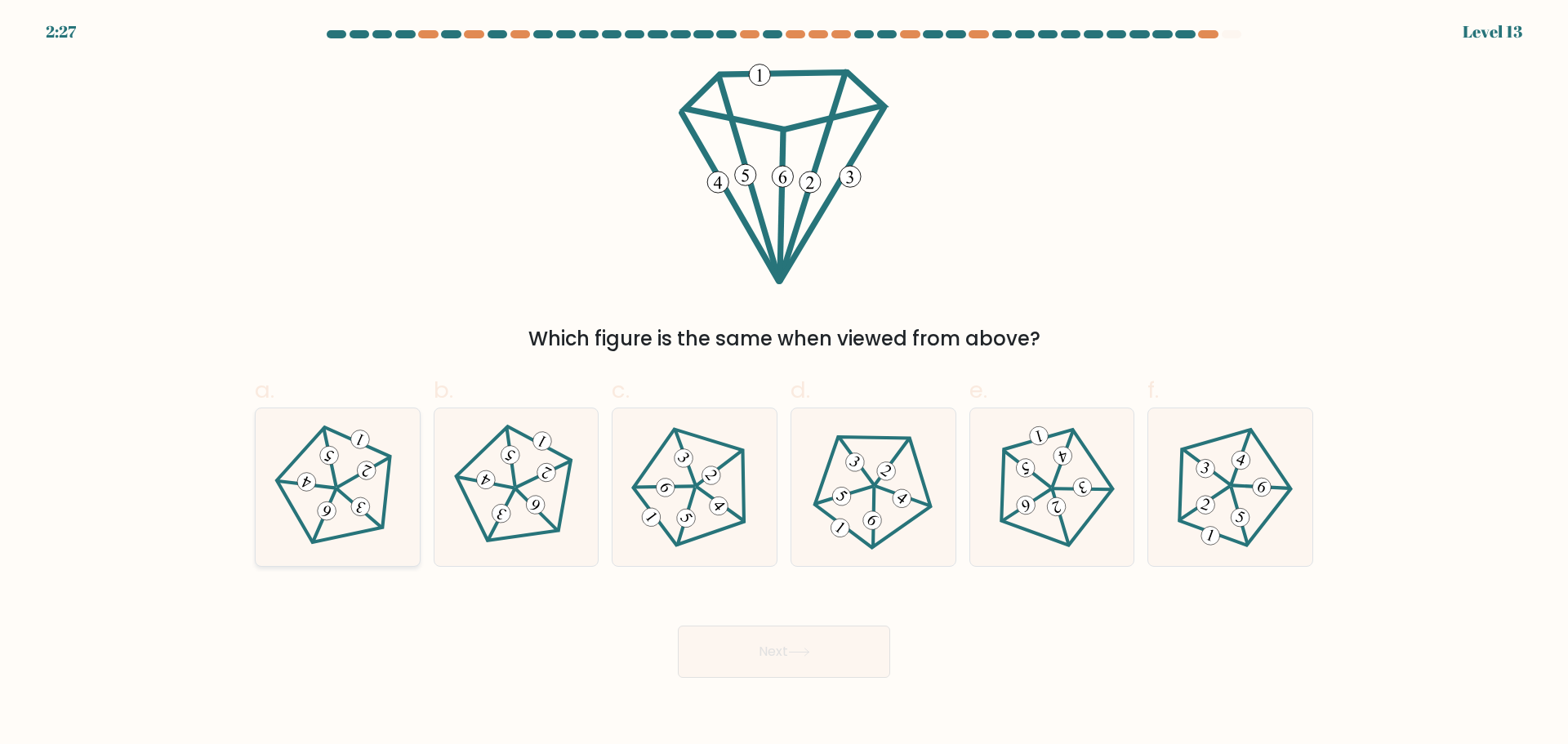
click at [382, 520] on icon at bounding box center [336, 486] width 126 height 126
click at [784, 383] on input "a." at bounding box center [784, 377] width 1 height 10
radio input "true"
click at [782, 657] on button "Next" at bounding box center [784, 651] width 212 height 52
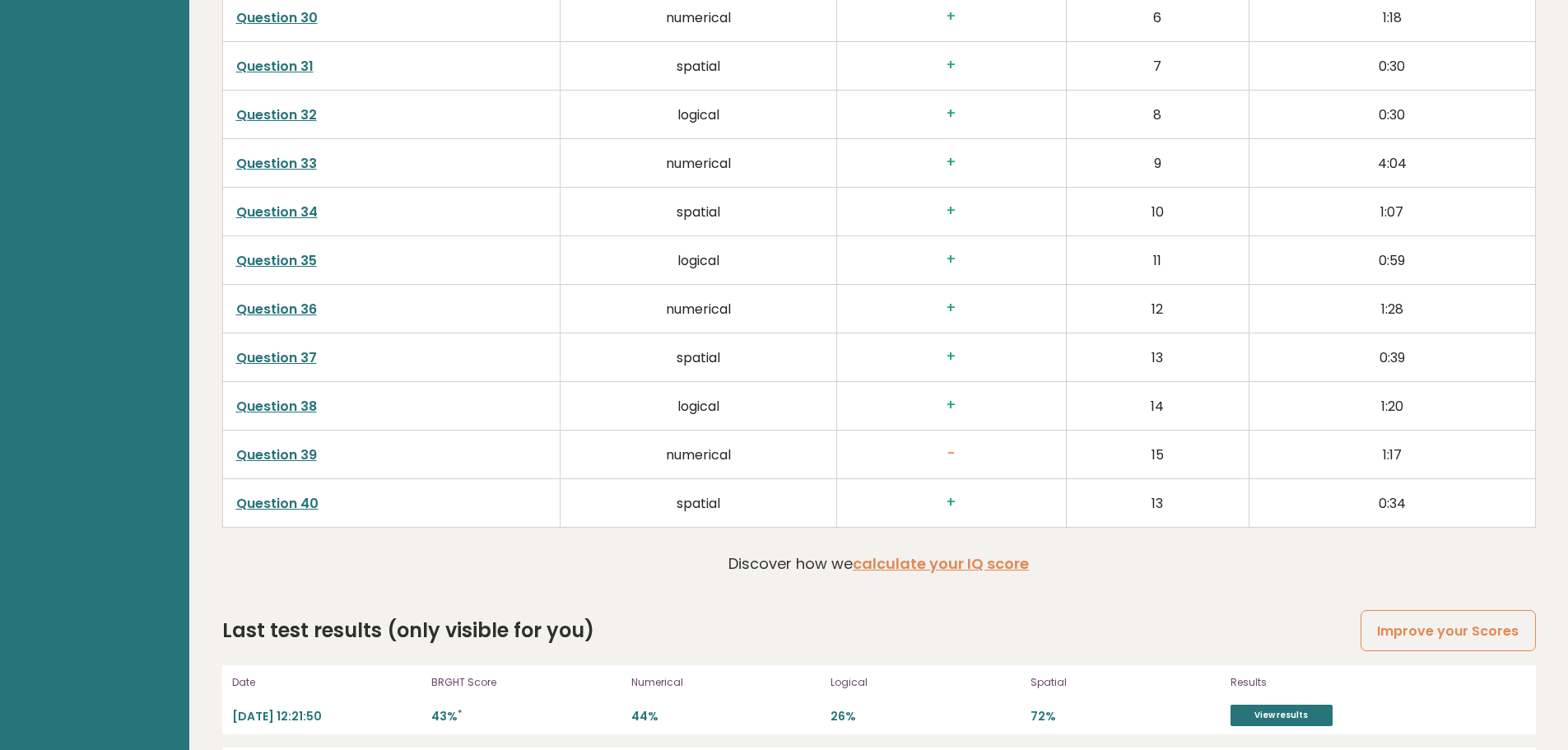
scroll to position [4281, 0]
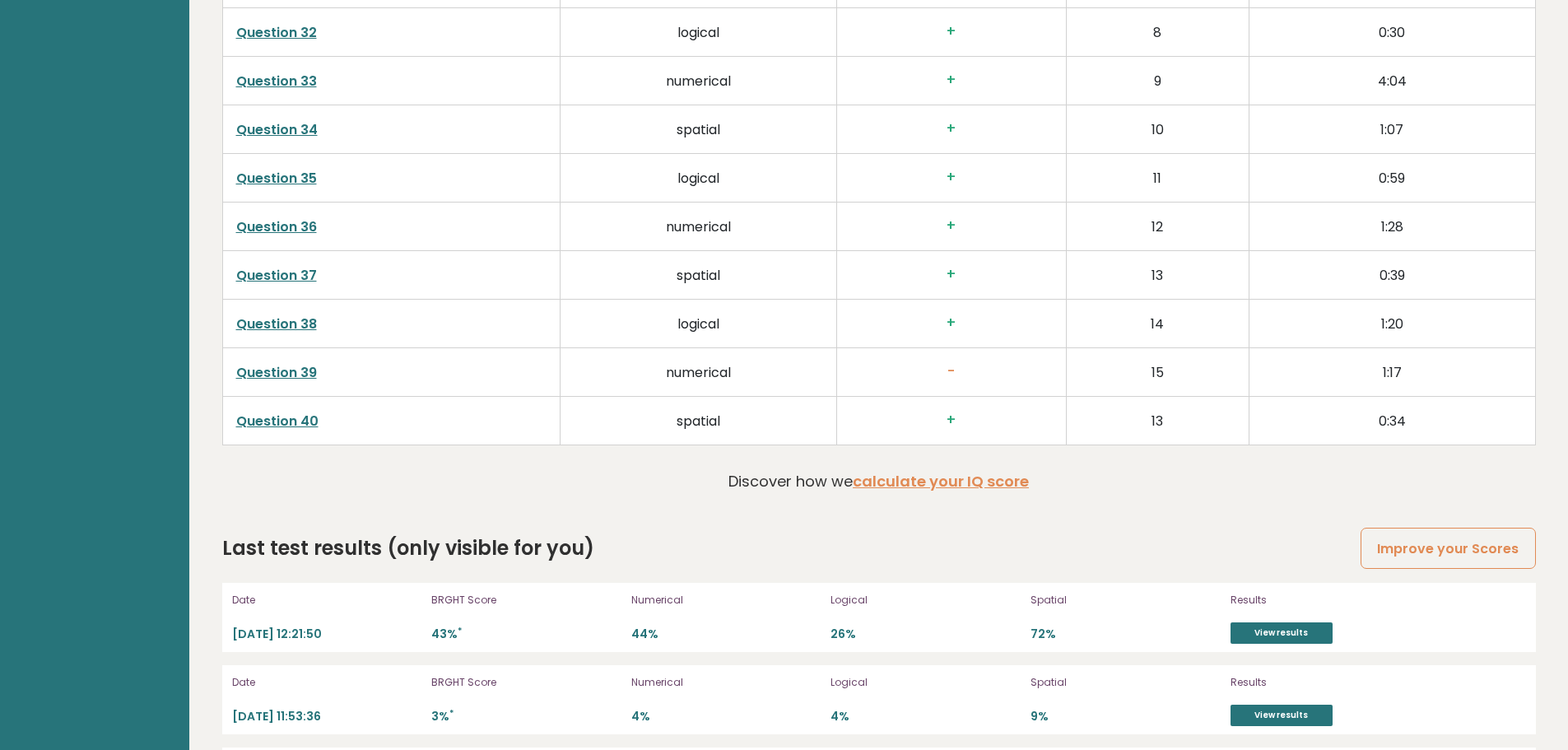
click at [298, 368] on link "Question 39" at bounding box center [276, 372] width 80 height 19
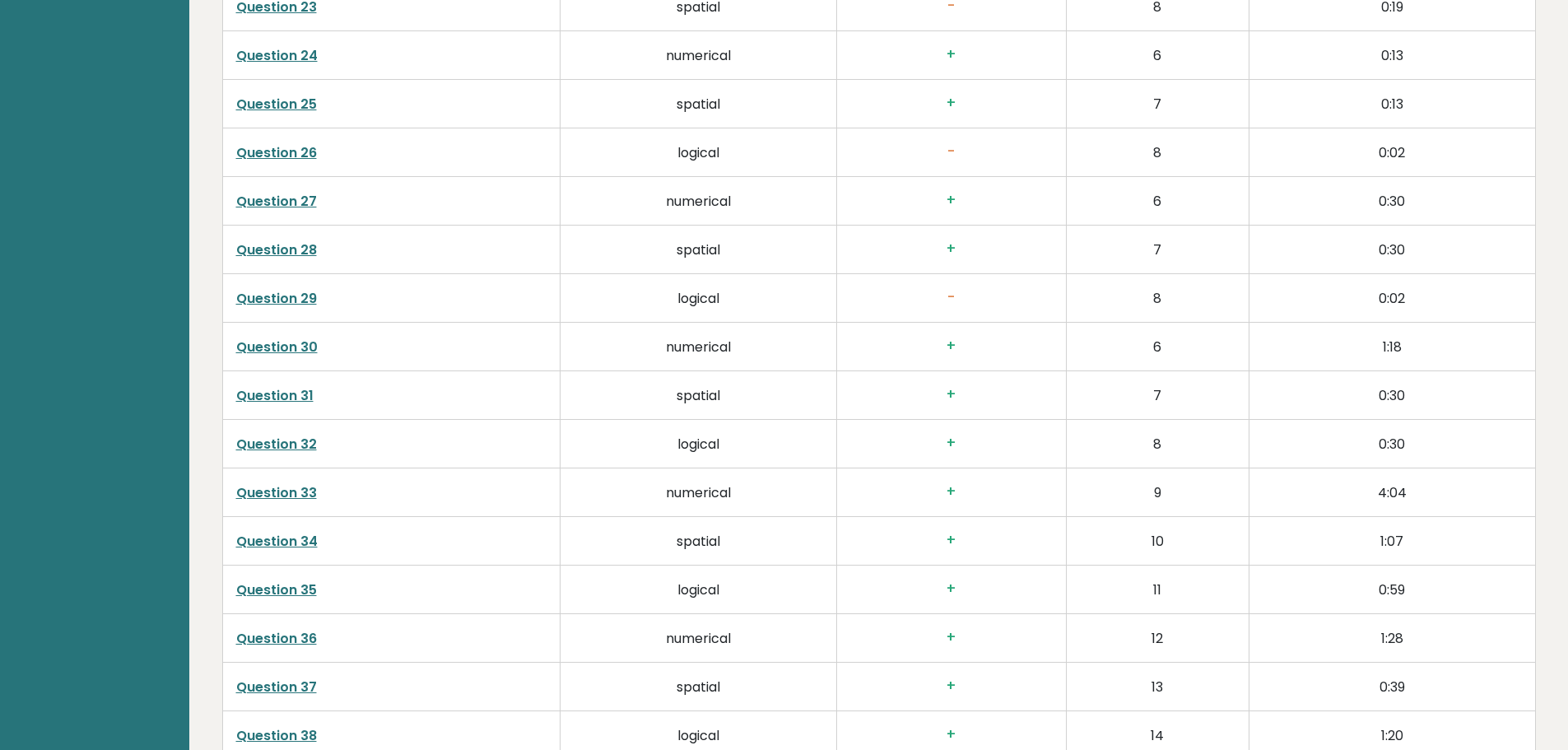
scroll to position [3787, 0]
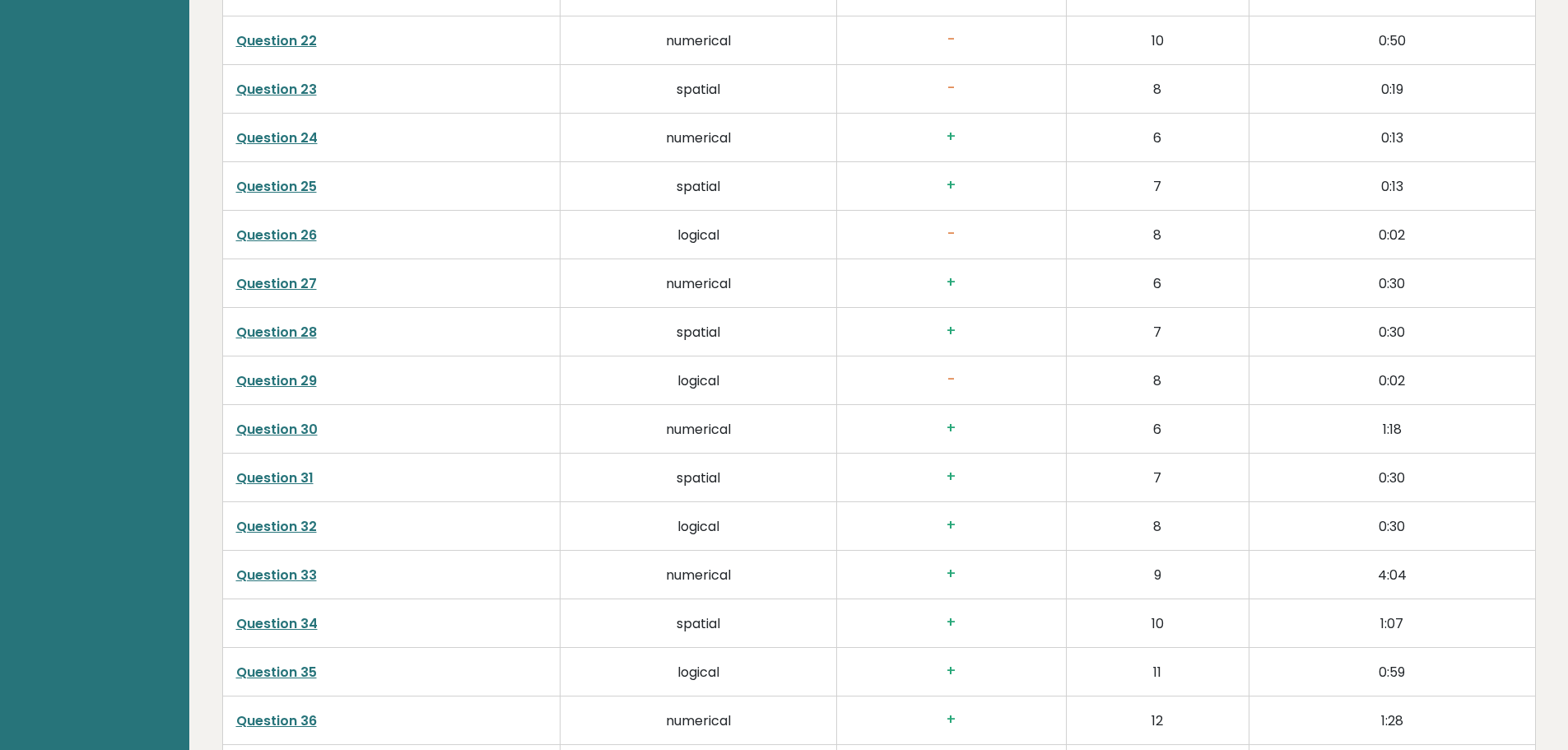
click at [281, 376] on link "Question 29" at bounding box center [276, 381] width 80 height 19
click at [291, 239] on link "Question 26" at bounding box center [276, 235] width 80 height 19
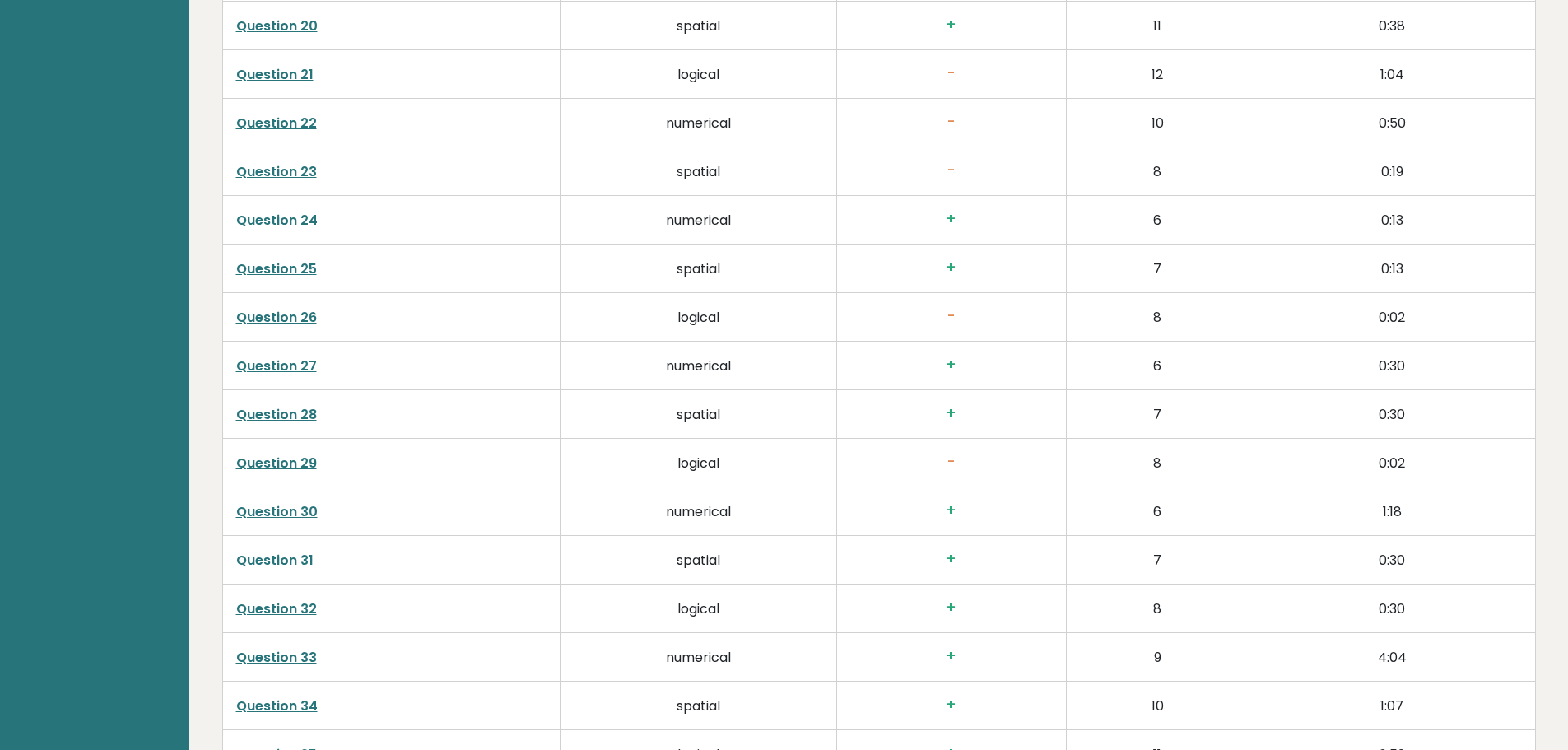
scroll to position [3622, 0]
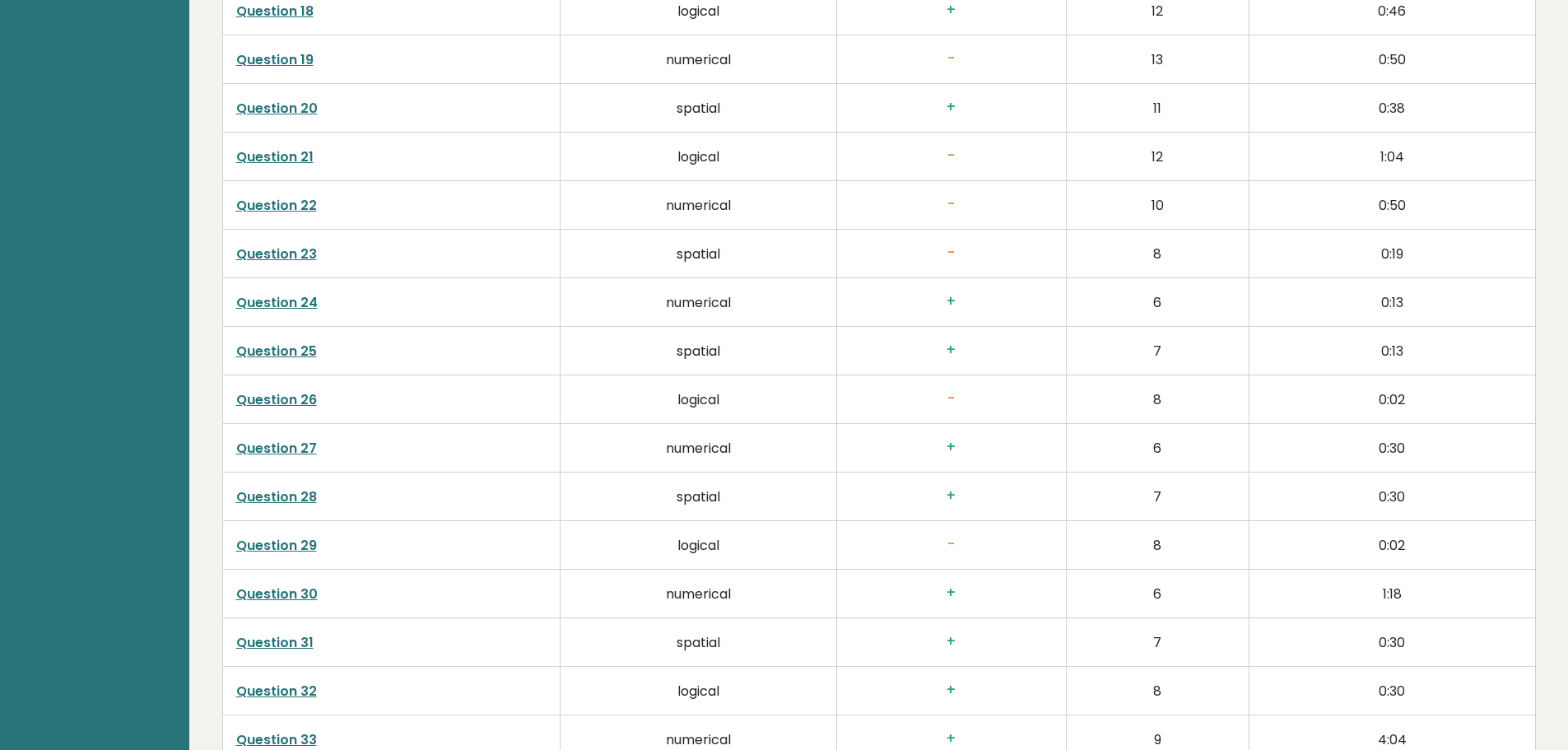
click at [282, 254] on link "Question 23" at bounding box center [276, 254] width 80 height 19
click at [299, 211] on link "Question 22" at bounding box center [276, 205] width 80 height 19
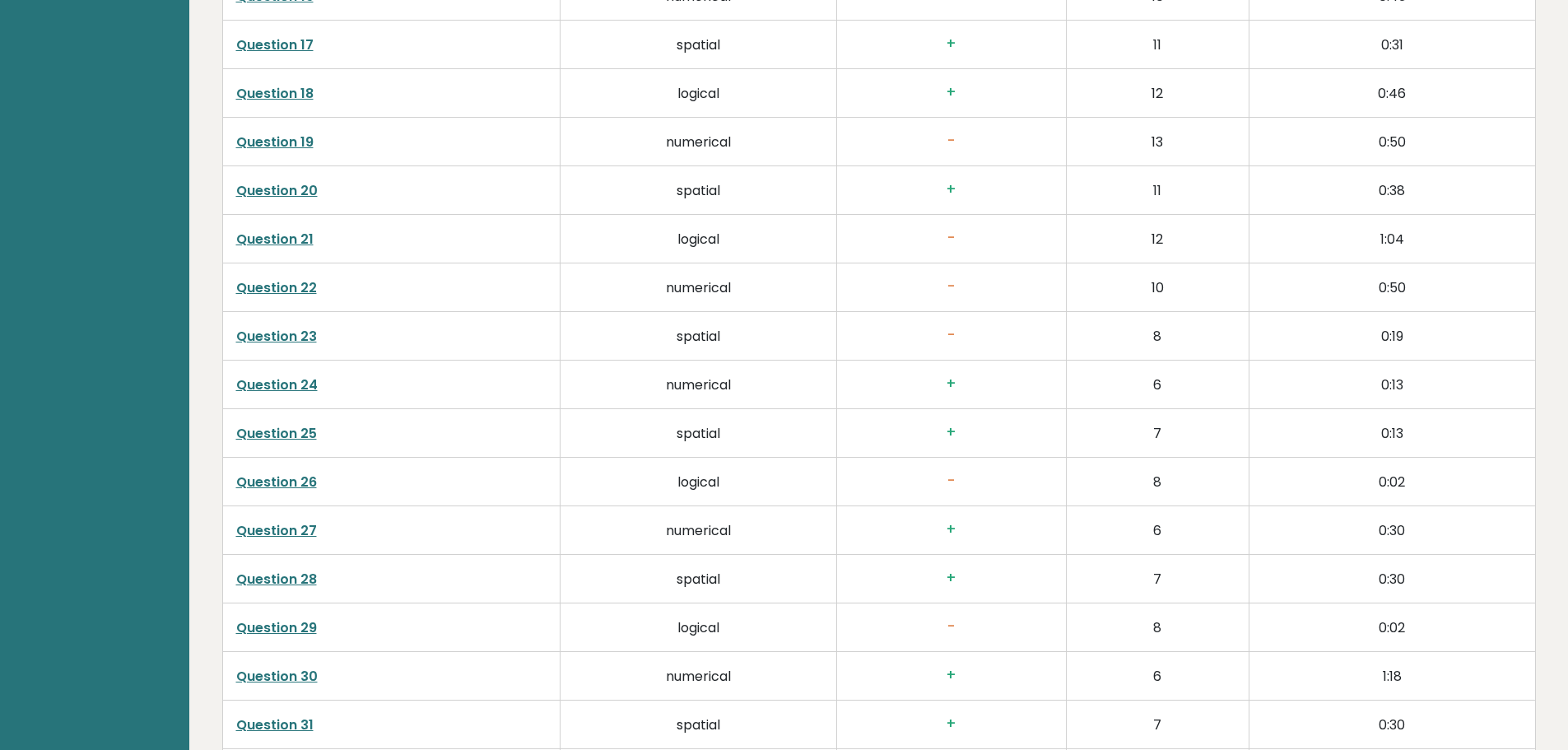
click at [267, 238] on link "Question 21" at bounding box center [274, 240] width 78 height 19
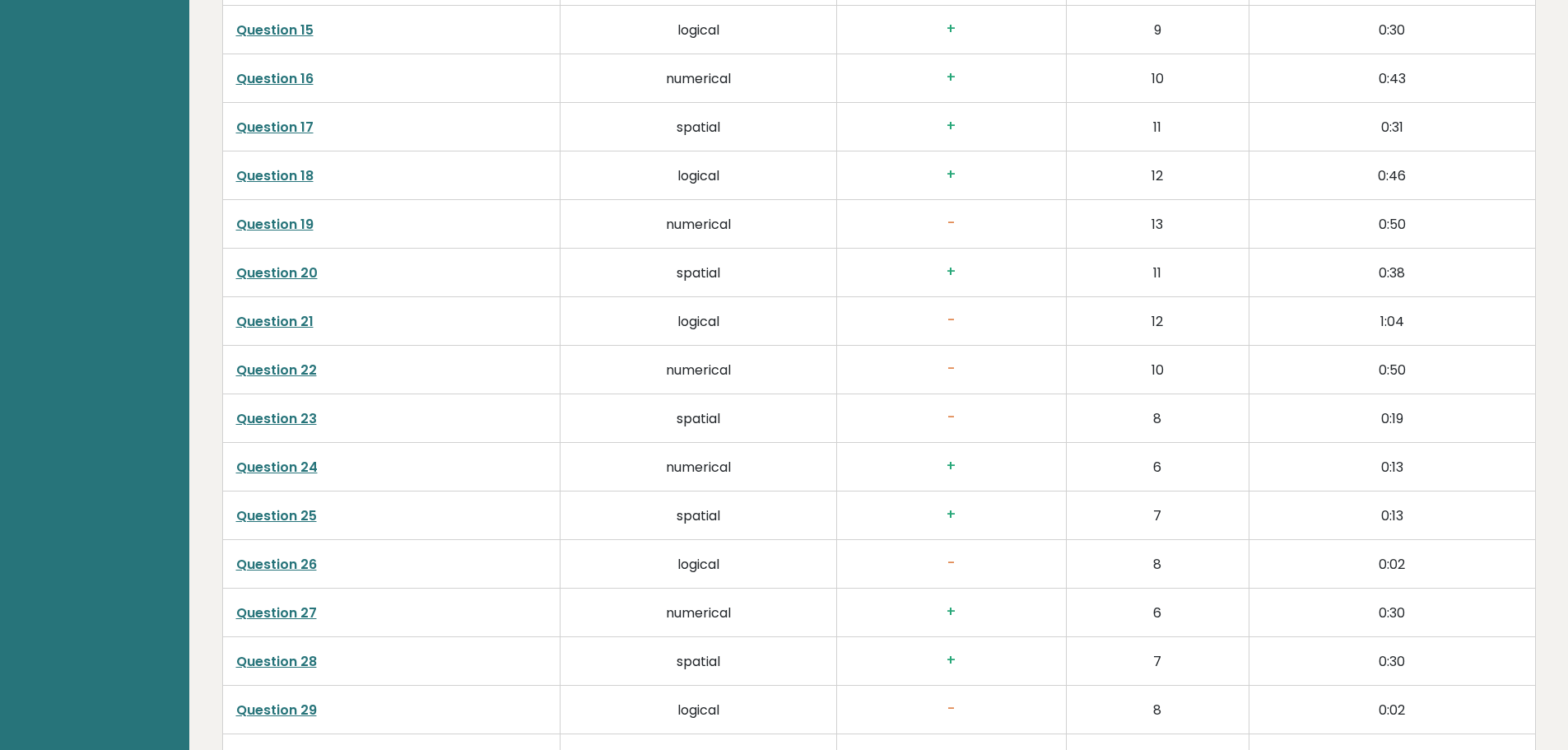
scroll to position [3293, 0]
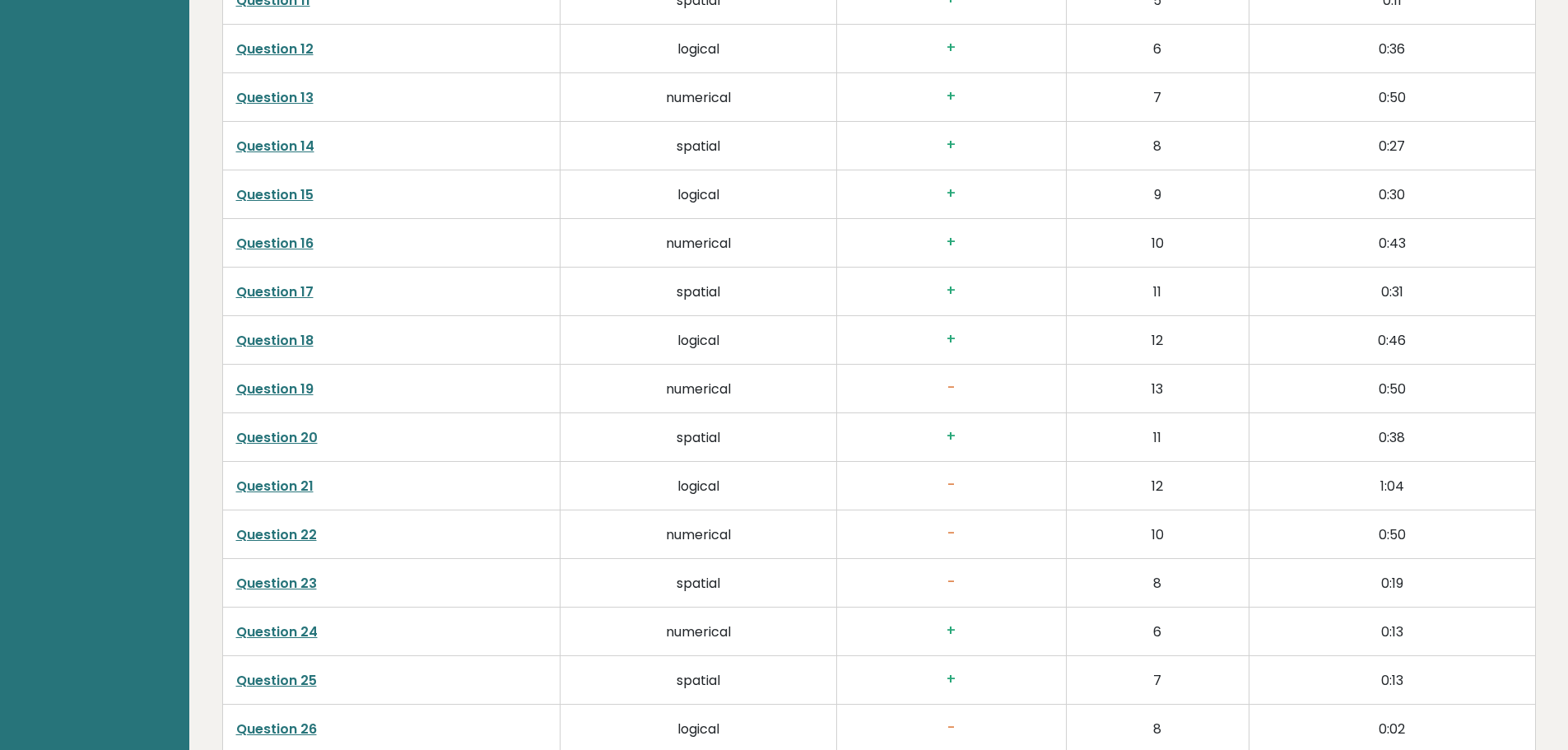
drag, startPoint x: 285, startPoint y: 386, endPoint x: 295, endPoint y: 386, distance: 10.0
click at [285, 386] on link "Question 19" at bounding box center [274, 389] width 78 height 19
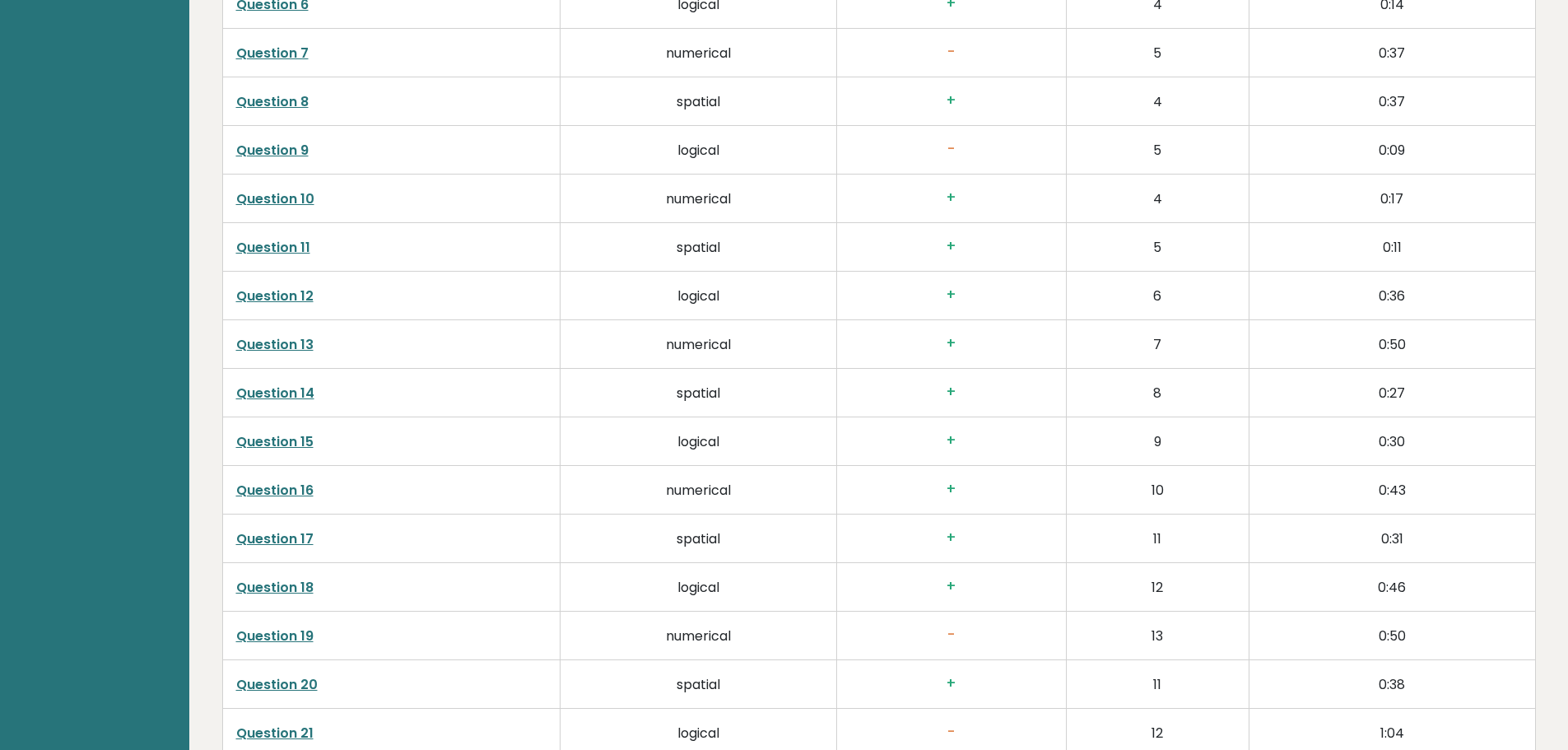
scroll to position [2963, 0]
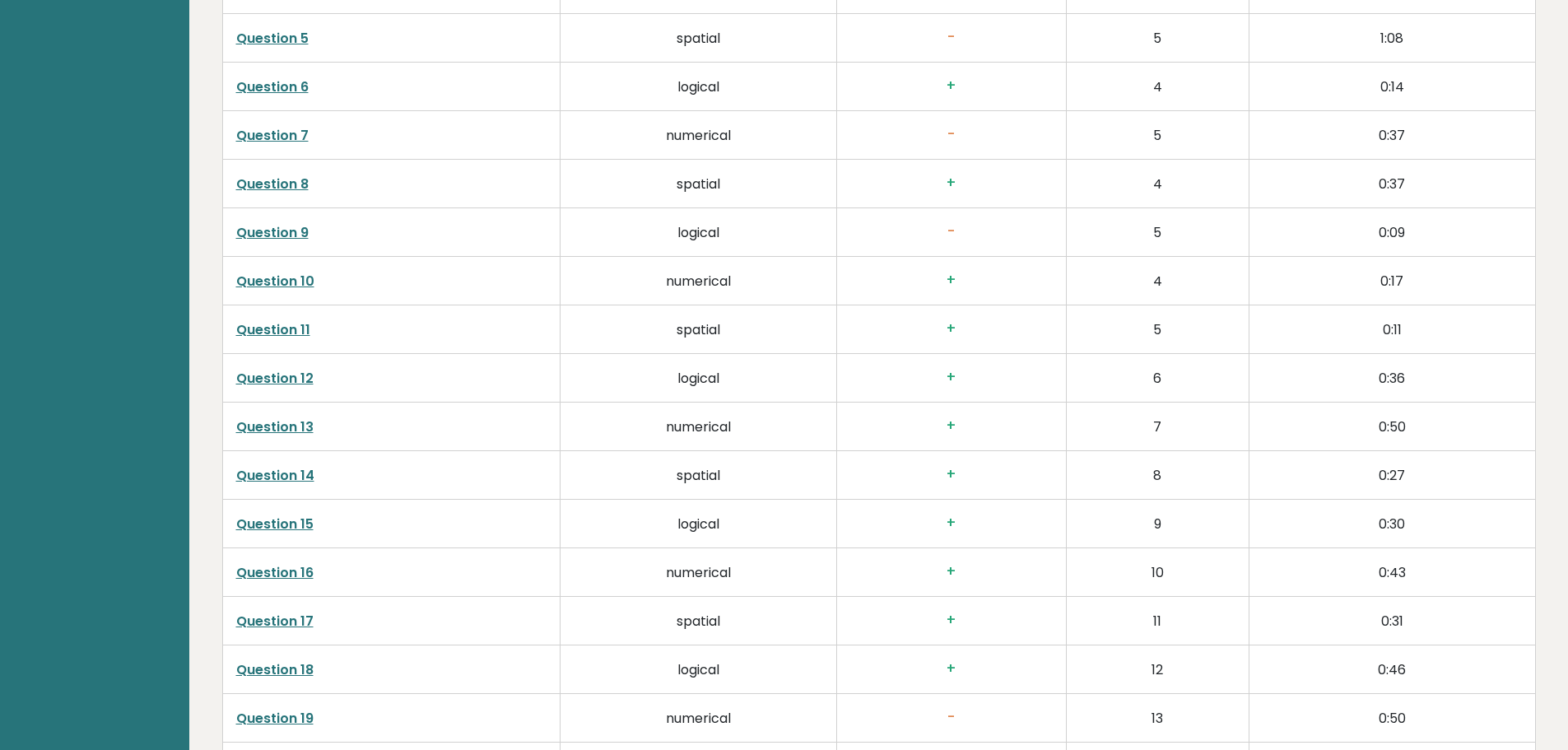
click at [296, 231] on link "Question 9" at bounding box center [272, 233] width 73 height 19
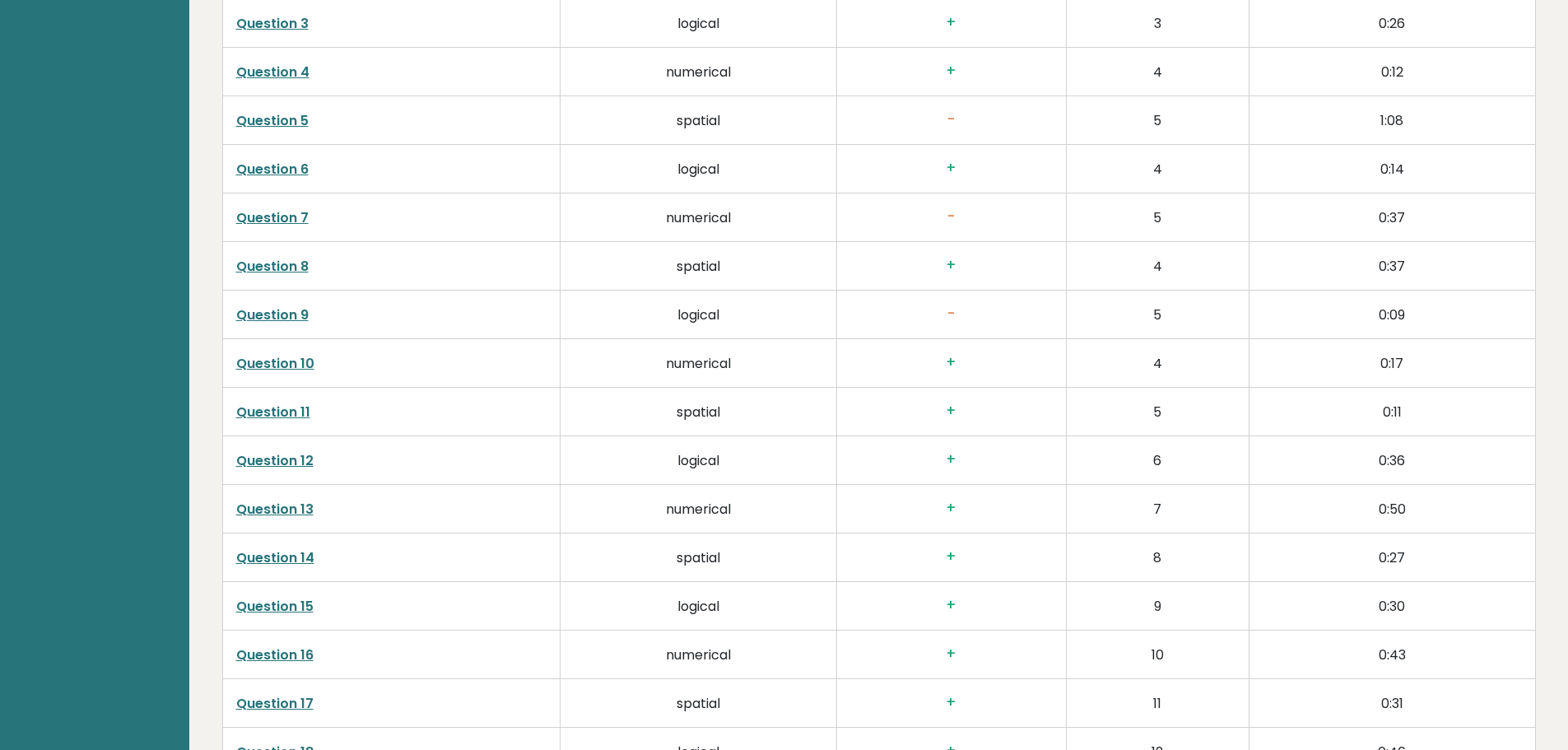
click at [275, 212] on link "Question 7" at bounding box center [272, 218] width 73 height 19
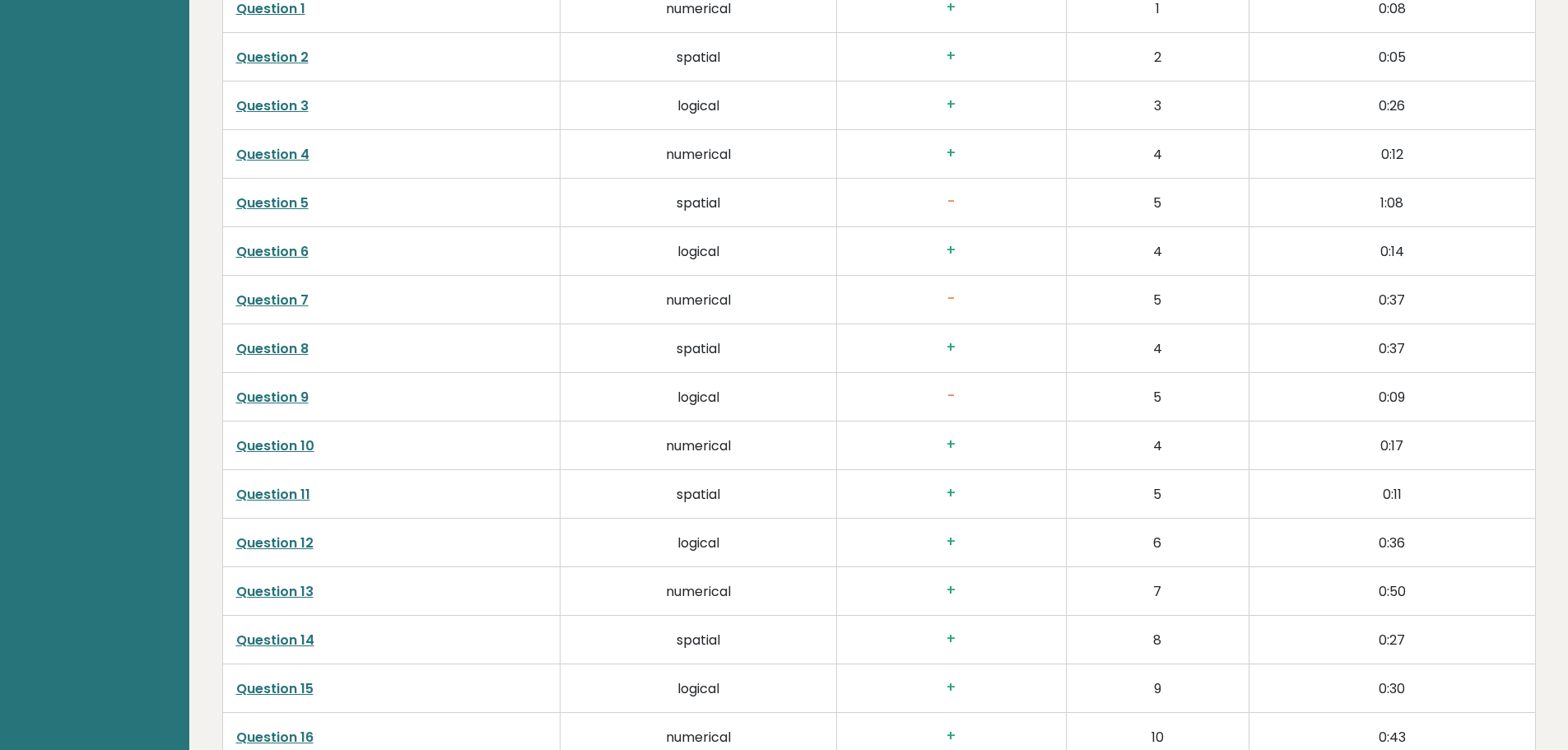
scroll to position [2716, 0]
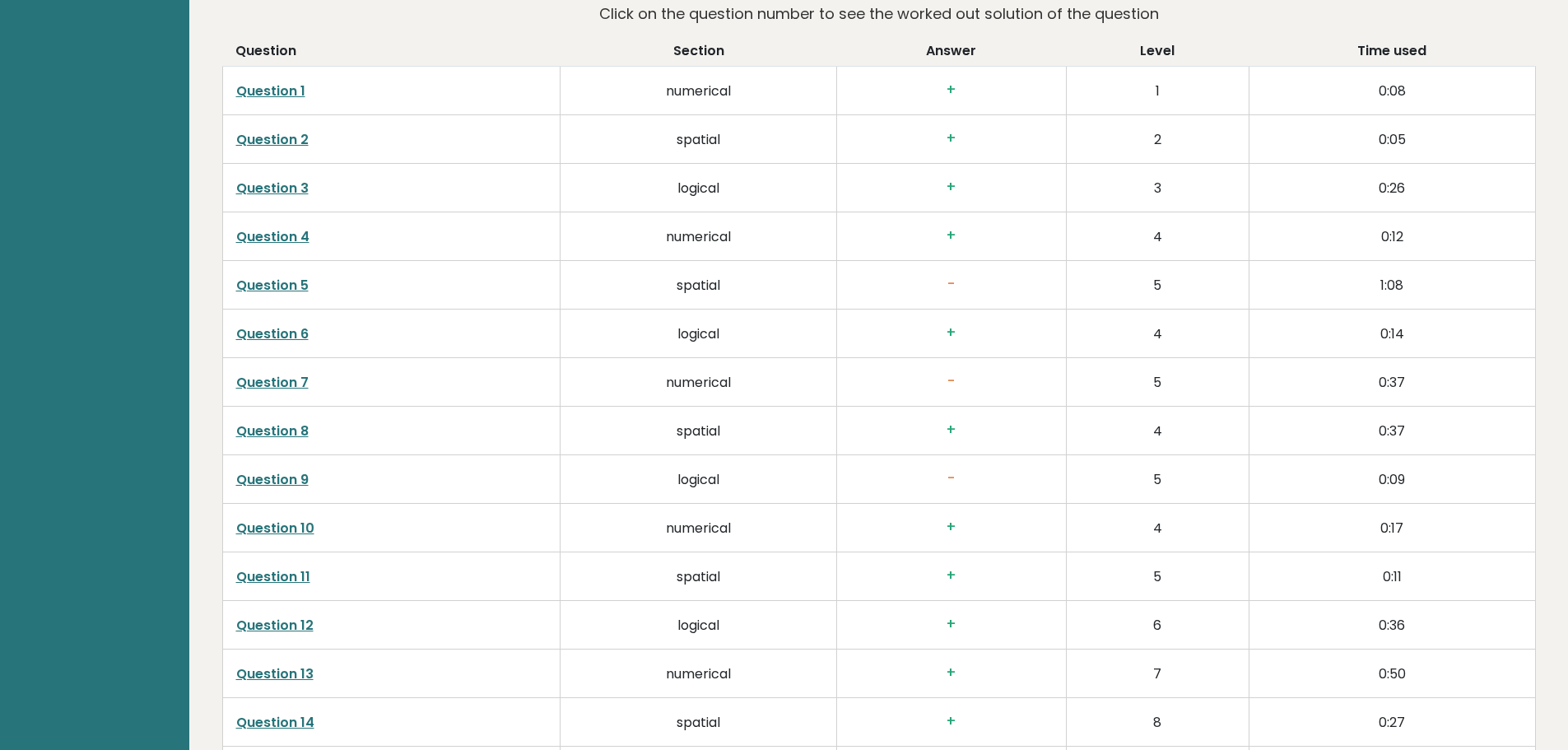
click at [255, 283] on link "Question 5" at bounding box center [272, 285] width 73 height 19
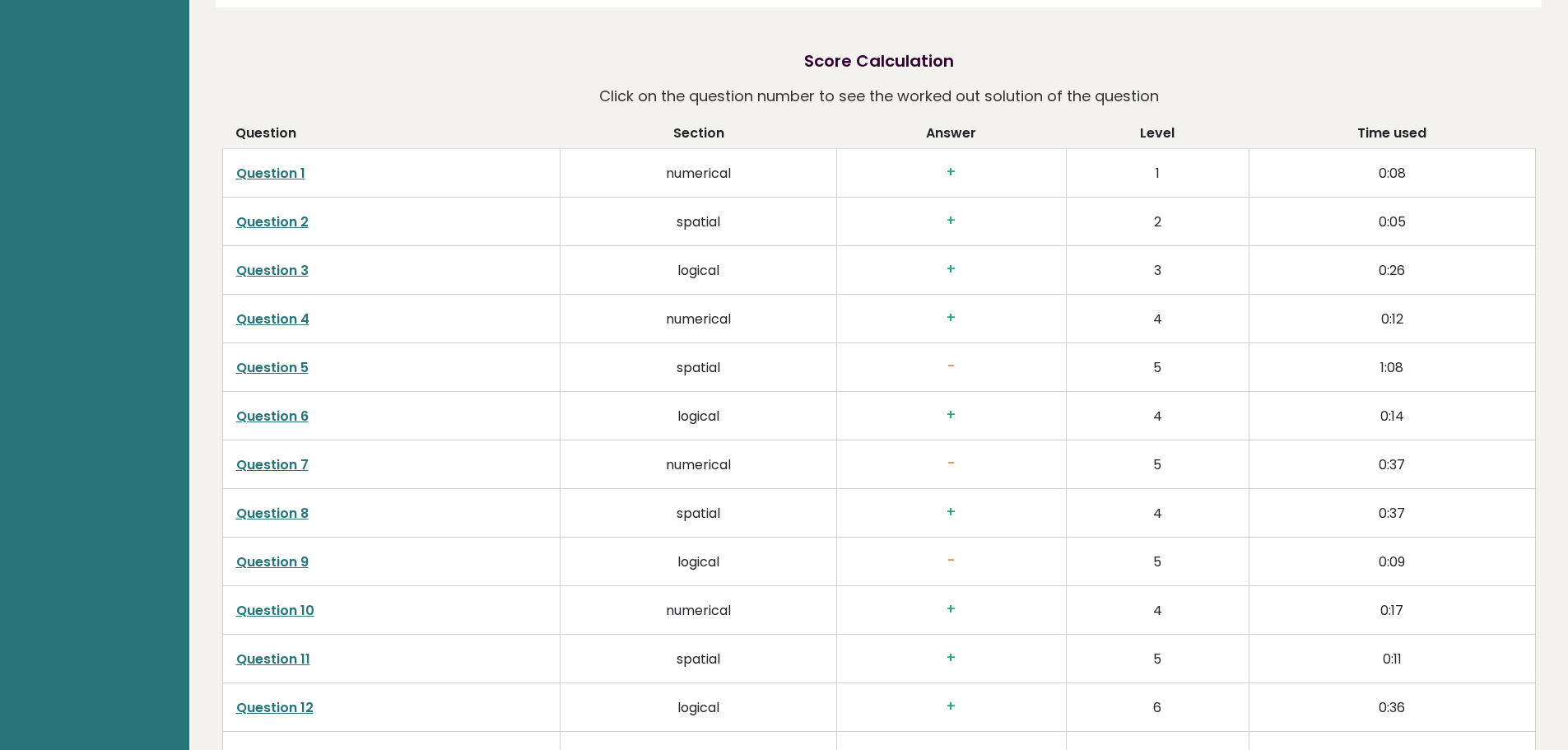
click at [233, 372] on td "Question 5" at bounding box center [391, 368] width 338 height 49
click at [271, 355] on td "Question 5" at bounding box center [391, 368] width 338 height 49
click at [271, 368] on link "Question 5" at bounding box center [272, 368] width 73 height 19
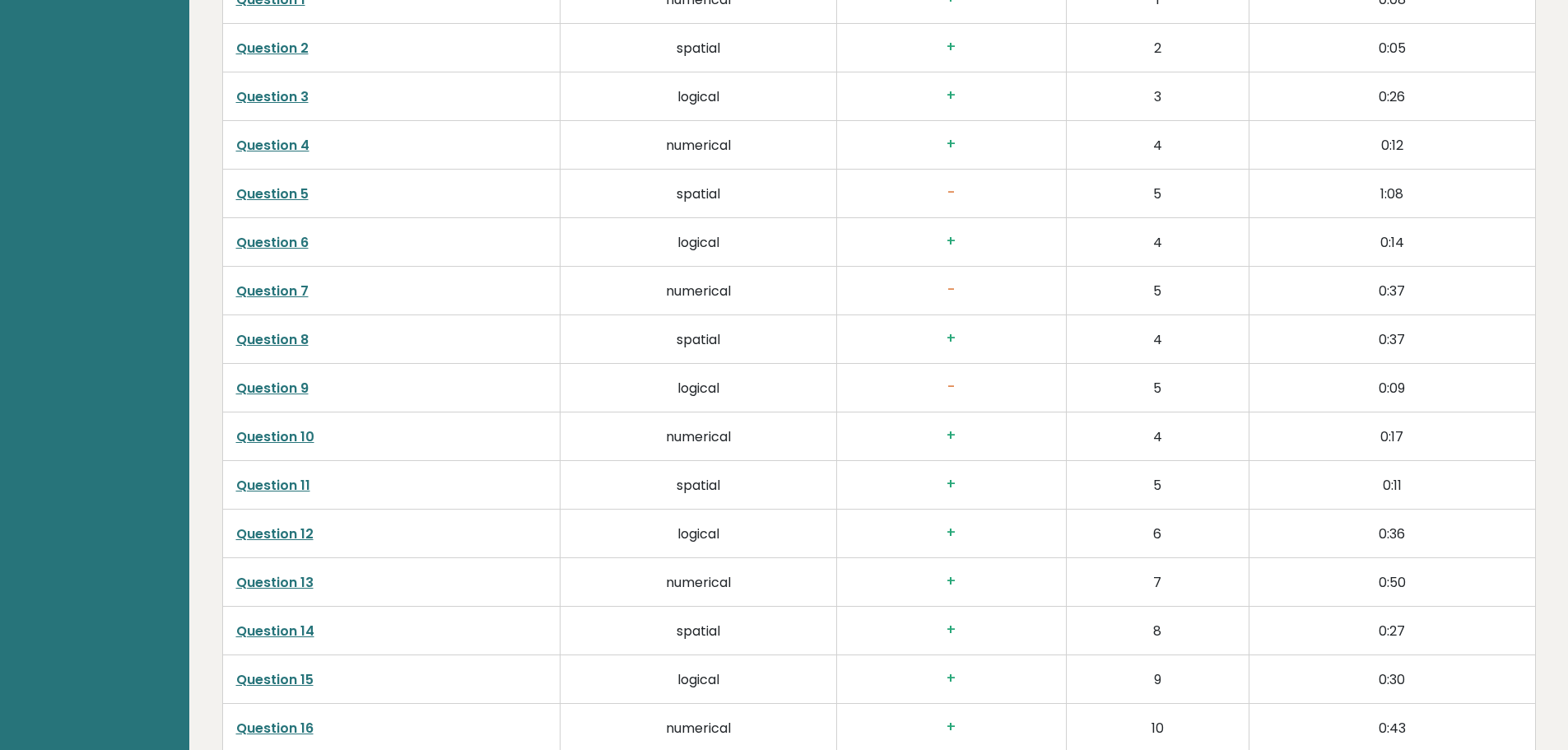
scroll to position [2890, 0]
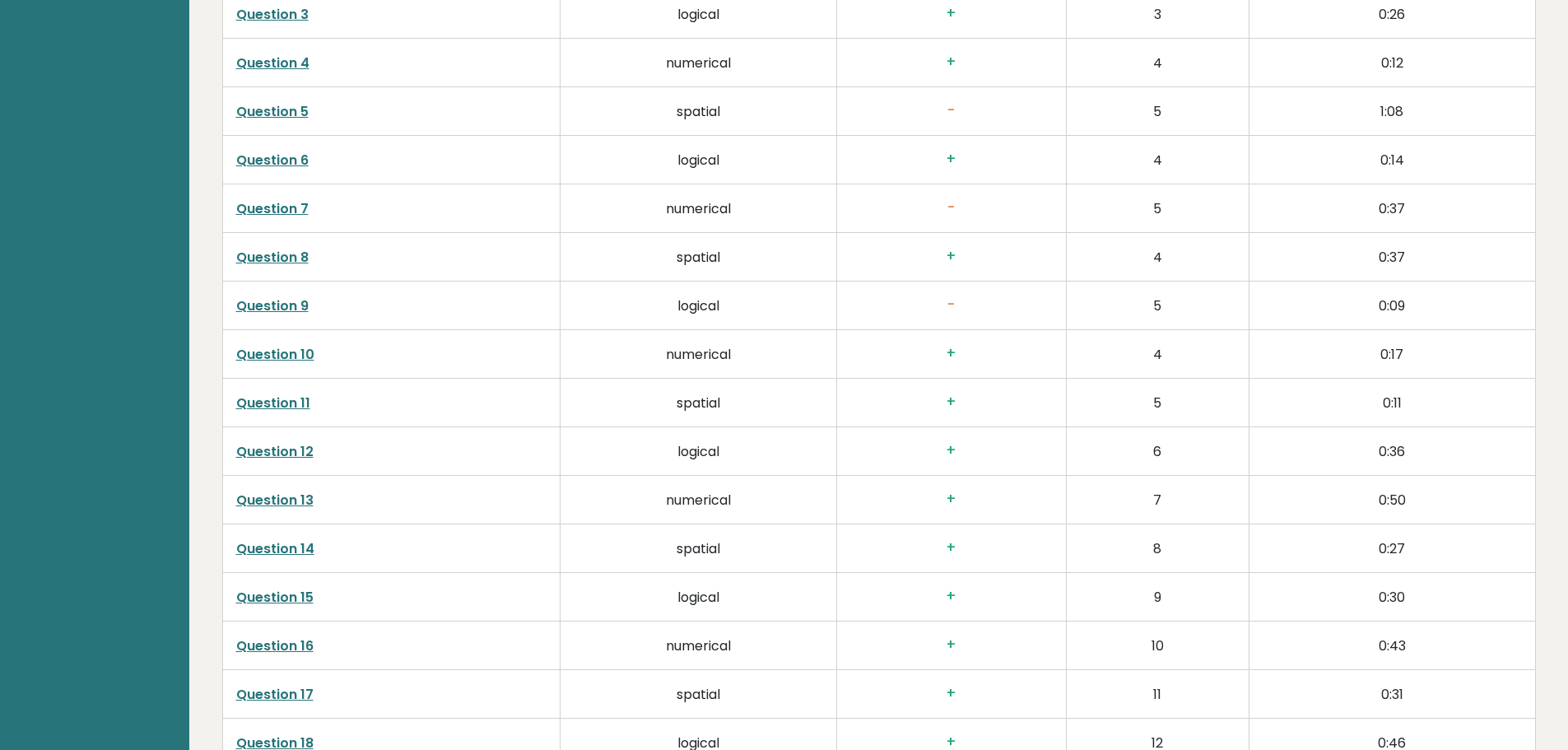
click at [290, 108] on link "Question 5" at bounding box center [272, 112] width 73 height 19
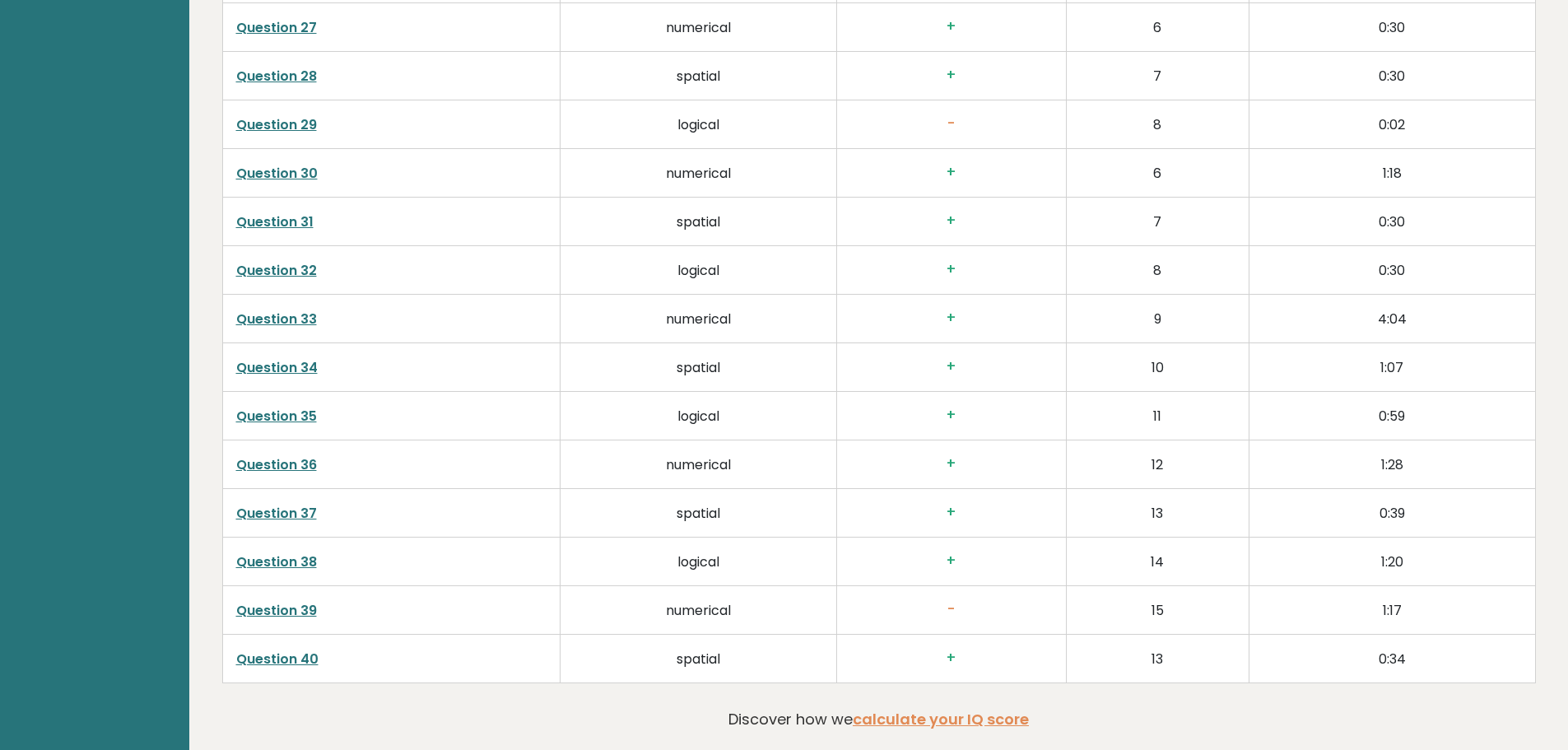
click at [285, 467] on link "Question 36" at bounding box center [276, 465] width 80 height 19
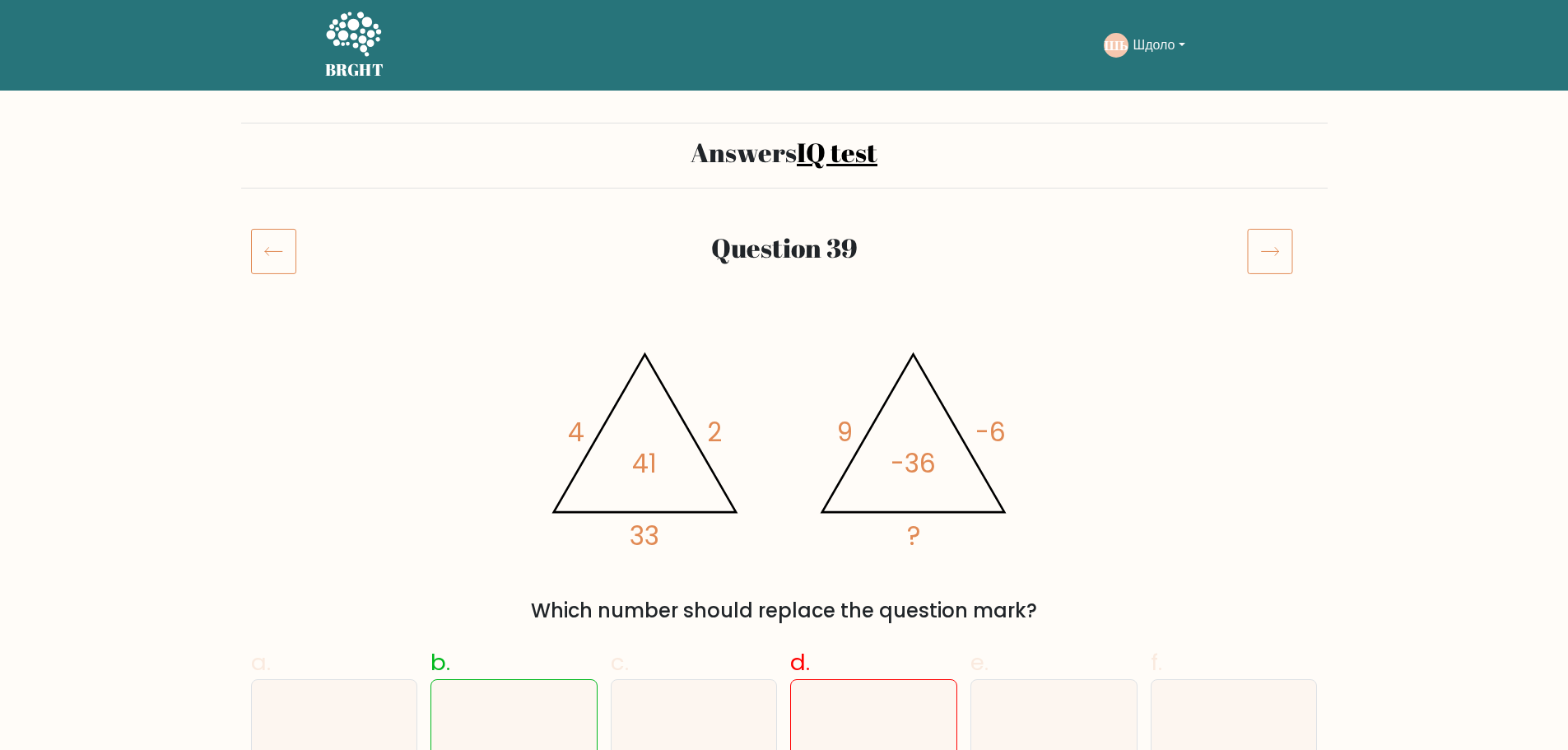
scroll to position [164, 0]
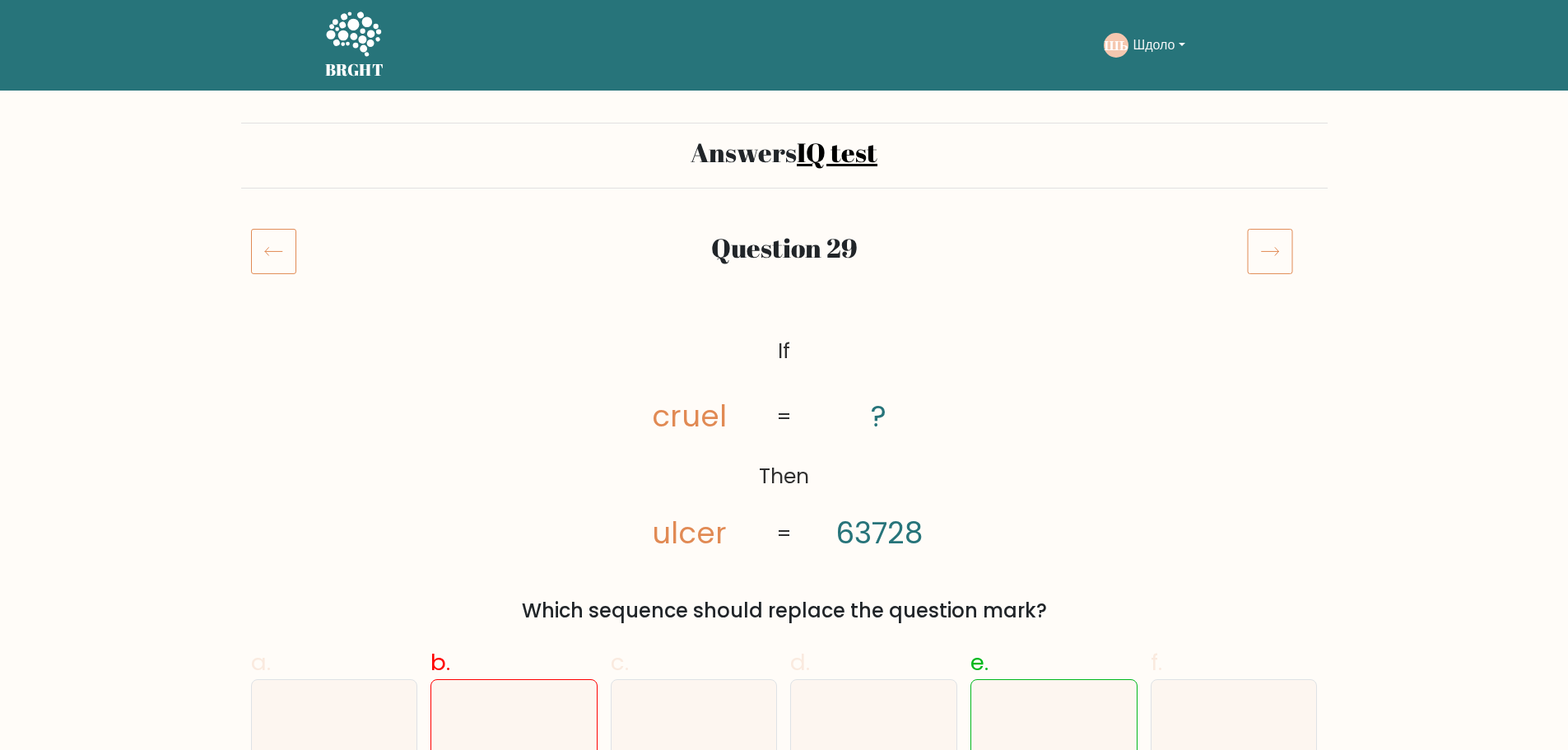
scroll to position [164, 0]
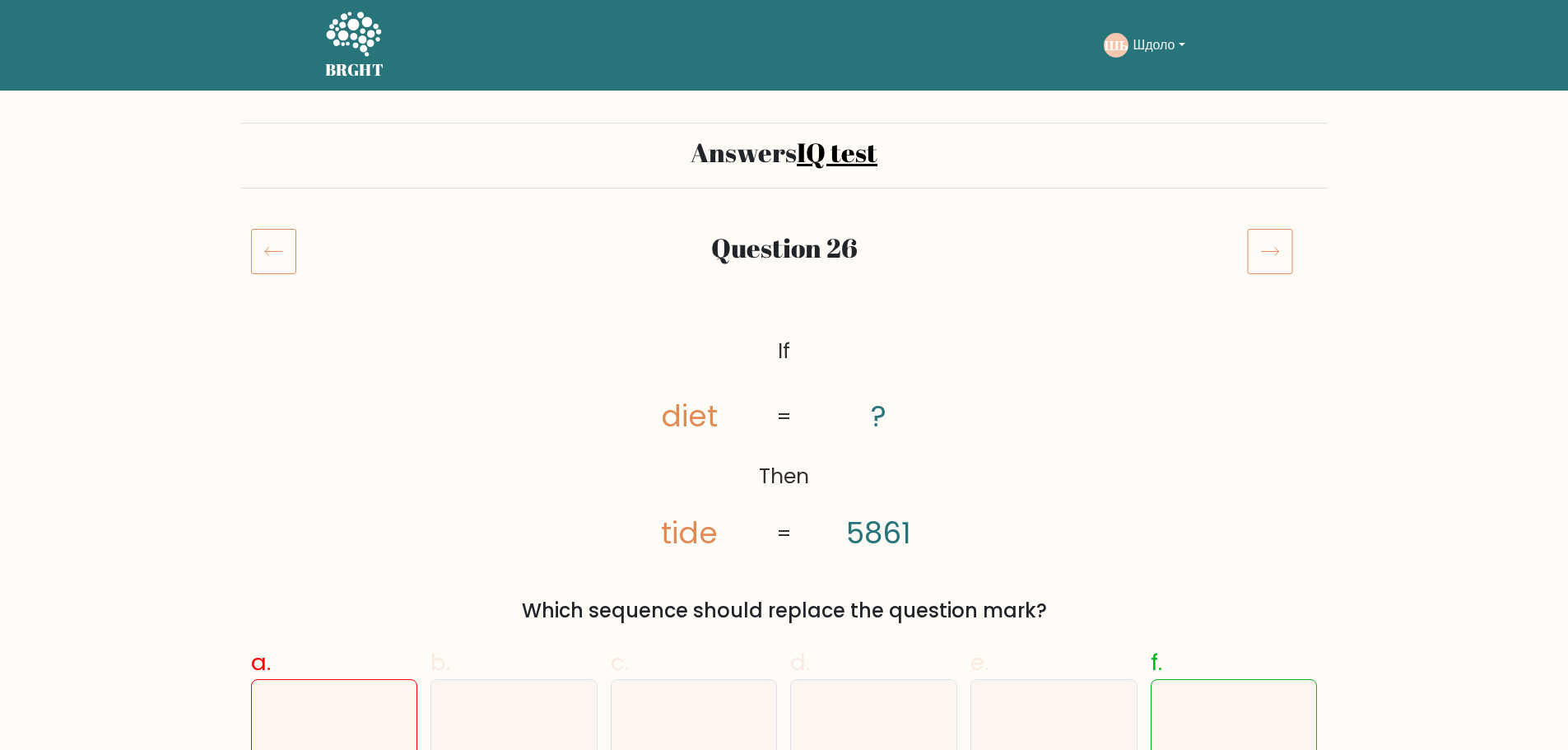
scroll to position [164, 0]
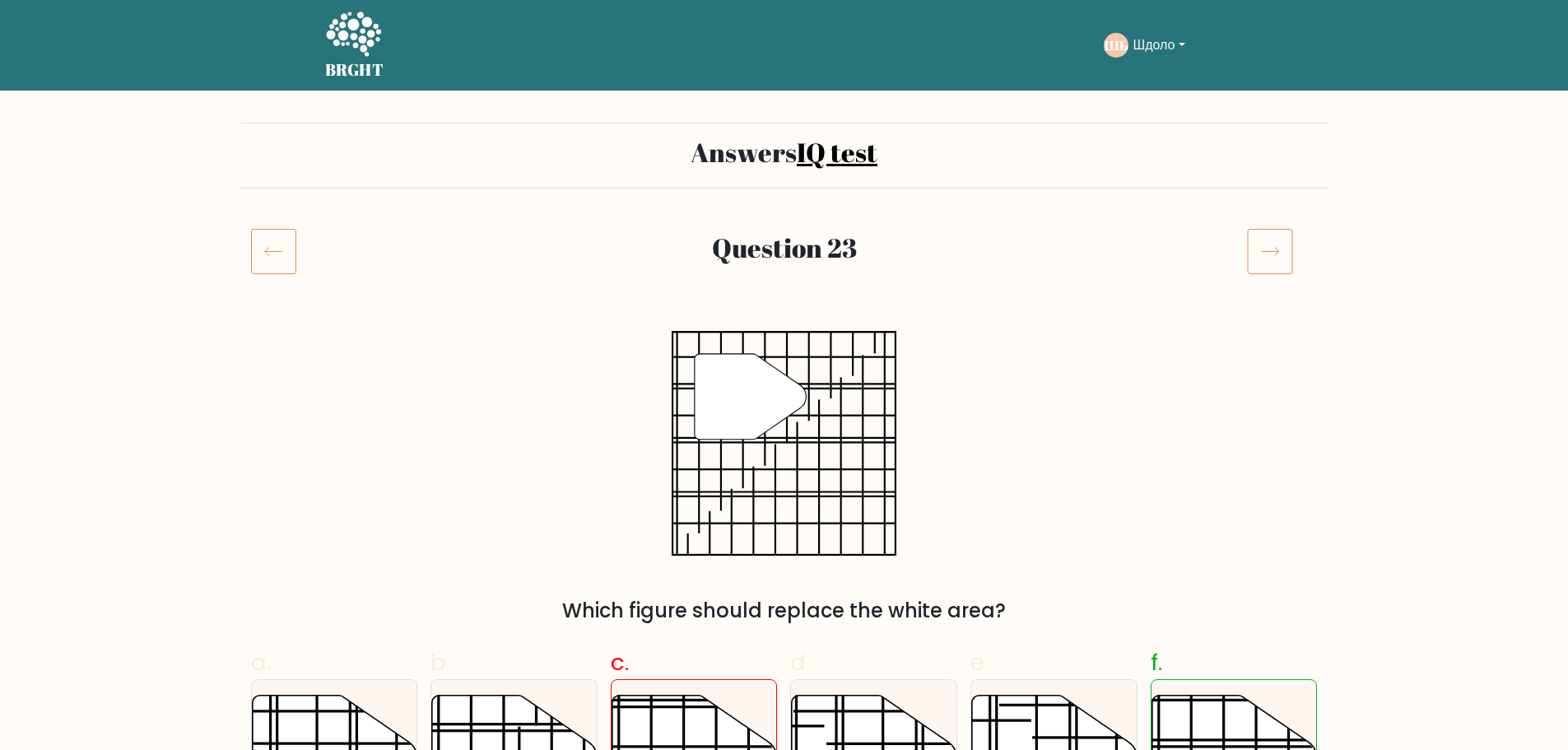
scroll to position [164, 0]
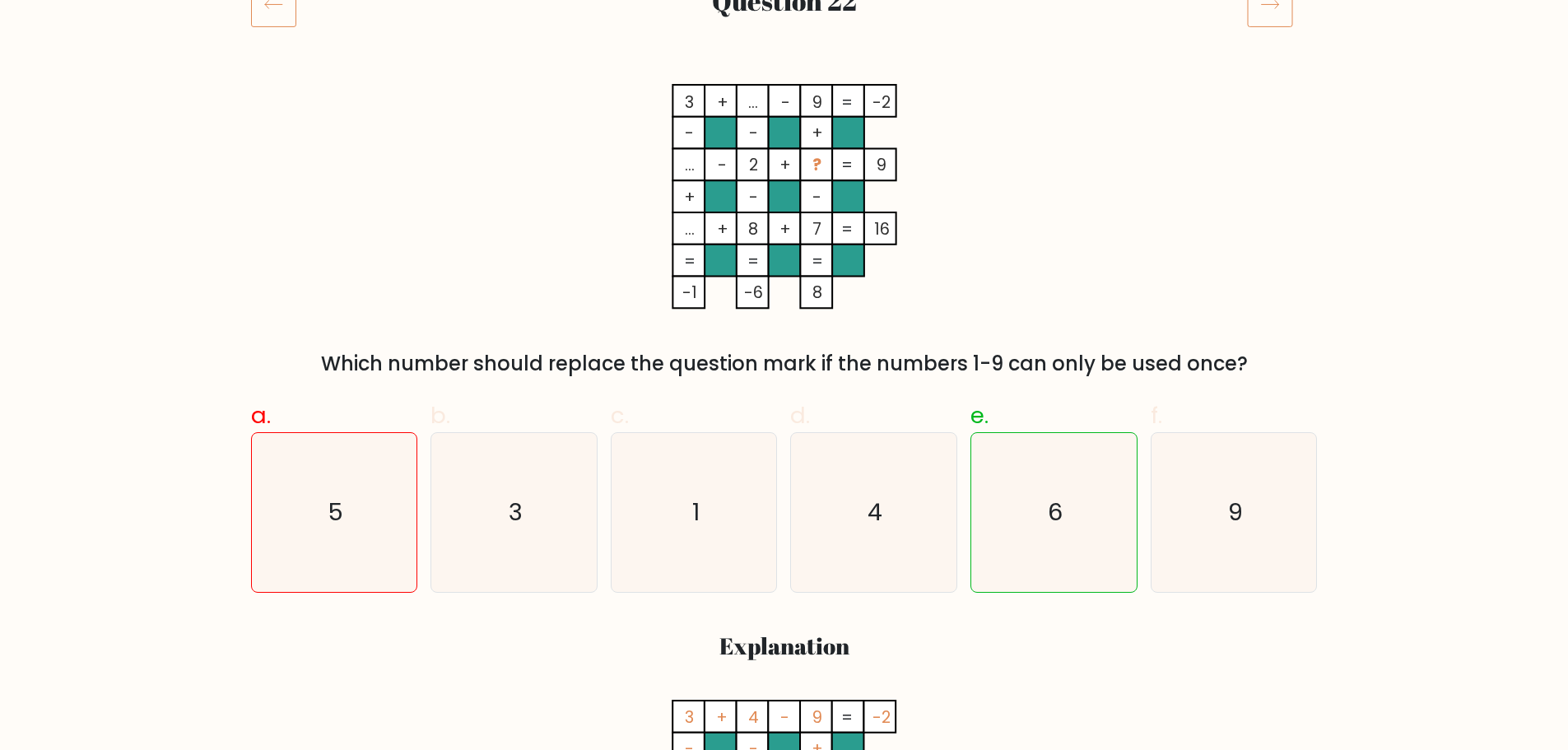
scroll to position [164, 0]
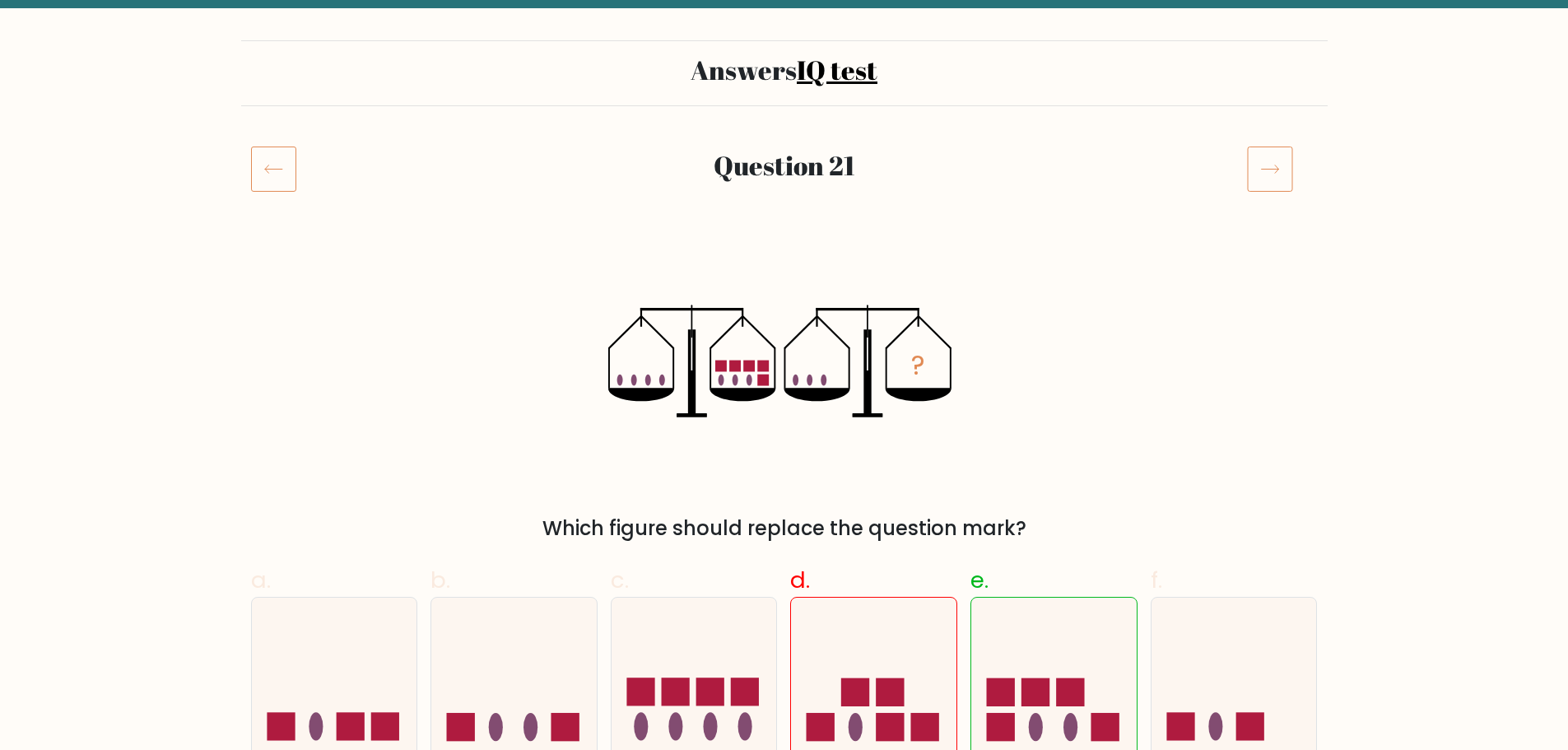
scroll to position [330, 0]
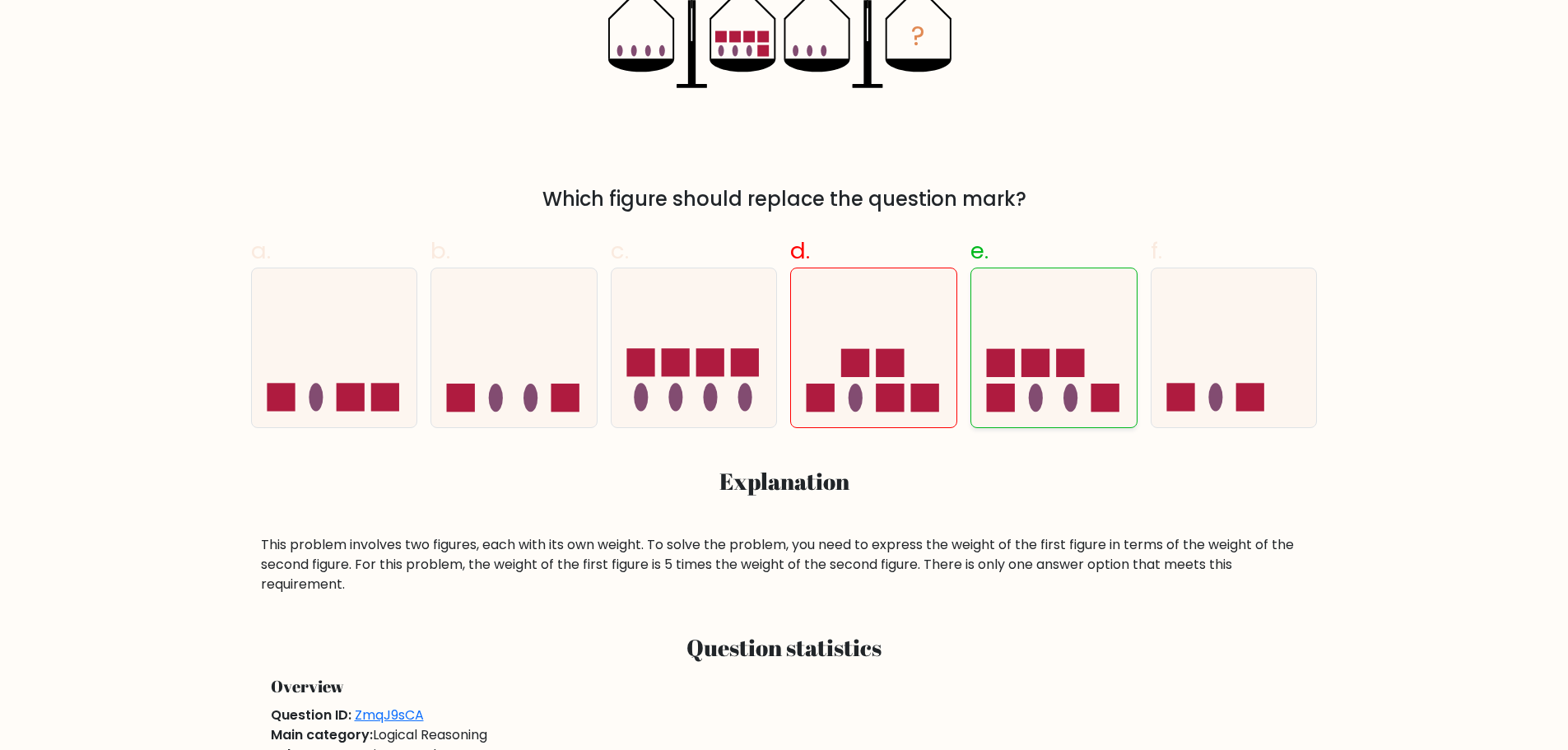
click at [1043, 362] on rect at bounding box center [1036, 363] width 28 height 28
radio input "true"
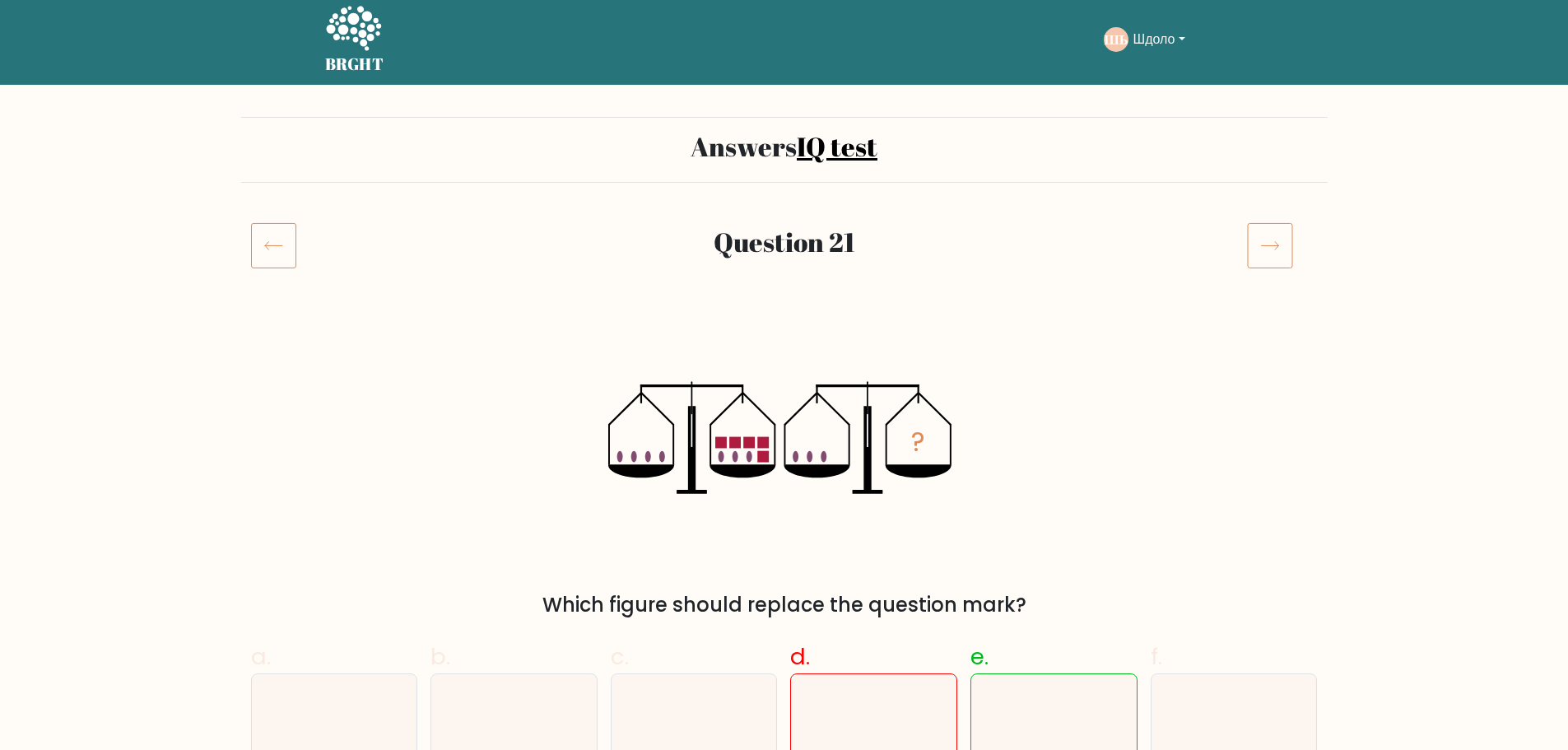
click at [1043, 361] on div "? Which figure should replace the question mark?" at bounding box center [784, 472] width 1086 height 294
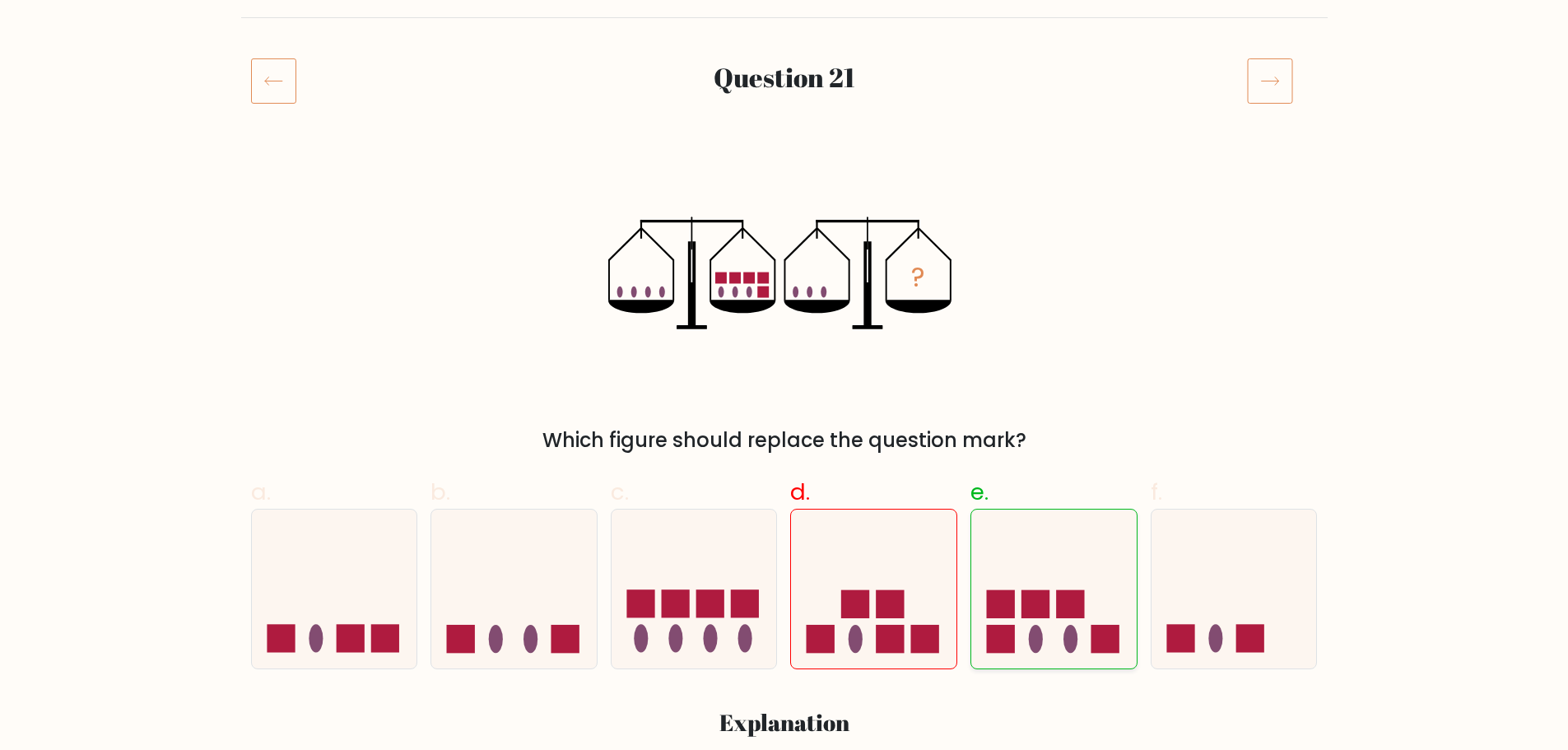
scroll to position [253, 0]
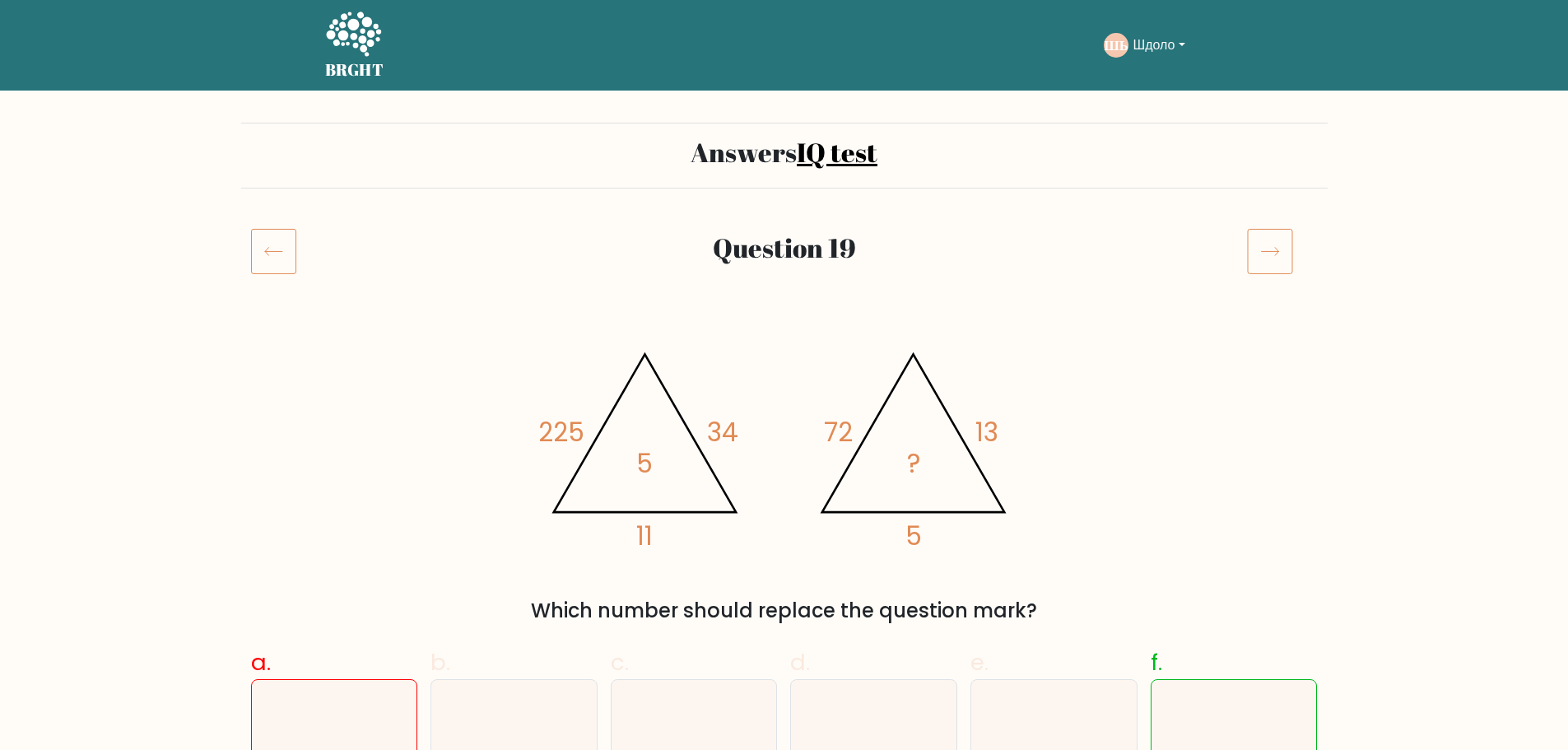
scroll to position [247, 0]
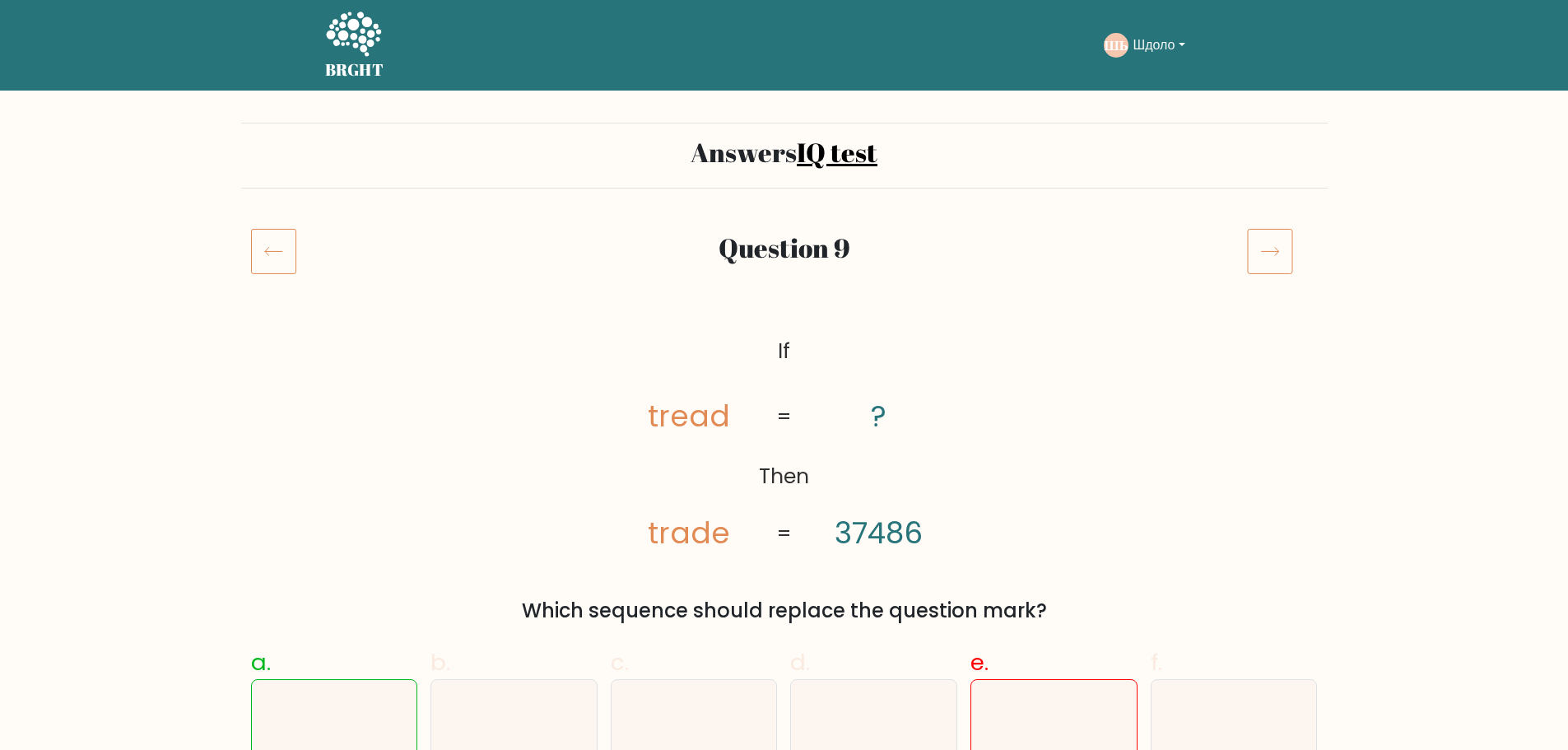
scroll to position [164, 0]
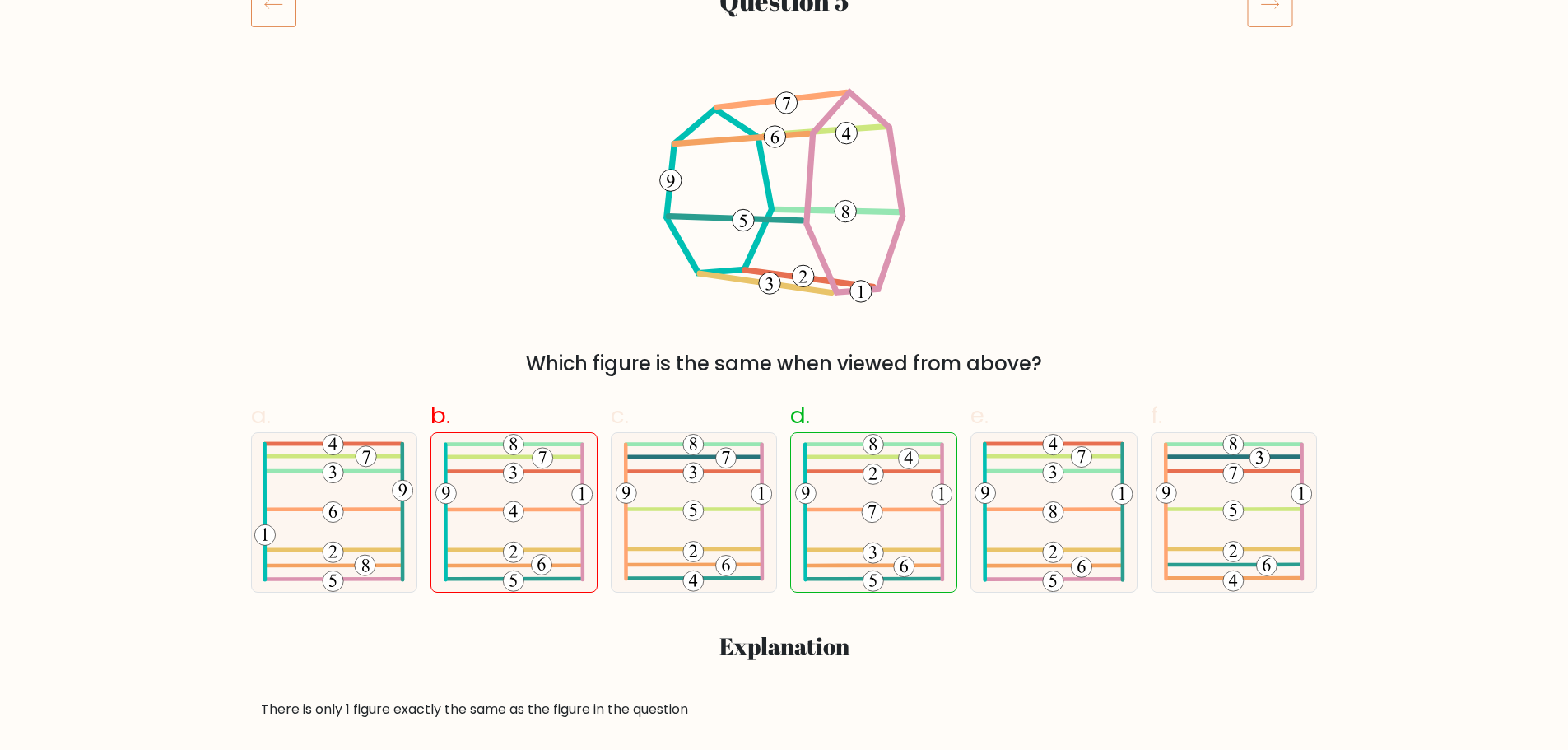
scroll to position [164, 0]
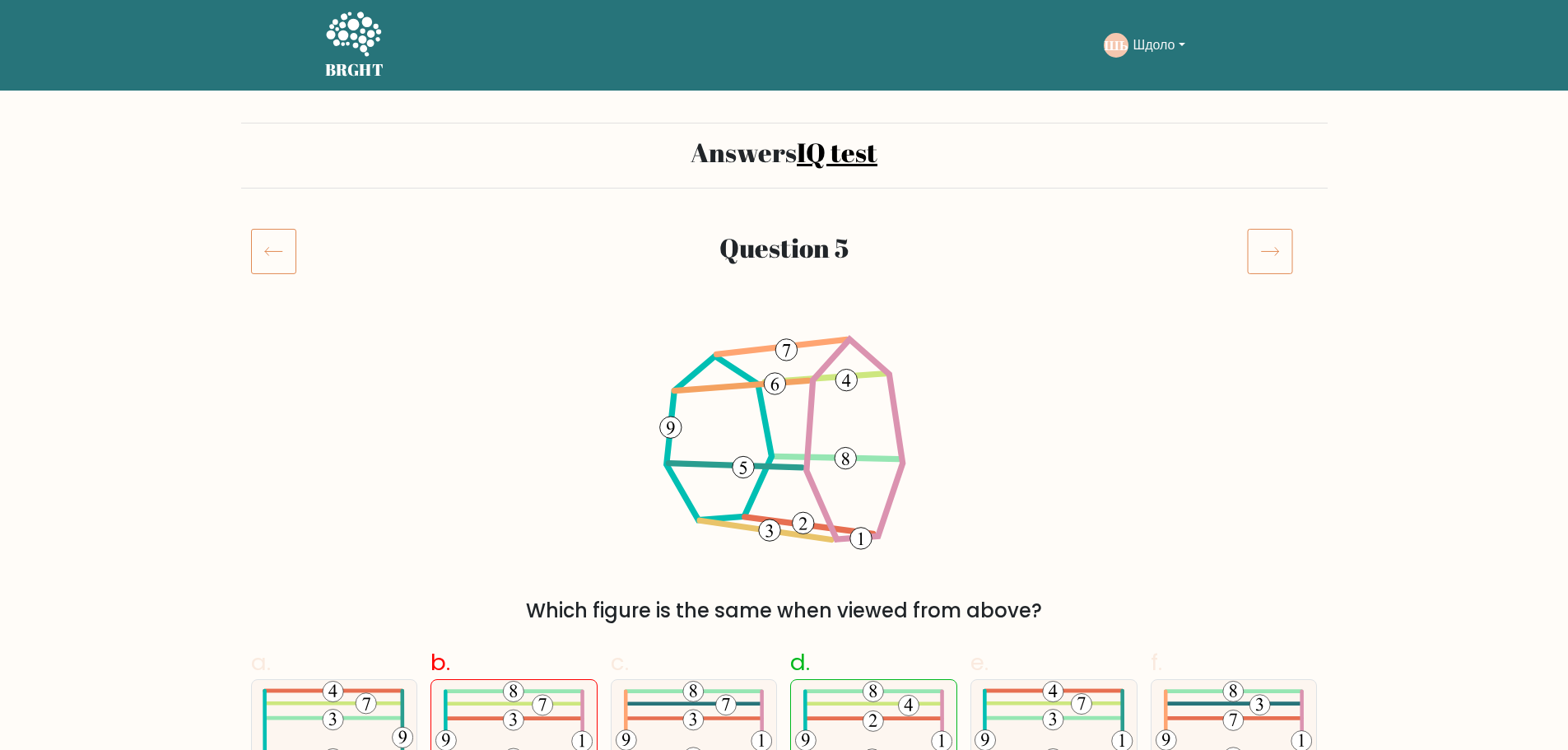
scroll to position [82, 0]
